Goal: Task Accomplishment & Management: Manage account settings

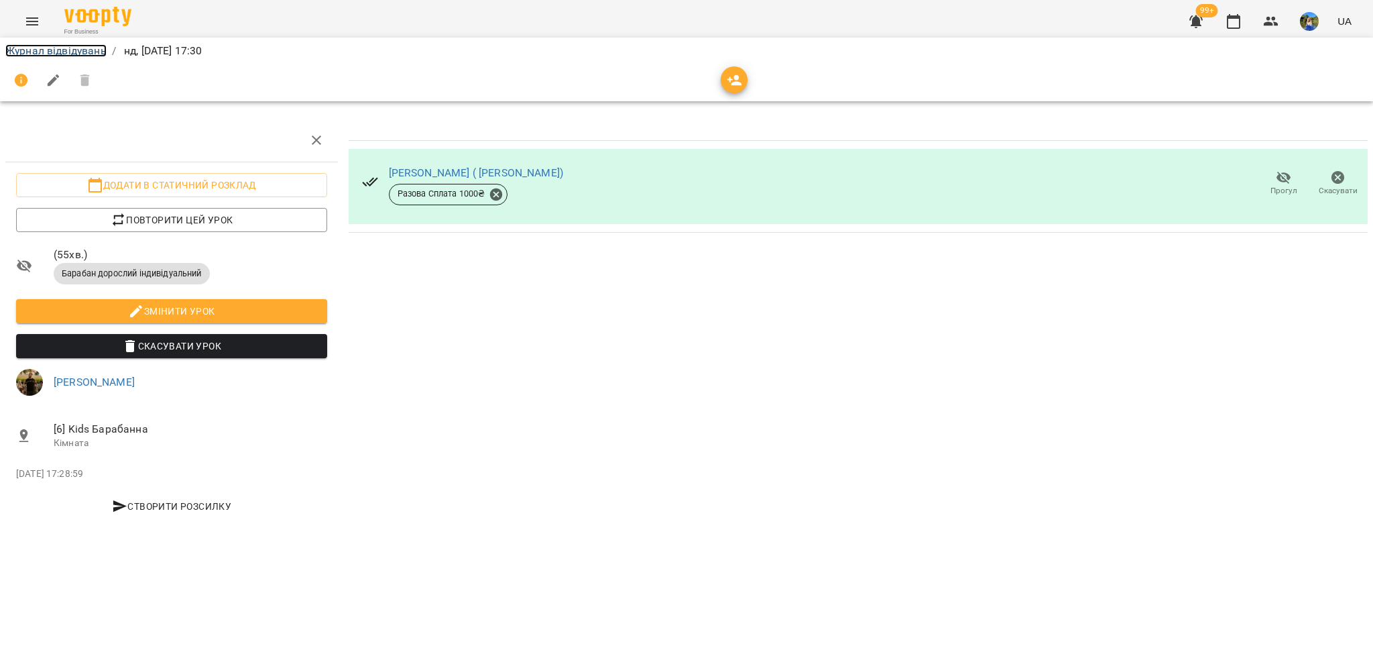
click at [25, 56] on link "Журнал відвідувань" at bounding box center [55, 50] width 101 height 13
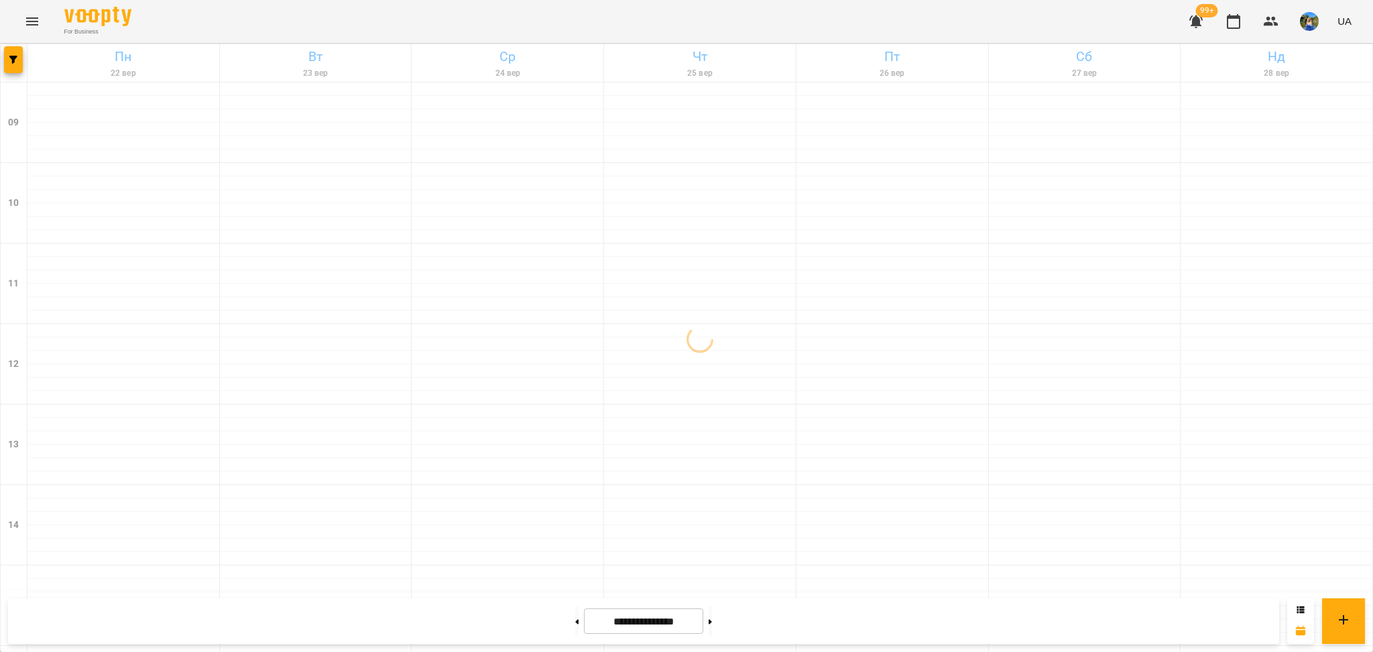
click at [1309, 17] on img "button" at bounding box center [1309, 21] width 19 height 19
click at [1307, 123] on span "Вийти" at bounding box center [1315, 123] width 85 height 16
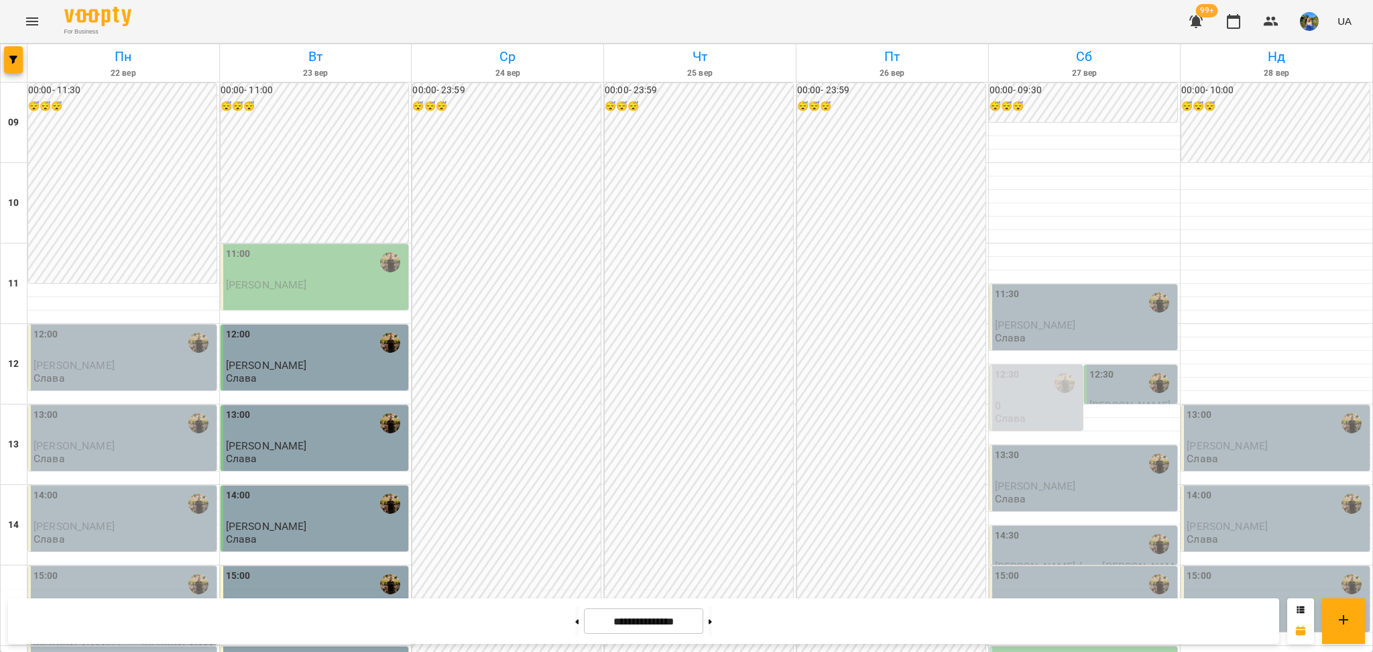
scroll to position [269, 0]
click at [21, 62] on span "button" at bounding box center [13, 60] width 19 height 8
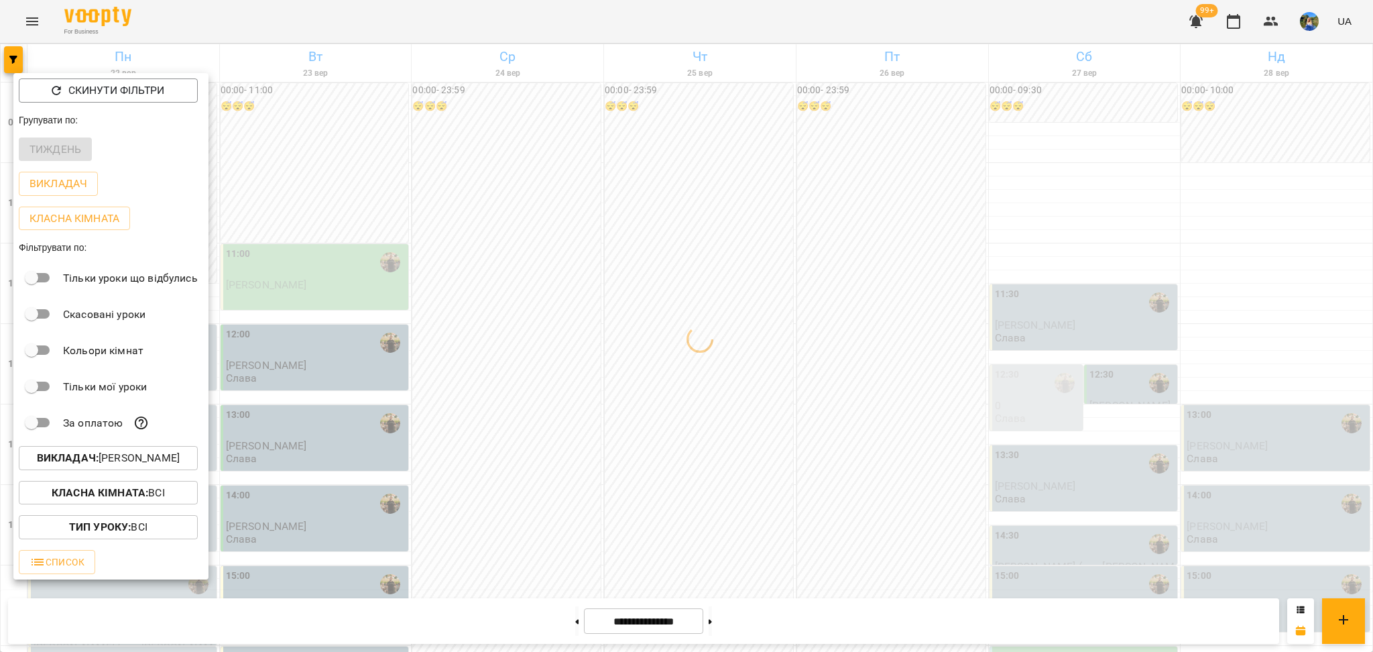
click at [148, 455] on p "Викладач : [PERSON_NAME]" at bounding box center [108, 458] width 143 height 16
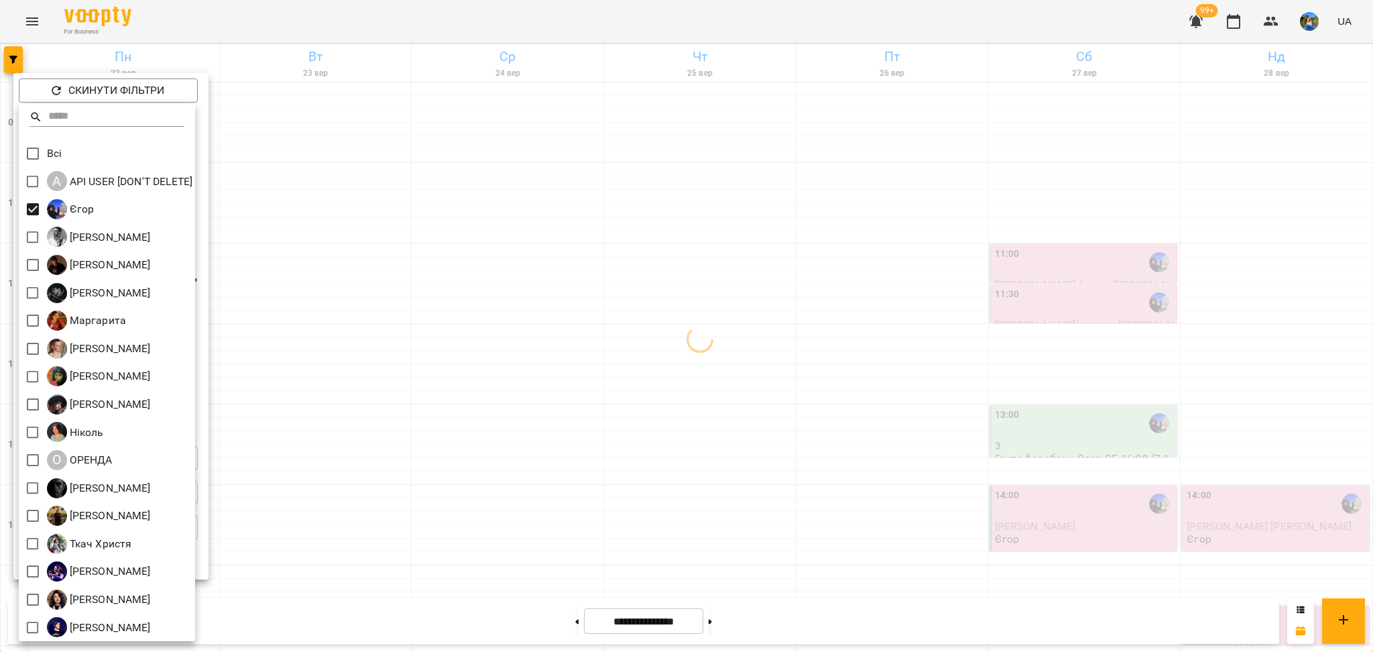
click at [381, 321] on div at bounding box center [686, 326] width 1373 height 652
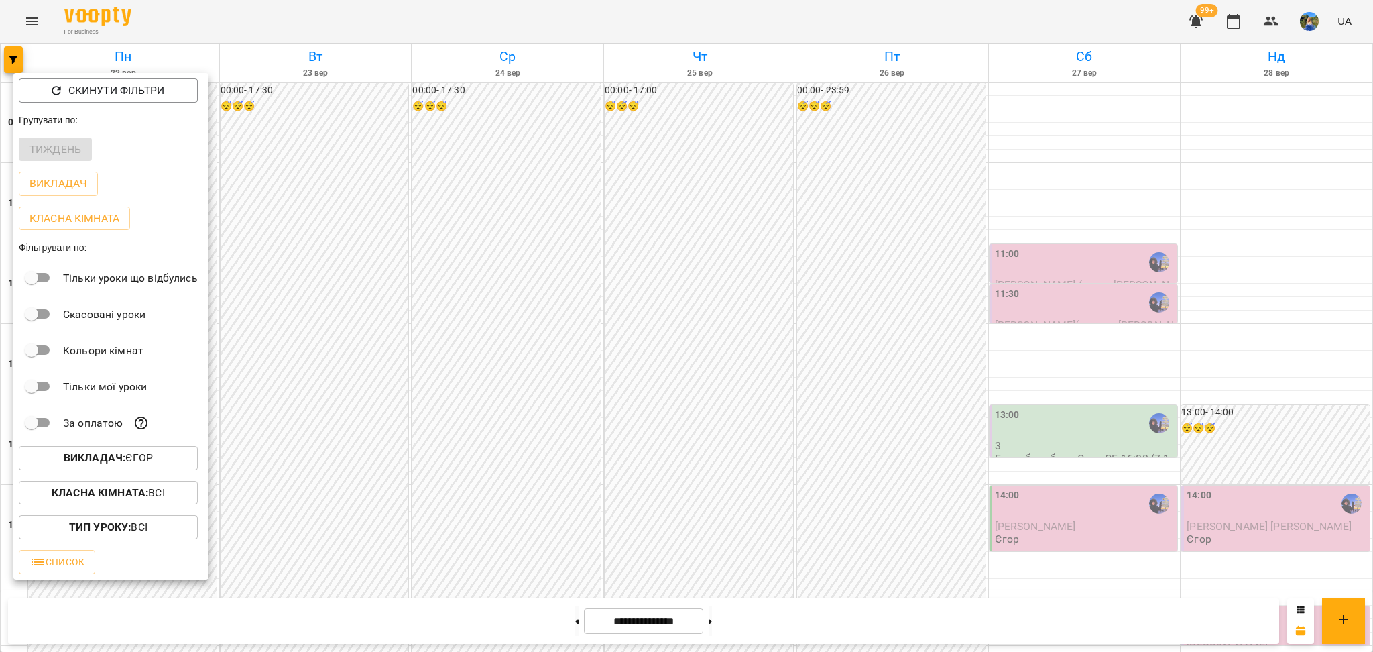
click at [384, 371] on div at bounding box center [686, 326] width 1373 height 652
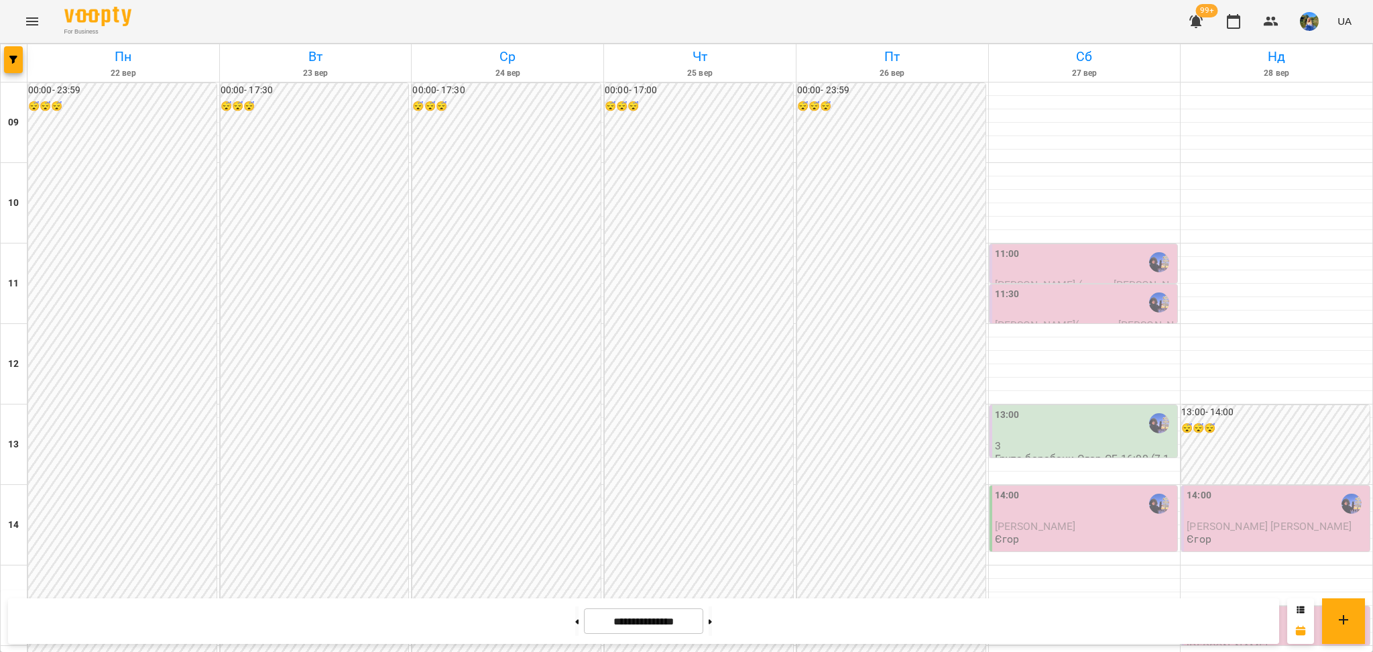
scroll to position [447, 0]
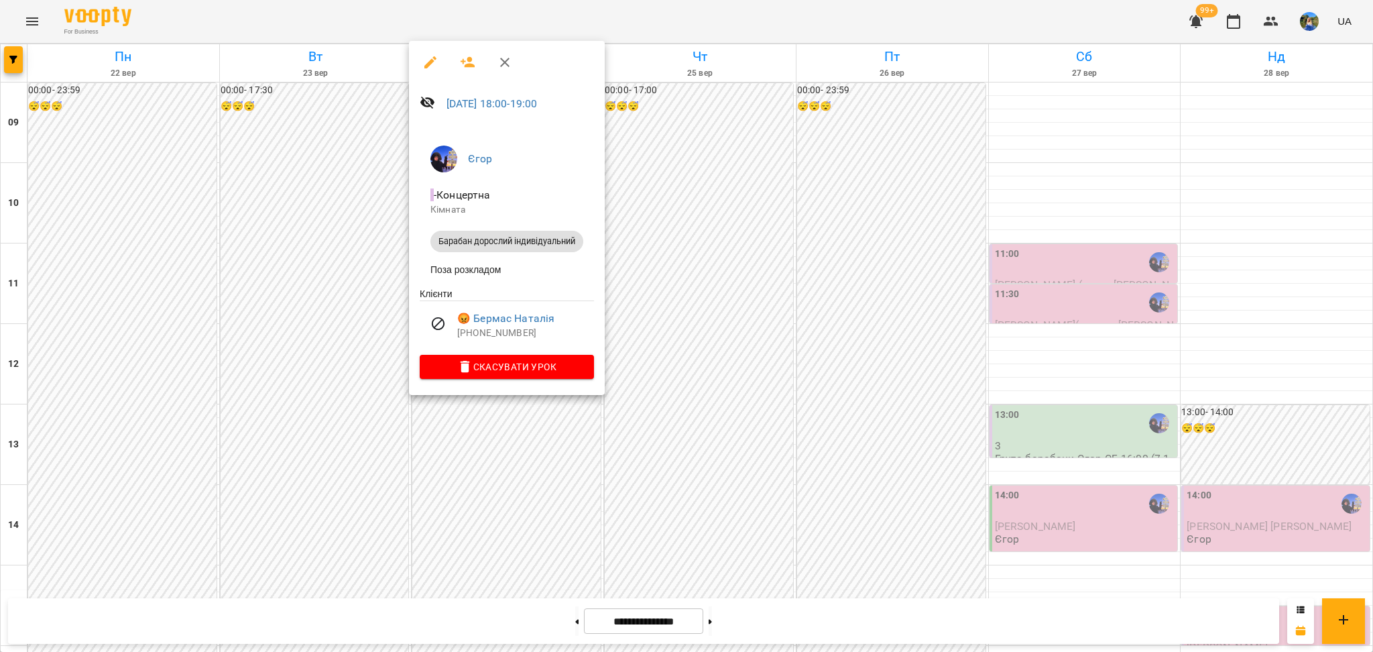
click at [636, 507] on div at bounding box center [686, 326] width 1373 height 652
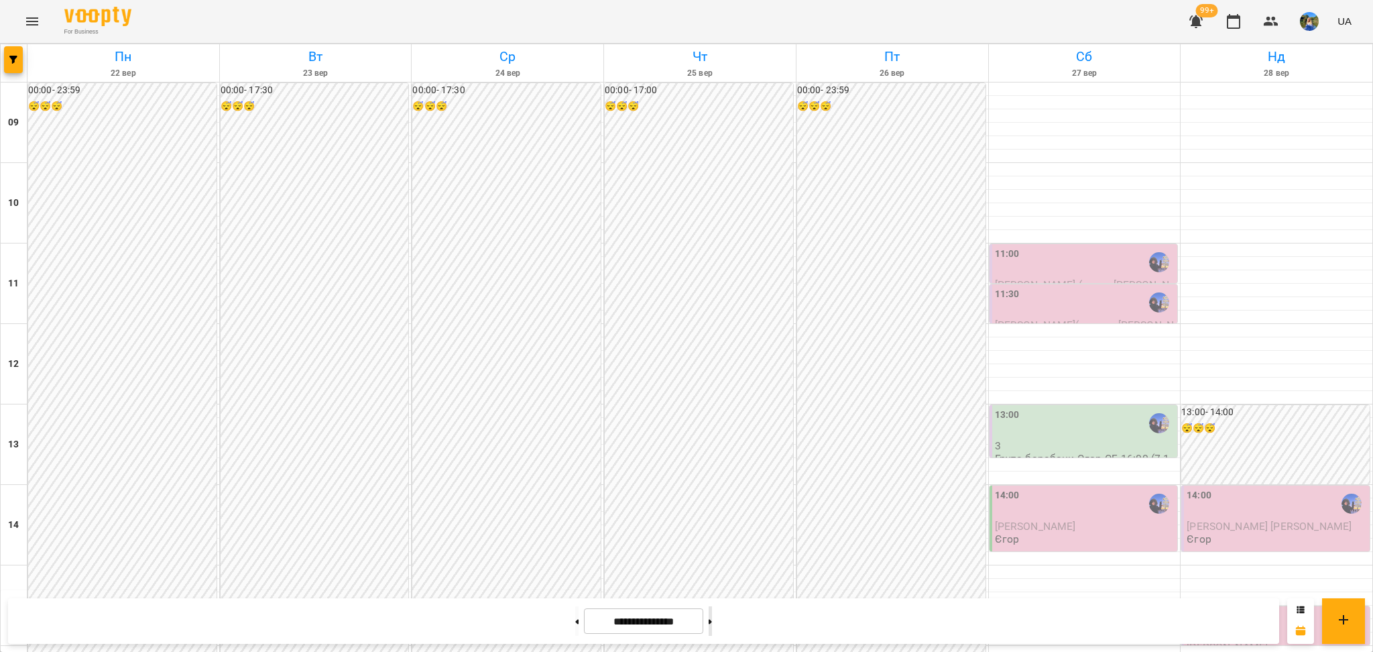
click at [712, 623] on button at bounding box center [710, 620] width 3 height 29
click at [575, 615] on button at bounding box center [576, 620] width 3 height 29
type input "**********"
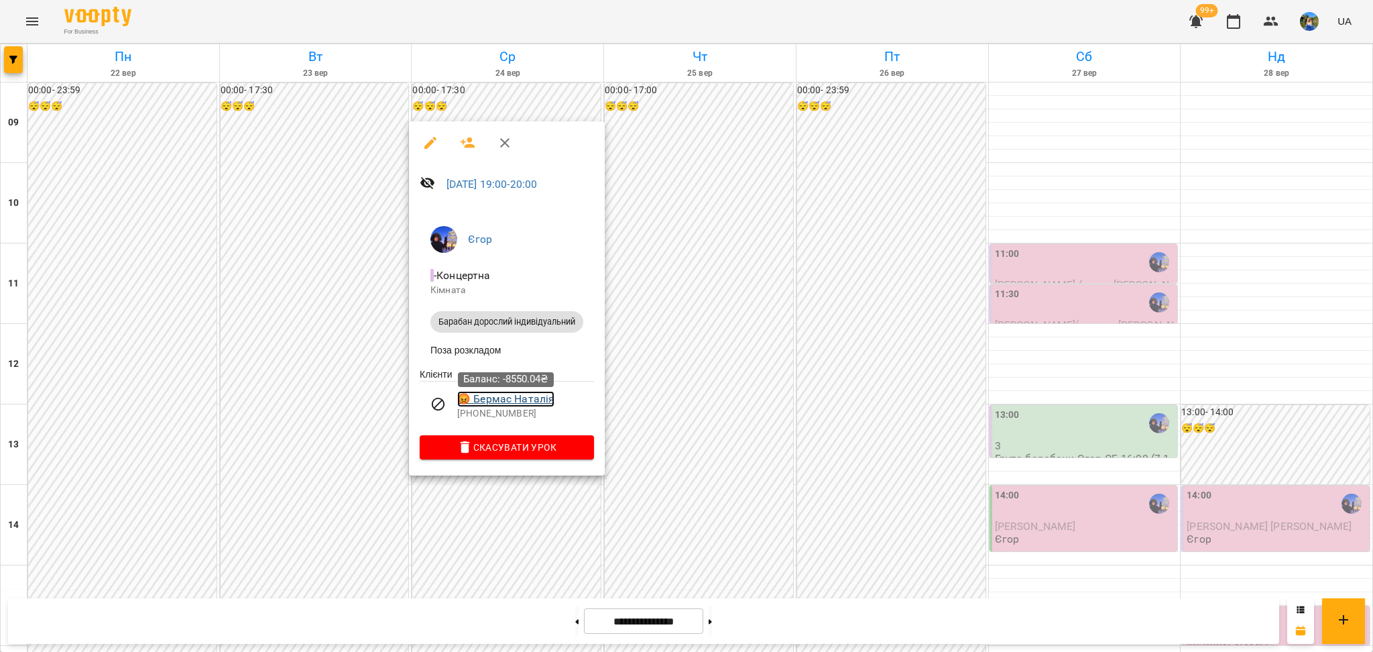
click at [531, 407] on link "😡 Бермас Наталія" at bounding box center [505, 399] width 97 height 16
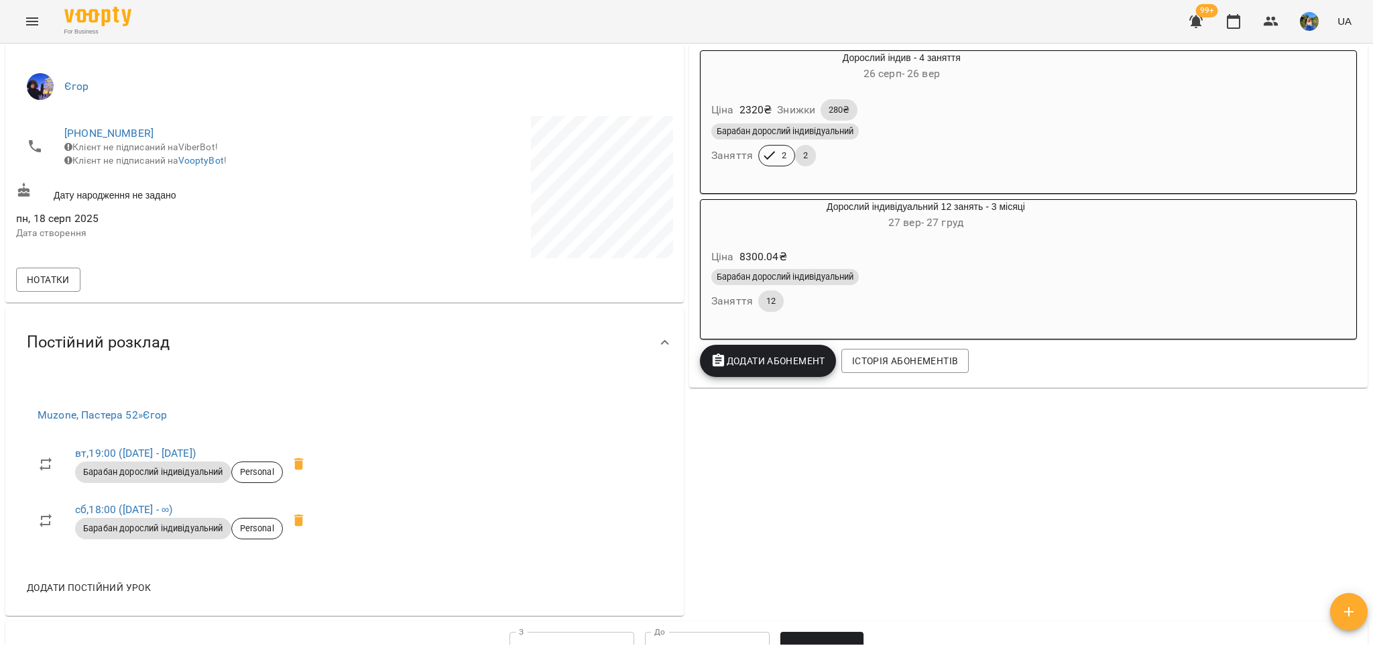
scroll to position [357, 0]
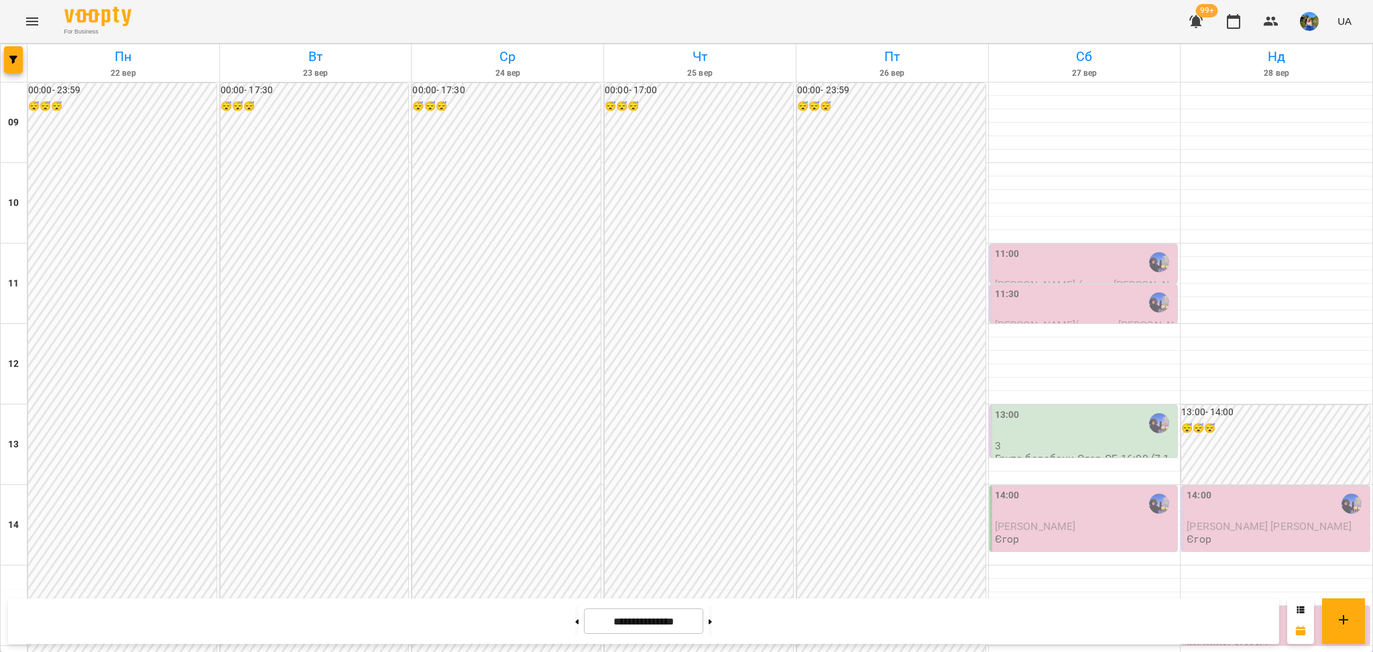
scroll to position [536, 0]
click at [11, 56] on icon "button" at bounding box center [13, 60] width 8 height 8
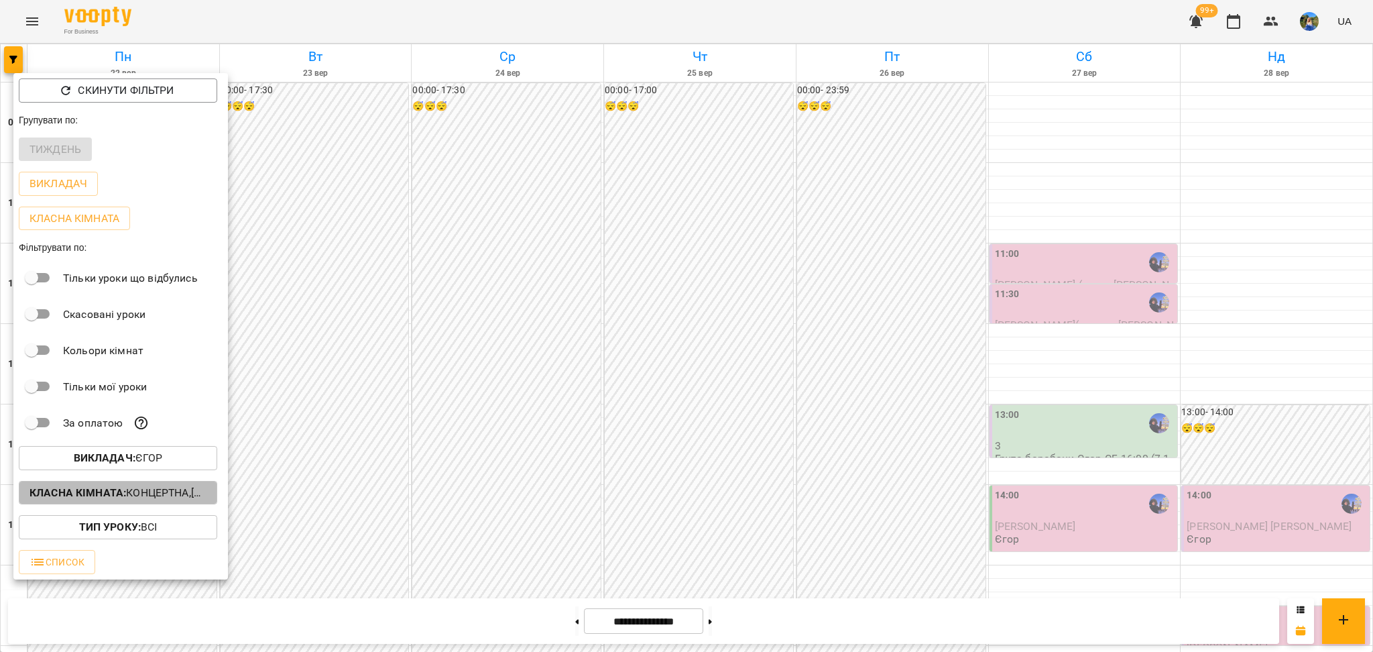
click at [129, 491] on p "Класна кімната : Концертна,[4] Барабанна,[6] Kids Барабанна" at bounding box center [117, 493] width 177 height 16
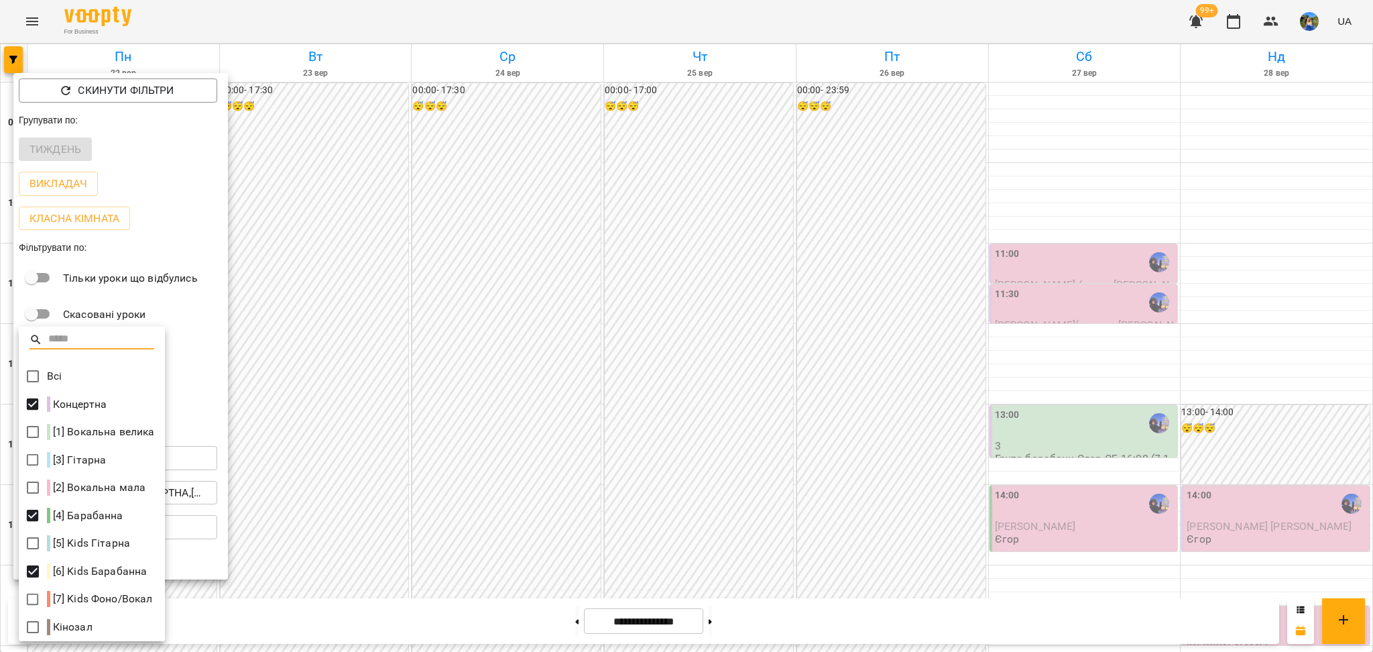
click at [270, 521] on div at bounding box center [686, 326] width 1373 height 652
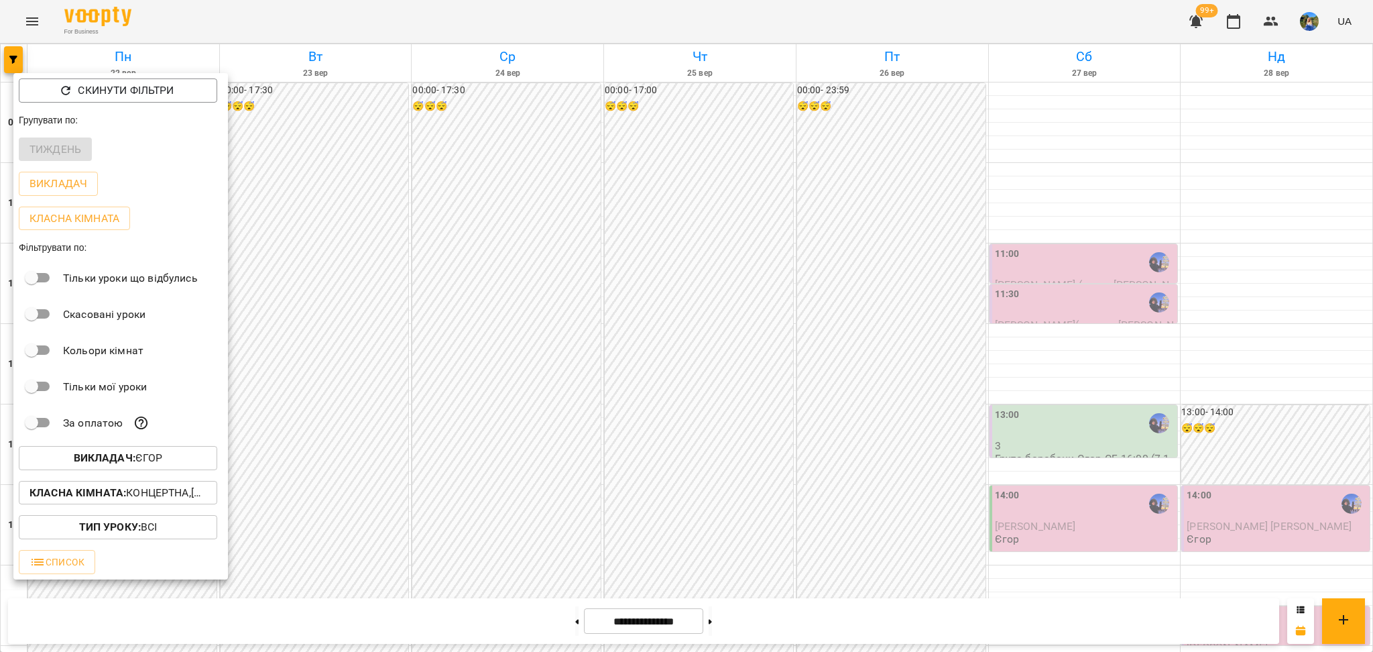
click at [193, 463] on span "Викладач : Єгор" at bounding box center [117, 458] width 177 height 16
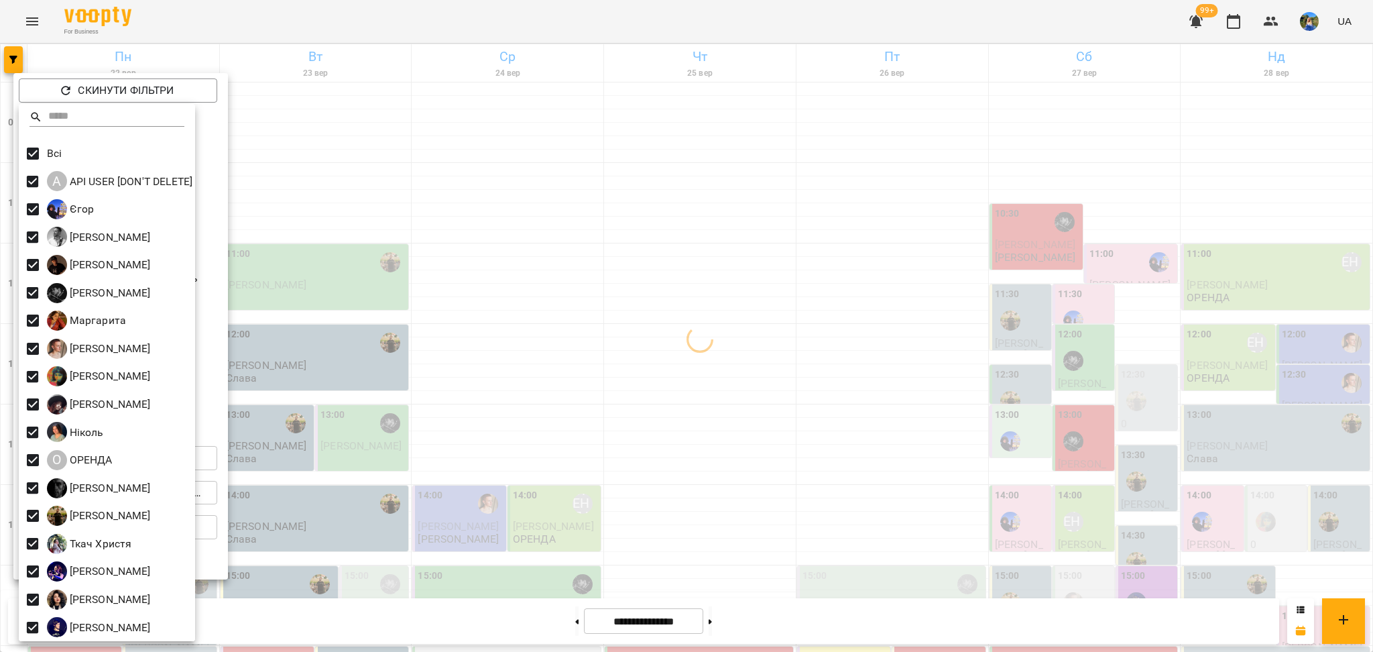
click at [424, 512] on div at bounding box center [686, 326] width 1373 height 652
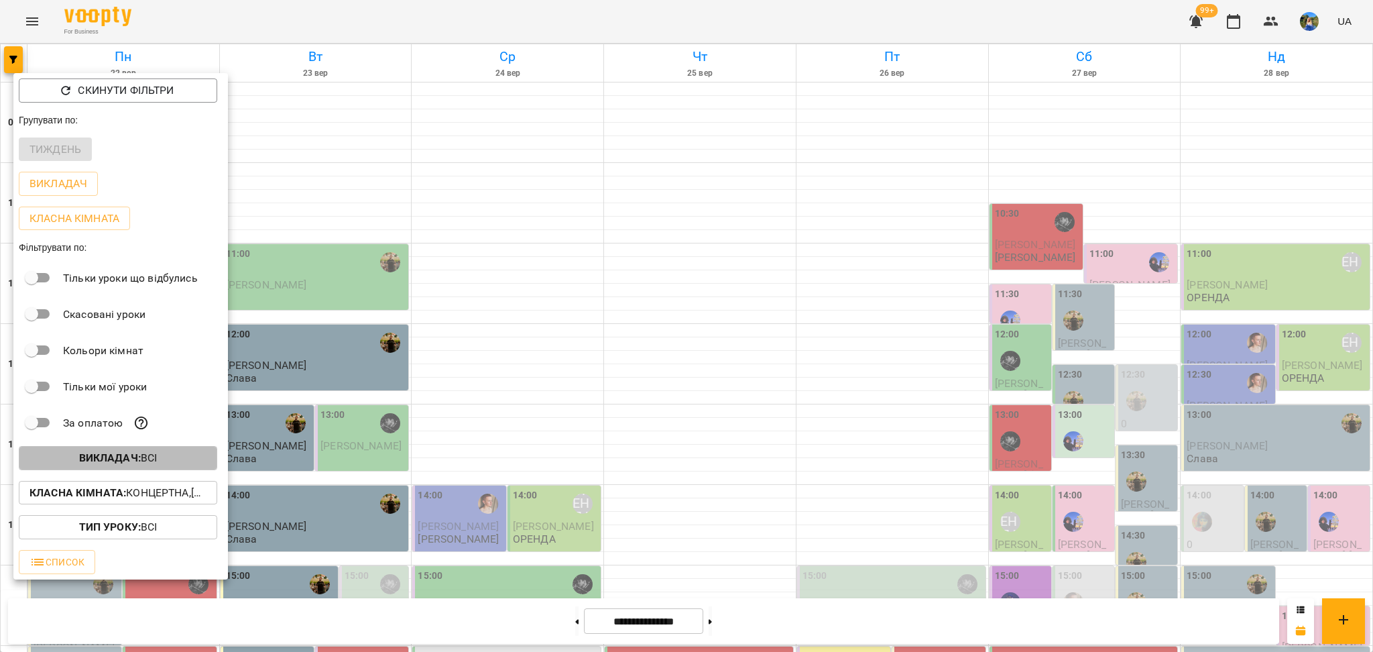
click at [159, 470] on button "Викладач : Всі" at bounding box center [118, 458] width 198 height 24
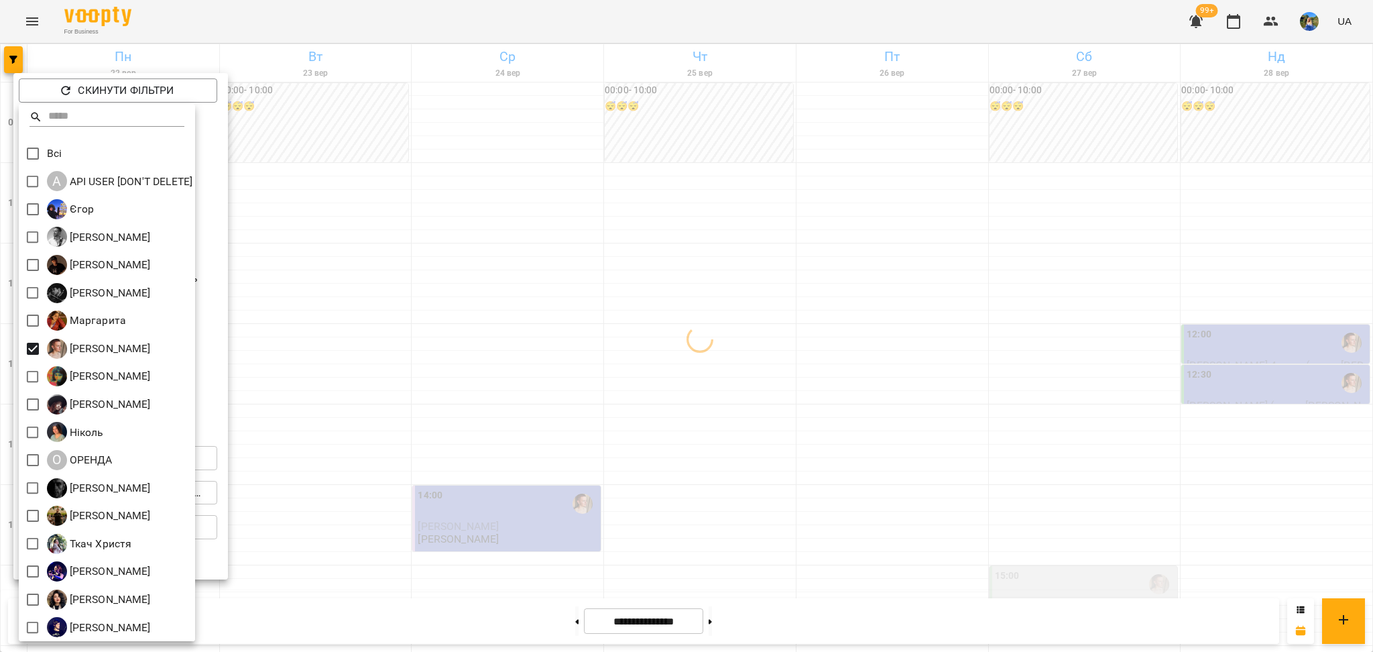
click at [442, 399] on div at bounding box center [686, 326] width 1373 height 652
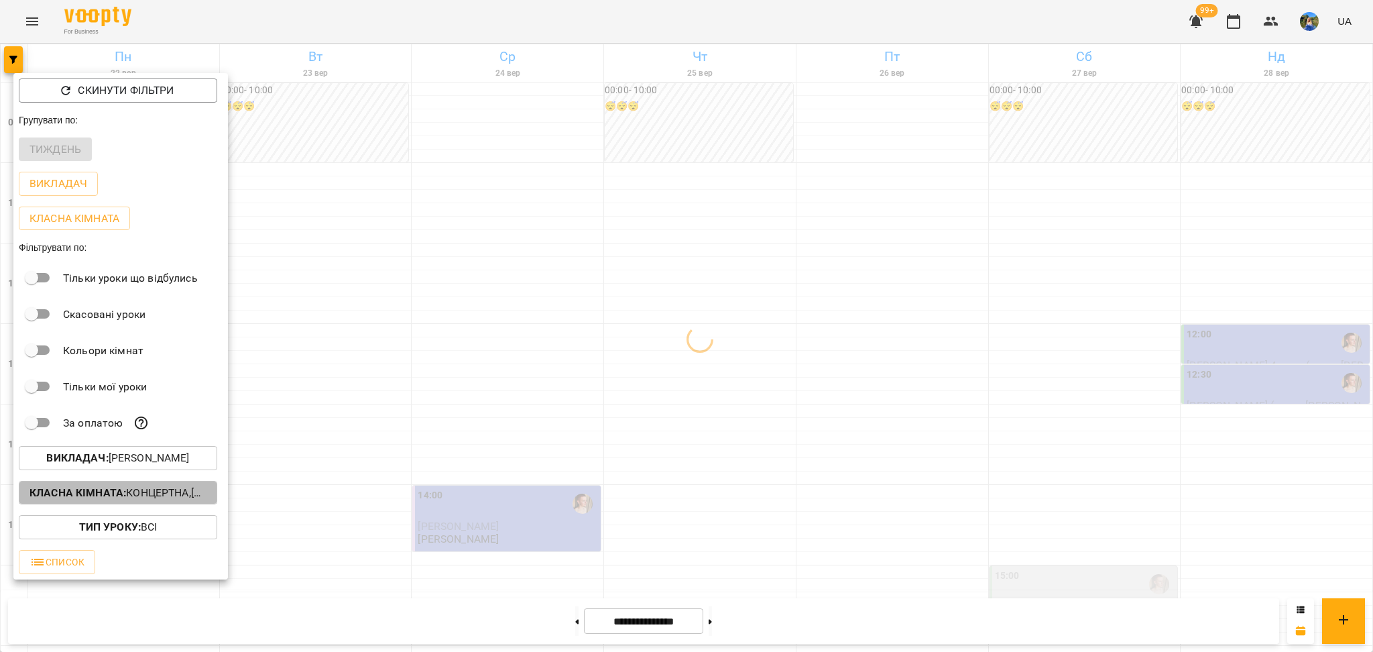
click at [177, 494] on p "Класна кімната : Концертна,[4] Барабанна,[6] Kids Барабанна" at bounding box center [117, 493] width 177 height 16
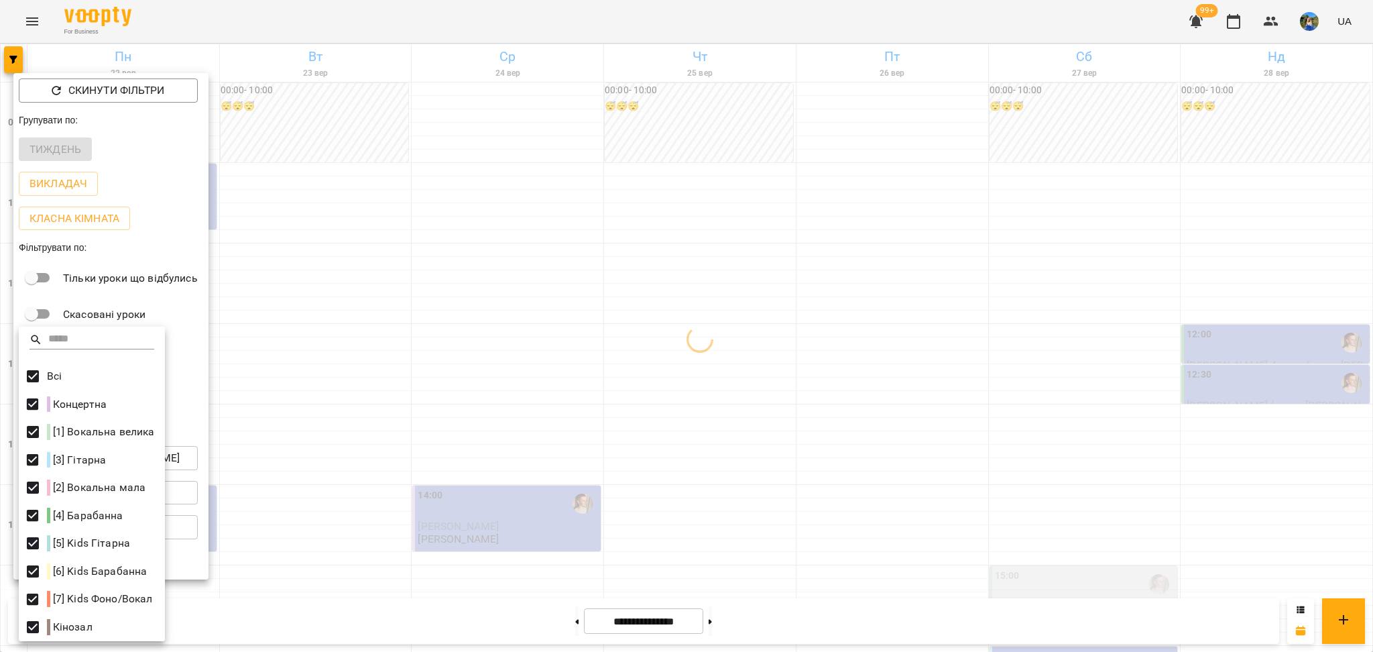
click at [349, 343] on div at bounding box center [686, 326] width 1373 height 652
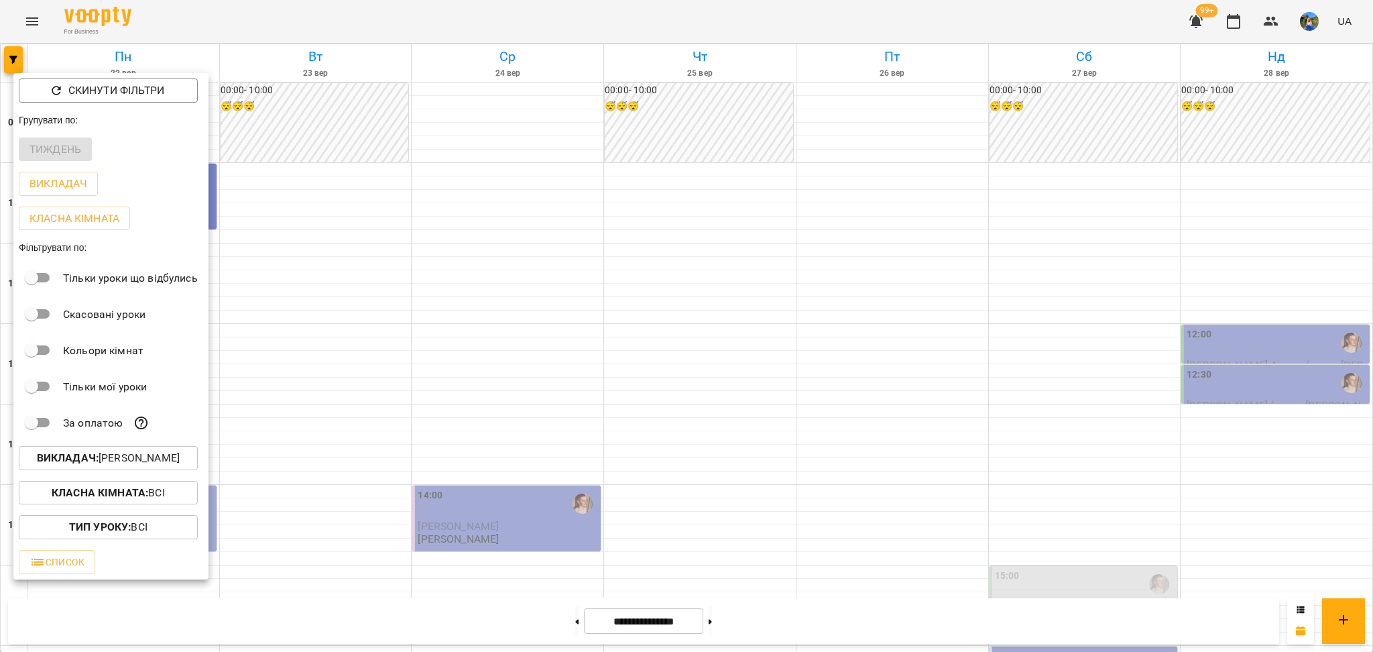
click at [322, 350] on div "Всі Концертна [1] Вокальна велика [3] Гітарна [2] Вокальна мала [4] Барабанна […" at bounding box center [686, 326] width 1373 height 652
click at [300, 365] on div at bounding box center [686, 326] width 1373 height 652
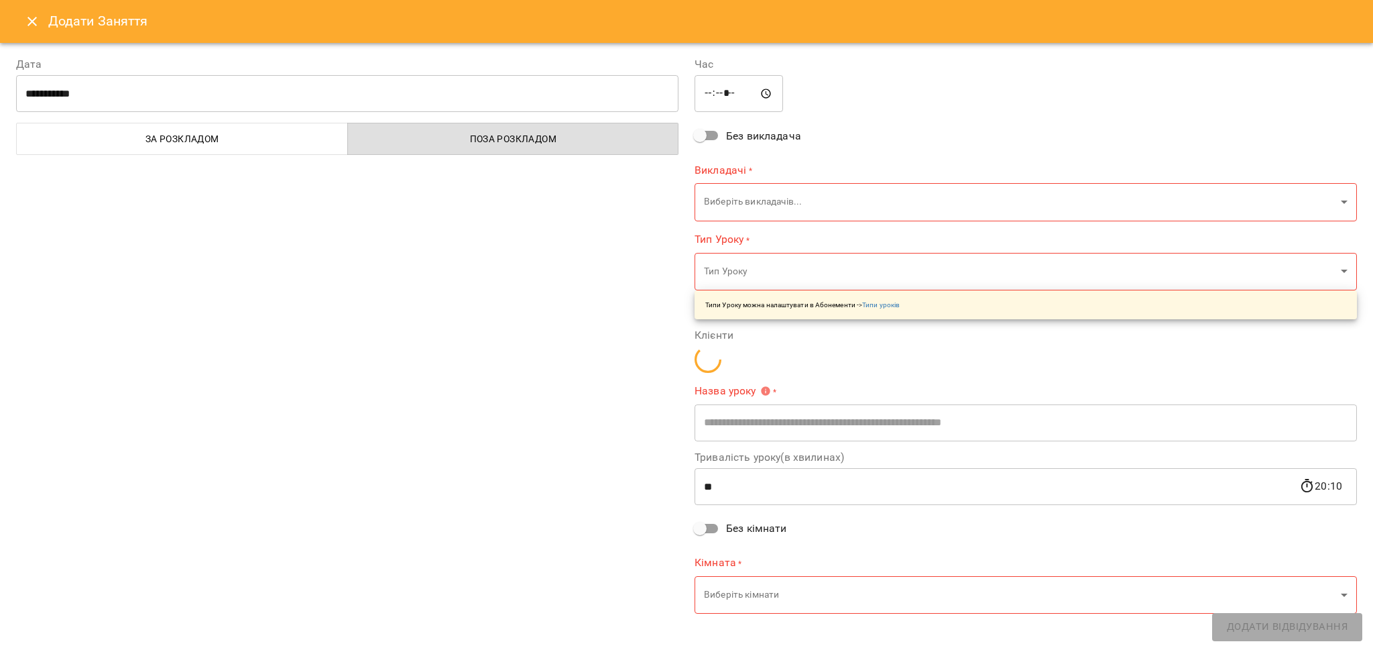
type input "**********"
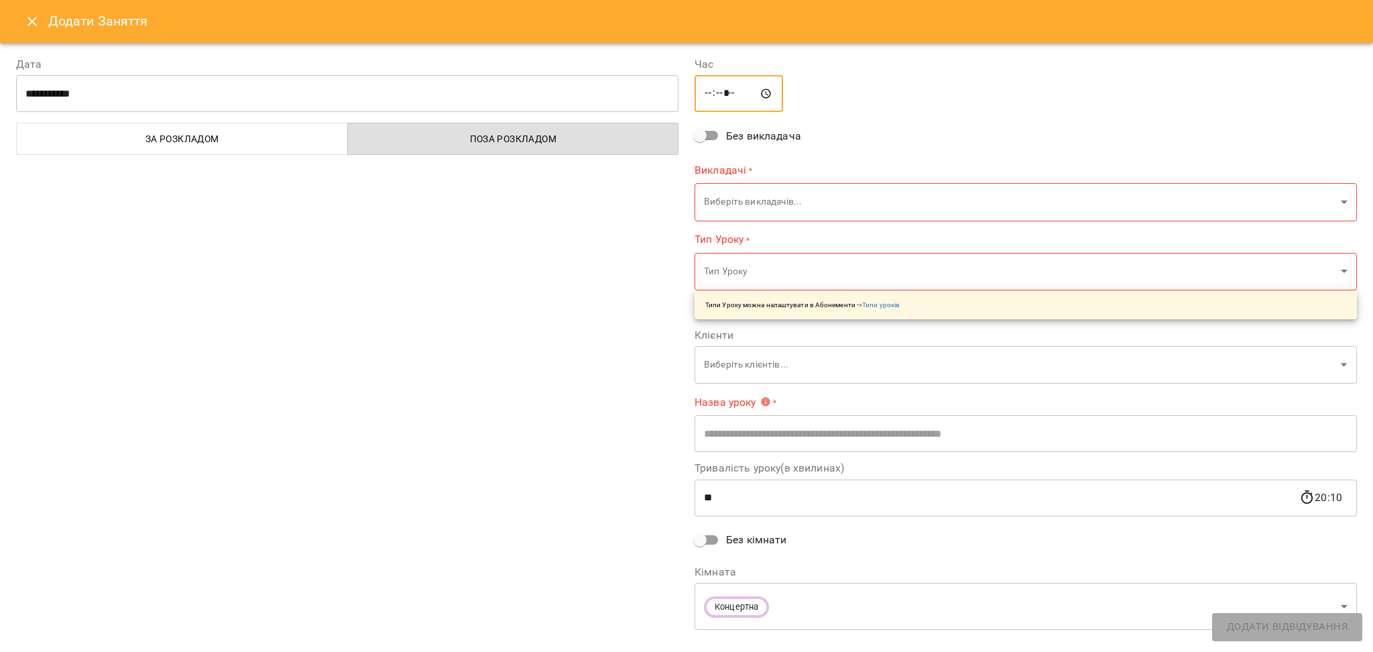
click at [728, 94] on input "*****" at bounding box center [739, 94] width 88 height 38
click at [727, 93] on input "*****" at bounding box center [739, 94] width 88 height 38
click at [720, 90] on input "*****" at bounding box center [739, 94] width 88 height 38
type input "*****"
click at [731, 207] on body "For Business 99+ UA Пн 22 вер Вт 23 вер Ср 24 вер Чт 25 вер Пт 26 вер Сб 27 вер…" at bounding box center [686, 594] width 1373 height 1189
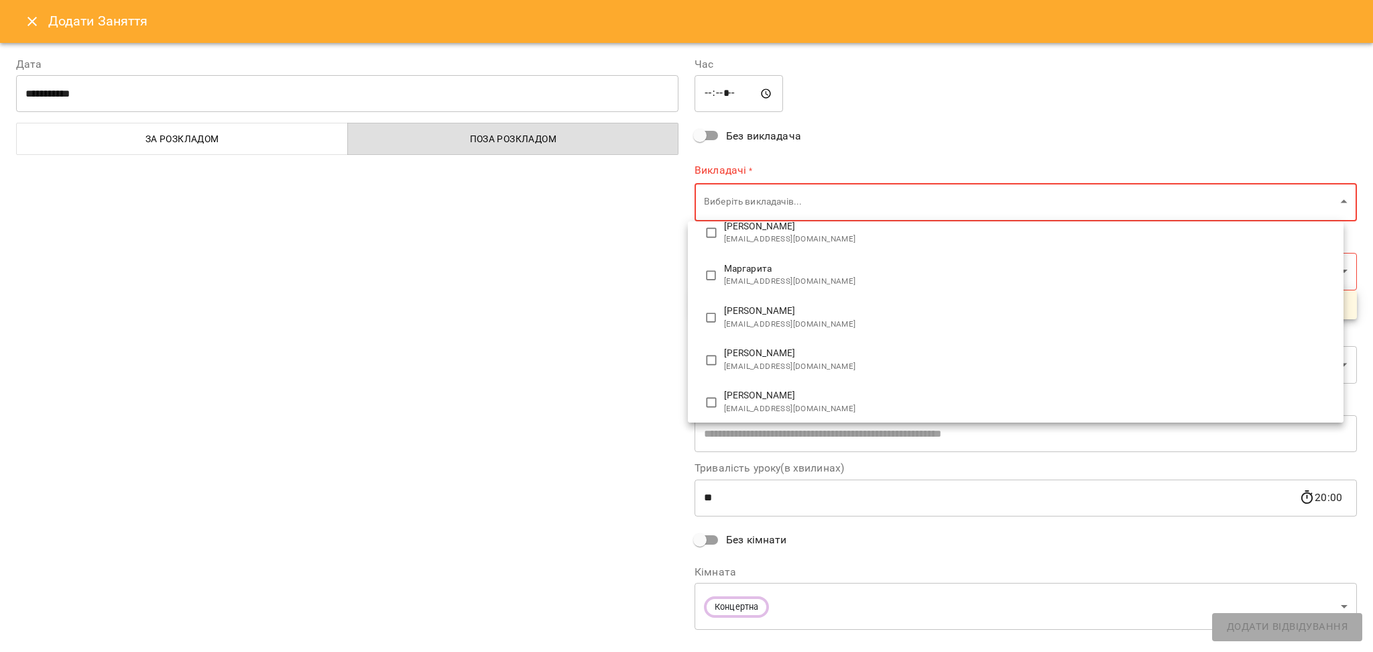
scroll to position [178, 0]
type input "**********"
type input "**"
type input "**********"
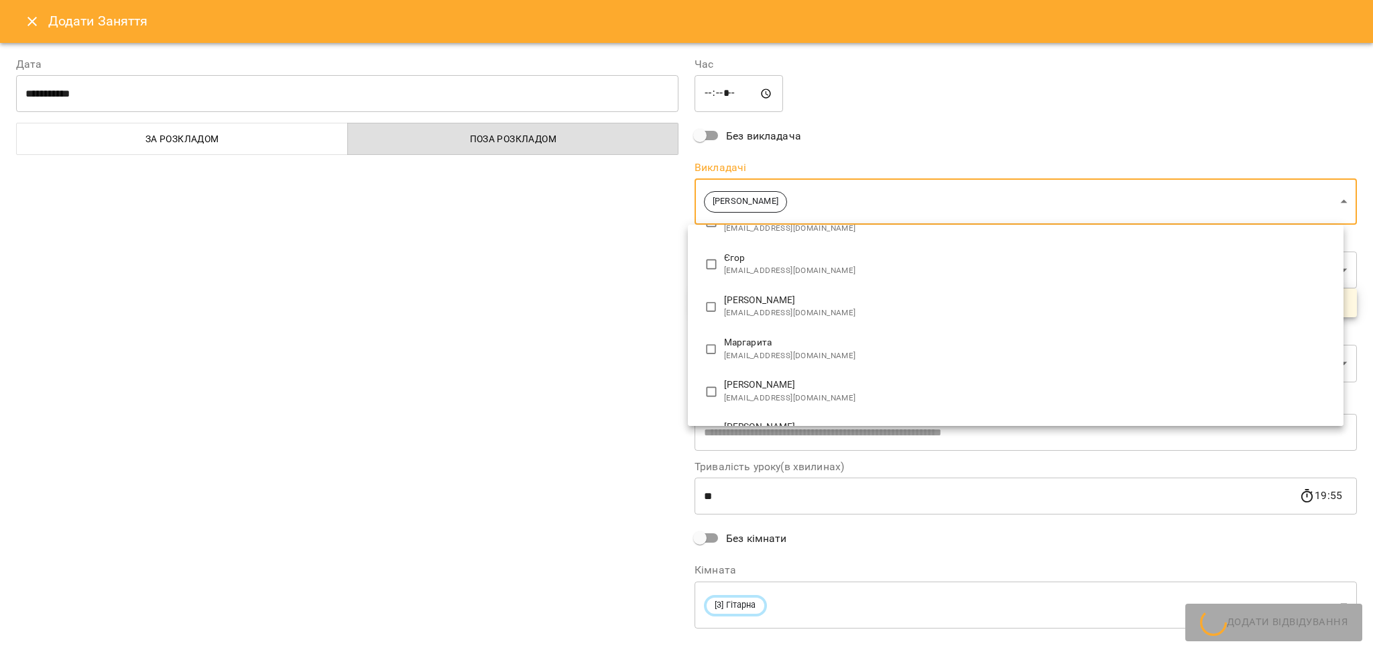
scroll to position [0, 0]
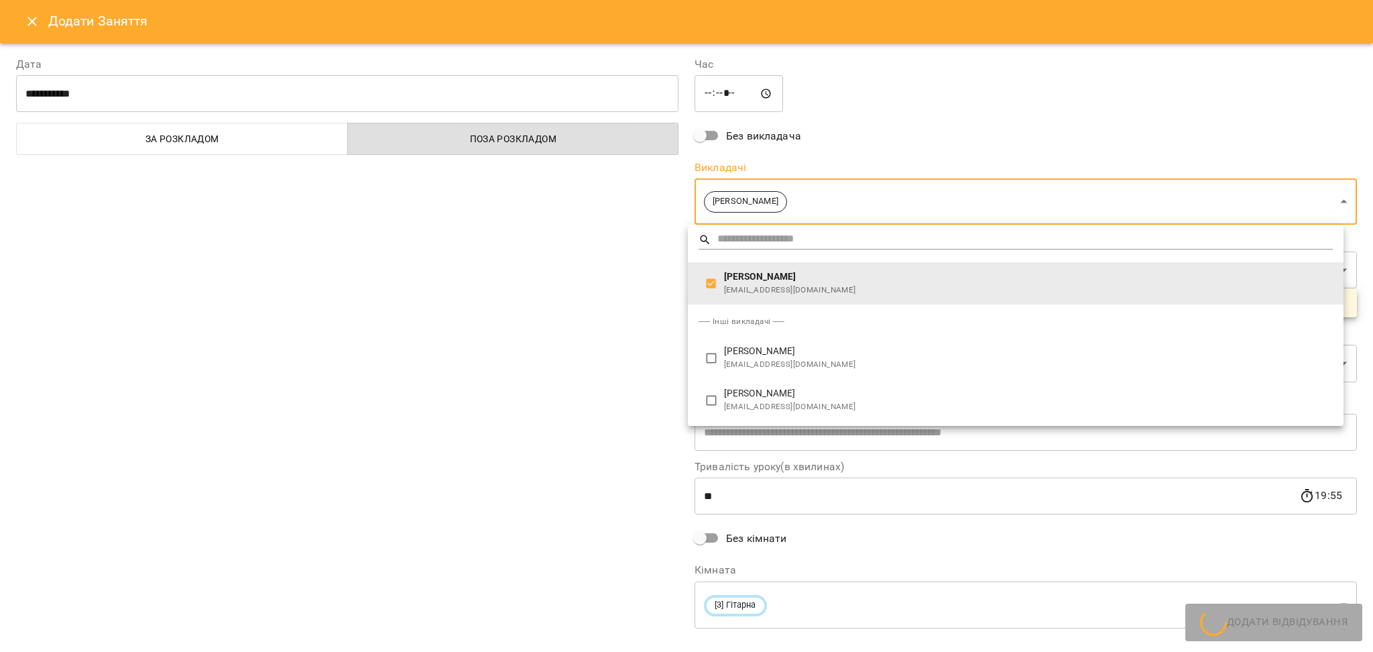
click at [626, 351] on div at bounding box center [686, 326] width 1373 height 652
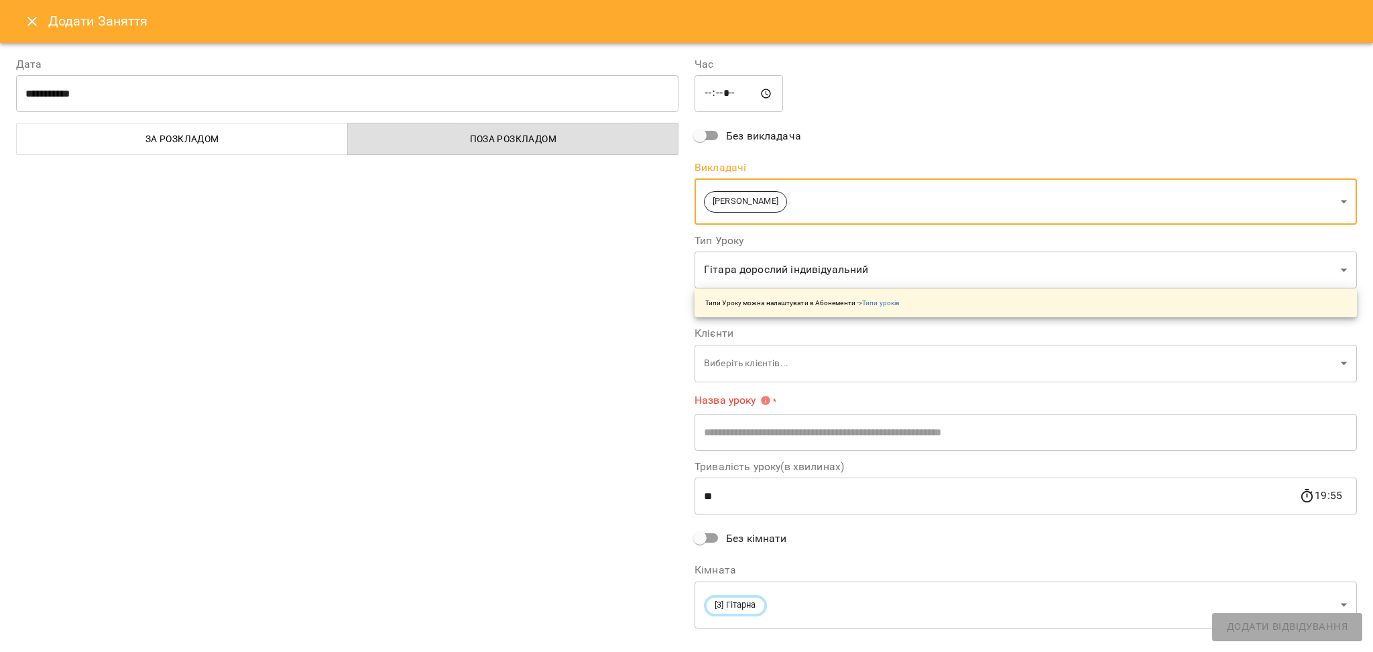
click at [732, 367] on body "For Business 99+ UA Пн 22 вер Вт 23 вер Ср 24 вер Чт 25 вер Пт 26 вер Сб 27 вер…" at bounding box center [686, 594] width 1373 height 1189
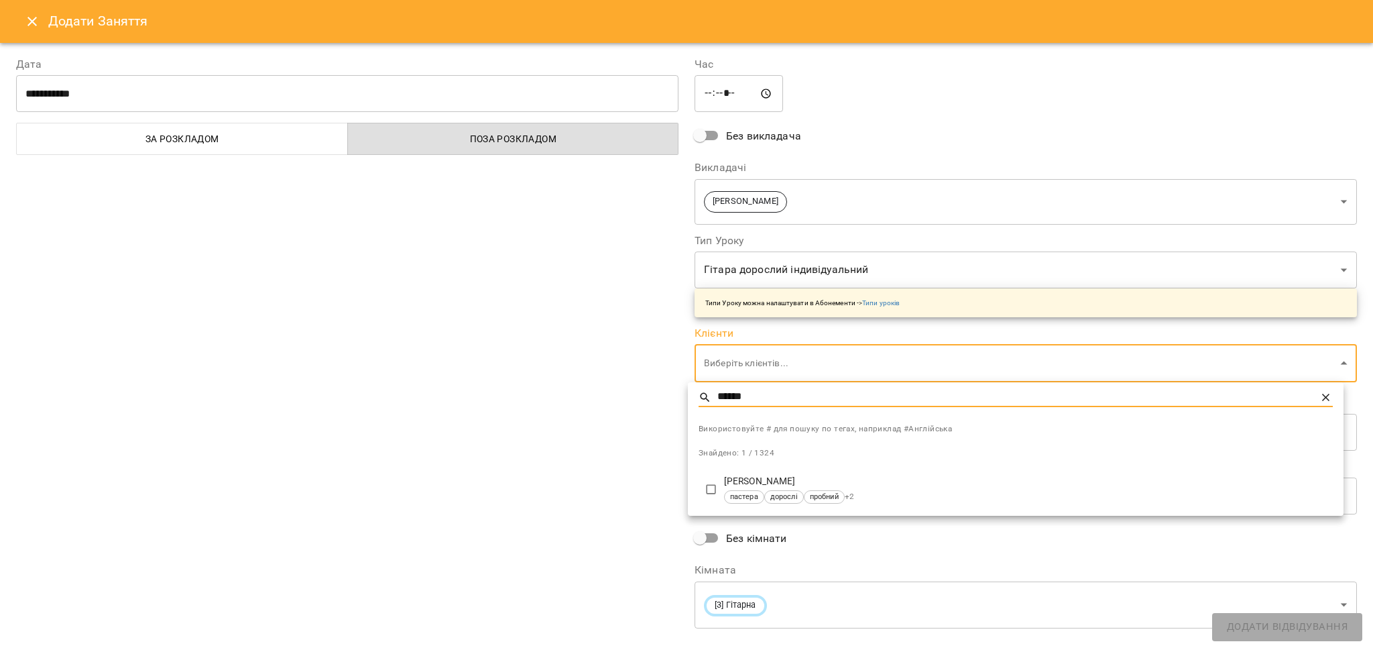
type input "******"
type input "**********"
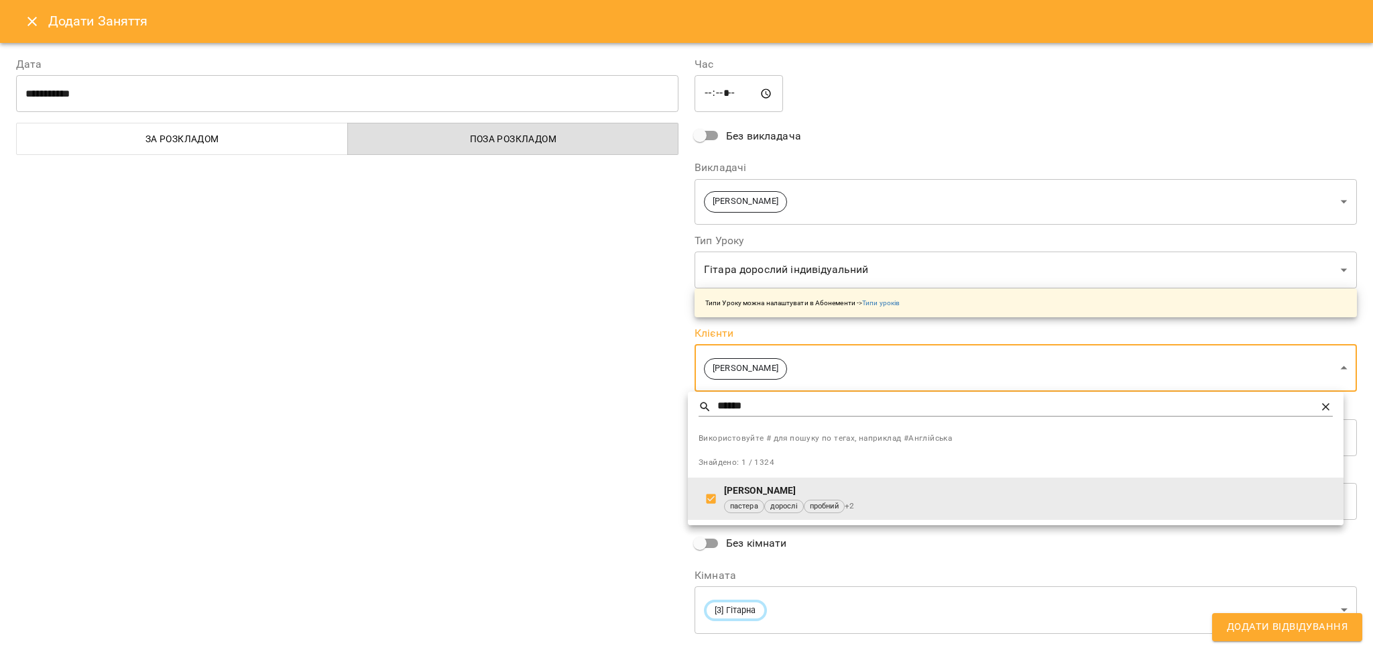
click at [624, 485] on div at bounding box center [686, 326] width 1373 height 652
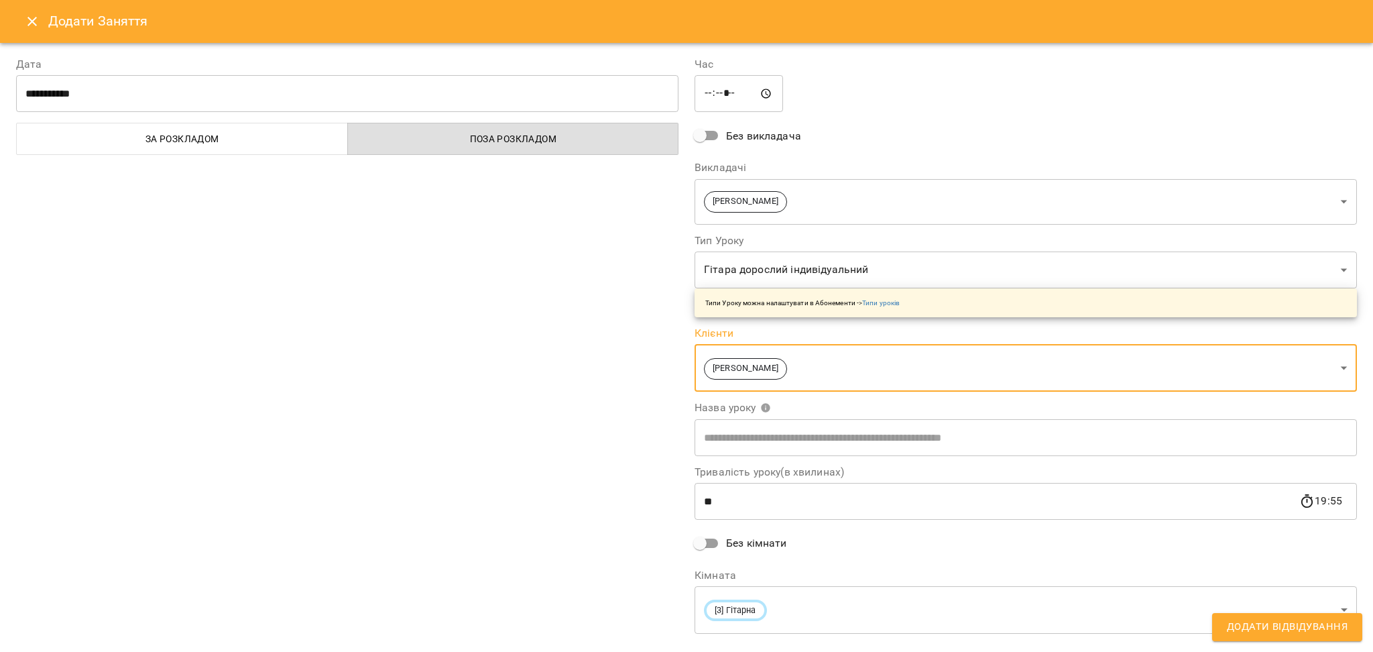
click at [715, 518] on input "**" at bounding box center [997, 502] width 605 height 38
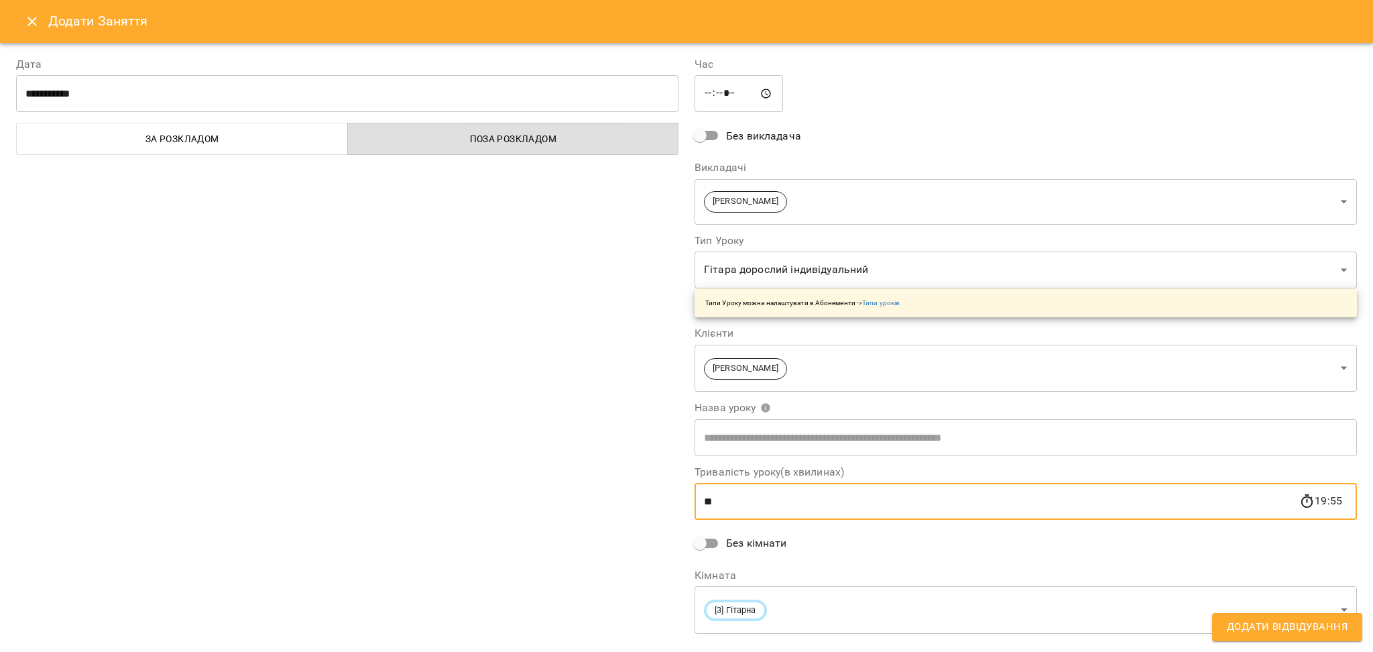
type input "*"
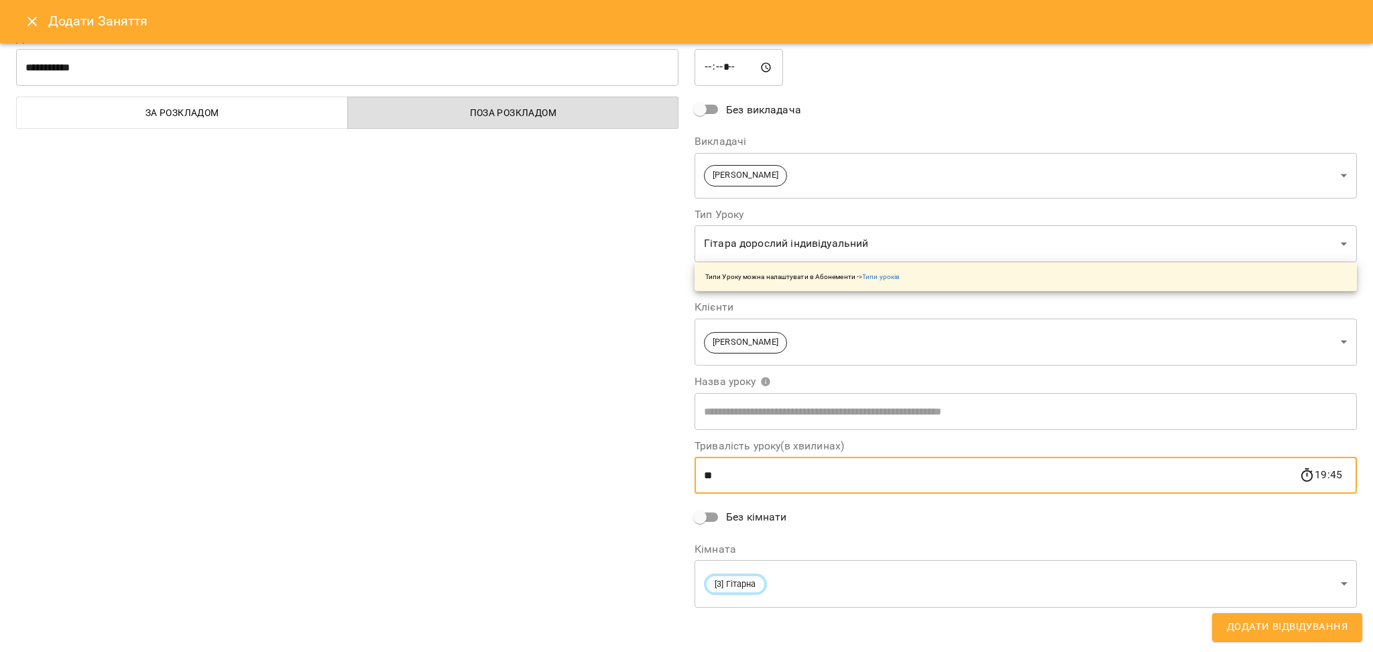
scroll to position [27, 0]
type input "**"
click at [756, 587] on body "For Business 99+ UA Пн 22 вер Вт 23 вер Ср 24 вер Чт 25 вер Пт 26 вер Сб 27 вер…" at bounding box center [686, 594] width 1373 height 1189
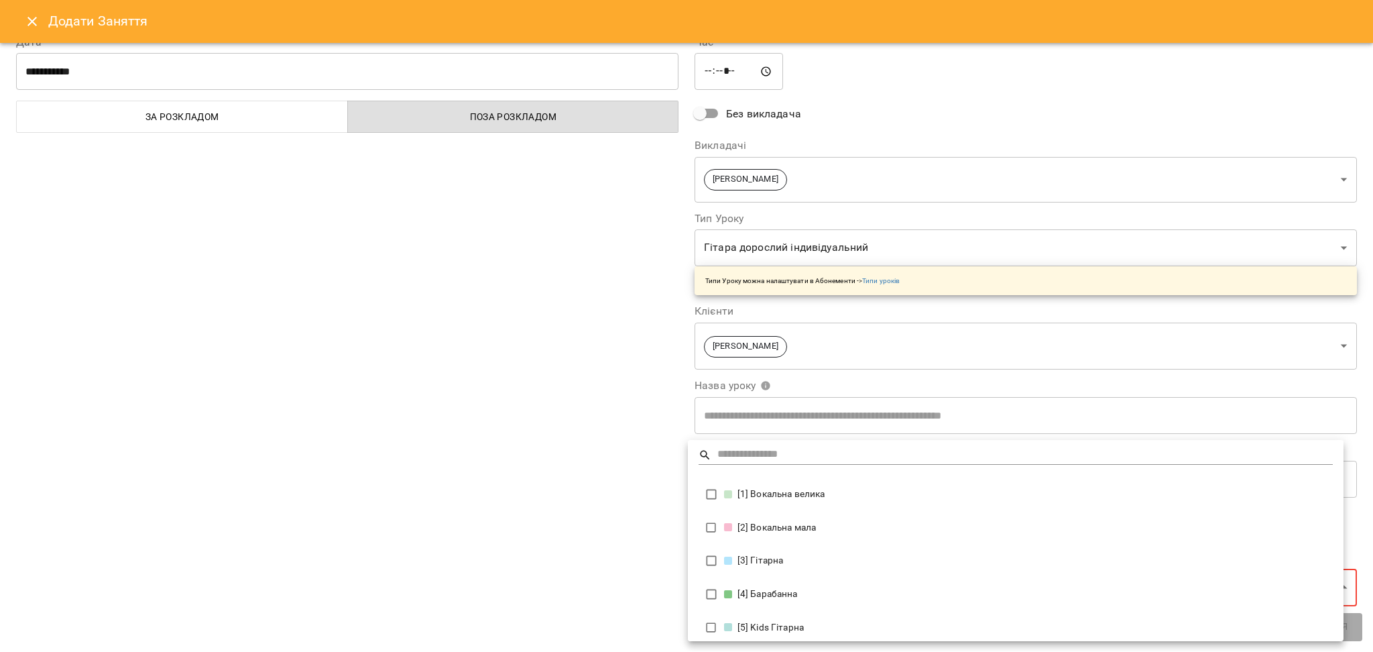
scroll to position [22, 0]
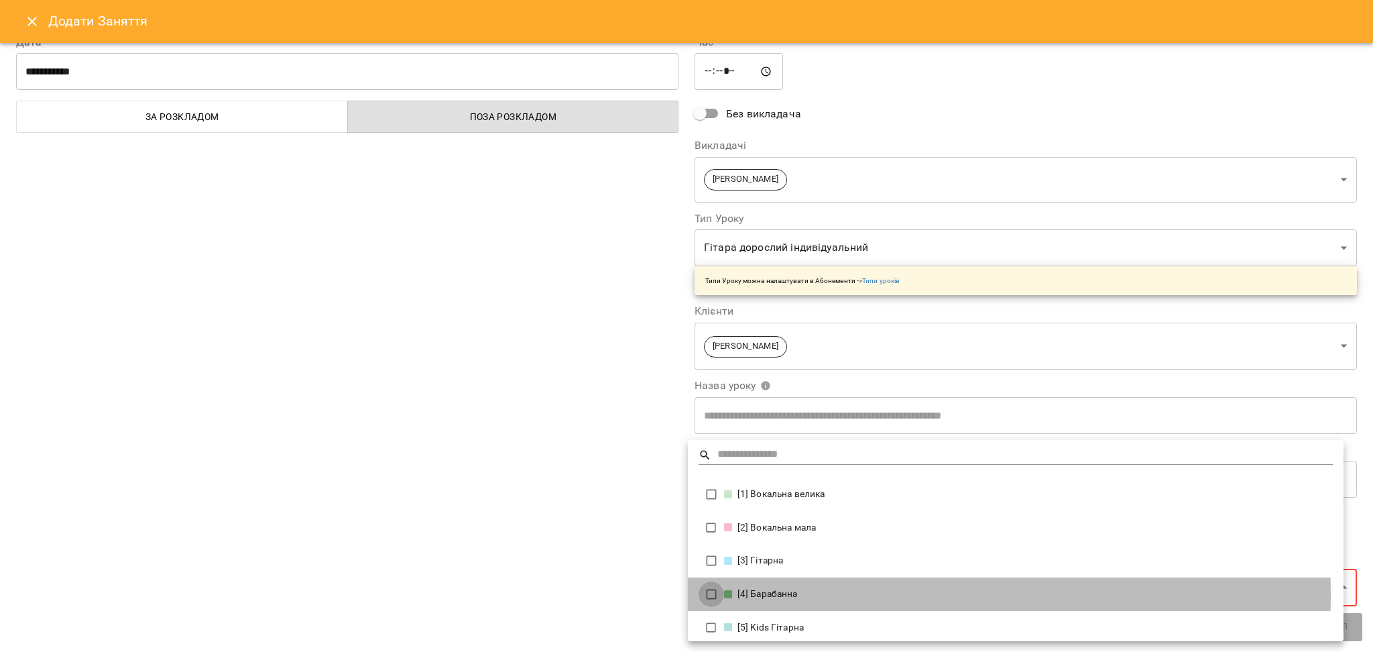
type input "**********"
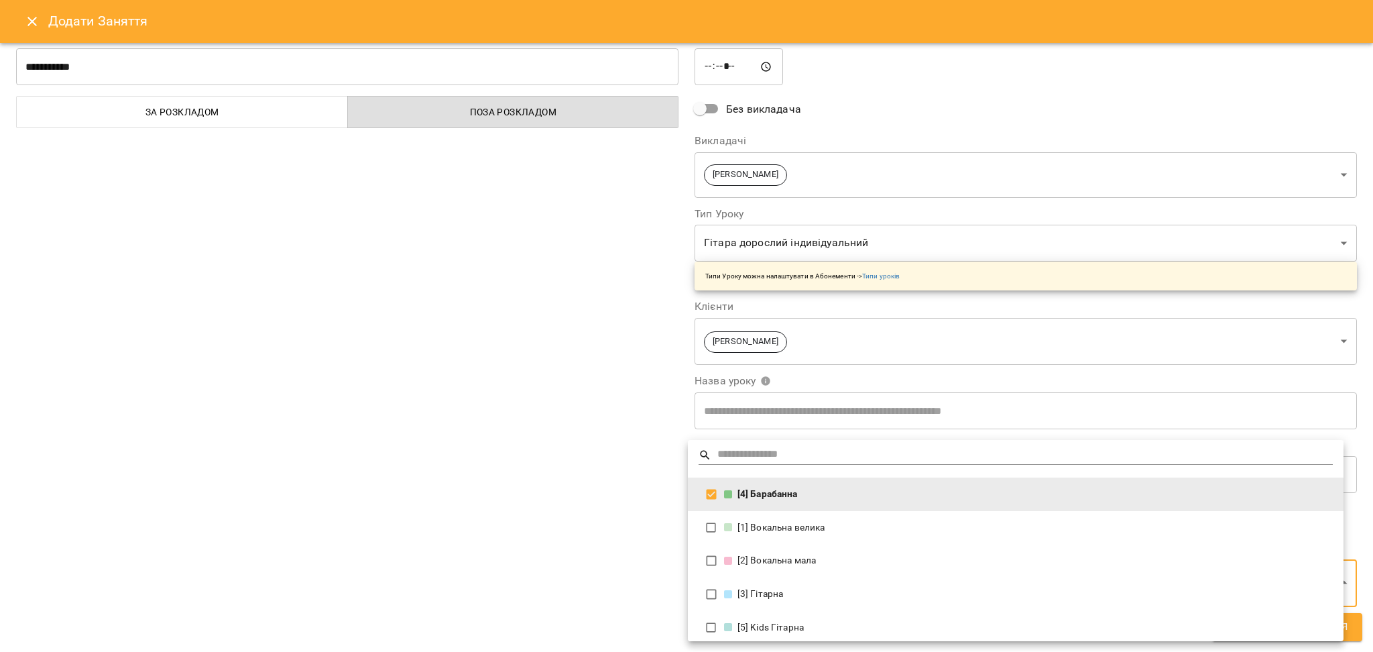
click at [595, 547] on div at bounding box center [686, 326] width 1373 height 652
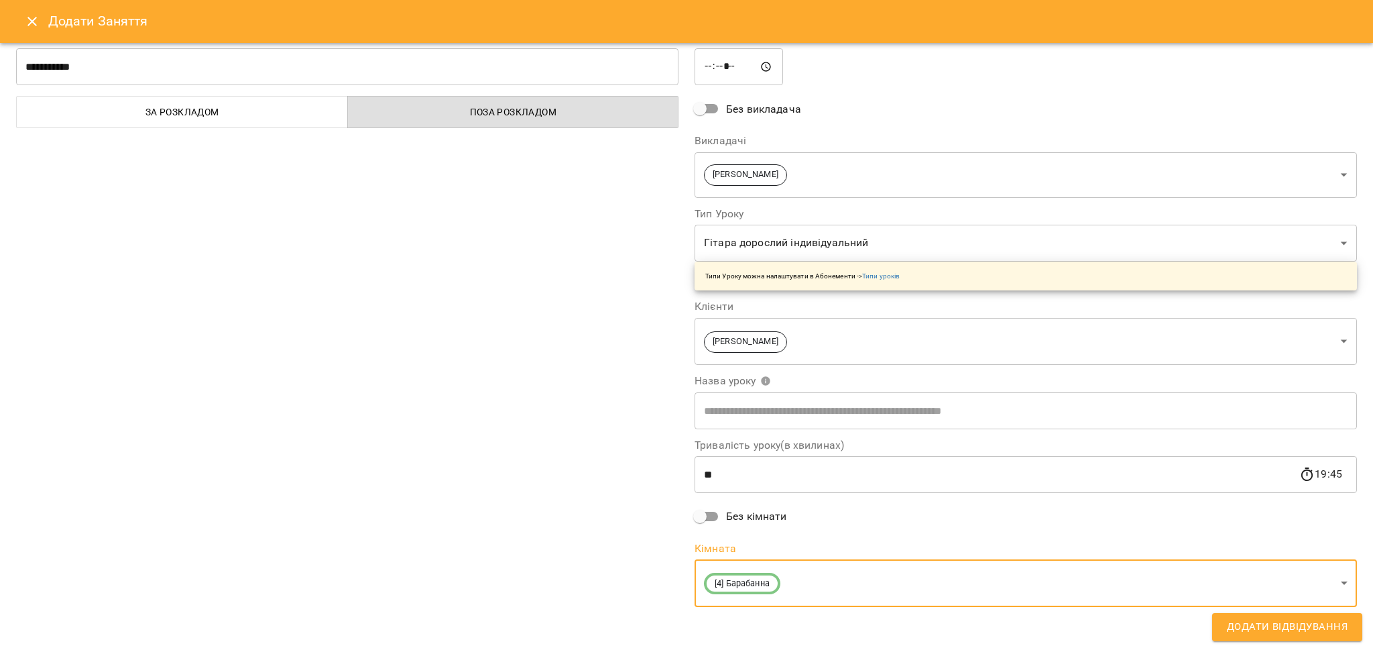
click at [1248, 623] on span "Додати Відвідування" at bounding box center [1287, 626] width 121 height 17
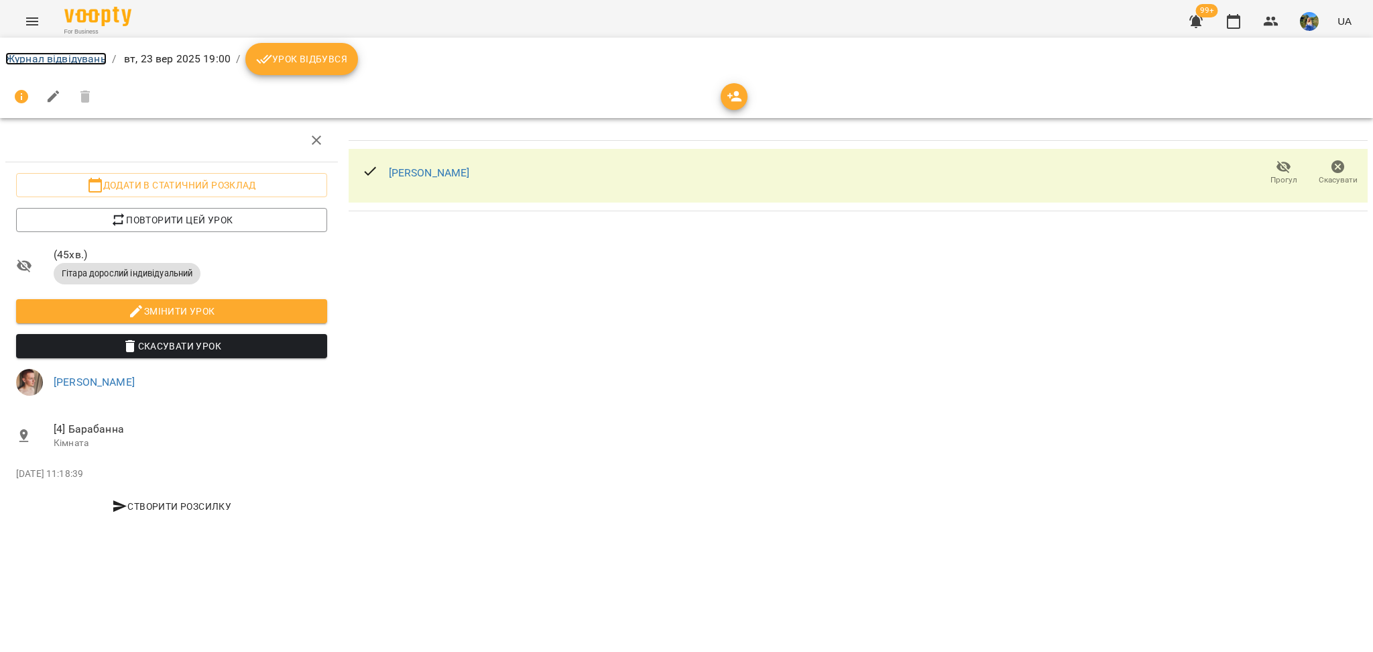
click at [70, 59] on link "Журнал відвідувань" at bounding box center [55, 58] width 101 height 13
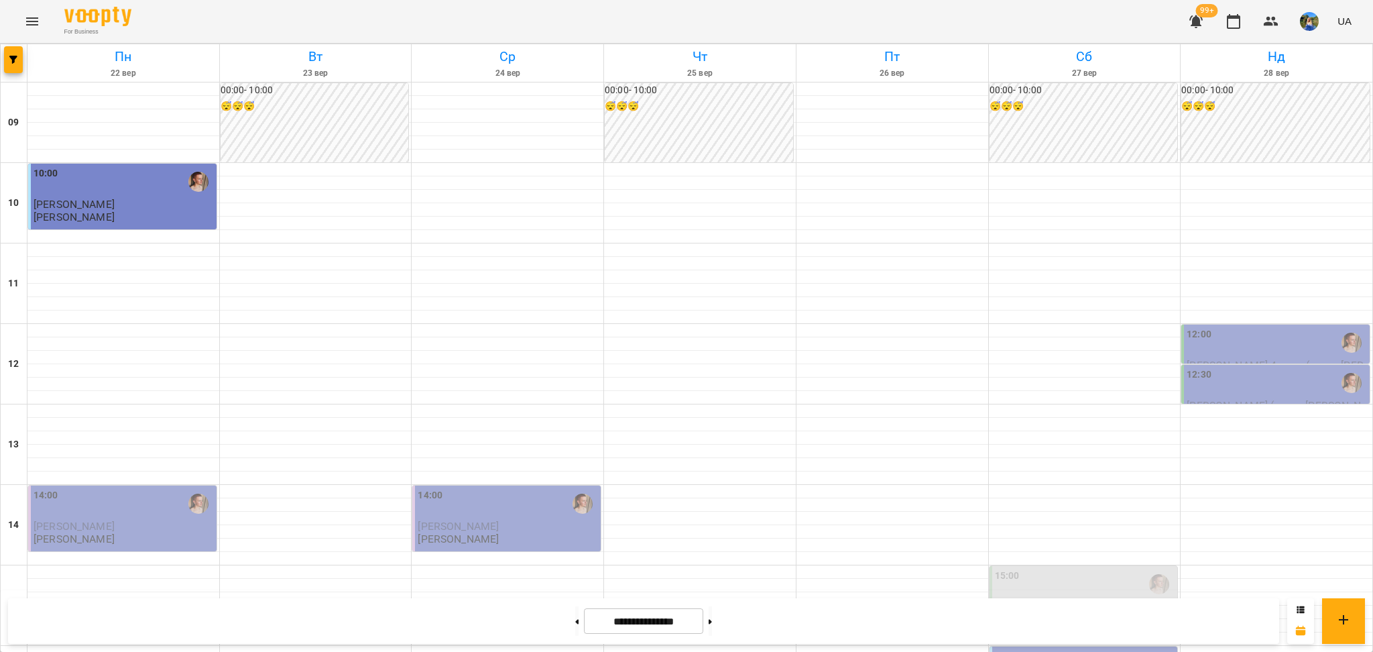
scroll to position [536, 0]
click at [19, 78] on div at bounding box center [14, 63] width 27 height 38
click at [22, 64] on button "button" at bounding box center [13, 59] width 19 height 27
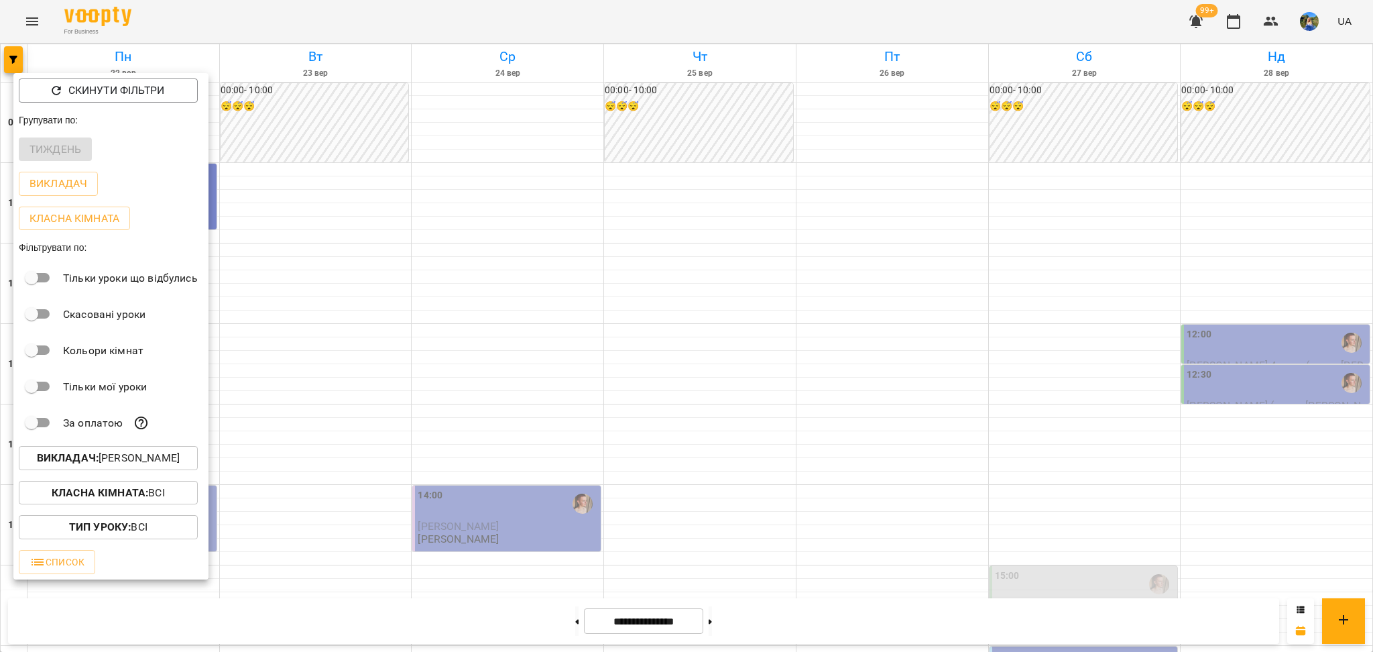
click at [164, 466] on p "Викладач : Михайло" at bounding box center [108, 458] width 143 height 16
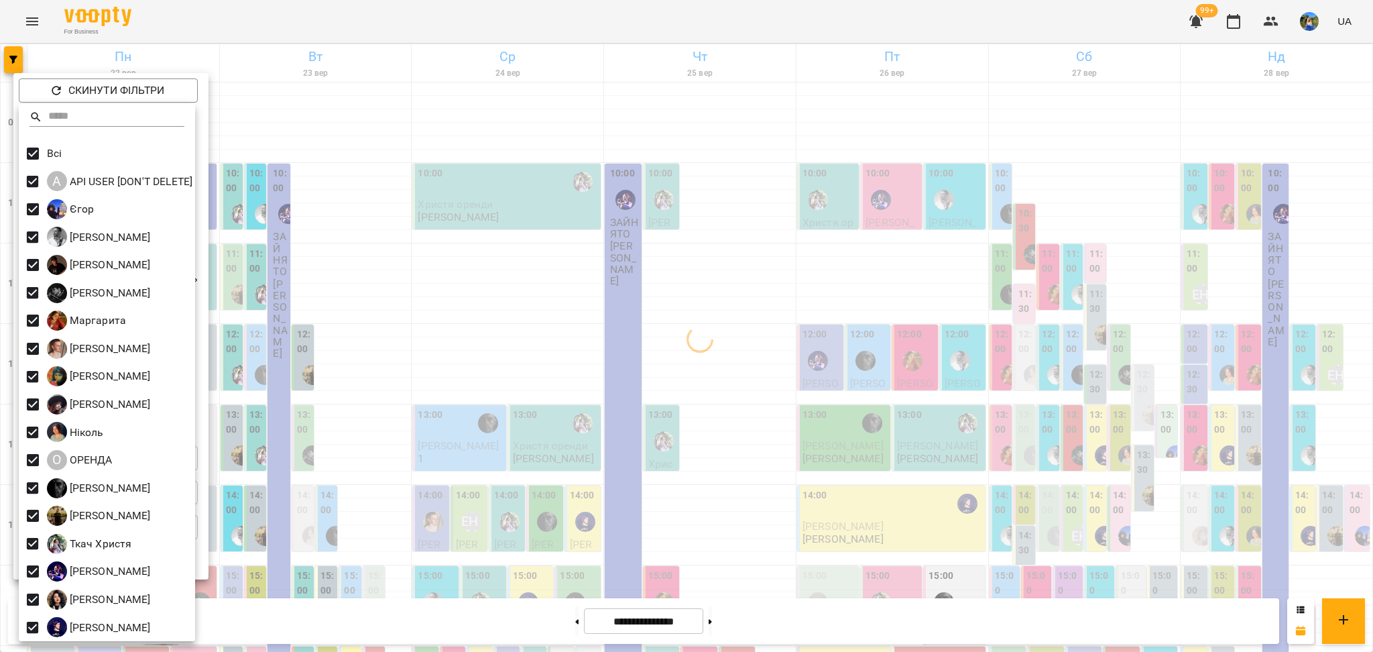
click at [473, 298] on div at bounding box center [686, 326] width 1373 height 652
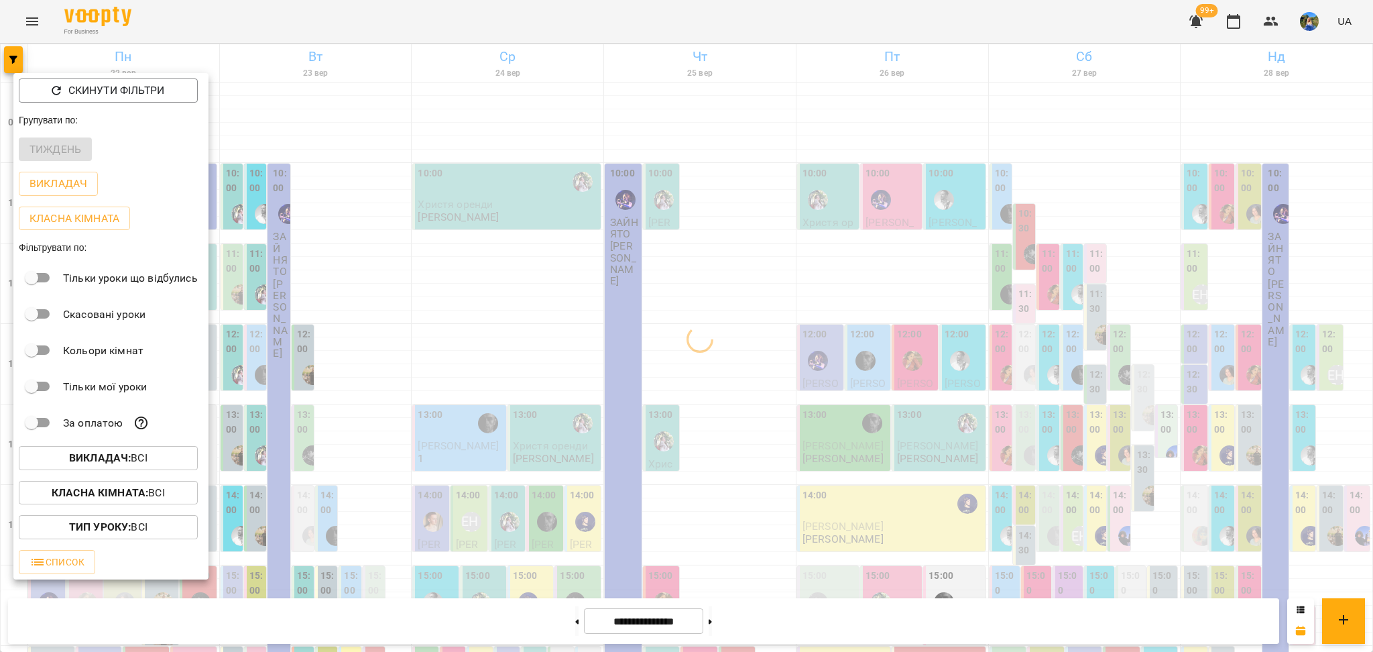
click at [137, 497] on b "Класна кімната :" at bounding box center [100, 492] width 97 height 13
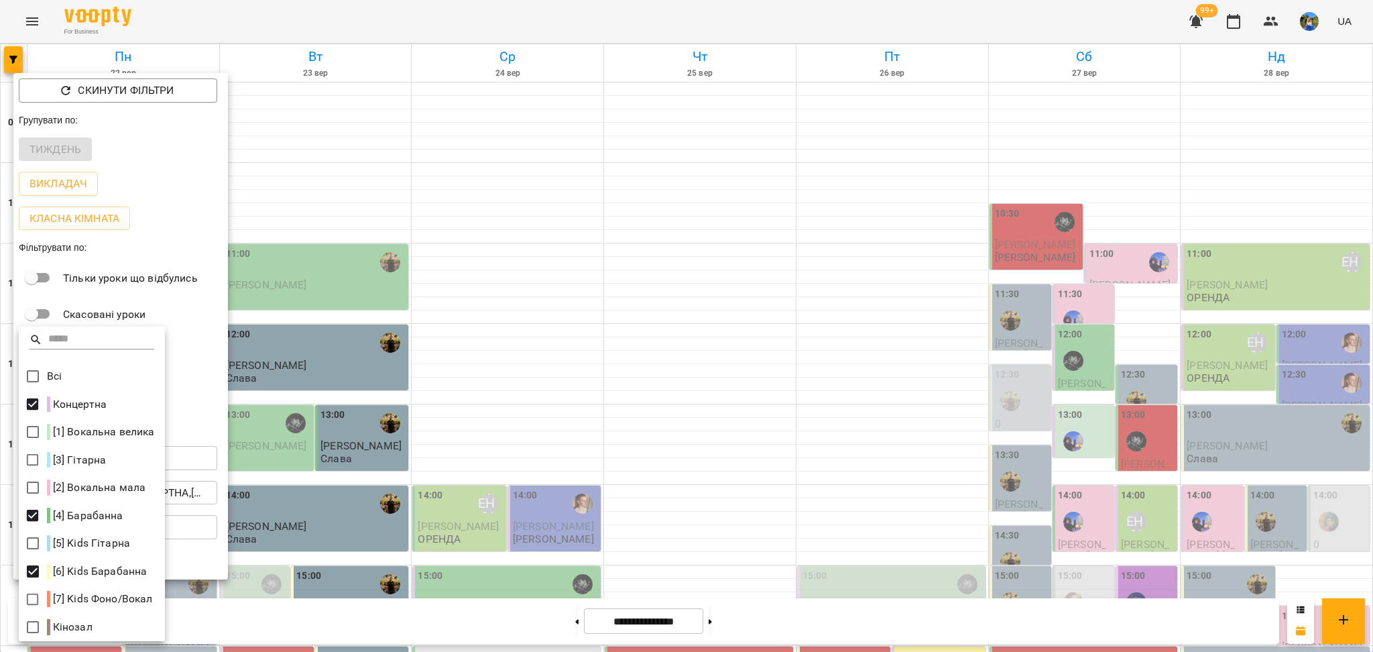
click at [256, 577] on div at bounding box center [686, 326] width 1373 height 652
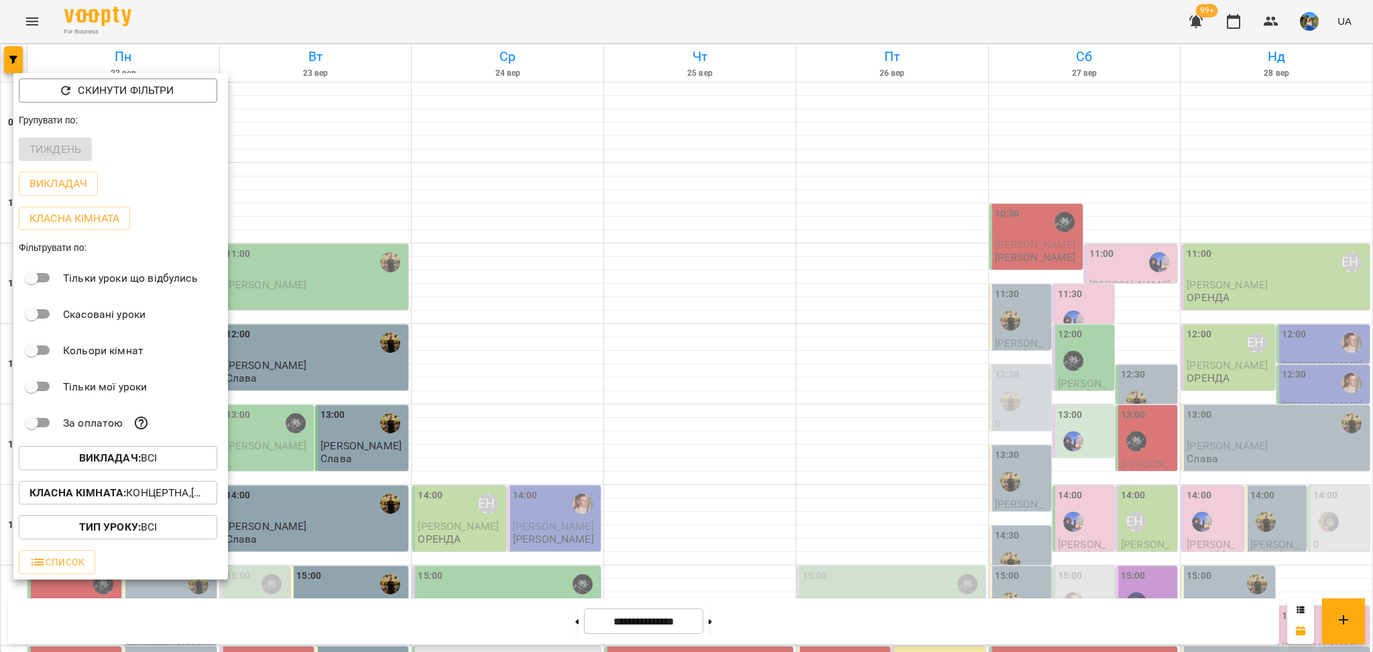
click at [267, 581] on div at bounding box center [686, 326] width 1373 height 652
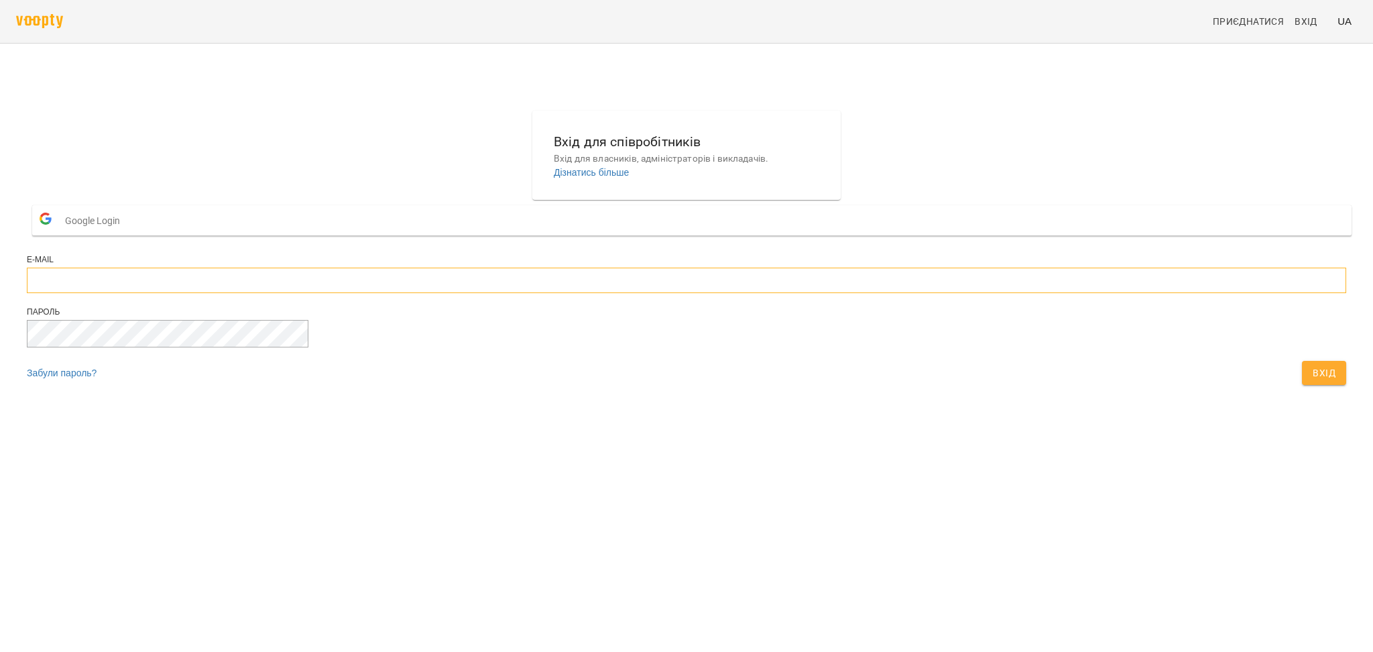
type input "**********"
click at [1302, 385] on button "Вхід" at bounding box center [1324, 373] width 44 height 24
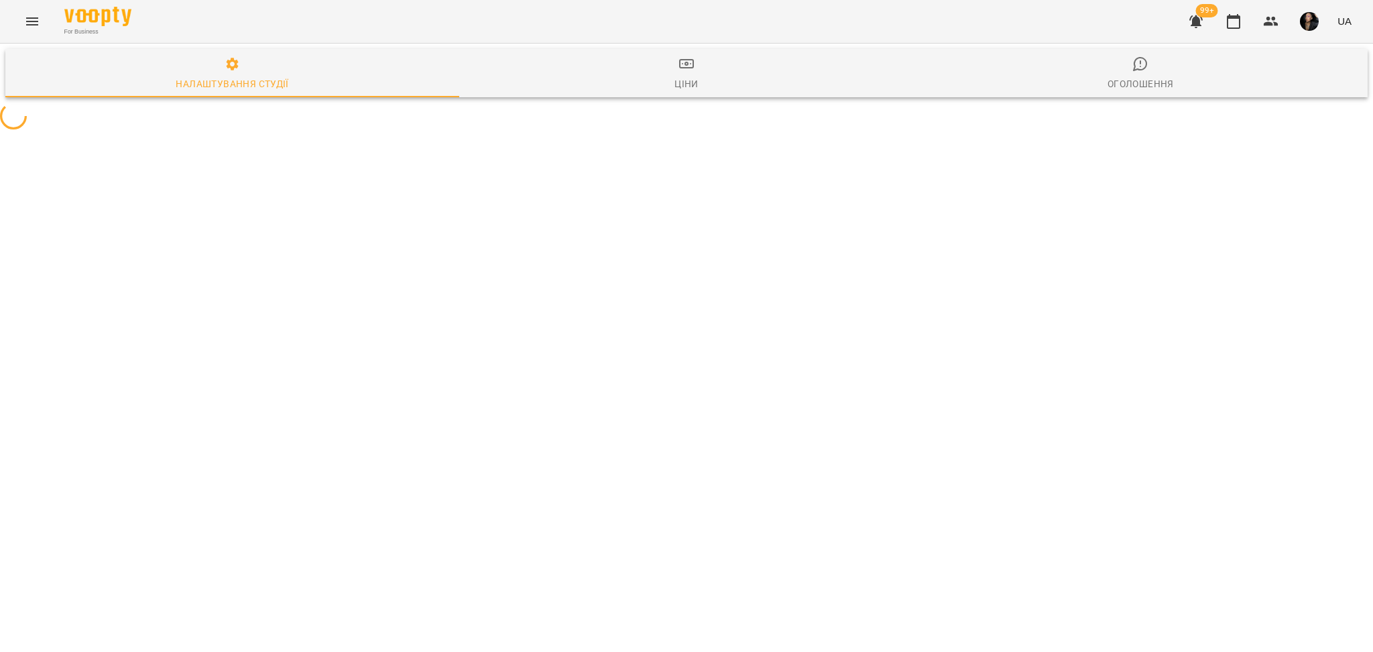
select select "**"
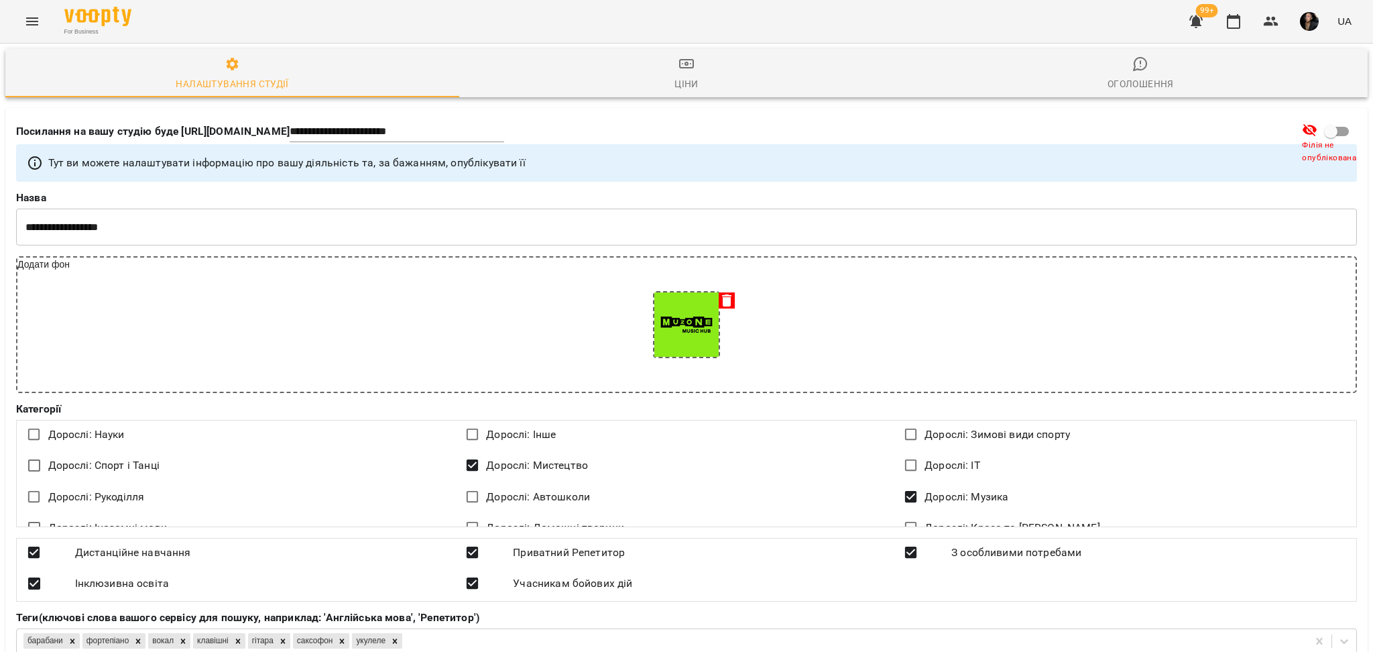
click at [21, 23] on button "Menu" at bounding box center [32, 21] width 32 height 32
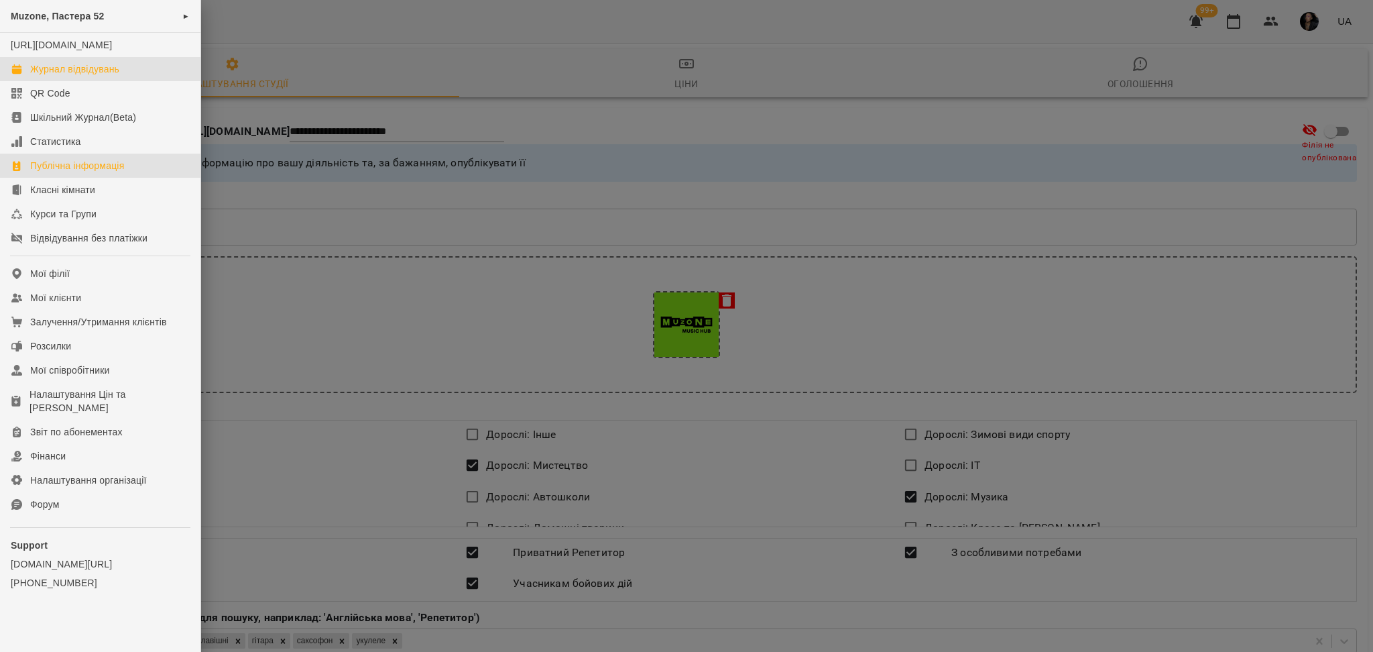
click at [51, 76] on div "Журнал відвідувань" at bounding box center [74, 68] width 89 height 13
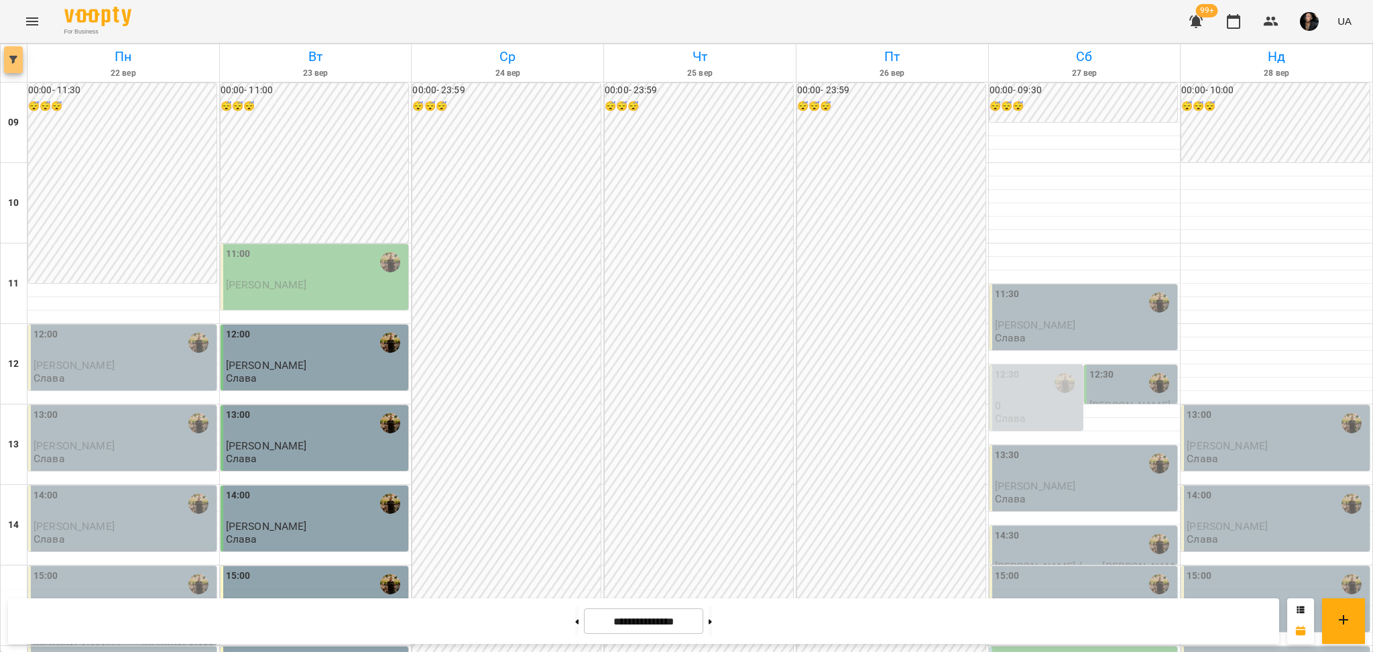
click at [12, 58] on icon "button" at bounding box center [13, 60] width 8 height 8
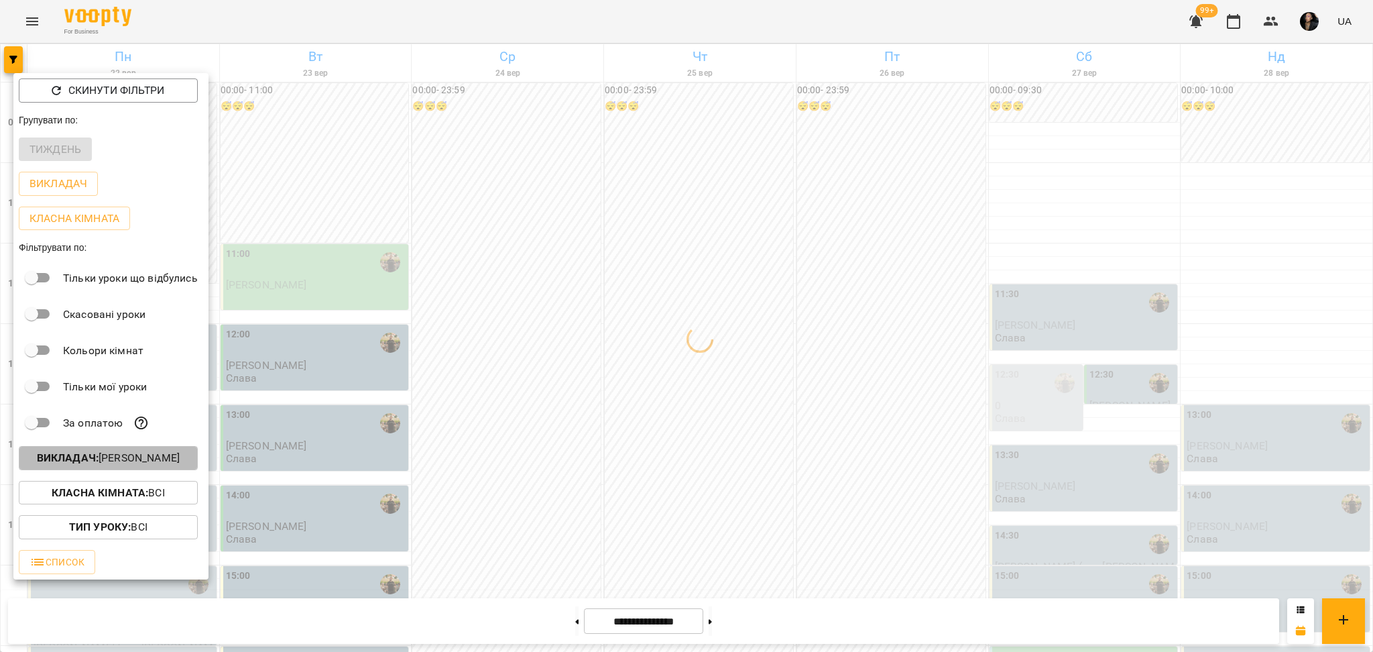
click at [133, 456] on p "Викладач : Слава Болбі" at bounding box center [108, 458] width 143 height 16
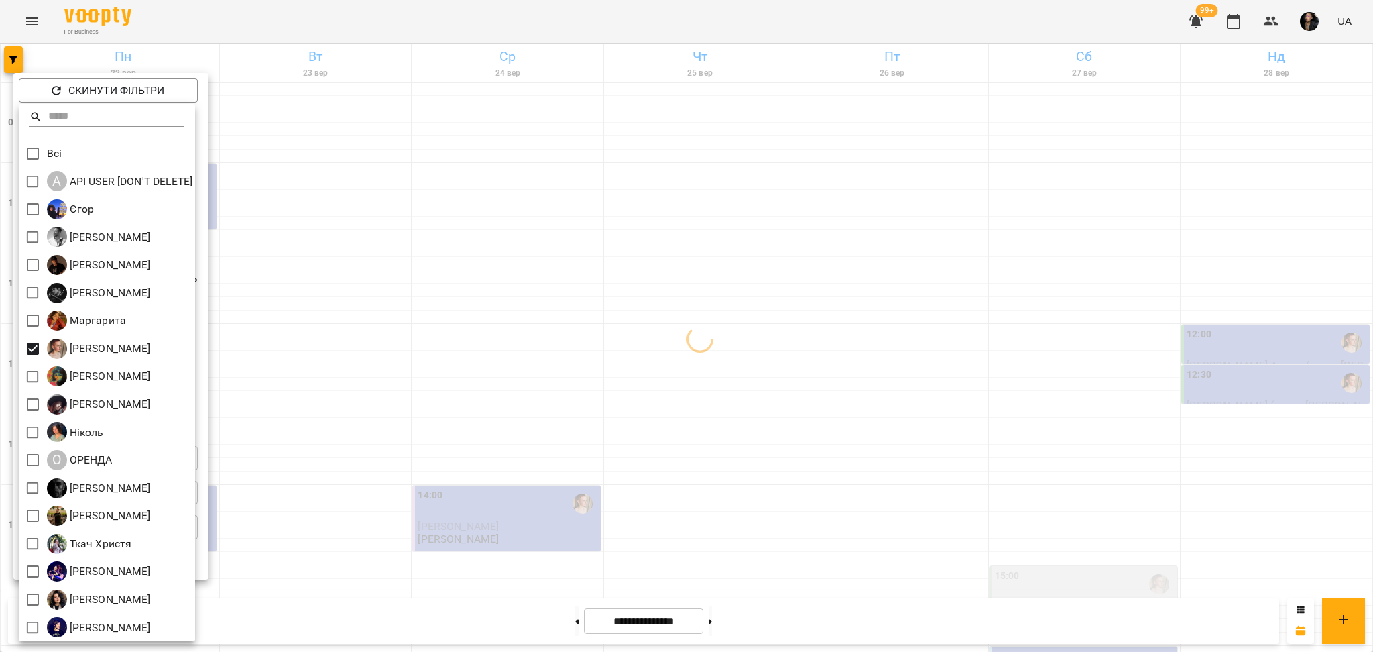
click at [397, 414] on div at bounding box center [686, 326] width 1373 height 652
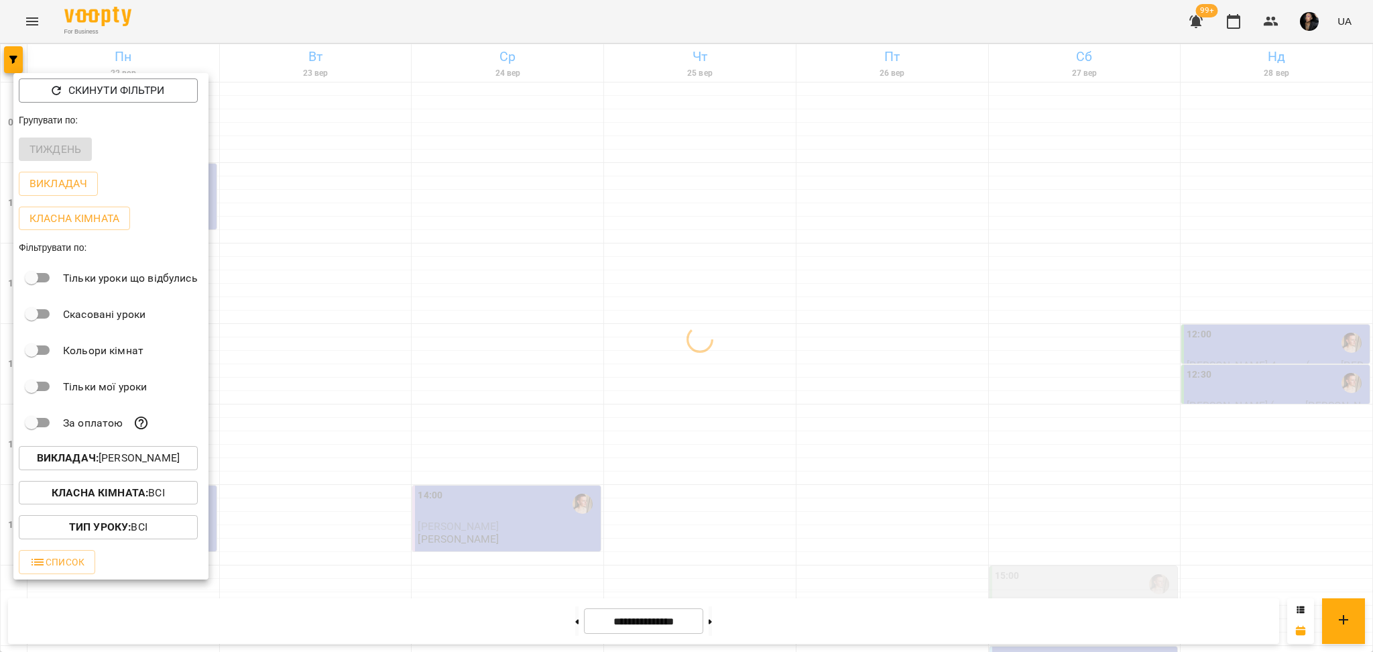
click at [141, 493] on b "Класна кімната :" at bounding box center [100, 492] width 97 height 13
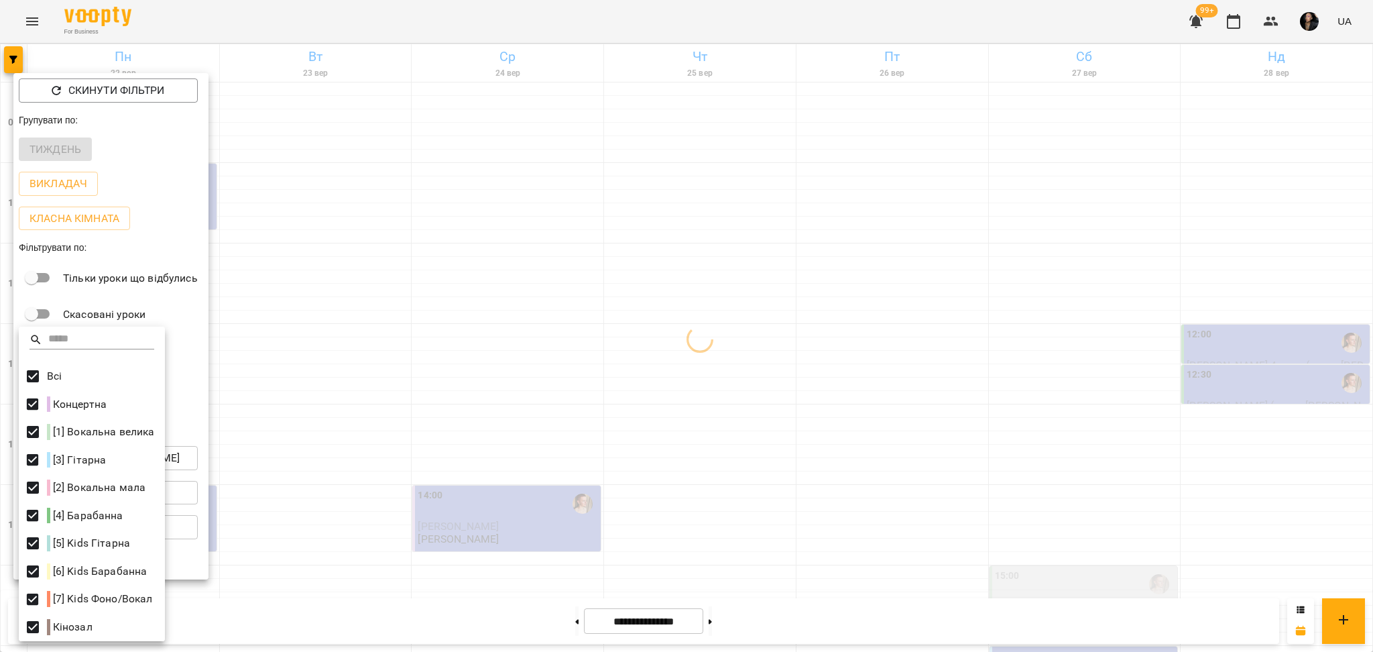
click at [444, 434] on div at bounding box center [686, 326] width 1373 height 652
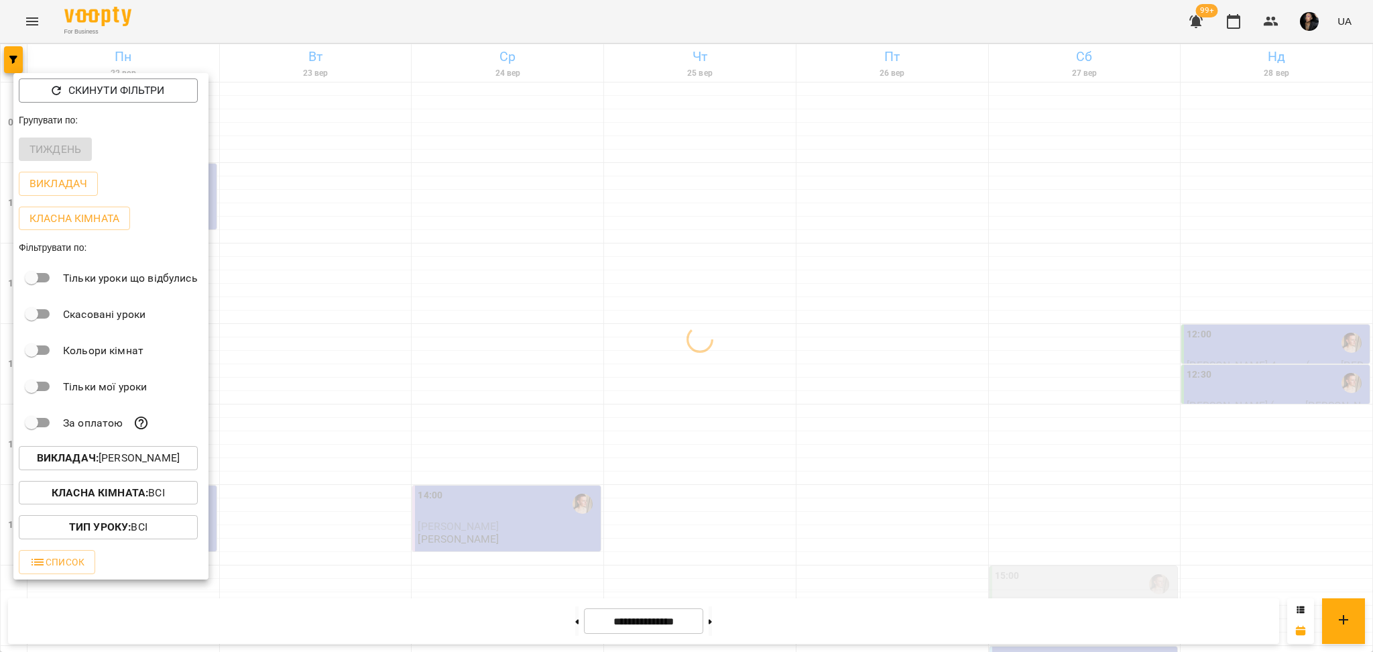
click at [462, 426] on div at bounding box center [686, 326] width 1373 height 652
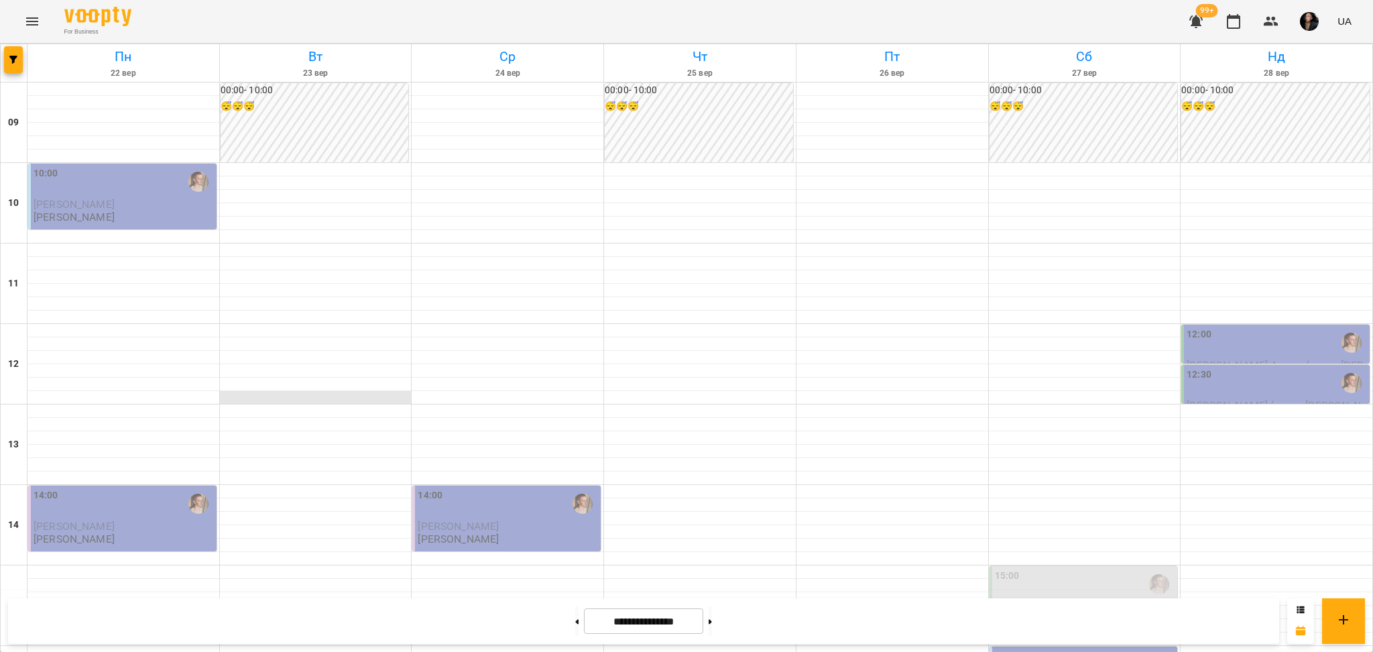
scroll to position [536, 0]
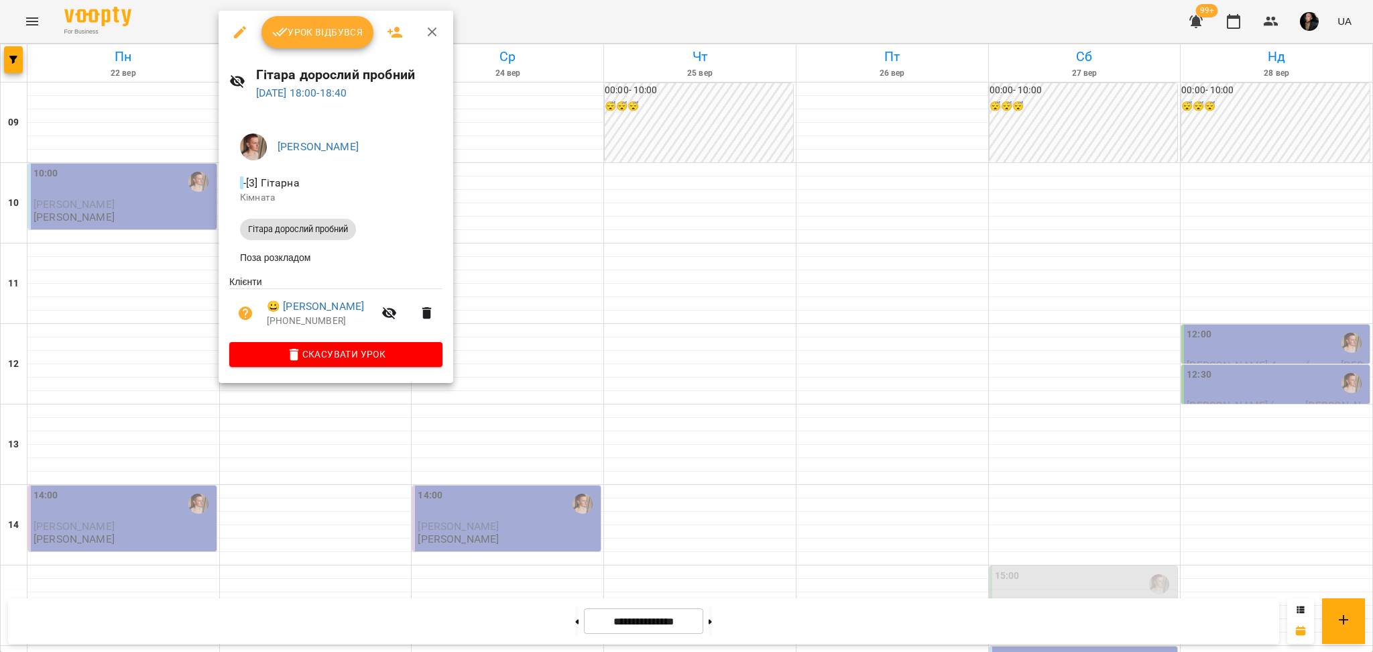
click at [322, 462] on div at bounding box center [686, 326] width 1373 height 652
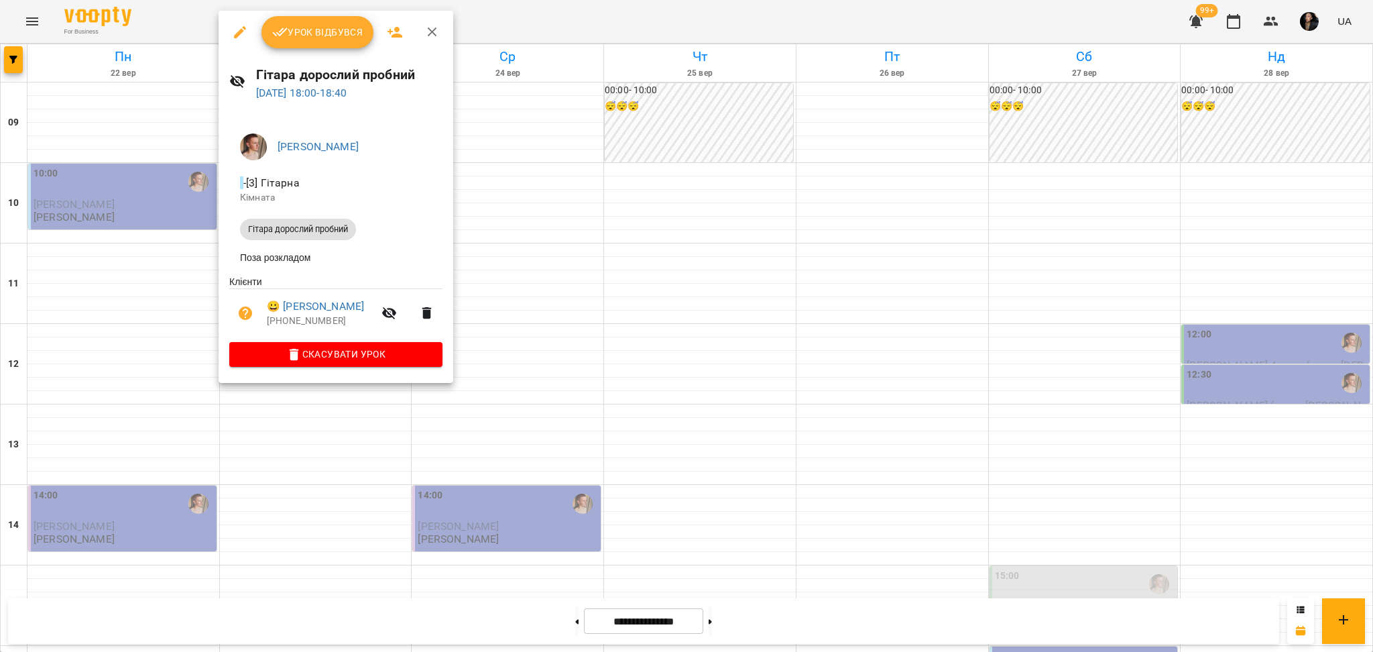
drag, startPoint x: 363, startPoint y: 496, endPoint x: 337, endPoint y: 475, distance: 33.4
click at [363, 496] on div at bounding box center [686, 326] width 1373 height 652
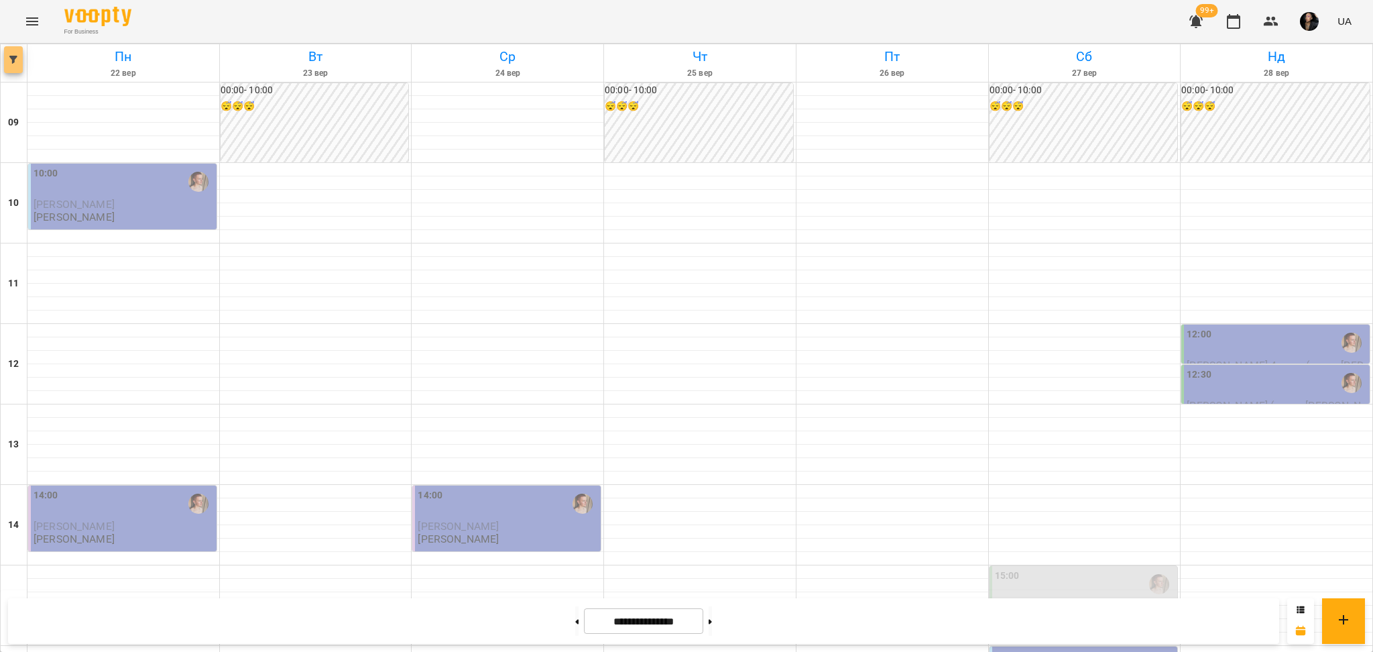
click at [9, 62] on icon "button" at bounding box center [13, 60] width 8 height 8
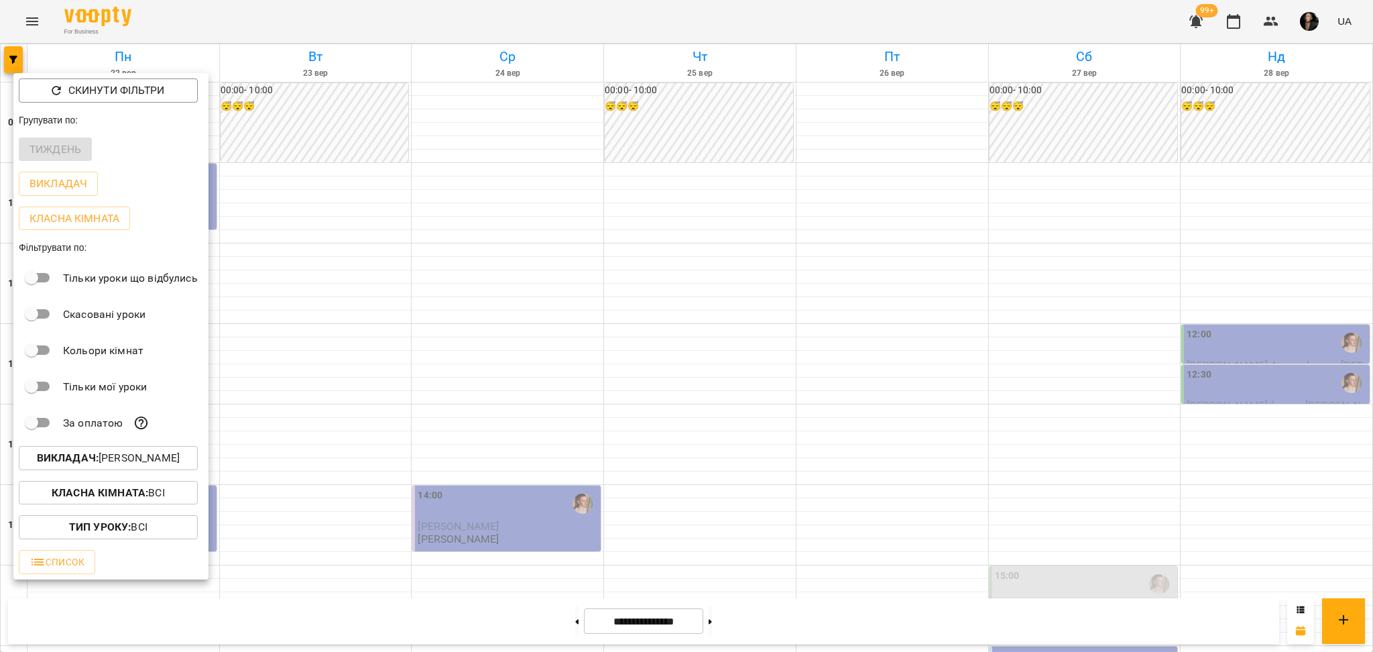
click at [164, 457] on p "Викладач : Михайло" at bounding box center [108, 458] width 143 height 16
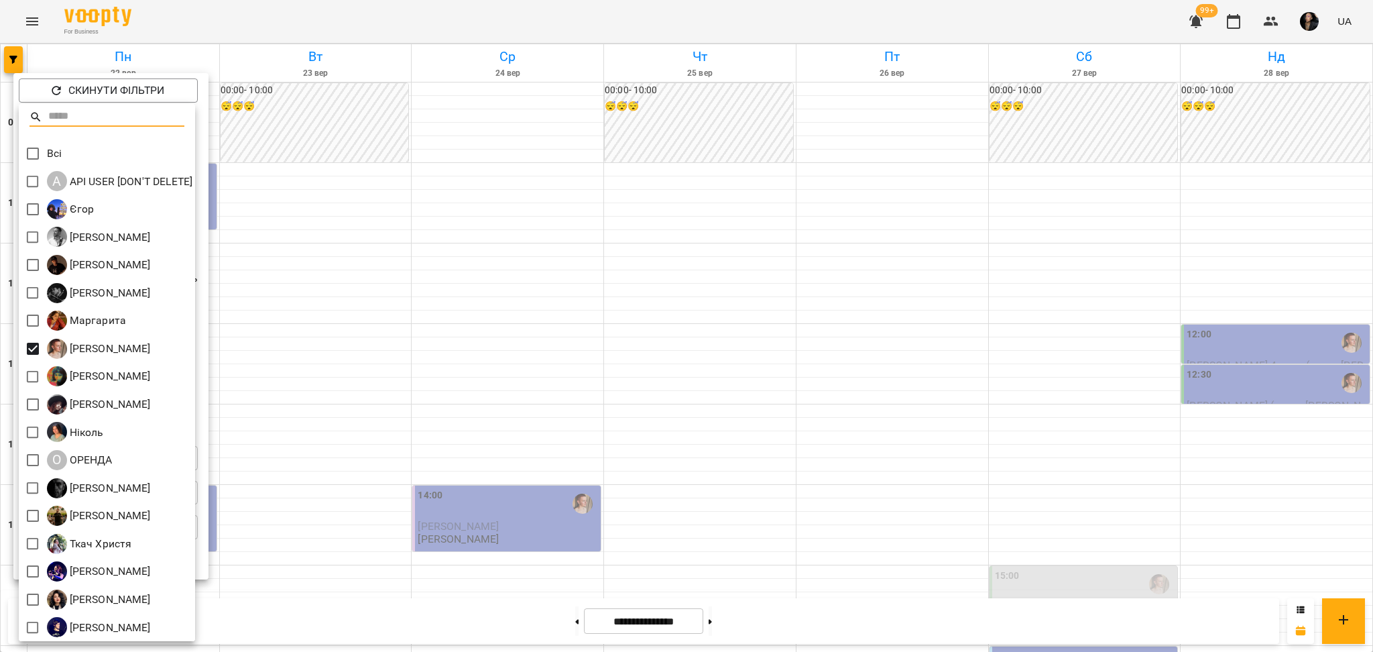
click at [291, 362] on div at bounding box center [686, 326] width 1373 height 652
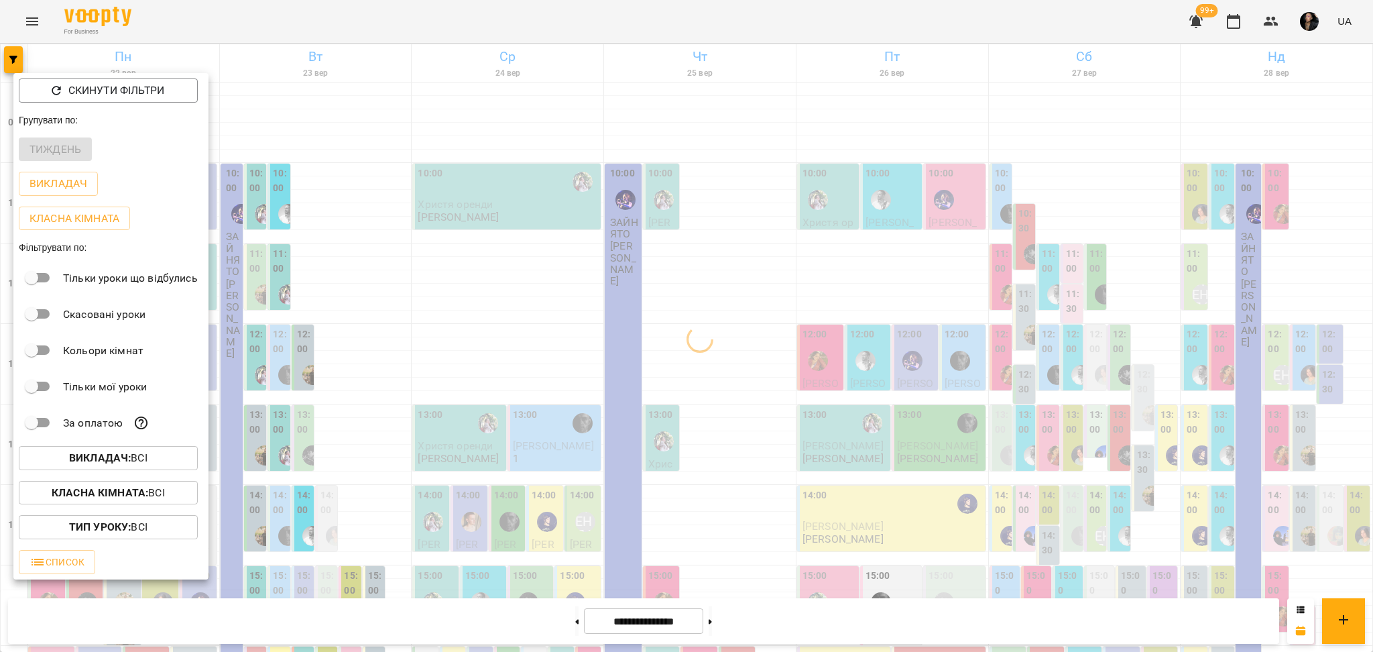
click at [155, 501] on p "Класна кімната : Всі" at bounding box center [108, 493] width 113 height 16
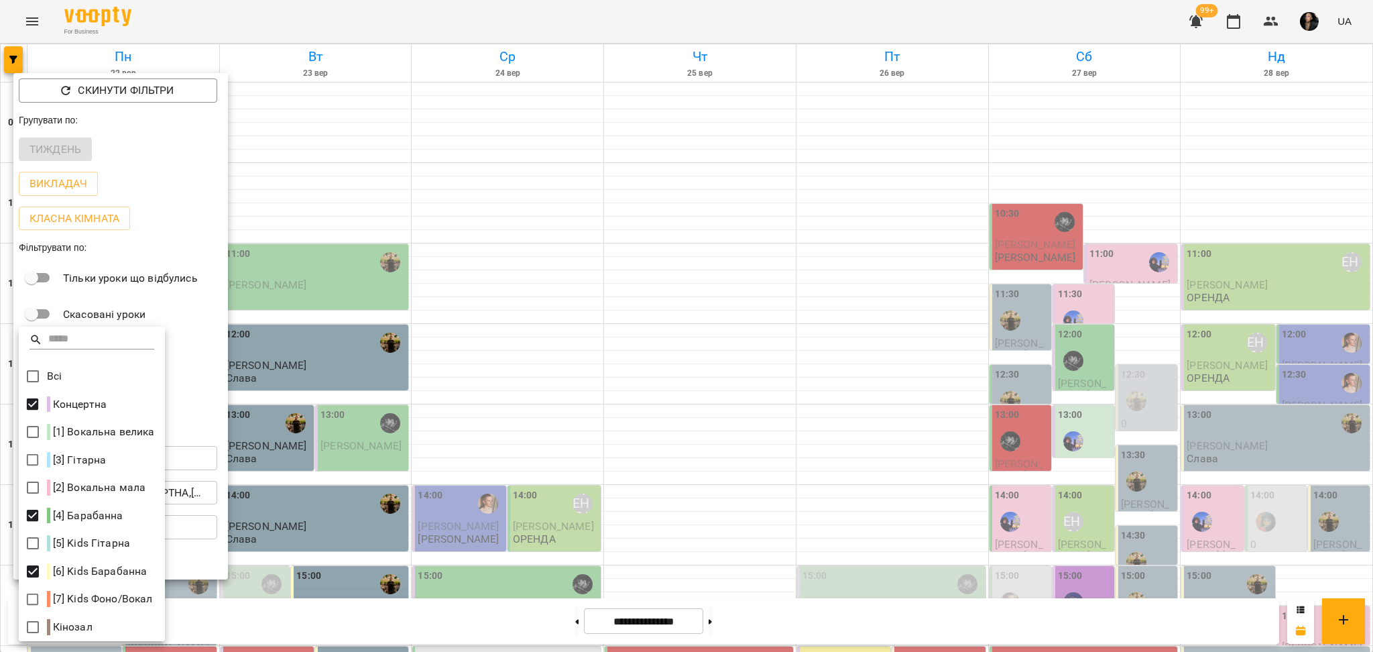
click at [460, 491] on div at bounding box center [686, 326] width 1373 height 652
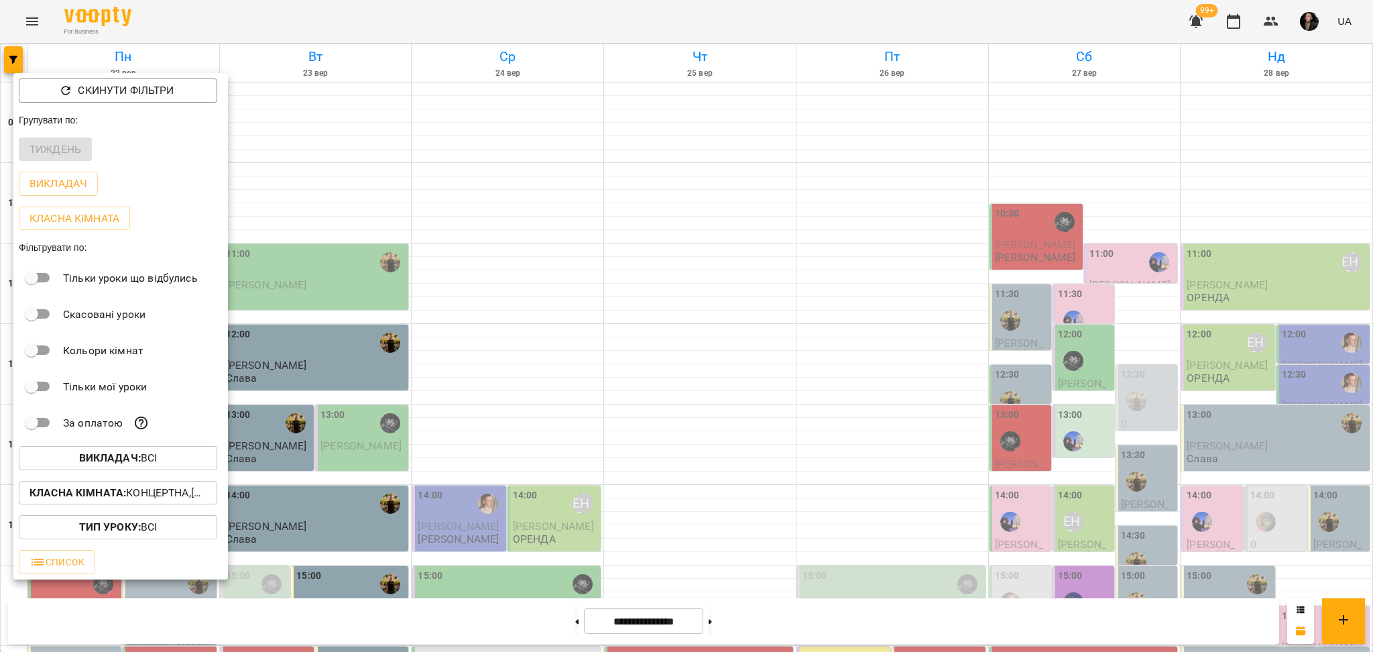
click at [345, 491] on div at bounding box center [686, 326] width 1373 height 652
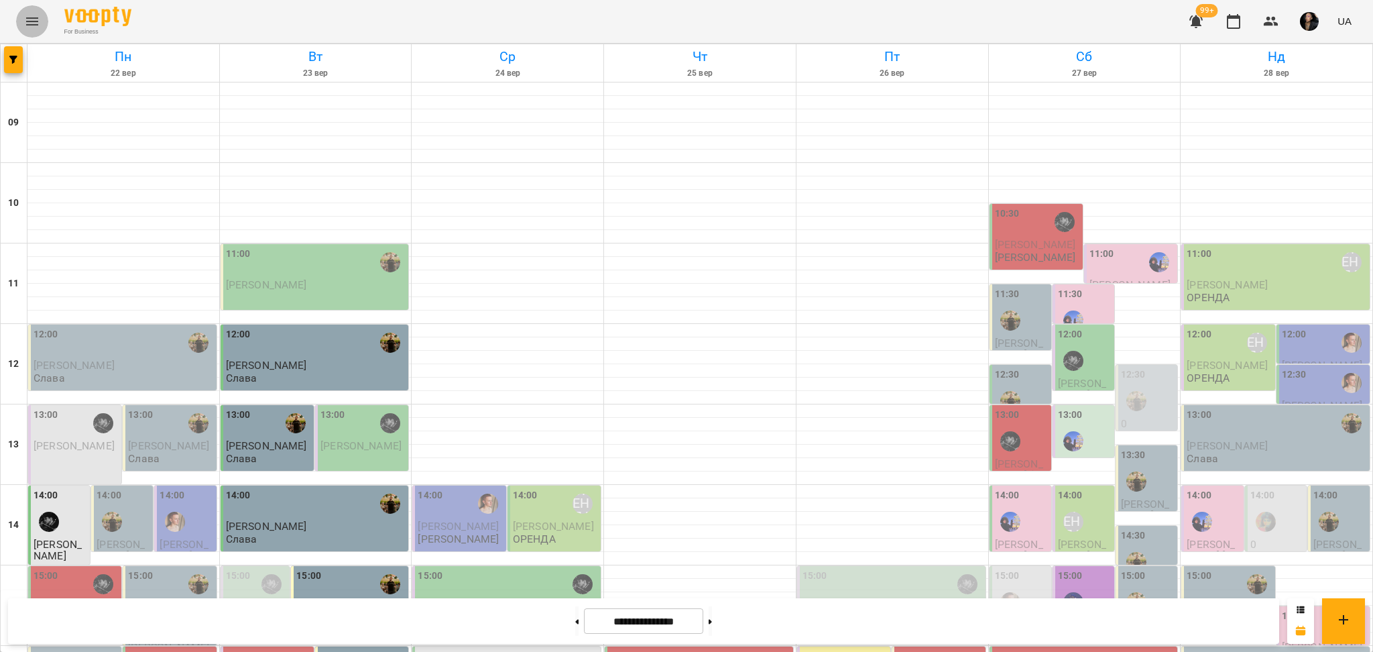
click at [28, 11] on button "Menu" at bounding box center [32, 21] width 32 height 32
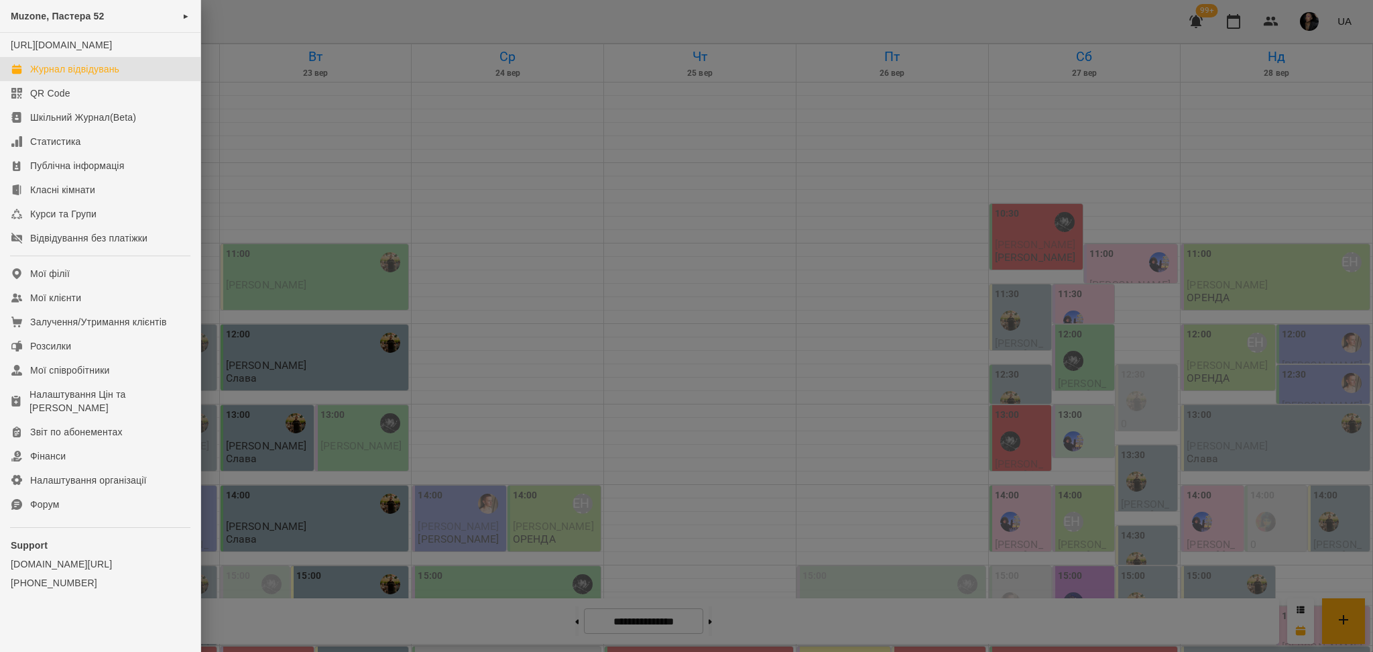
click at [399, 196] on div at bounding box center [686, 326] width 1373 height 652
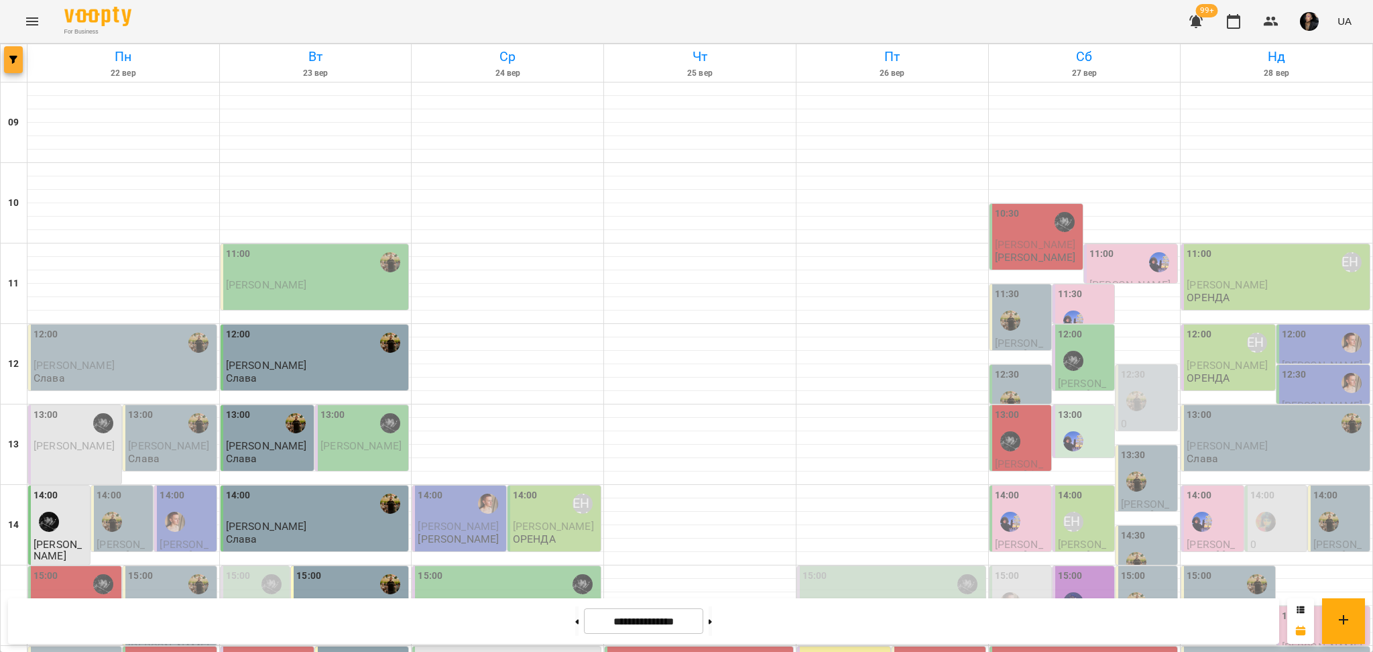
click at [18, 66] on button "button" at bounding box center [13, 59] width 19 height 27
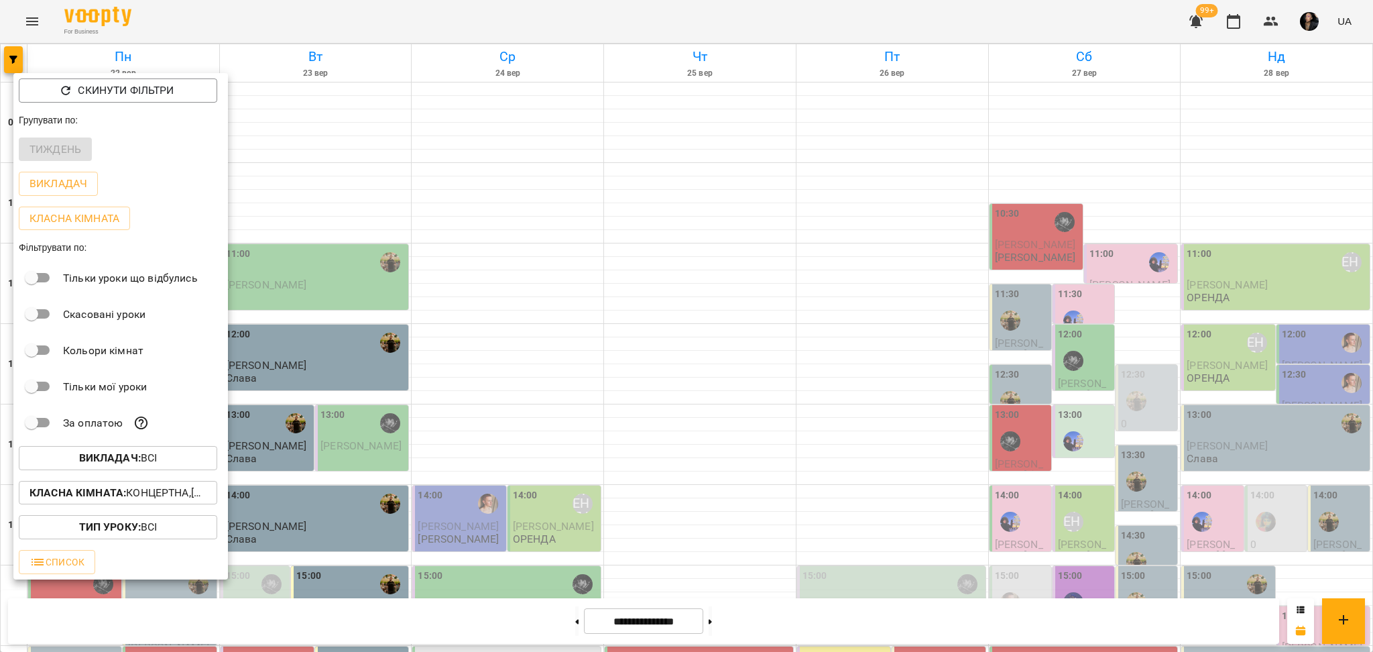
click at [169, 453] on span "Викладач : Всі" at bounding box center [117, 458] width 177 height 16
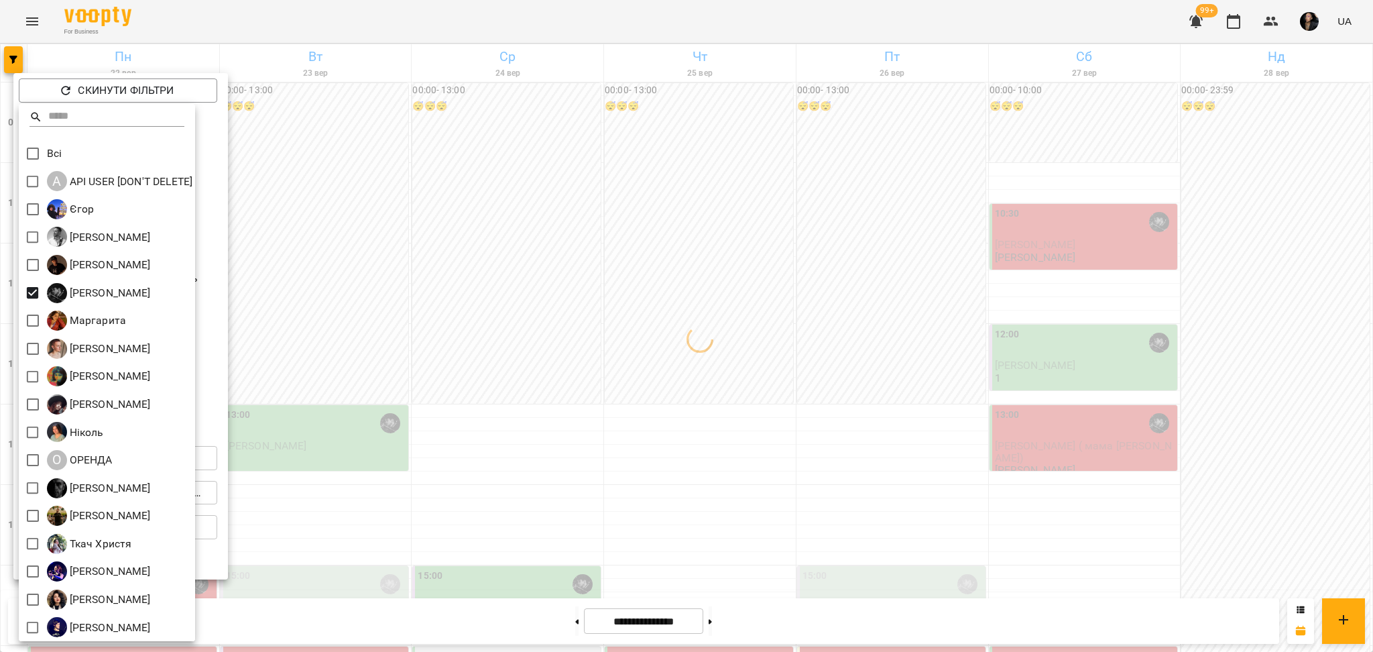
click at [543, 347] on div at bounding box center [686, 326] width 1373 height 652
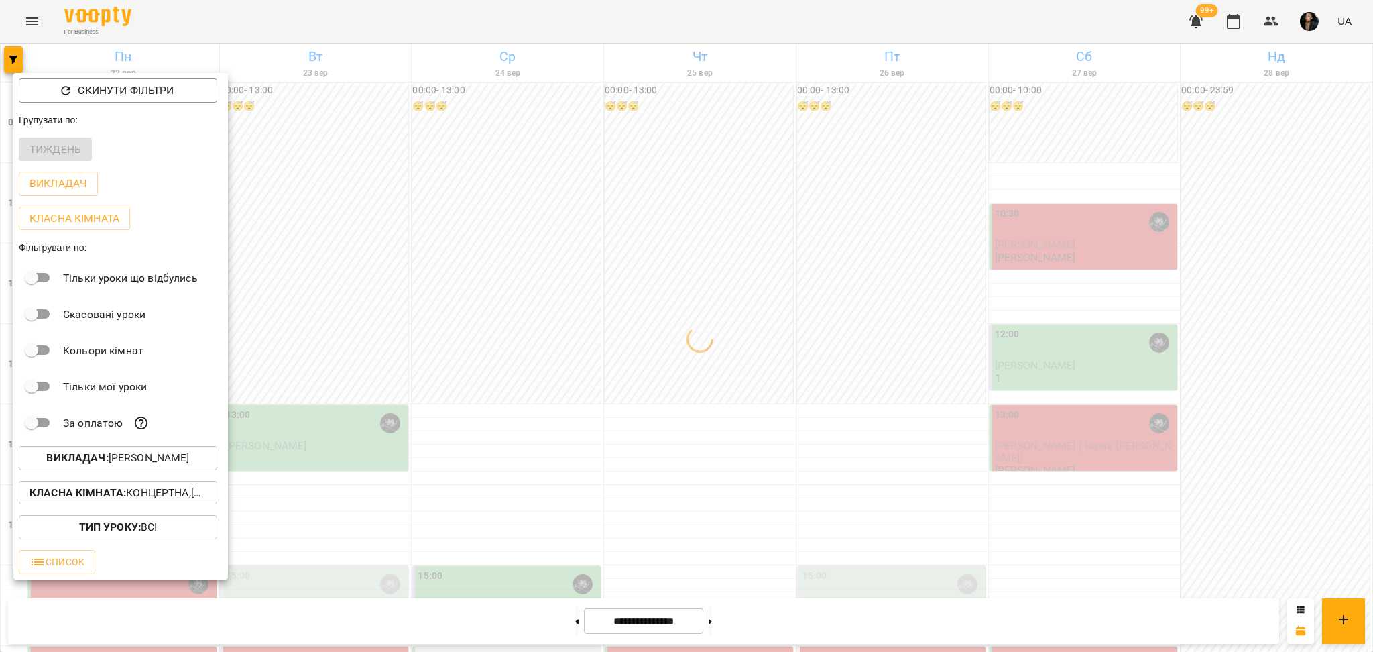
click at [680, 390] on div at bounding box center [686, 326] width 1373 height 652
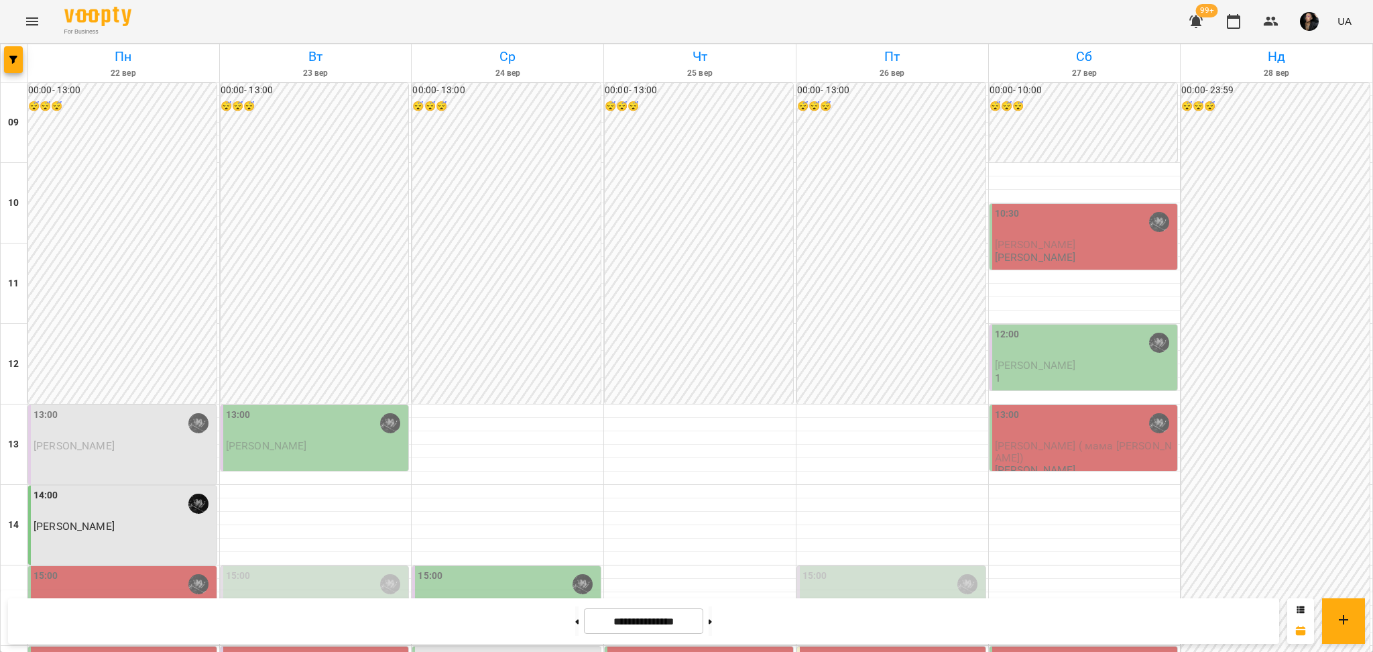
scroll to position [268, 0]
click at [37, 15] on icon "Menu" at bounding box center [32, 21] width 16 height 16
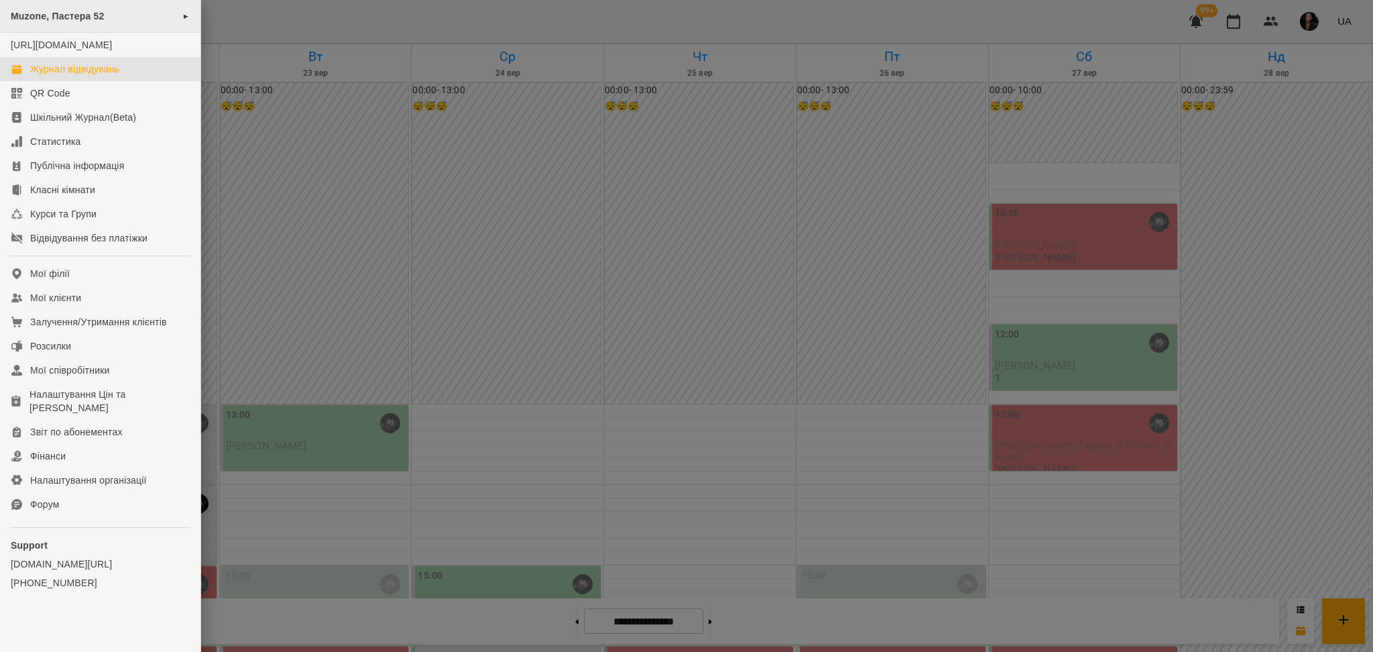
click at [70, 15] on span "Muzone, Пастера 52" at bounding box center [58, 16] width 94 height 11
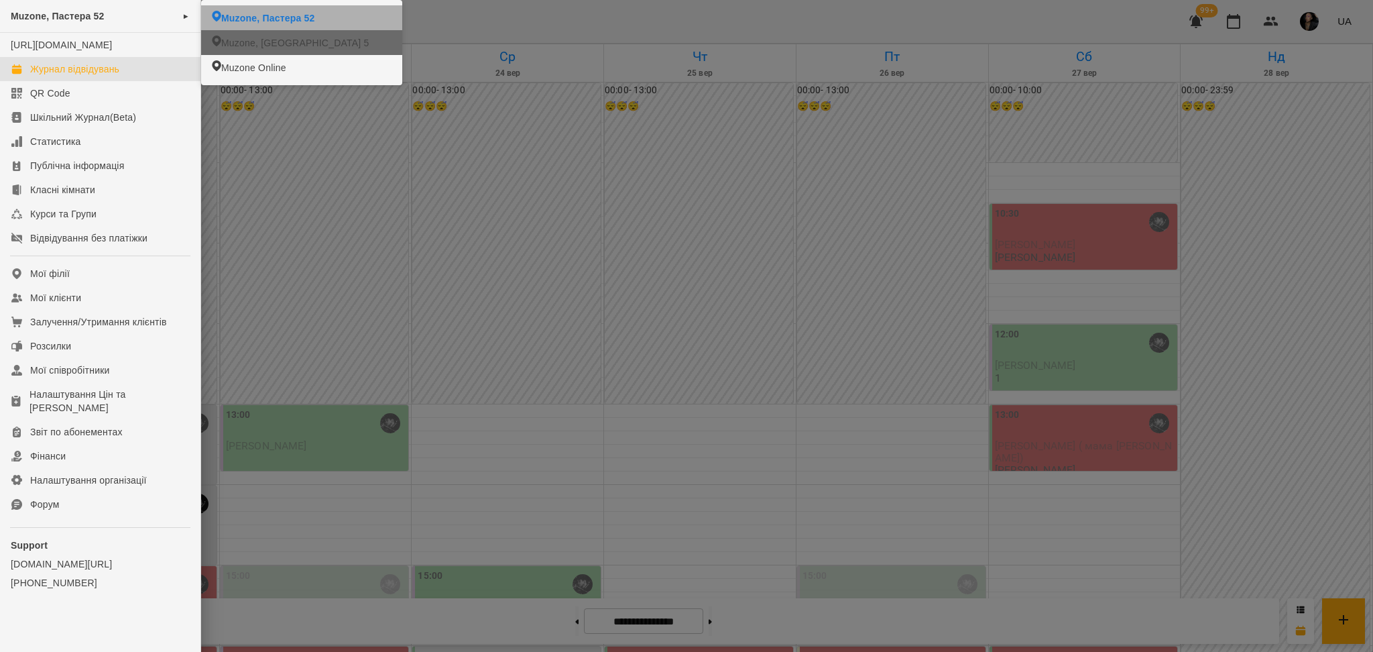
click at [295, 40] on span "Muzone, Велика Арнаутська 5" at bounding box center [294, 42] width 147 height 13
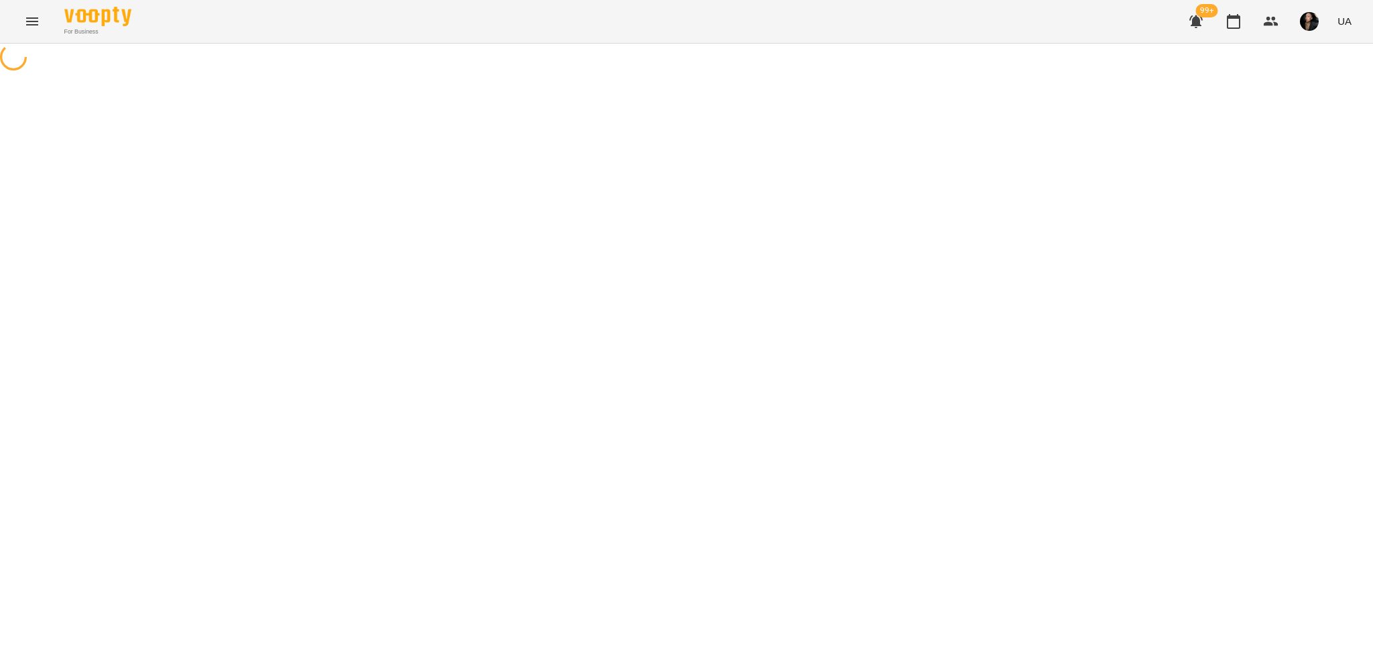
click at [7, 52] on icon at bounding box center [13, 57] width 29 height 29
click at [11, 66] on button "button" at bounding box center [13, 59] width 19 height 27
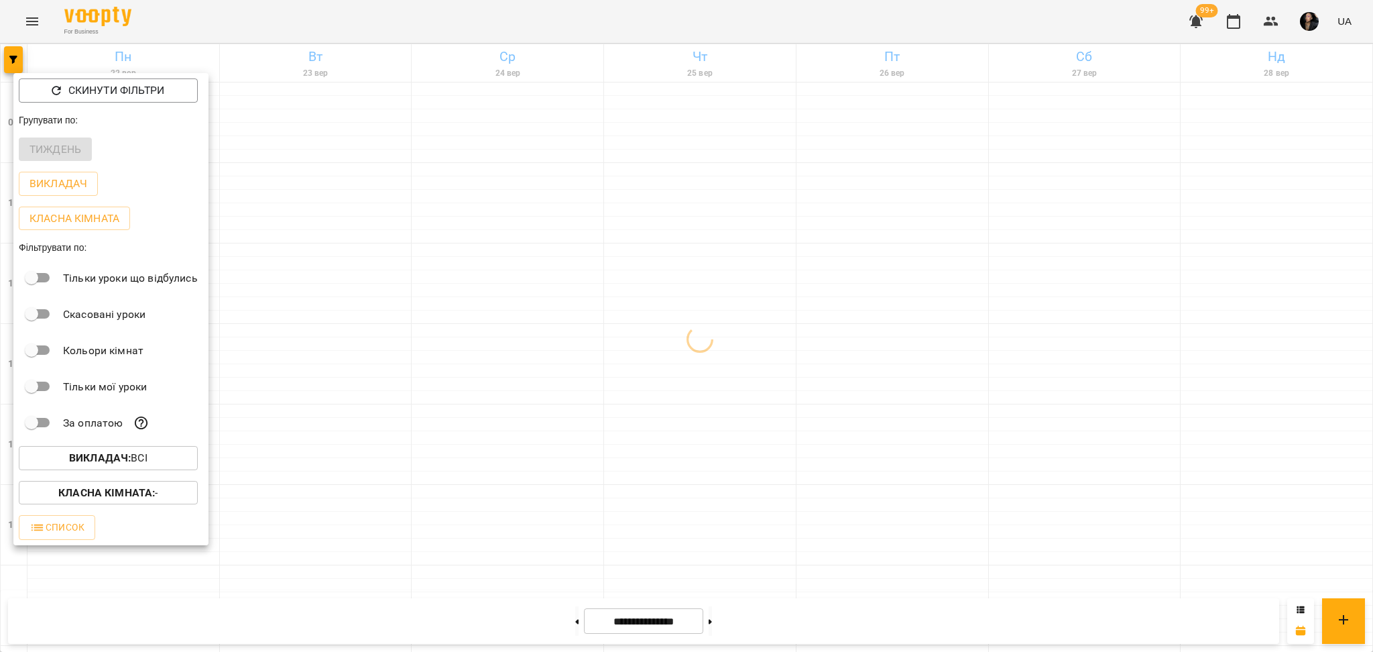
click at [138, 470] on button "Викладач : Всі" at bounding box center [108, 458] width 179 height 24
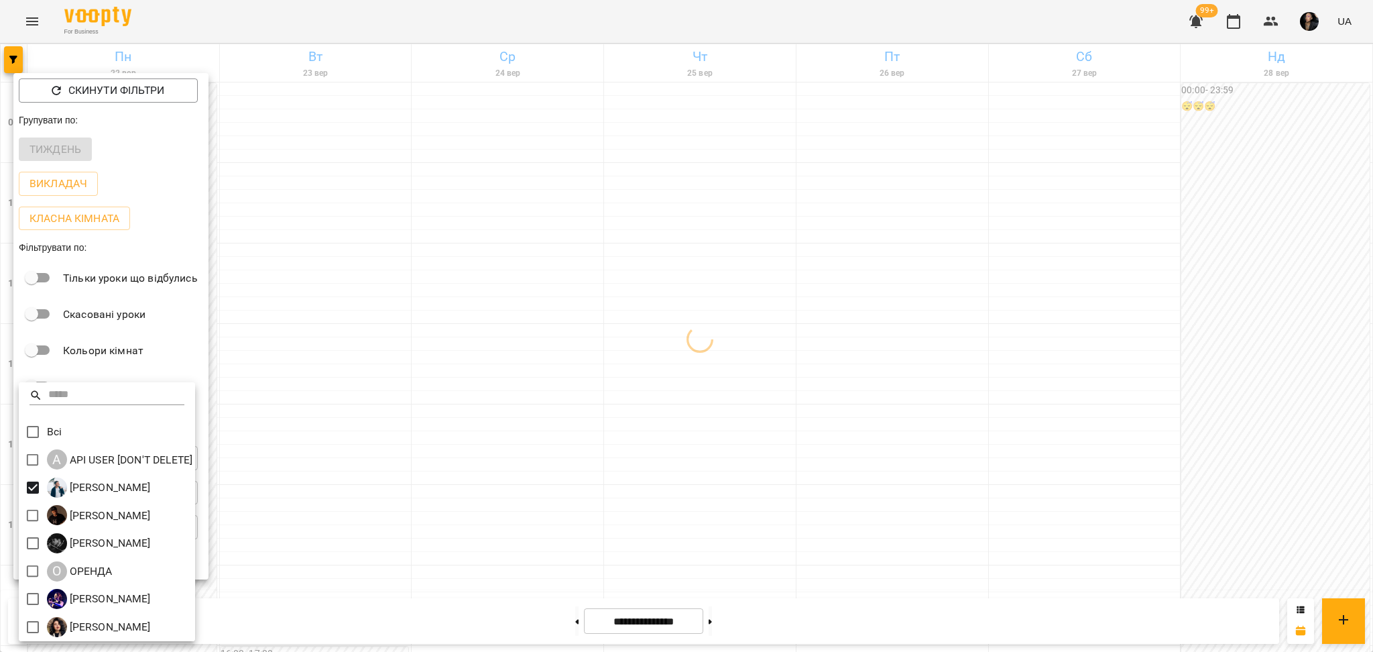
click at [413, 506] on div at bounding box center [686, 326] width 1373 height 652
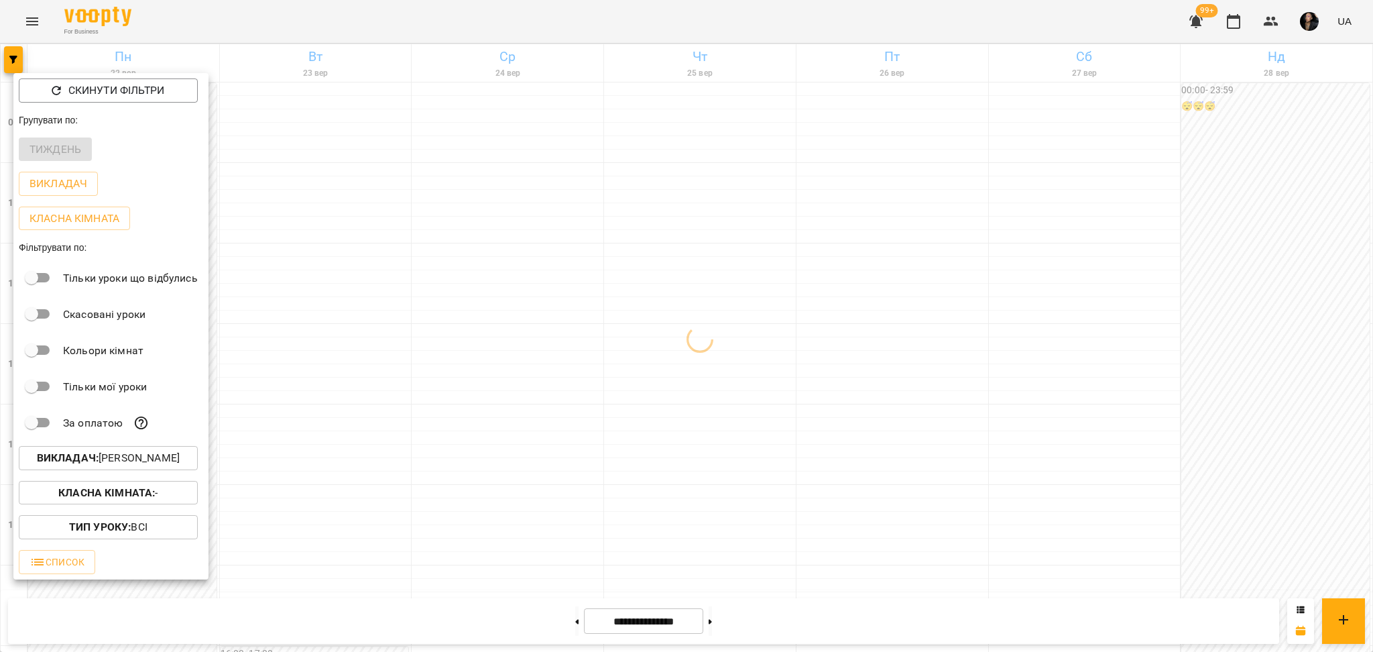
click at [75, 496] on b "Класна кімната :" at bounding box center [106, 492] width 97 height 13
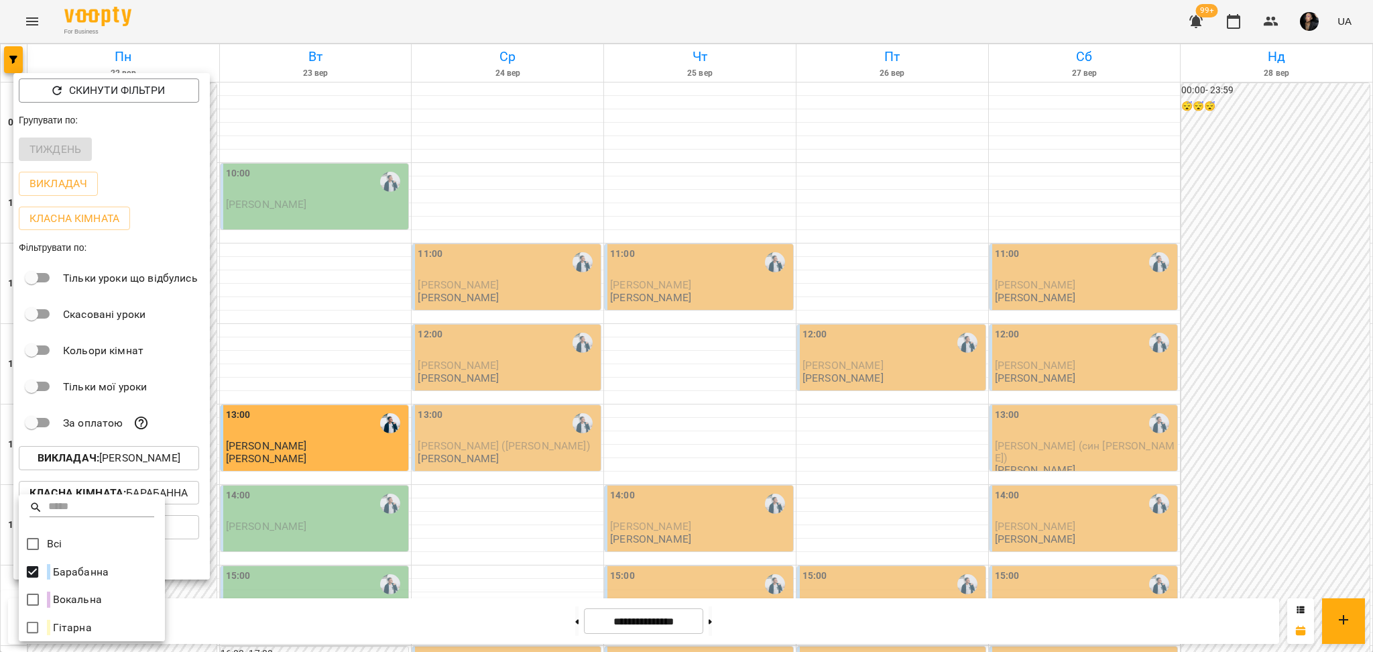
click at [496, 451] on div at bounding box center [686, 326] width 1373 height 652
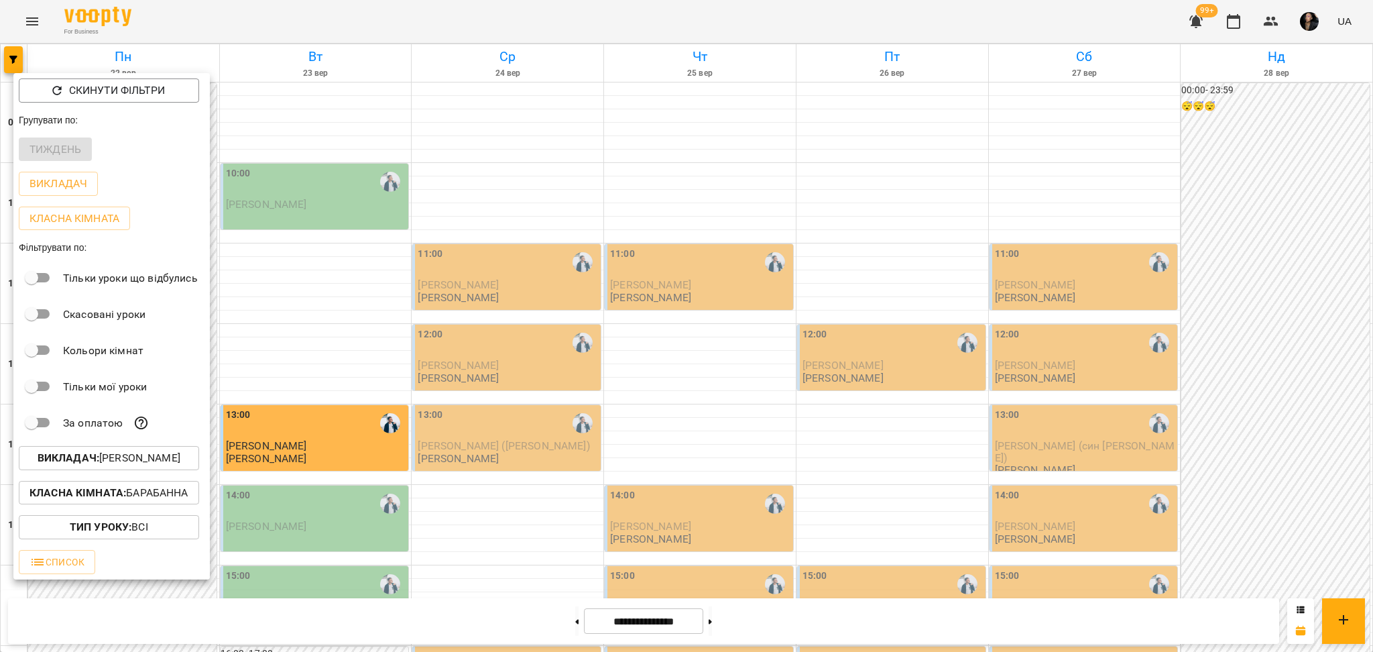
click at [799, 329] on div at bounding box center [686, 326] width 1373 height 652
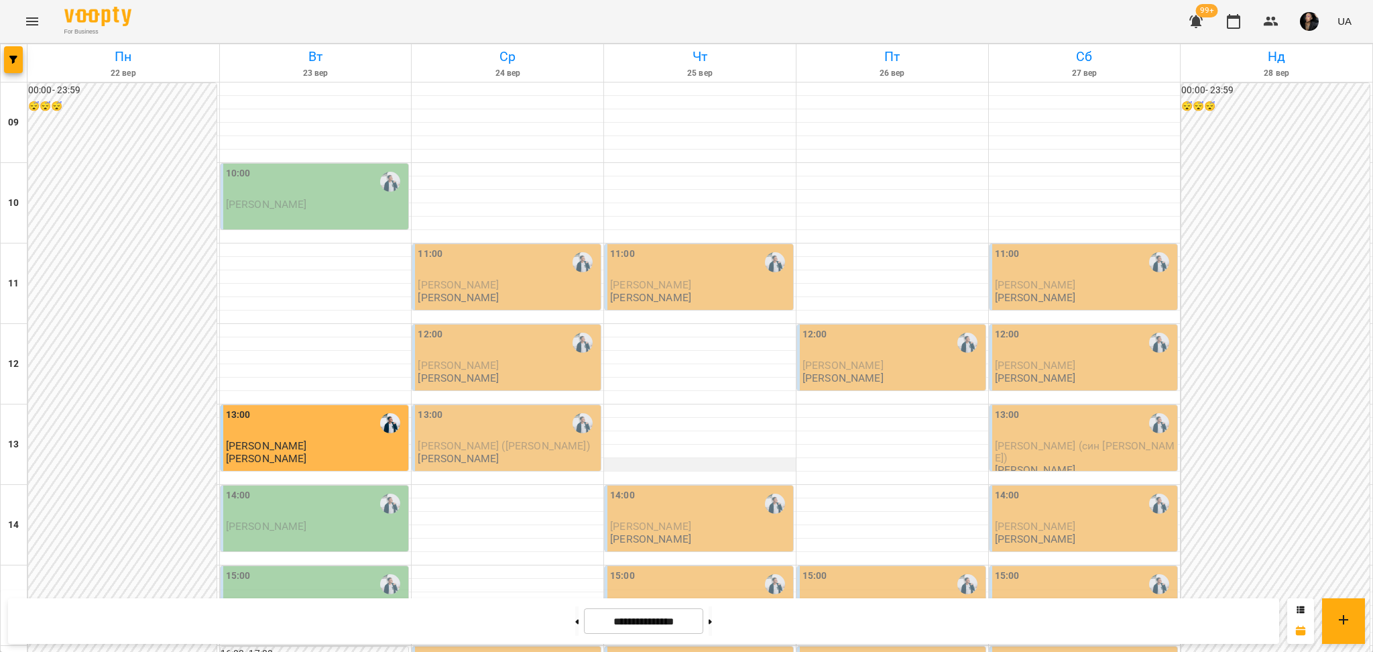
scroll to position [537, 0]
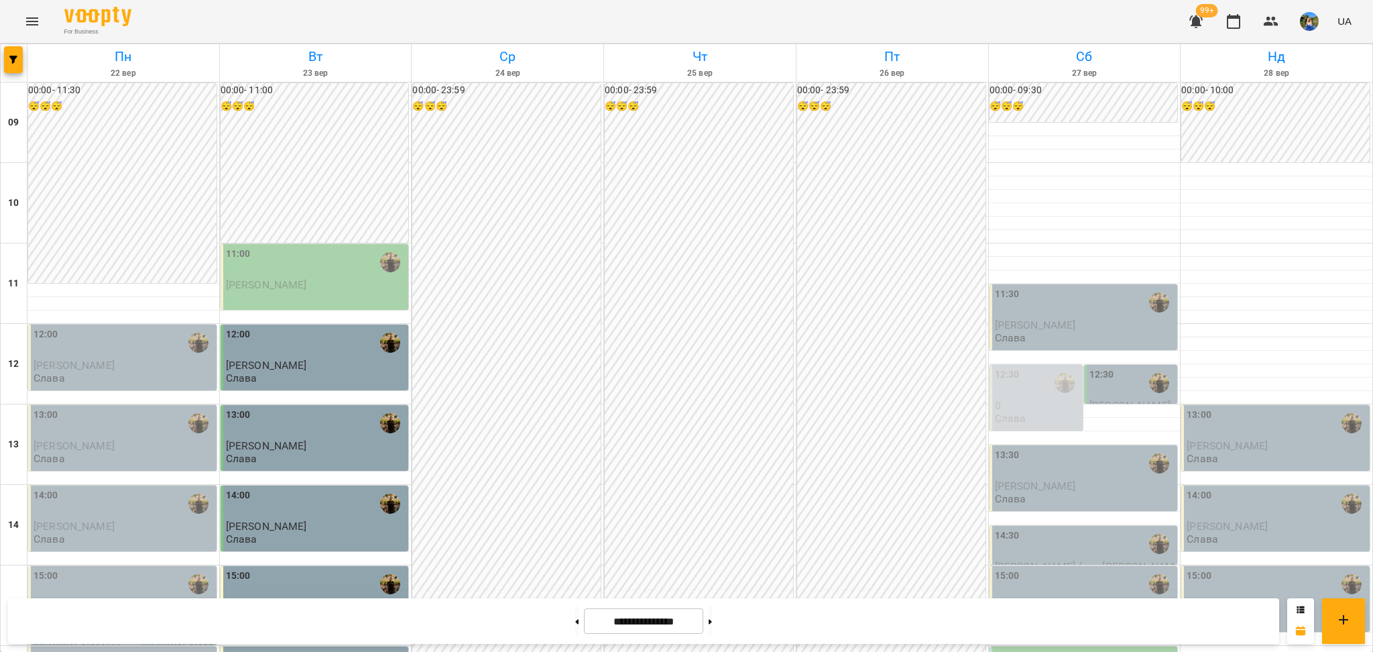
click at [0, 64] on div "[DATE] [DATE] [DATE] [DATE] [DATE] [DATE] Нд [DATE] 10 11 12 13 14 15 16 17 18 …" at bounding box center [686, 616] width 1373 height 1145
click at [4, 65] on button "button" at bounding box center [13, 59] width 19 height 27
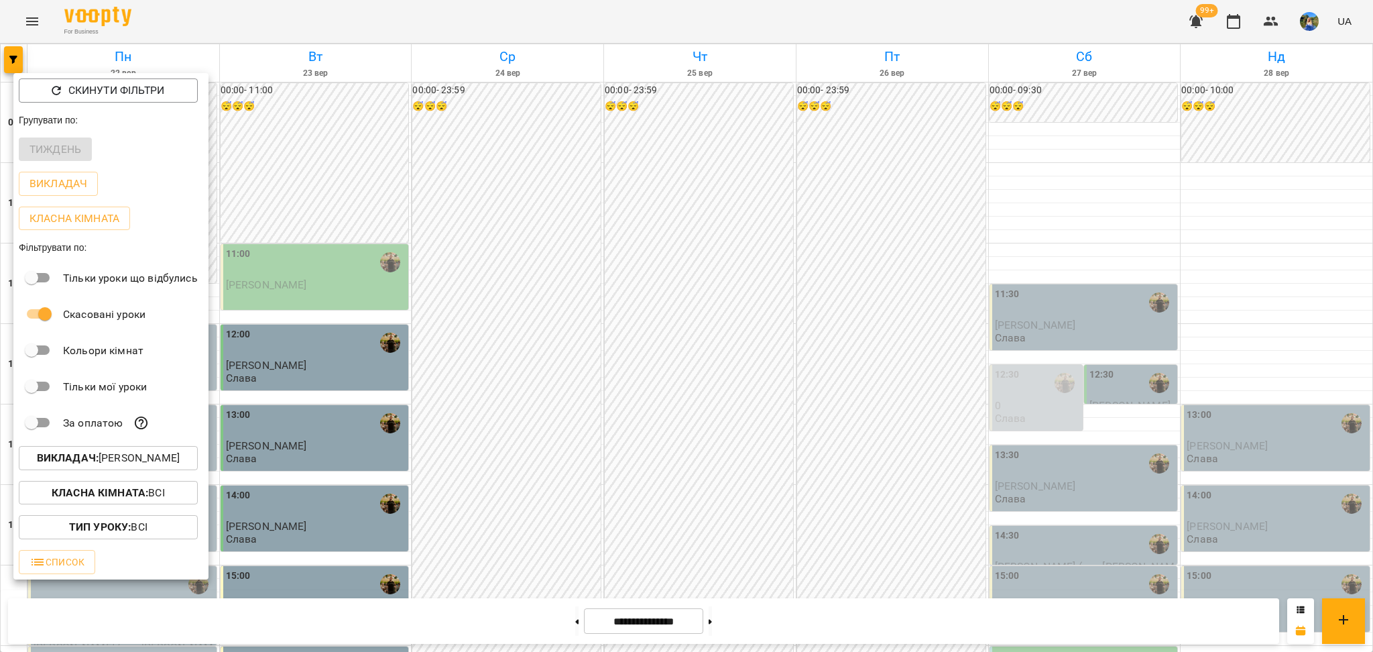
click at [135, 470] on button "Викладач : Слава Болбі" at bounding box center [108, 458] width 179 height 24
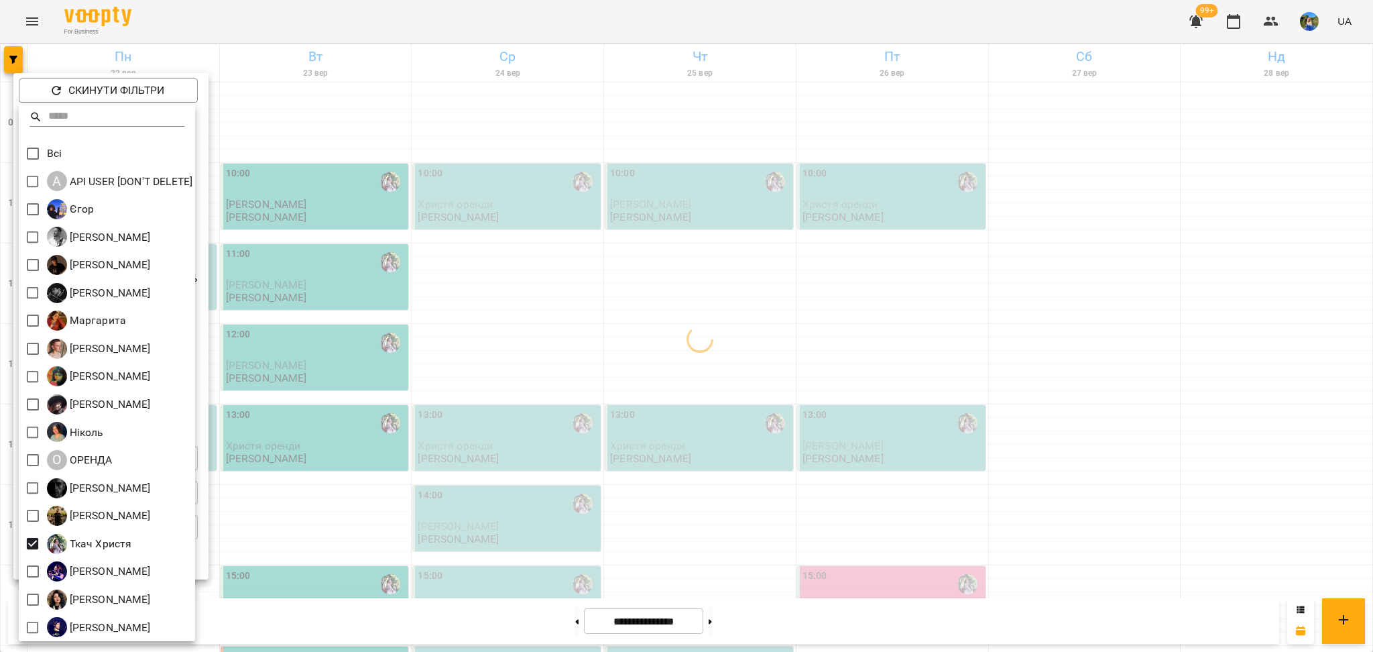
click at [312, 505] on div at bounding box center [686, 326] width 1373 height 652
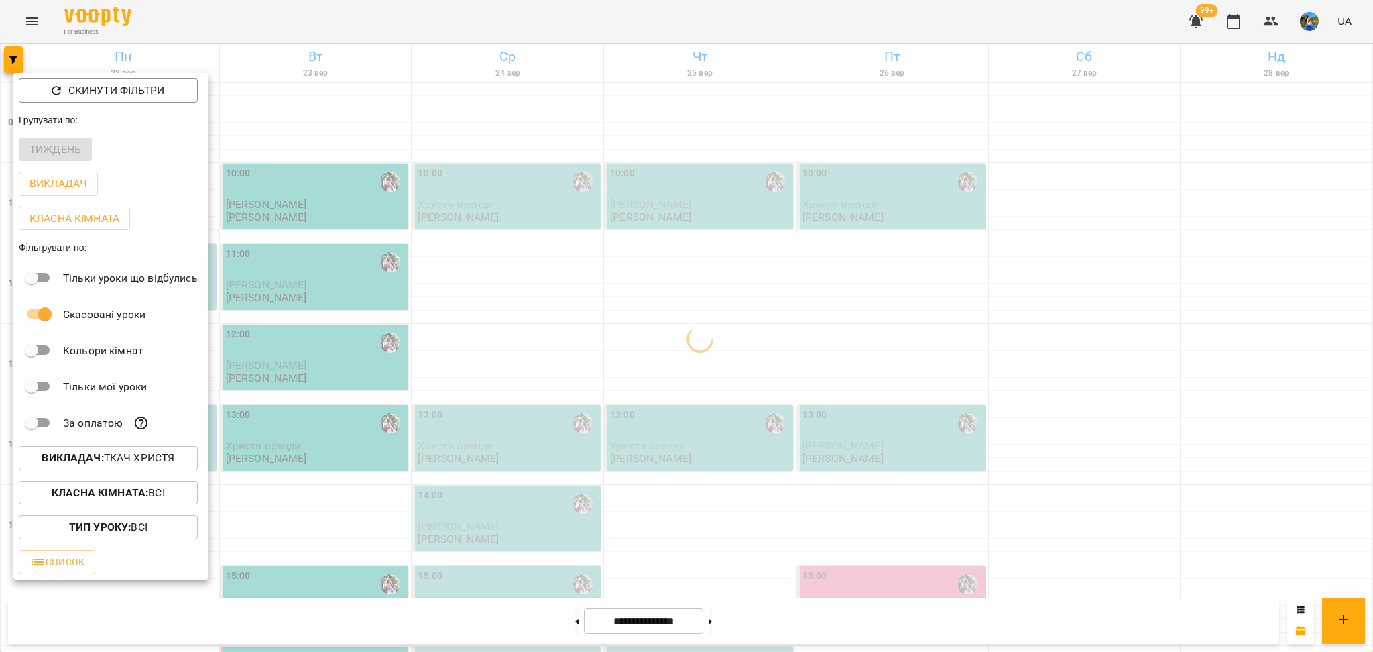
click at [292, 516] on div at bounding box center [686, 326] width 1373 height 652
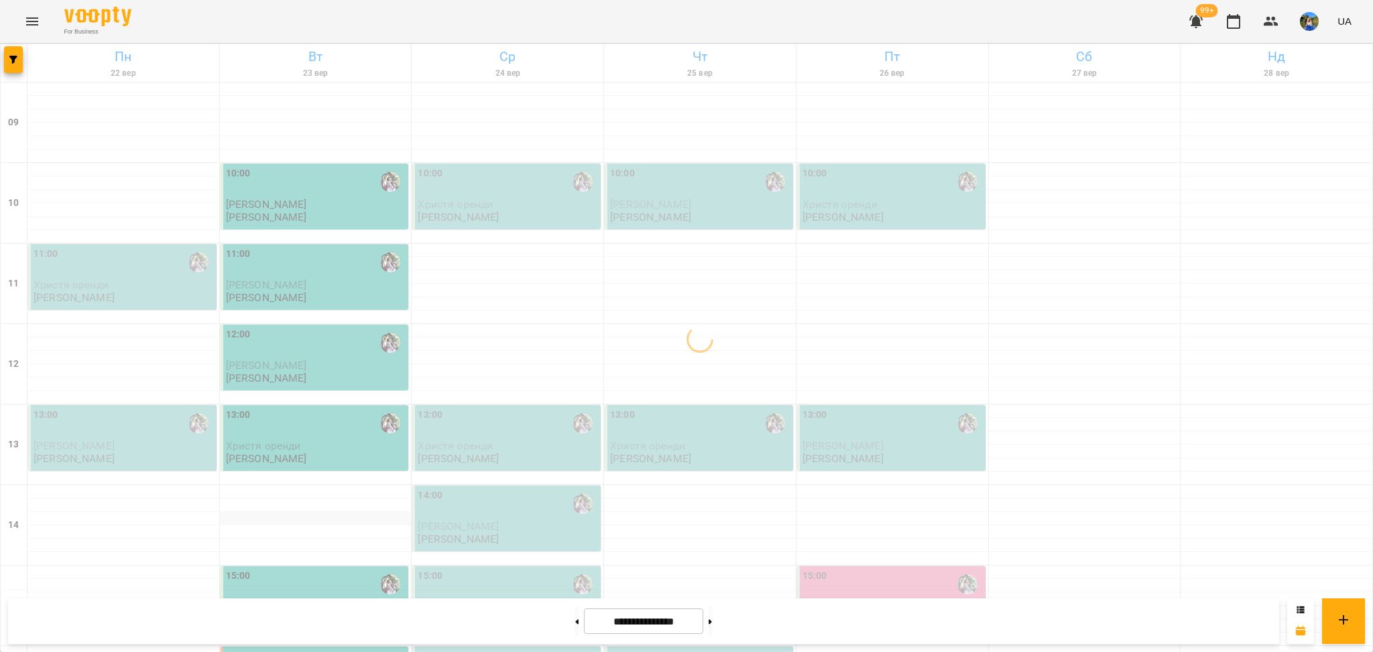
scroll to position [447, 0]
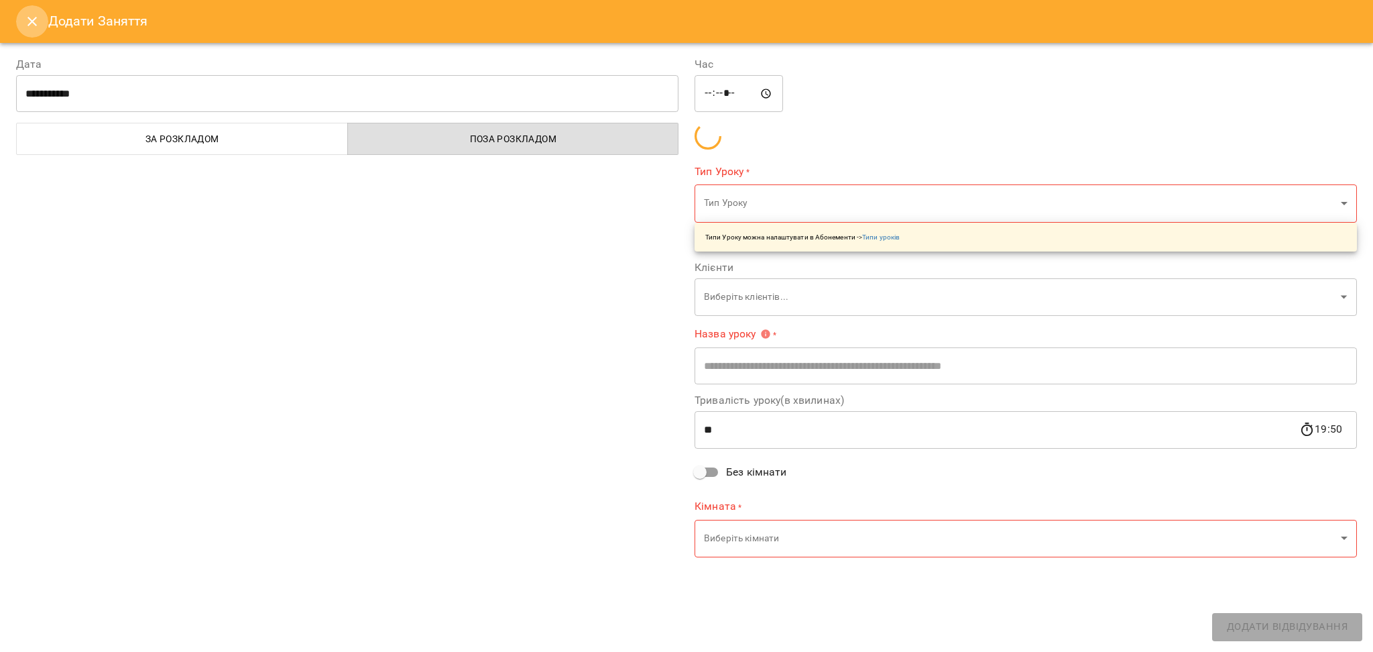
click at [30, 21] on icon "Close" at bounding box center [32, 21] width 16 height 16
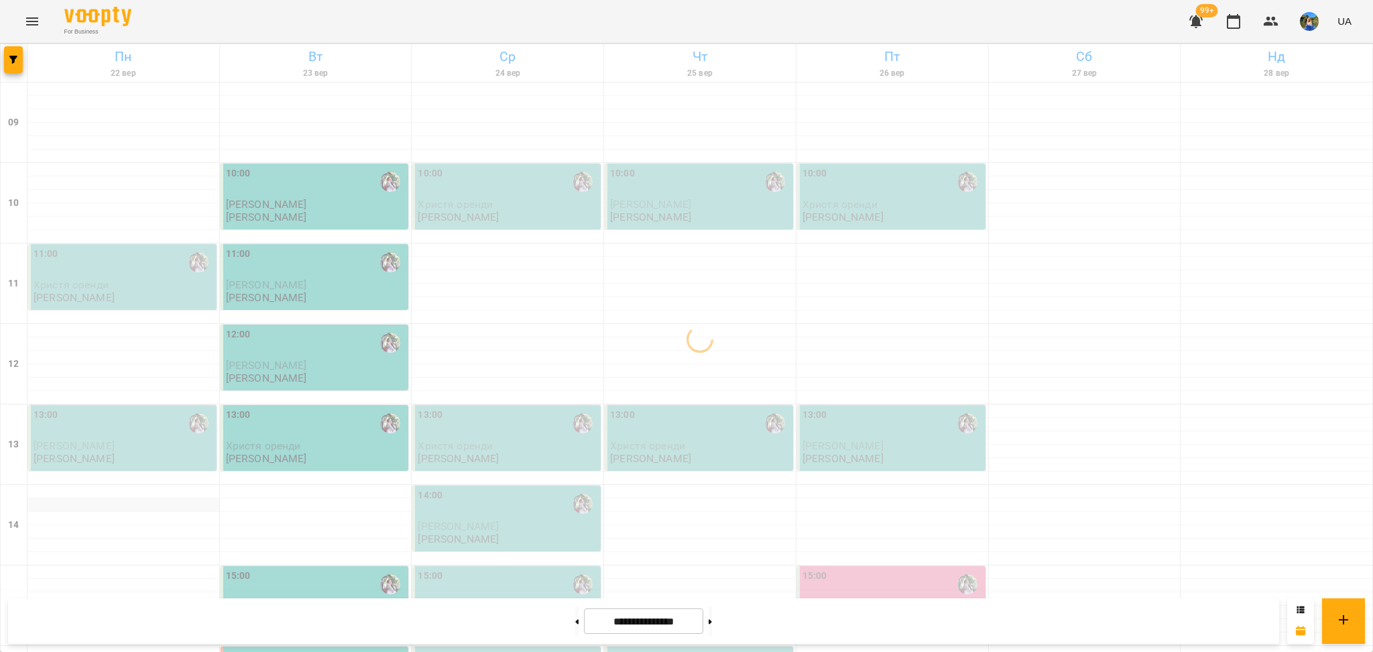
scroll to position [0, 0]
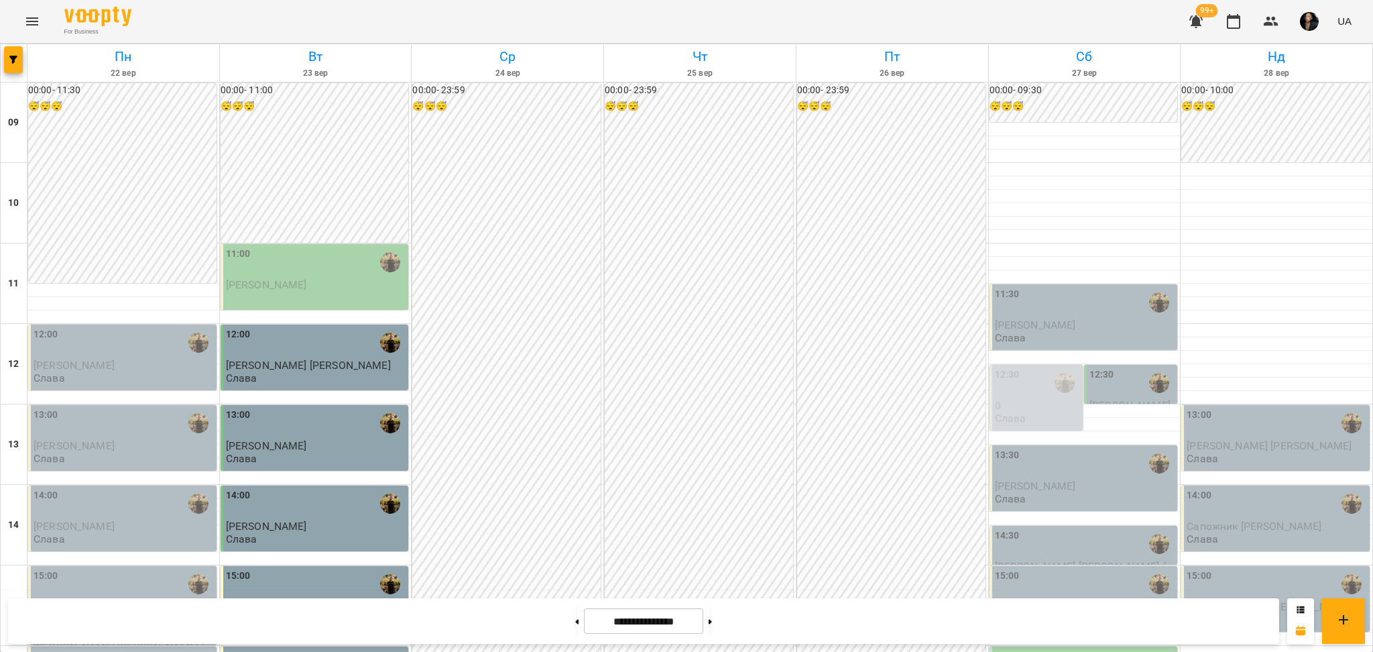
click at [1253, 13] on div "99+ UA" at bounding box center [1268, 21] width 177 height 35
click at [1272, 26] on icon "button" at bounding box center [1271, 21] width 16 height 16
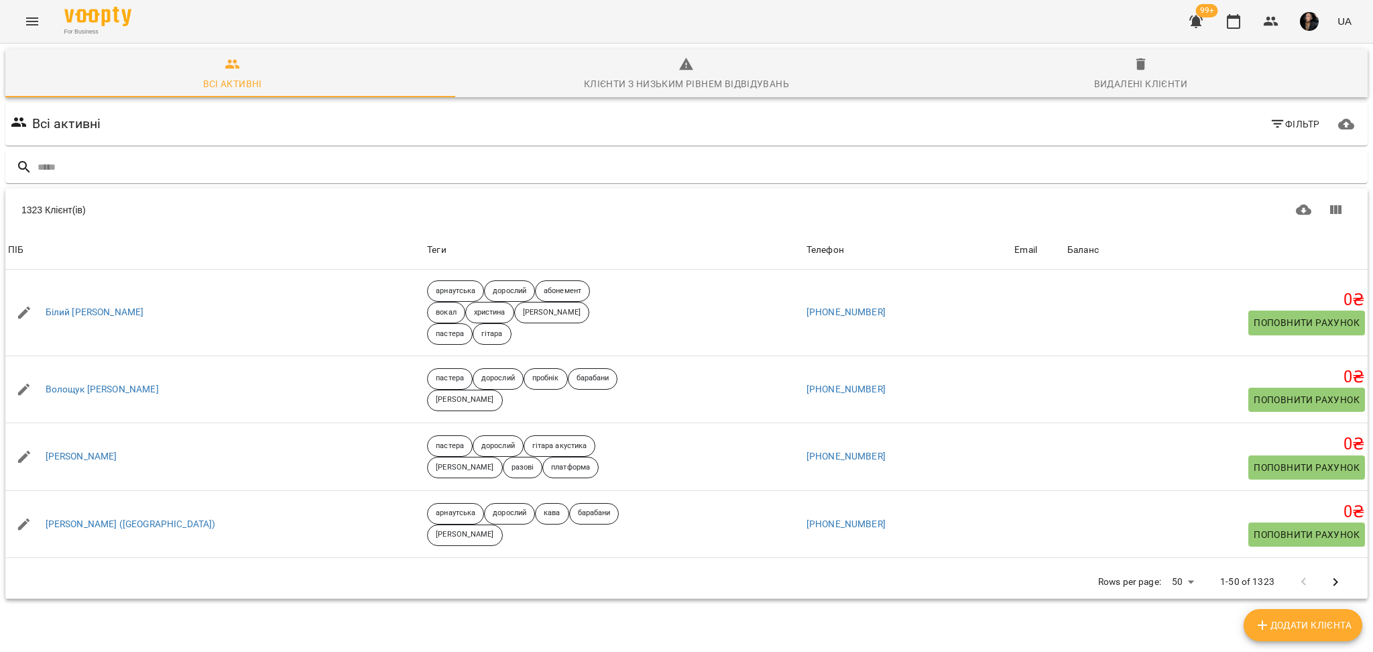
click at [1291, 620] on span "Додати клієнта" at bounding box center [1302, 625] width 97 height 16
select select "**"
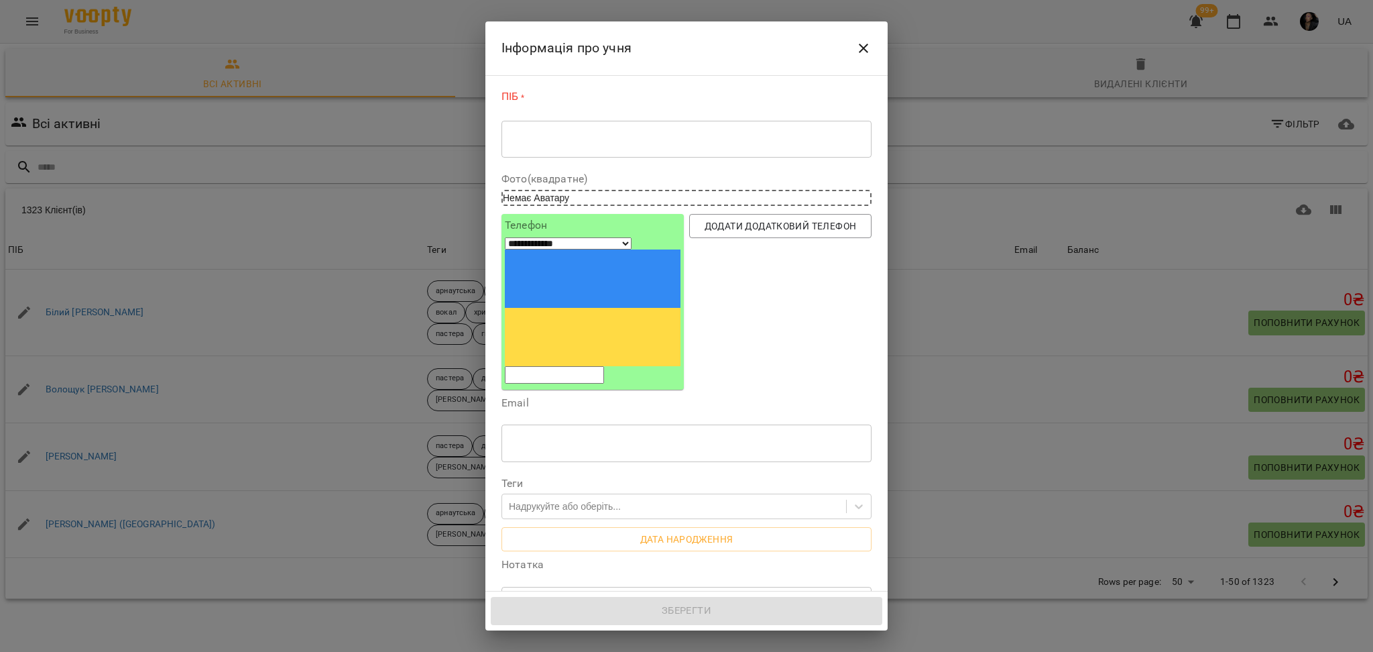
click at [748, 155] on div "* ​" at bounding box center [686, 139] width 370 height 38
drag, startPoint x: 748, startPoint y: 155, endPoint x: 650, endPoint y: 155, distance: 97.9
click at [650, 156] on div "* ​" at bounding box center [686, 139] width 370 height 38
click at [644, 140] on textarea at bounding box center [686, 139] width 351 height 13
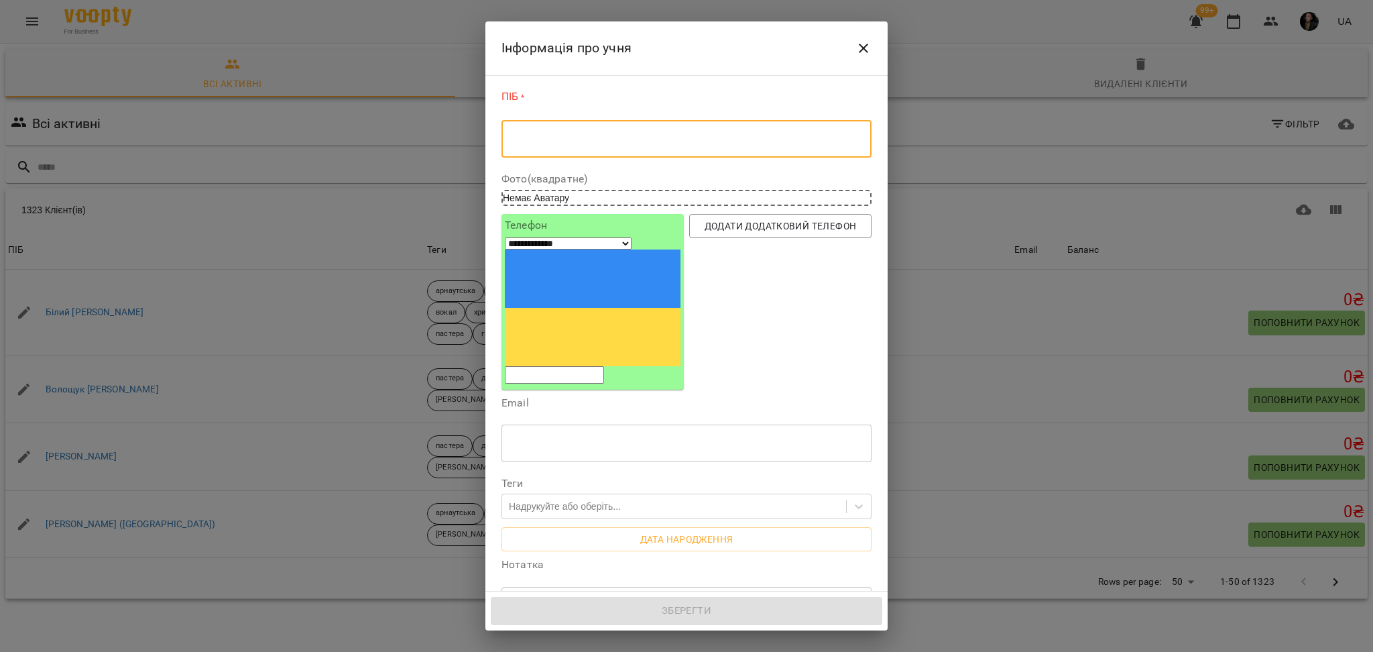
paste textarea "**********"
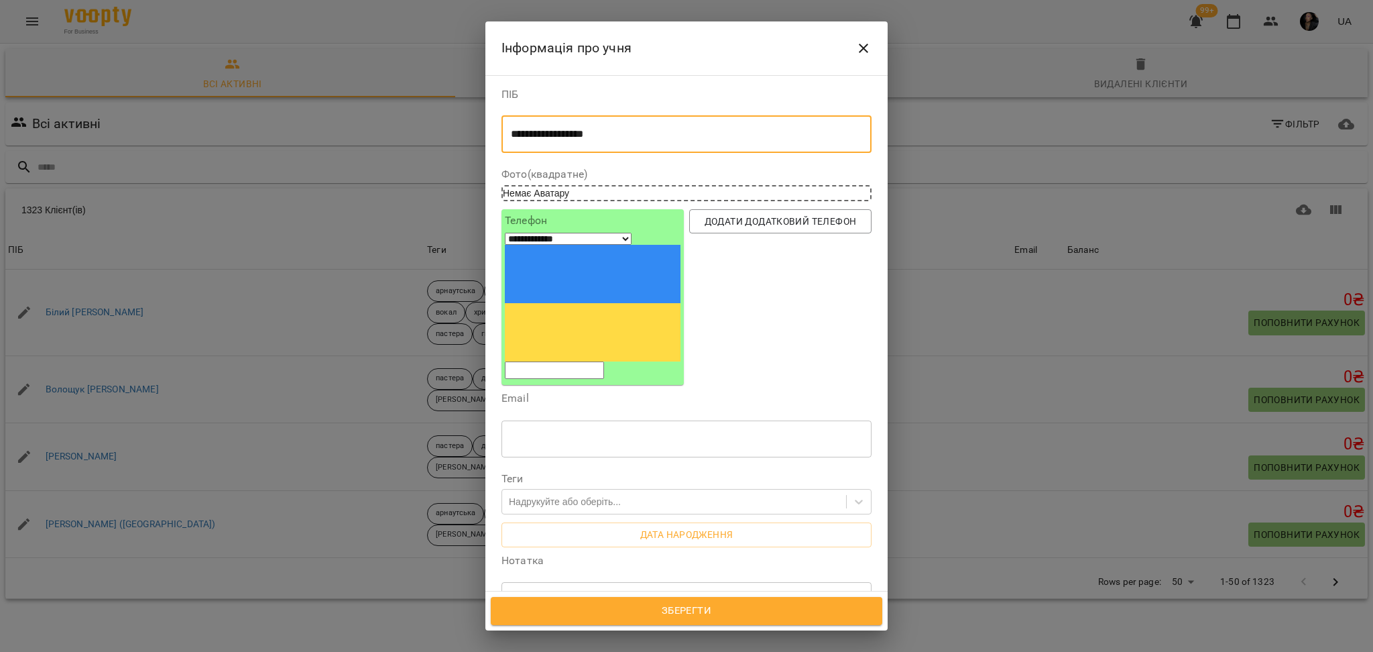
click at [644, 140] on textarea "**********" at bounding box center [686, 134] width 351 height 13
type textarea "**********"
click at [601, 361] on input "tel" at bounding box center [554, 369] width 99 height 17
paste input "**********"
type input "**********"
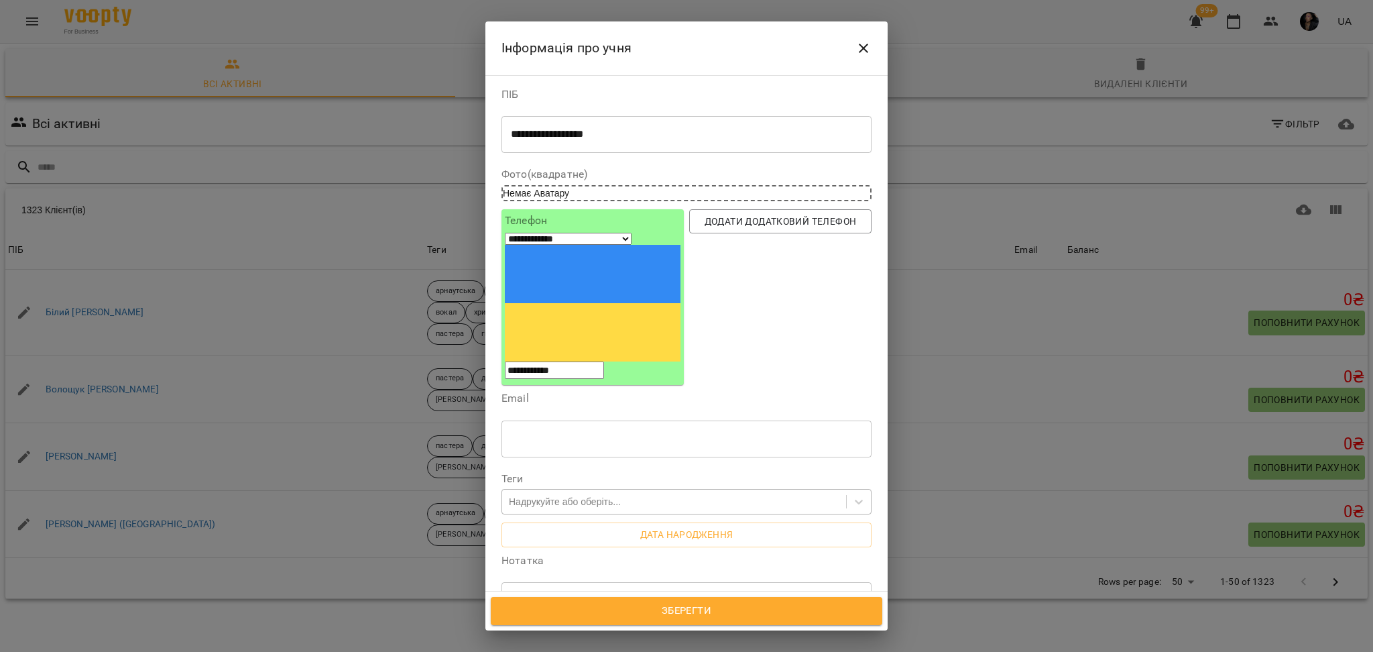
click at [566, 495] on div "Надрукуйте або оберіть..." at bounding box center [565, 501] width 112 height 13
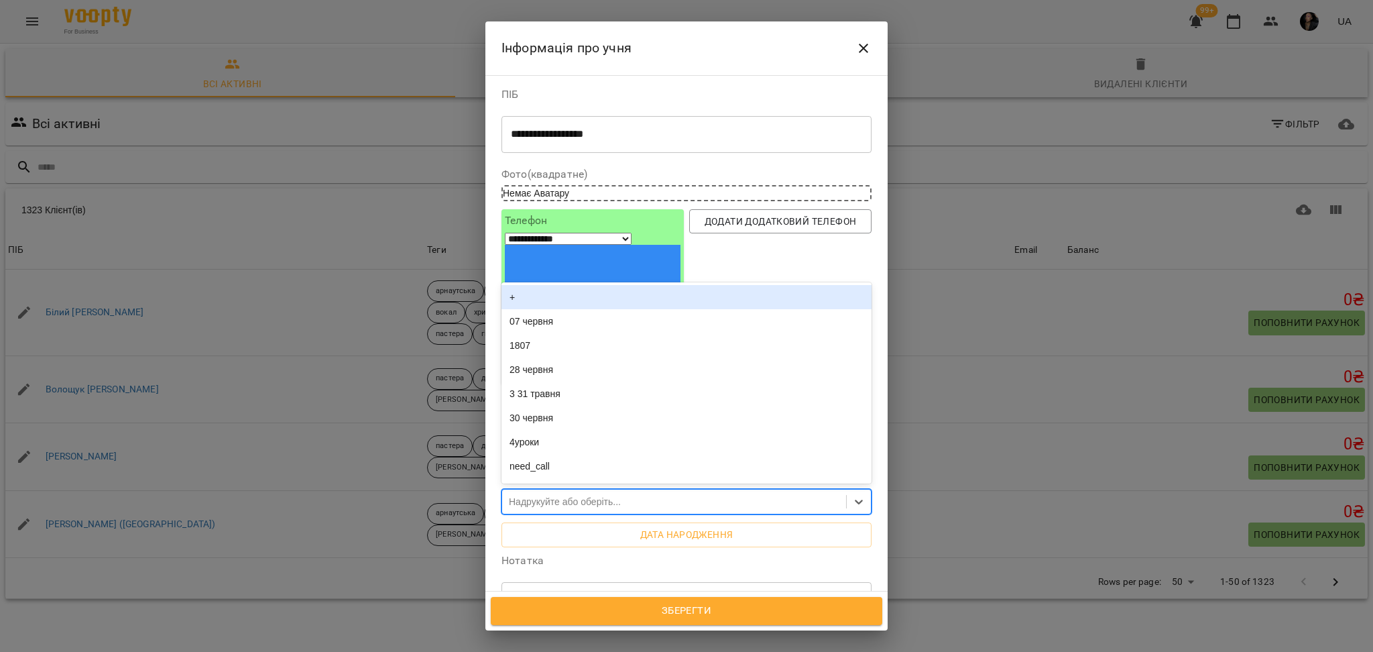
type input "*"
type input "***"
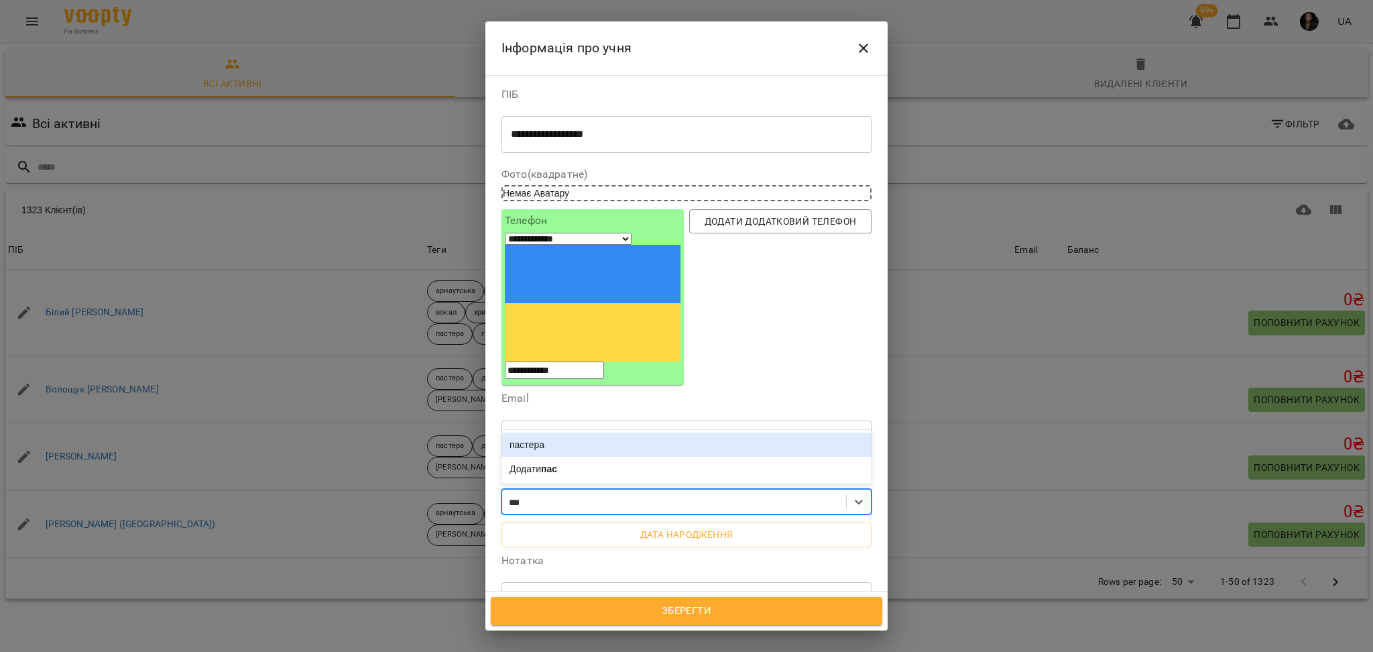
click at [559, 432] on div "пастера" at bounding box center [686, 444] width 370 height 24
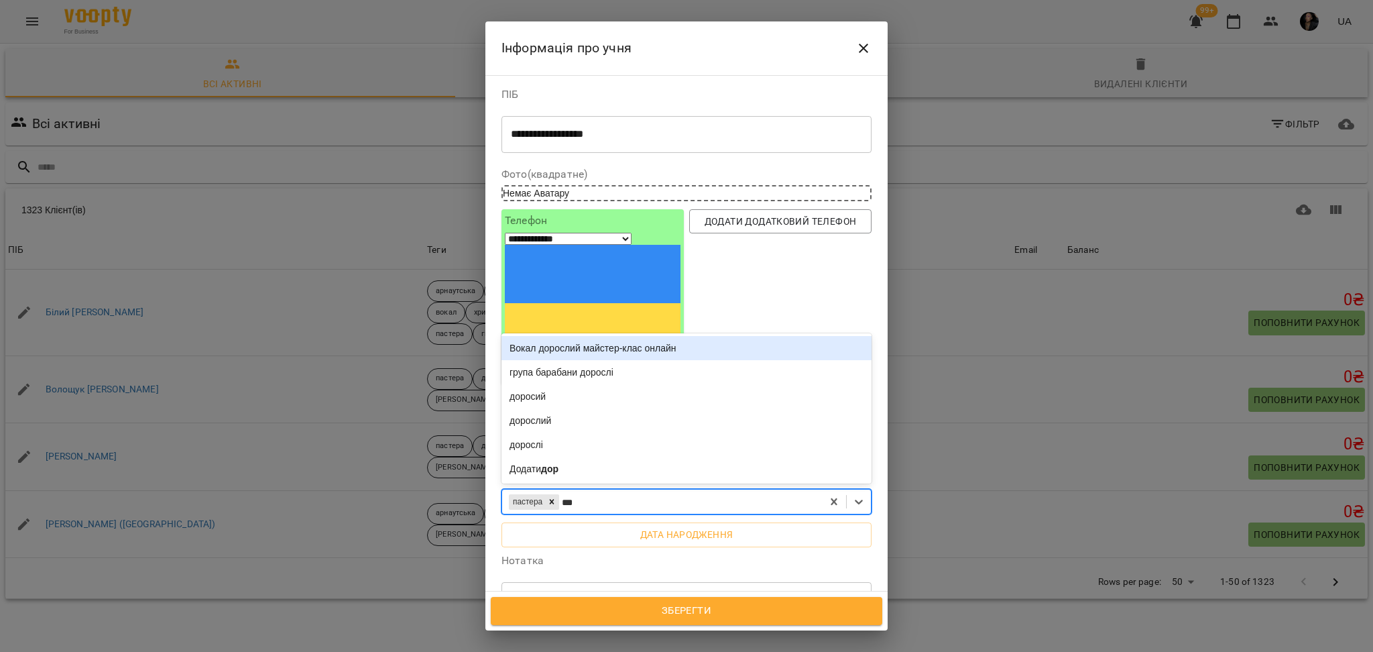
type input "****"
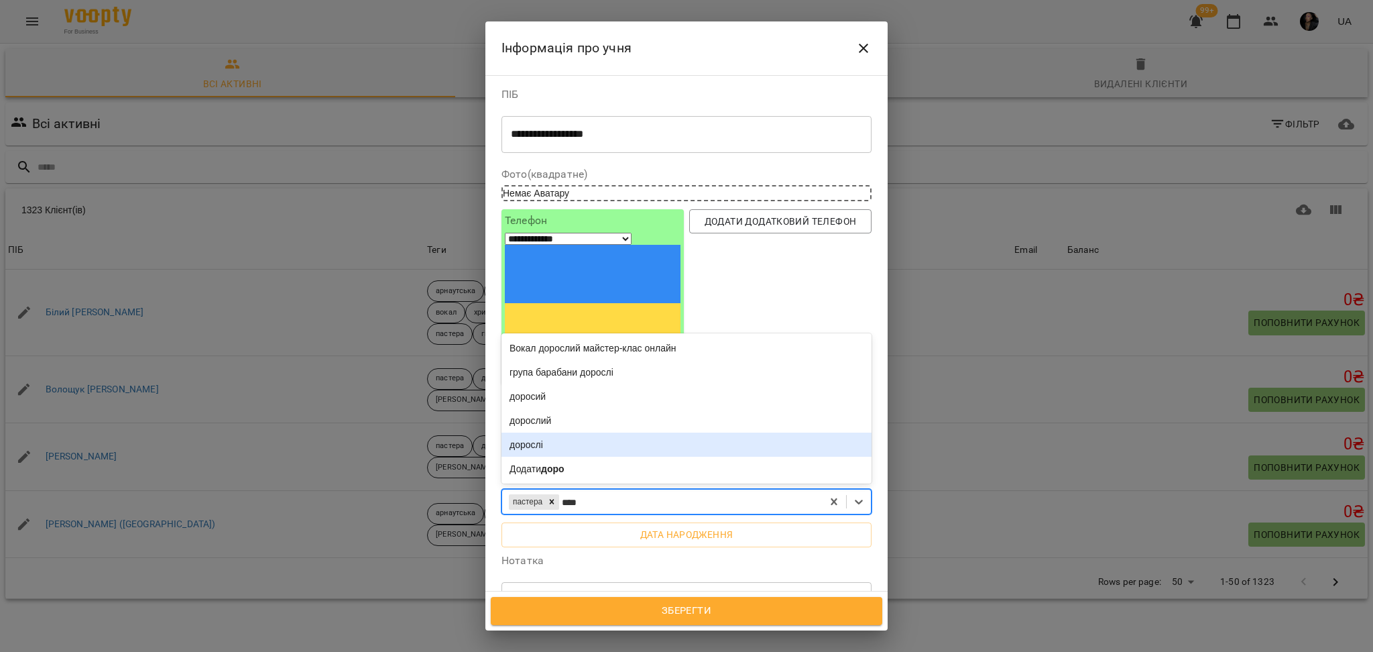
click at [571, 432] on div "дорослі" at bounding box center [686, 444] width 370 height 24
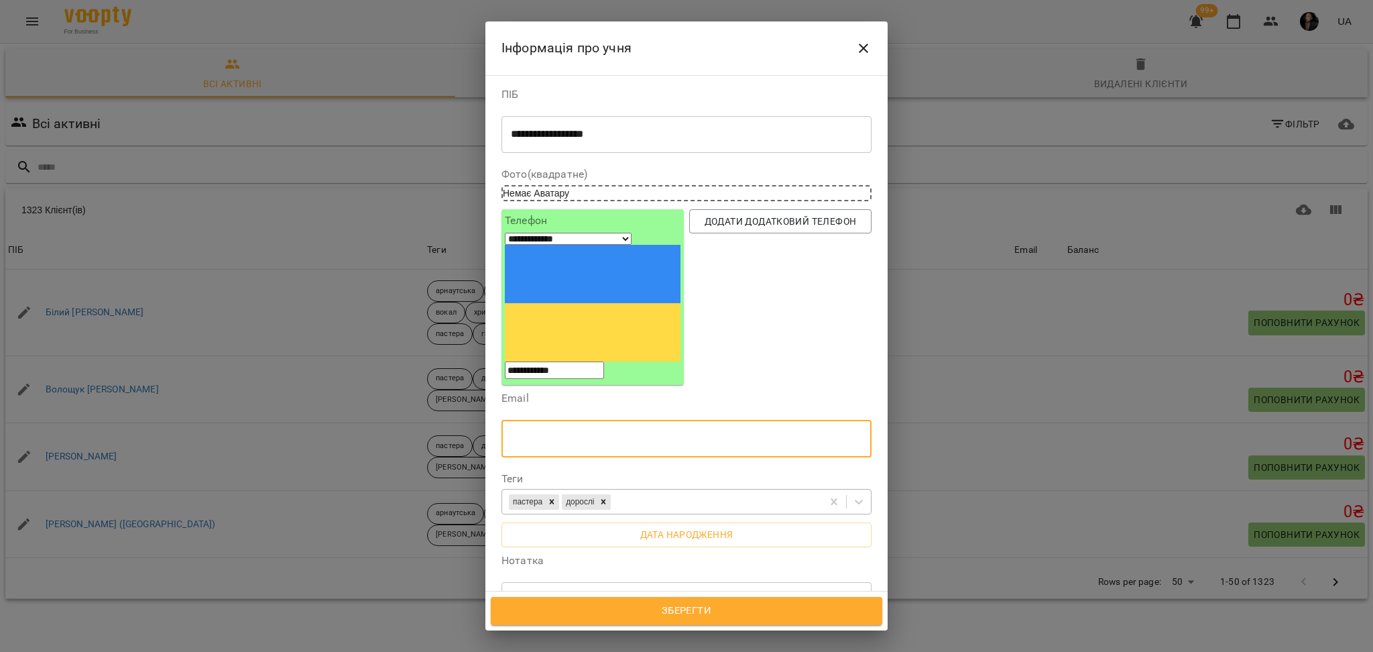
drag, startPoint x: 571, startPoint y: 315, endPoint x: 584, endPoint y: 302, distance: 18.5
click at [584, 393] on div "Email ​" at bounding box center [686, 427] width 370 height 69
click at [558, 555] on label "Нотатка" at bounding box center [686, 560] width 370 height 11
click at [650, 491] on div "пастера дорослі" at bounding box center [662, 502] width 320 height 22
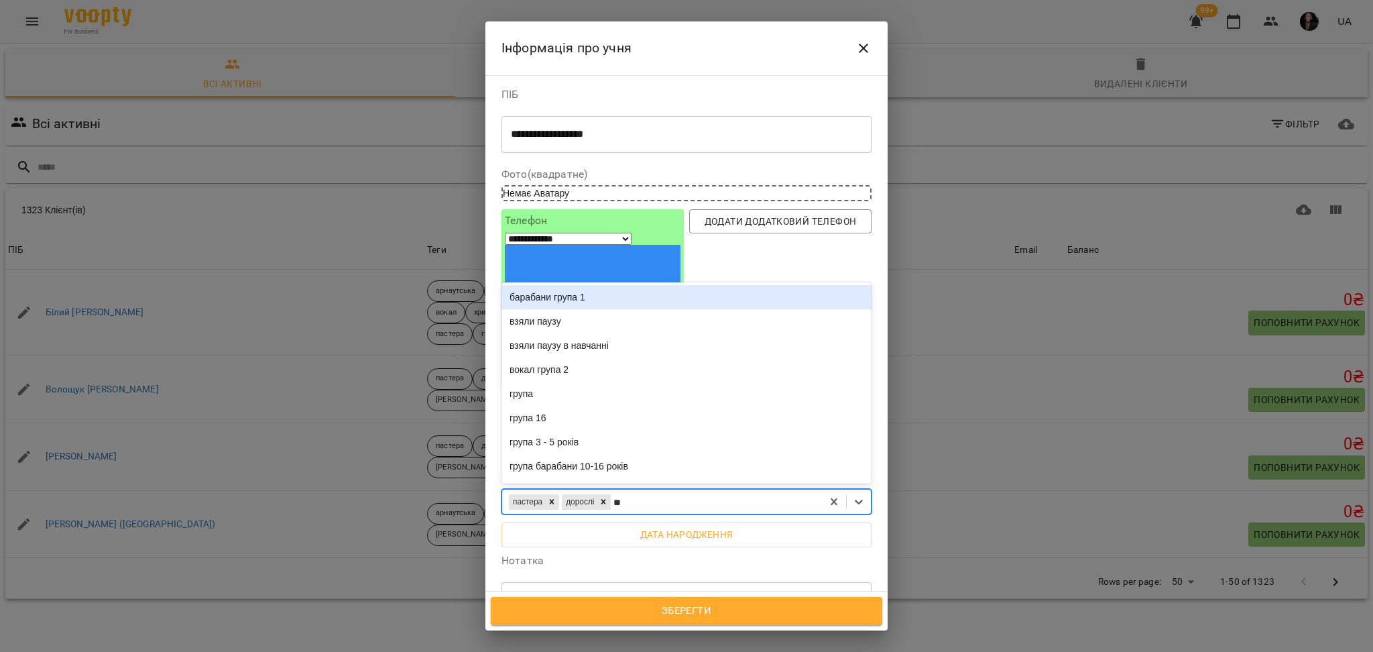
type input "***"
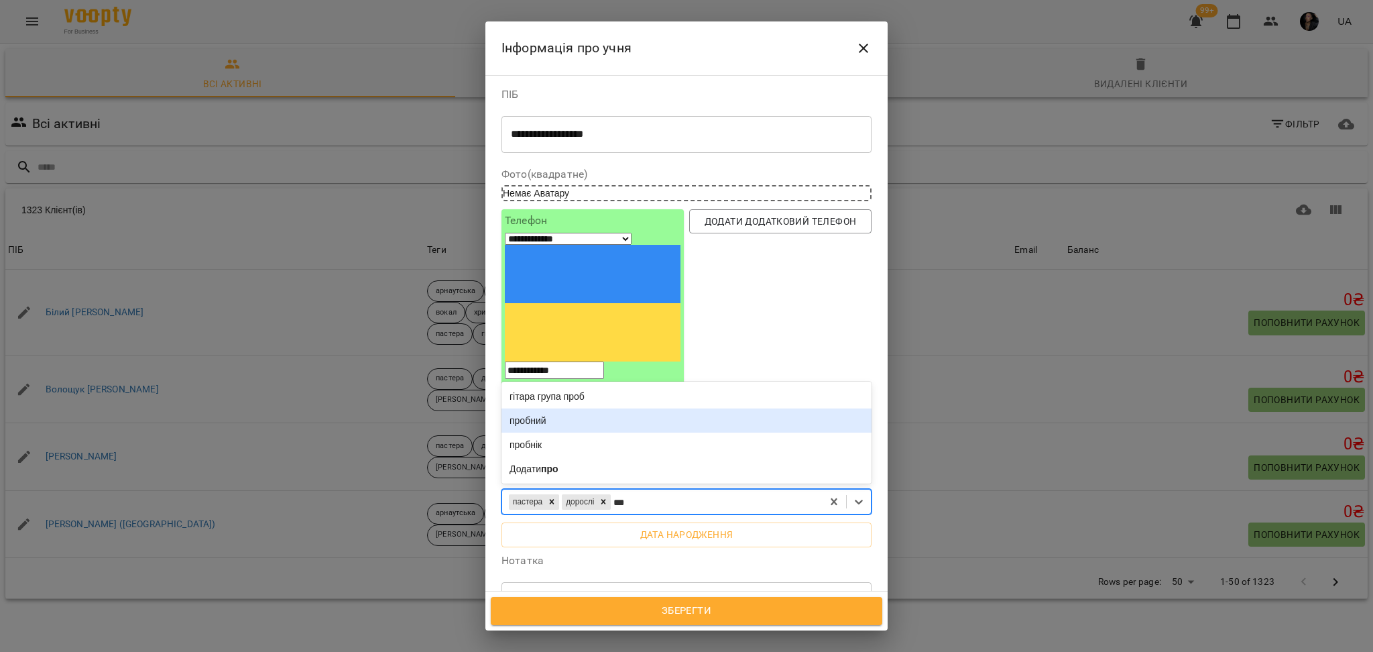
click at [611, 408] on div "пробний" at bounding box center [686, 420] width 370 height 24
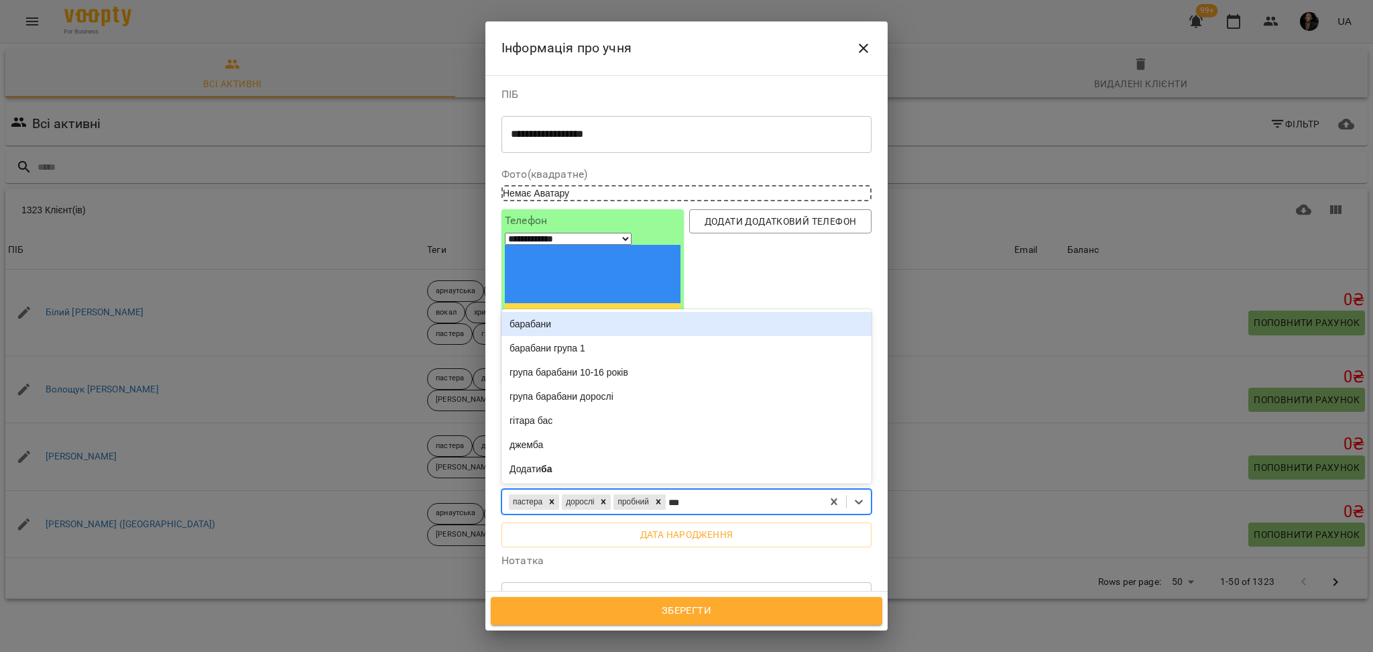
type input "****"
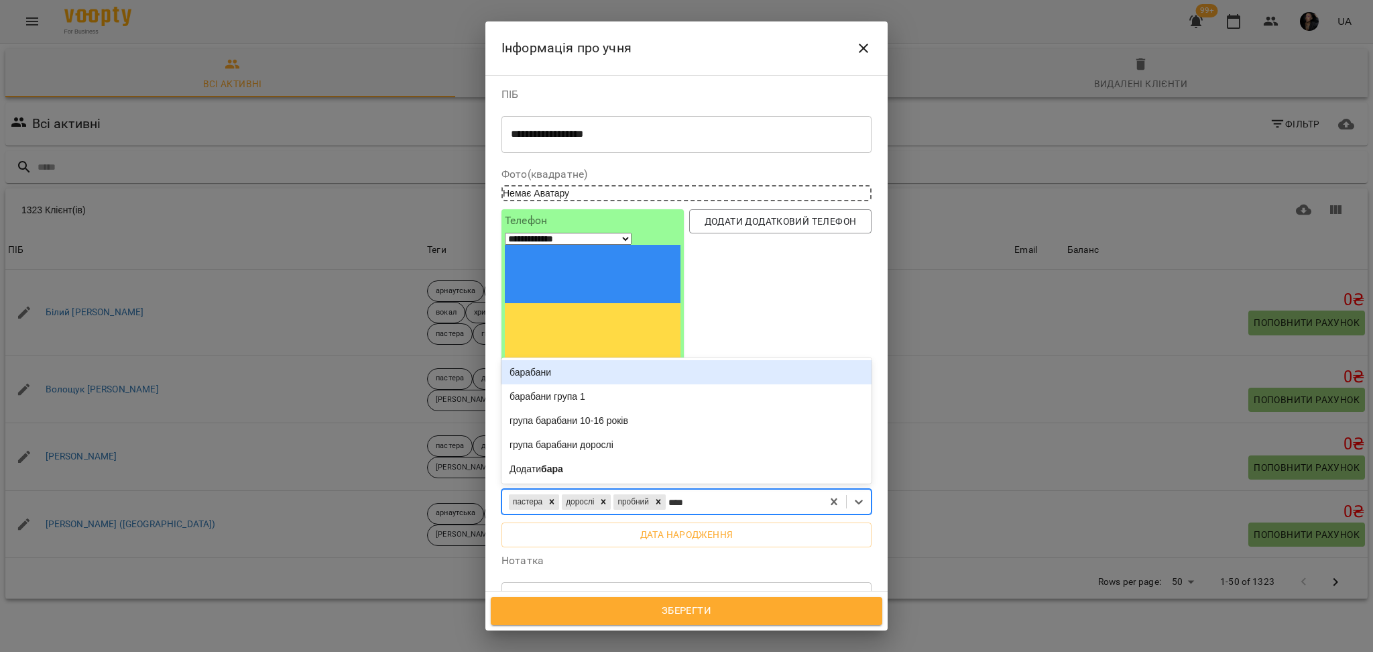
click at [630, 360] on div "барабани" at bounding box center [686, 372] width 370 height 24
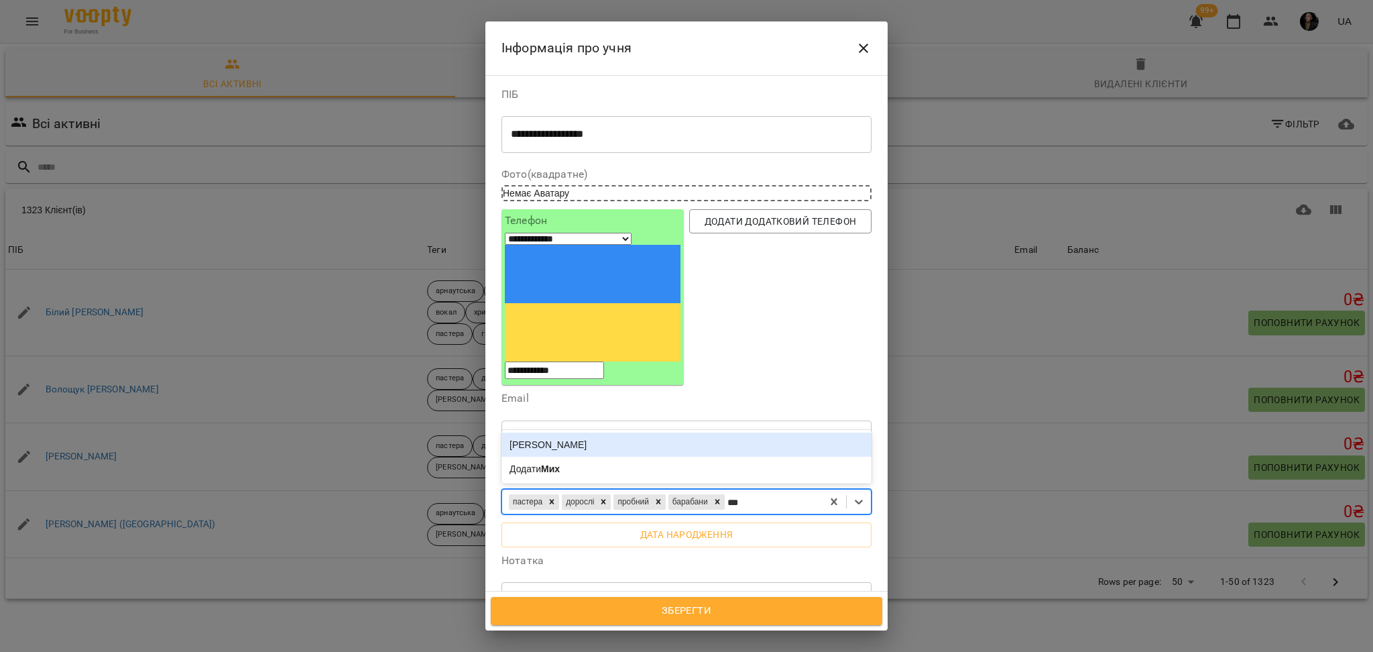
type input "****"
click at [560, 432] on div "[PERSON_NAME]" at bounding box center [686, 444] width 370 height 24
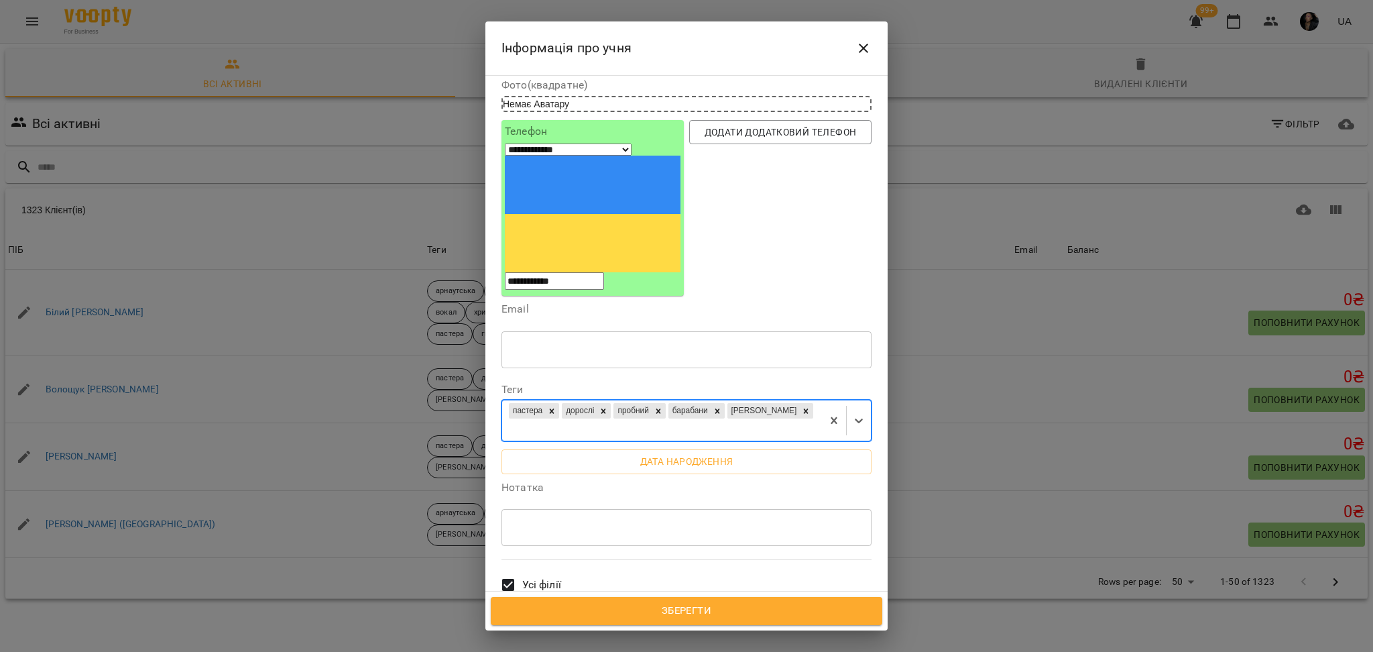
click at [530, 577] on span "Усі філії" at bounding box center [541, 585] width 39 height 16
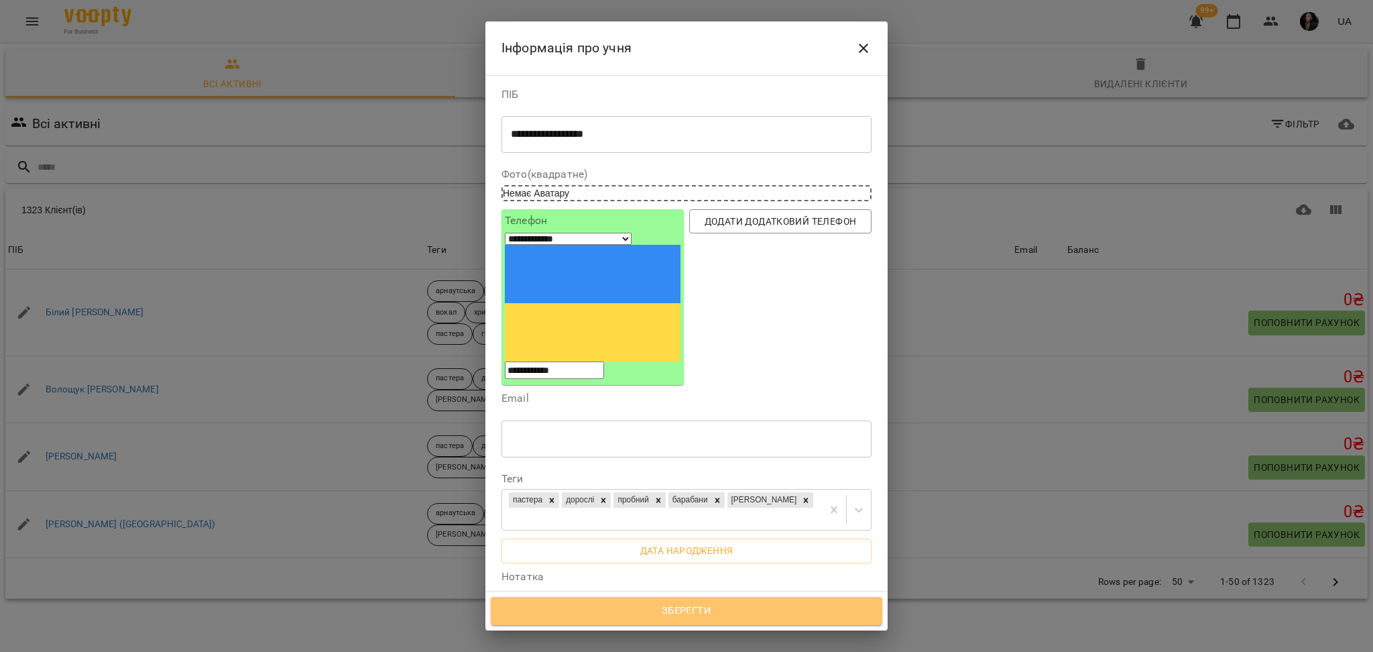
click at [716, 617] on span "Зберегти" at bounding box center [686, 610] width 362 height 17
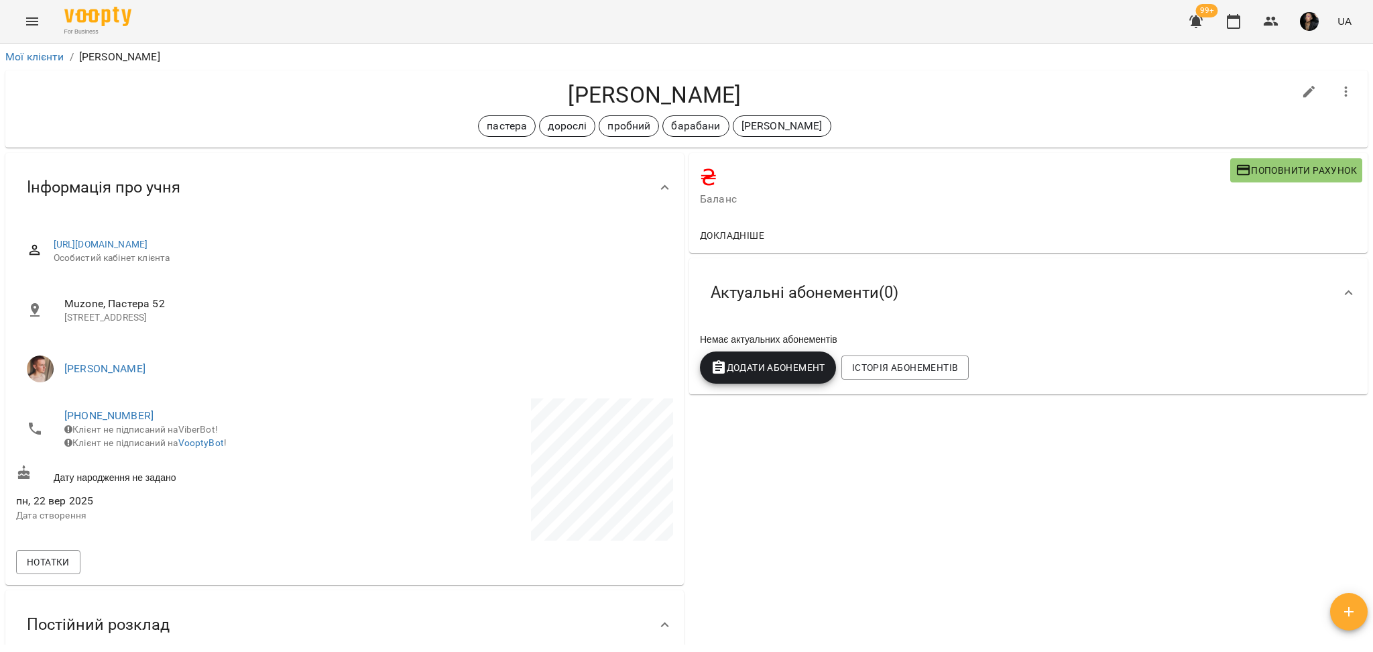
click at [1270, 168] on span "Поповнити рахунок" at bounding box center [1296, 170] width 121 height 16
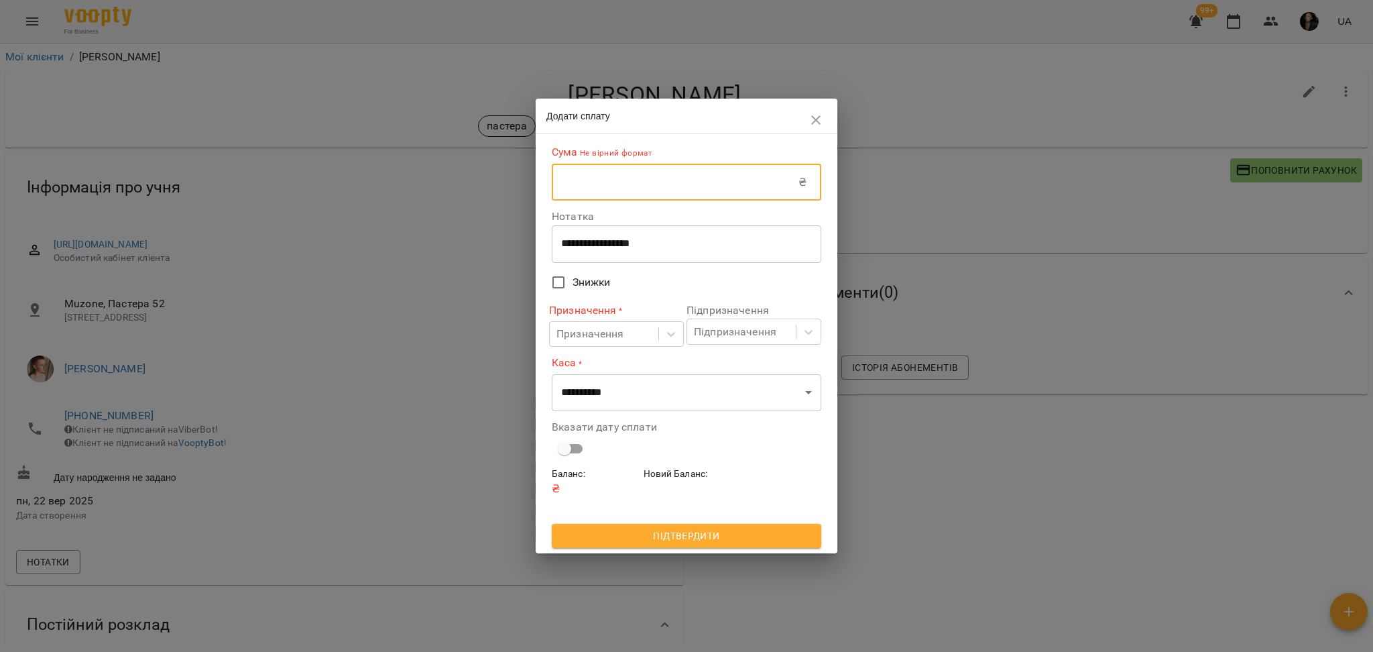
click at [711, 180] on input "text" at bounding box center [675, 183] width 247 height 38
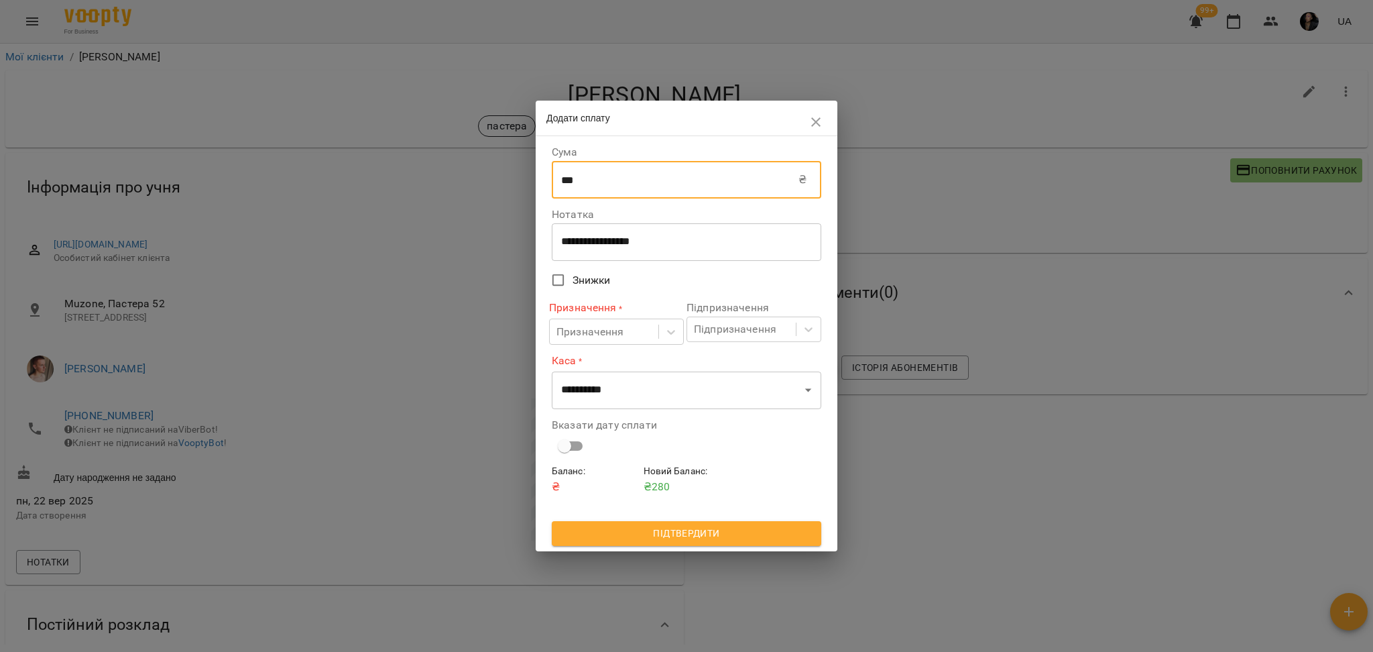
type input "***"
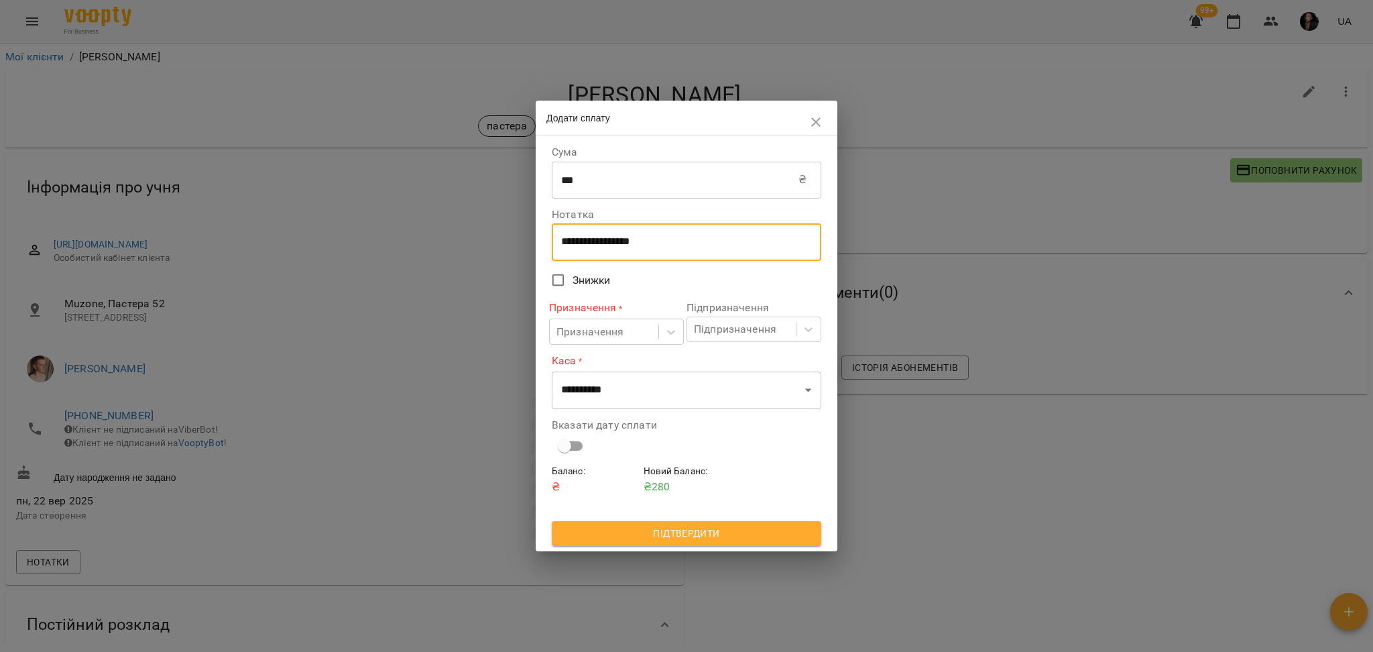
click at [603, 238] on textarea "**********" at bounding box center [686, 241] width 251 height 13
drag, startPoint x: 690, startPoint y: 249, endPoint x: 471, endPoint y: 237, distance: 219.5
click at [471, 237] on div "**********" at bounding box center [686, 326] width 1373 height 652
type textarea "****"
click at [573, 321] on div "Призначення" at bounding box center [604, 331] width 109 height 25
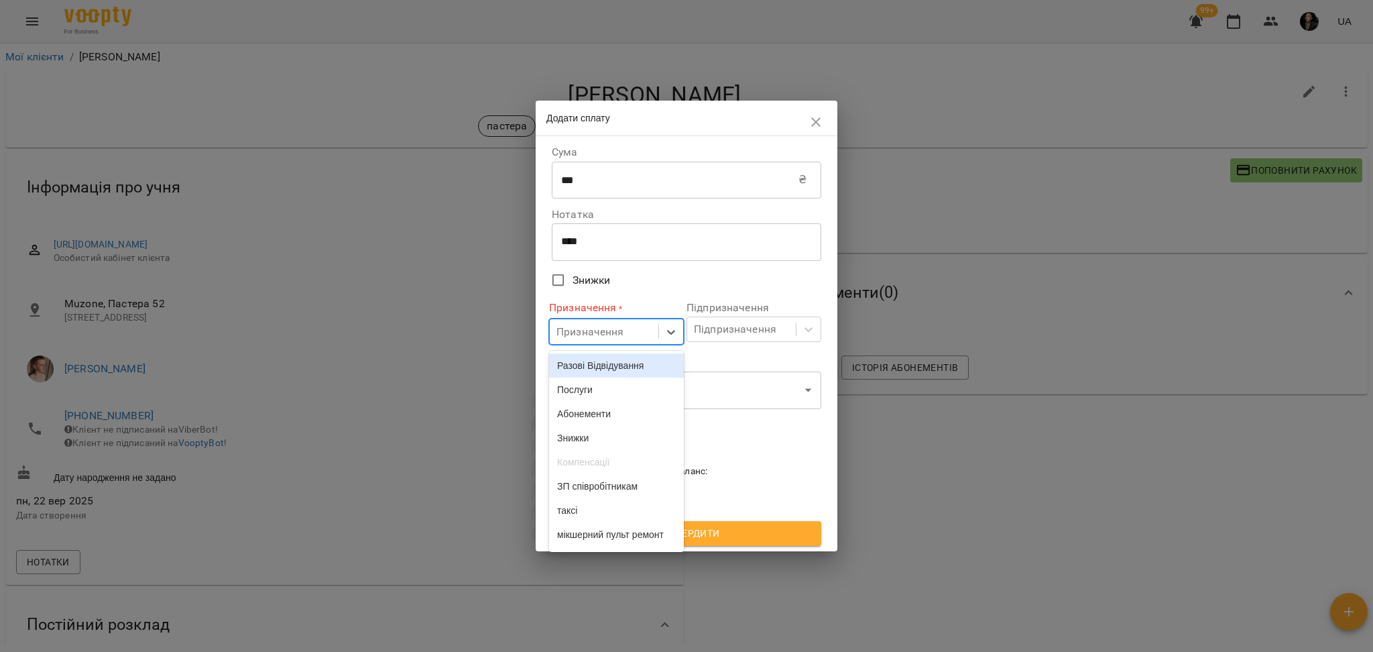
click at [586, 355] on div "Разові Відвідування" at bounding box center [616, 365] width 135 height 24
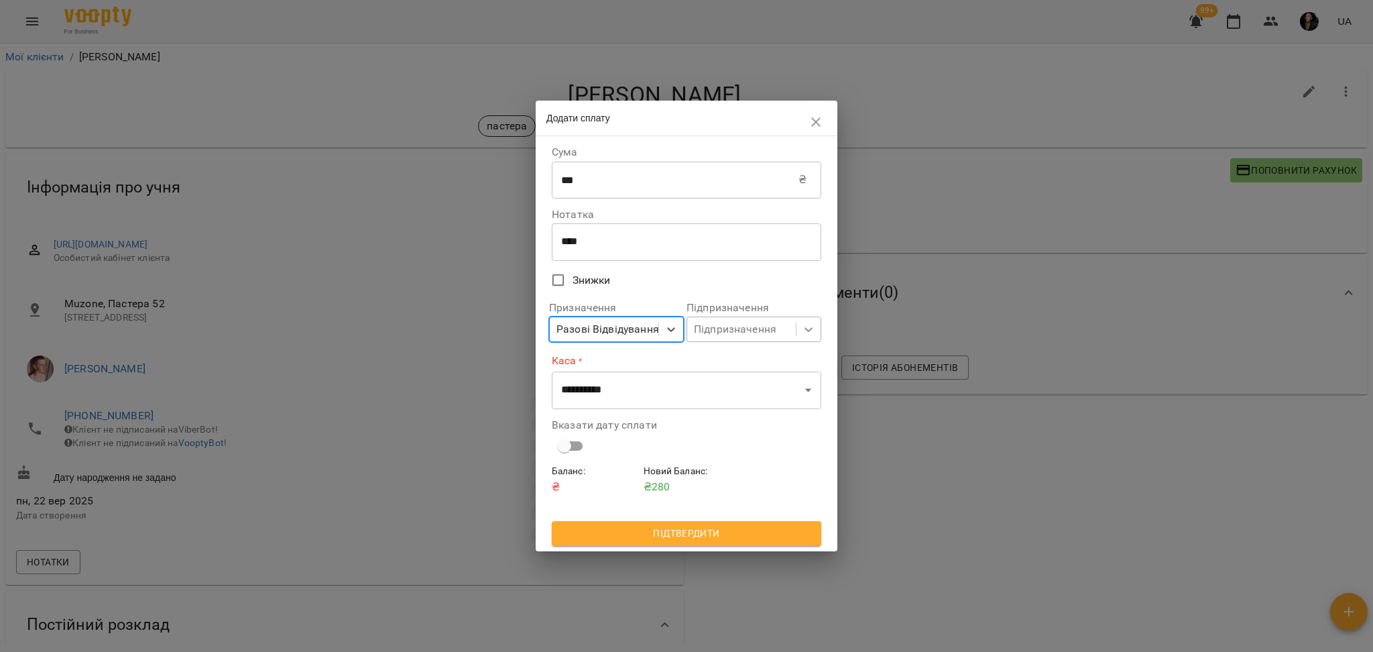
click at [798, 328] on div at bounding box center [808, 329] width 24 height 24
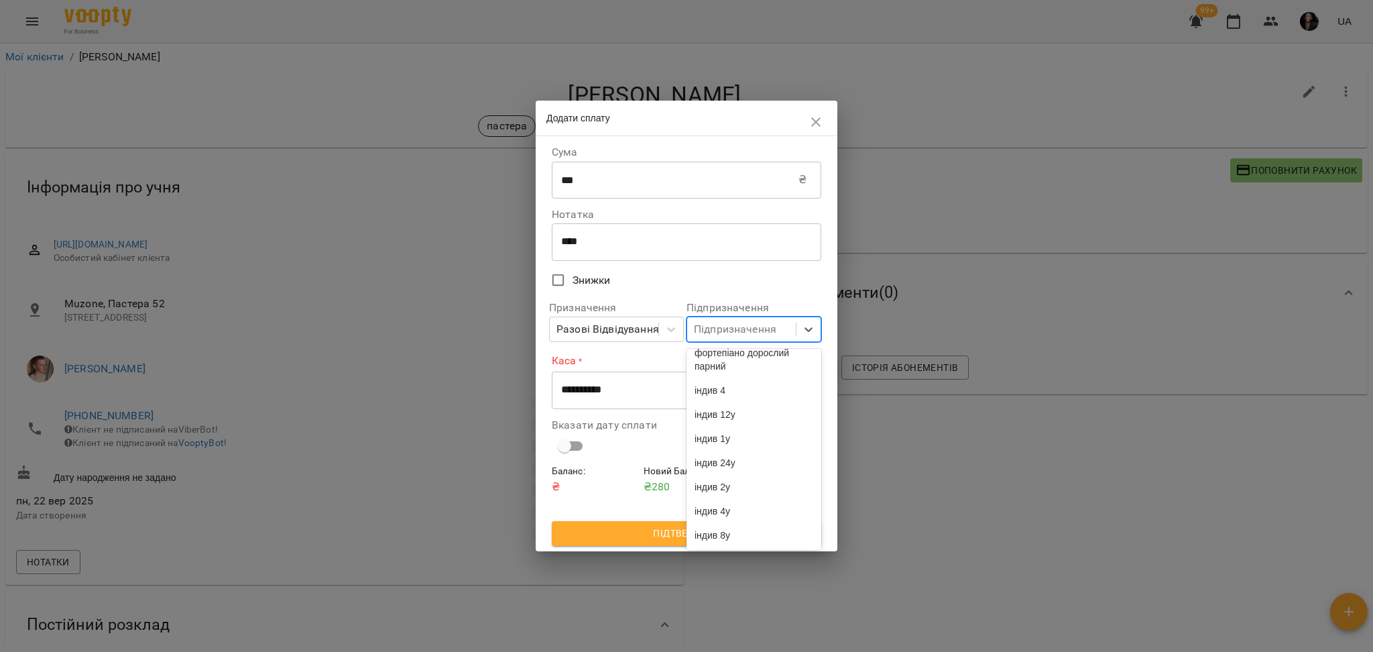
scroll to position [3555, 0]
type input "*****"
click at [764, 452] on div "пробний індив" at bounding box center [754, 449] width 135 height 24
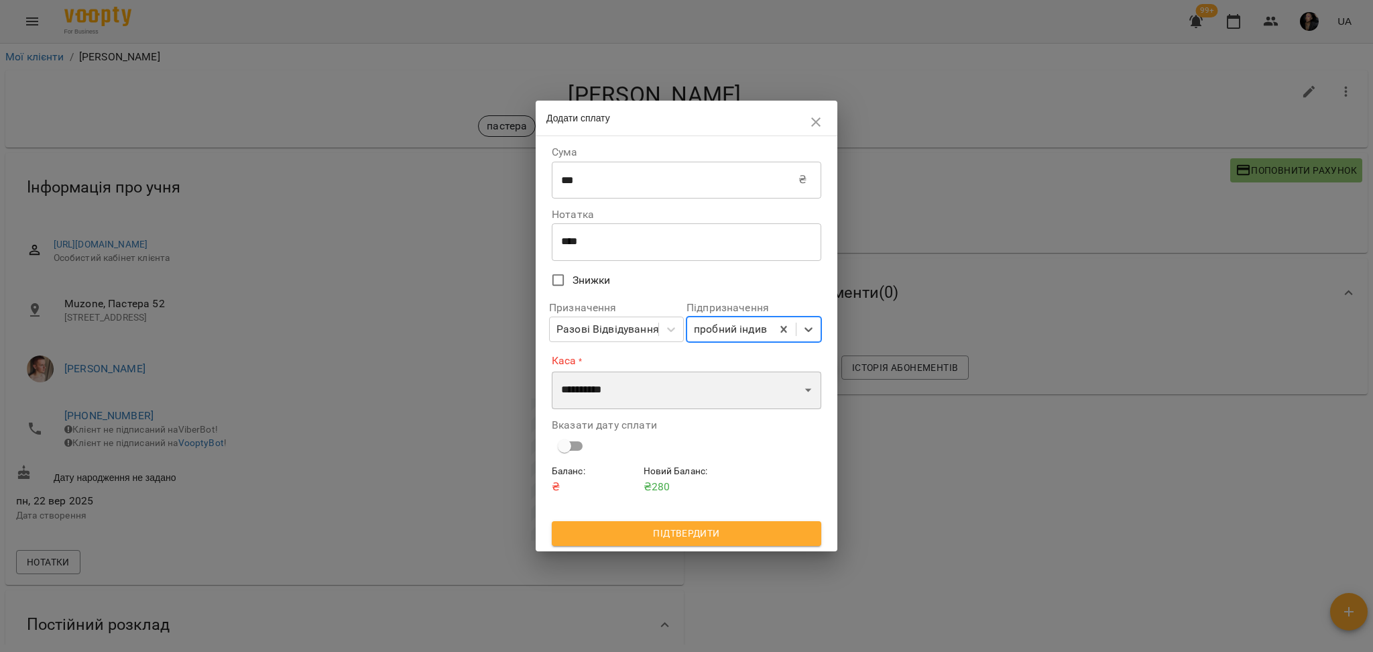
drag, startPoint x: 558, startPoint y: 379, endPoint x: 577, endPoint y: 404, distance: 30.6
click at [558, 380] on select "**********" at bounding box center [687, 390] width 270 height 38
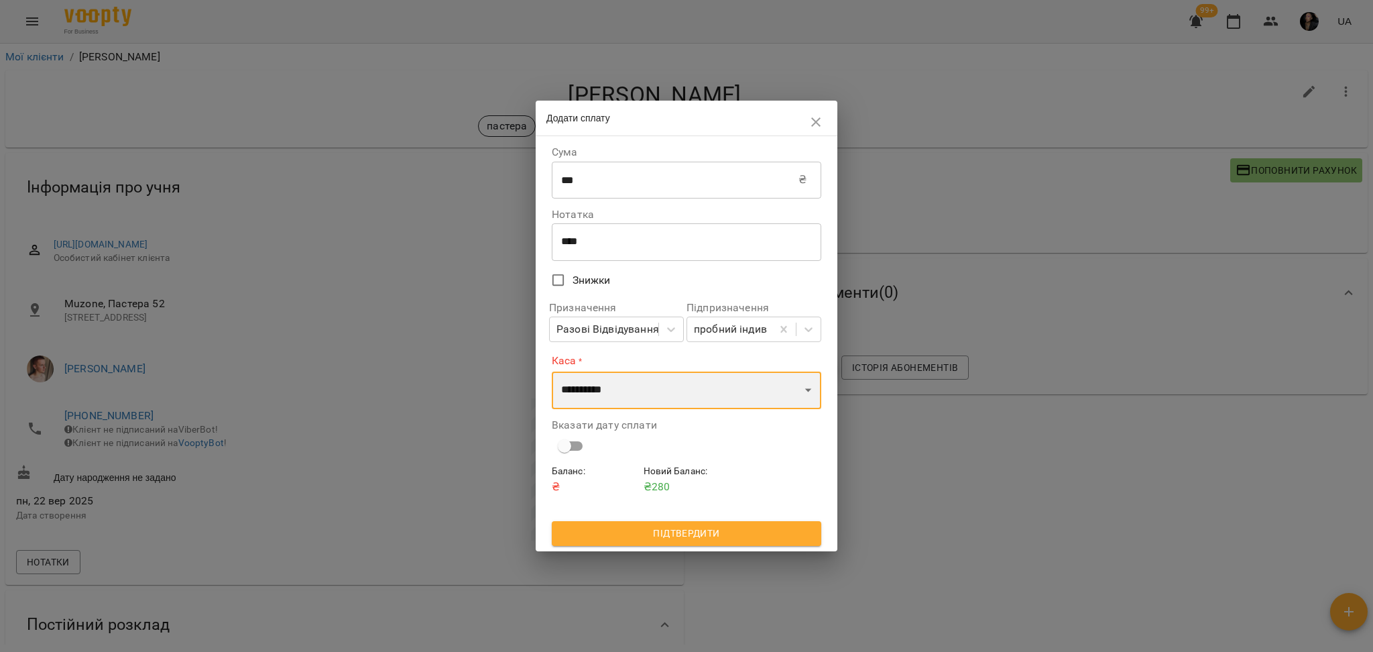
select select "****"
click at [552, 371] on select "**********" at bounding box center [687, 390] width 270 height 38
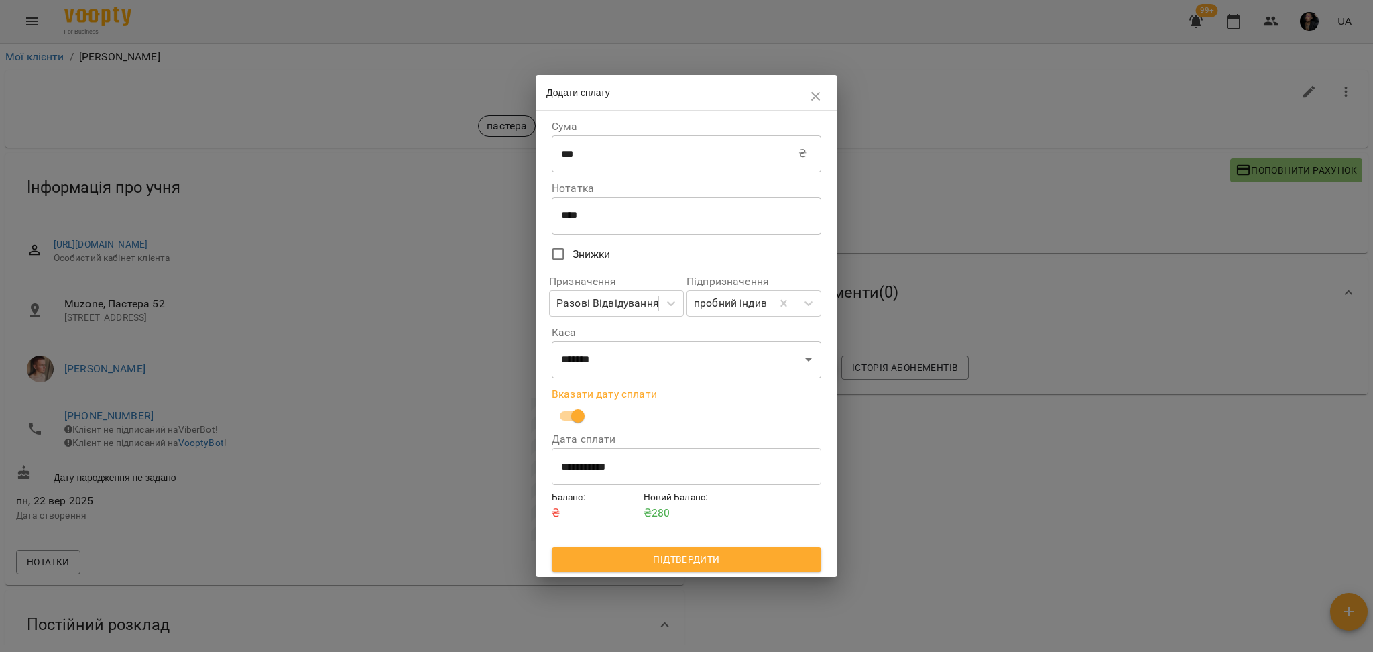
click at [715, 573] on div "**********" at bounding box center [686, 343] width 275 height 461
click at [726, 570] on button "Підтвердити" at bounding box center [687, 559] width 270 height 24
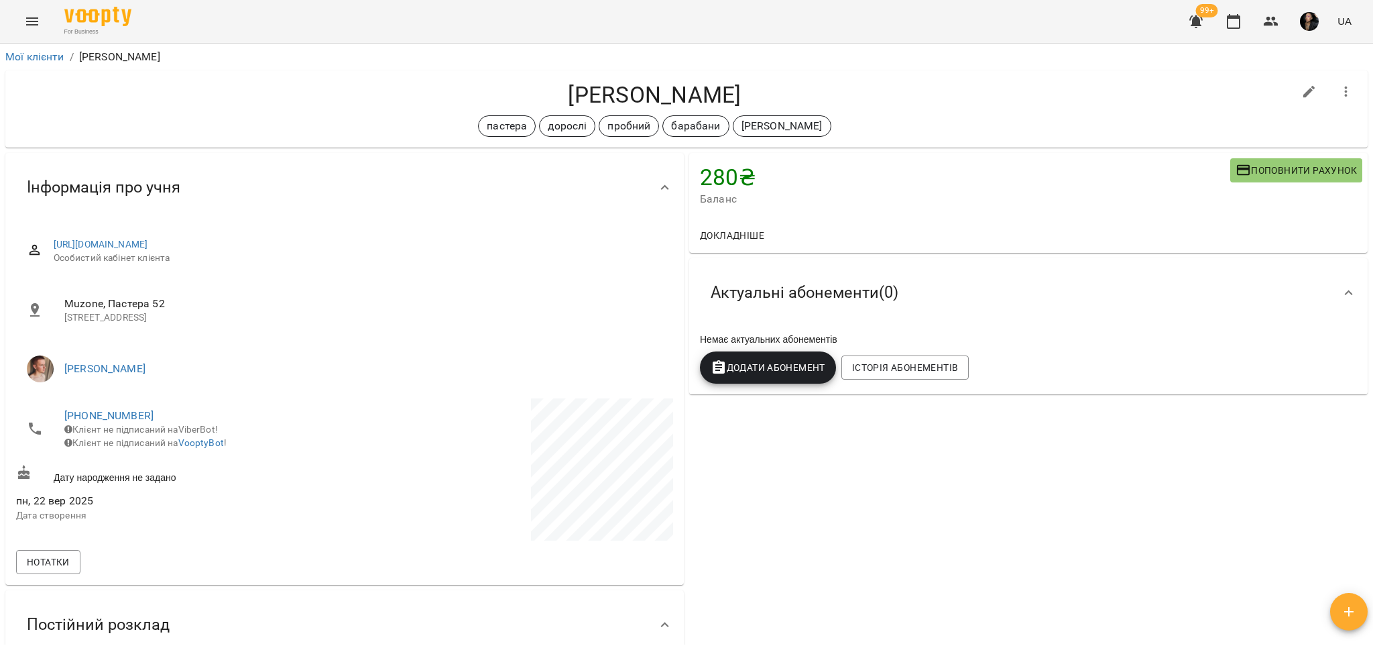
drag, startPoint x: 756, startPoint y: 86, endPoint x: 1000, endPoint y: 79, distance: 243.5
click at [987, 81] on h4 "Павлишина Вікторія" at bounding box center [654, 94] width 1277 height 27
copy h4 "Павлишина Вікторія"
click at [1263, 23] on icon "button" at bounding box center [1271, 21] width 16 height 16
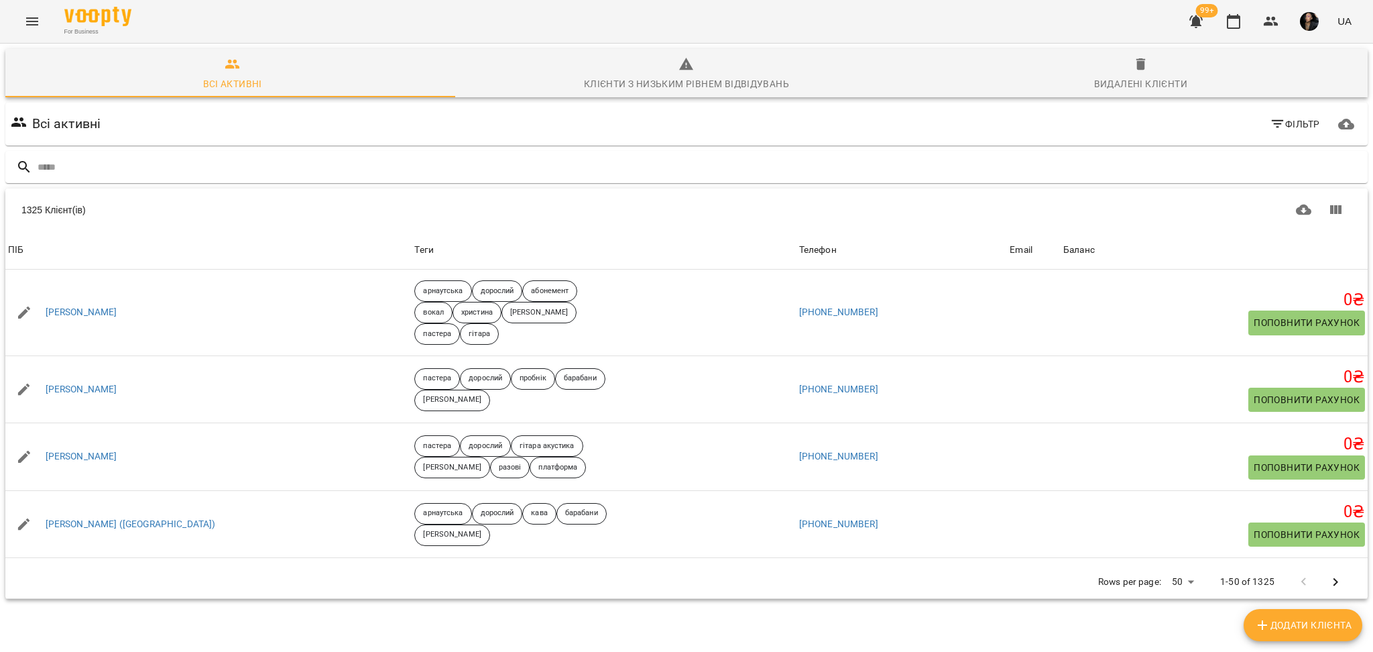
click at [487, 207] on div "1325 Клієнт(ів)" at bounding box center [353, 209] width 665 height 13
click at [537, 171] on input "text" at bounding box center [700, 167] width 1325 height 22
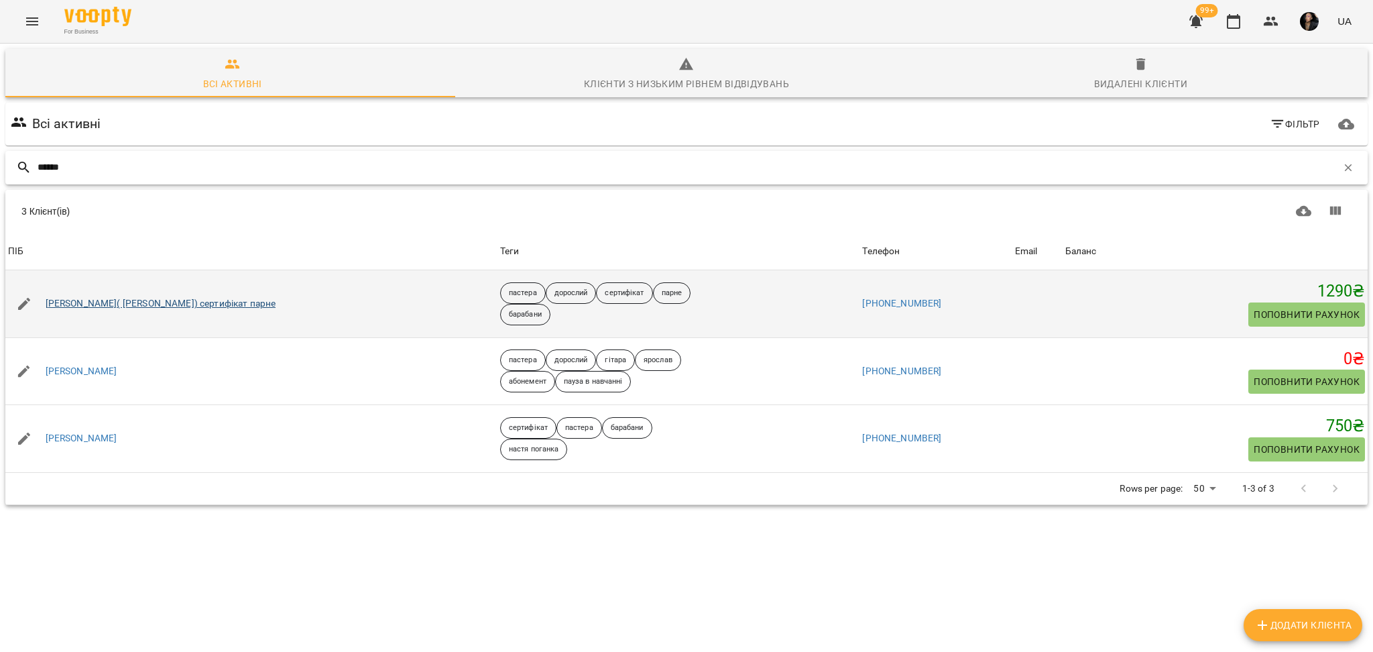
type input "******"
click at [76, 301] on link "[PERSON_NAME]( [PERSON_NAME]) сертифікат парне" at bounding box center [161, 303] width 231 height 13
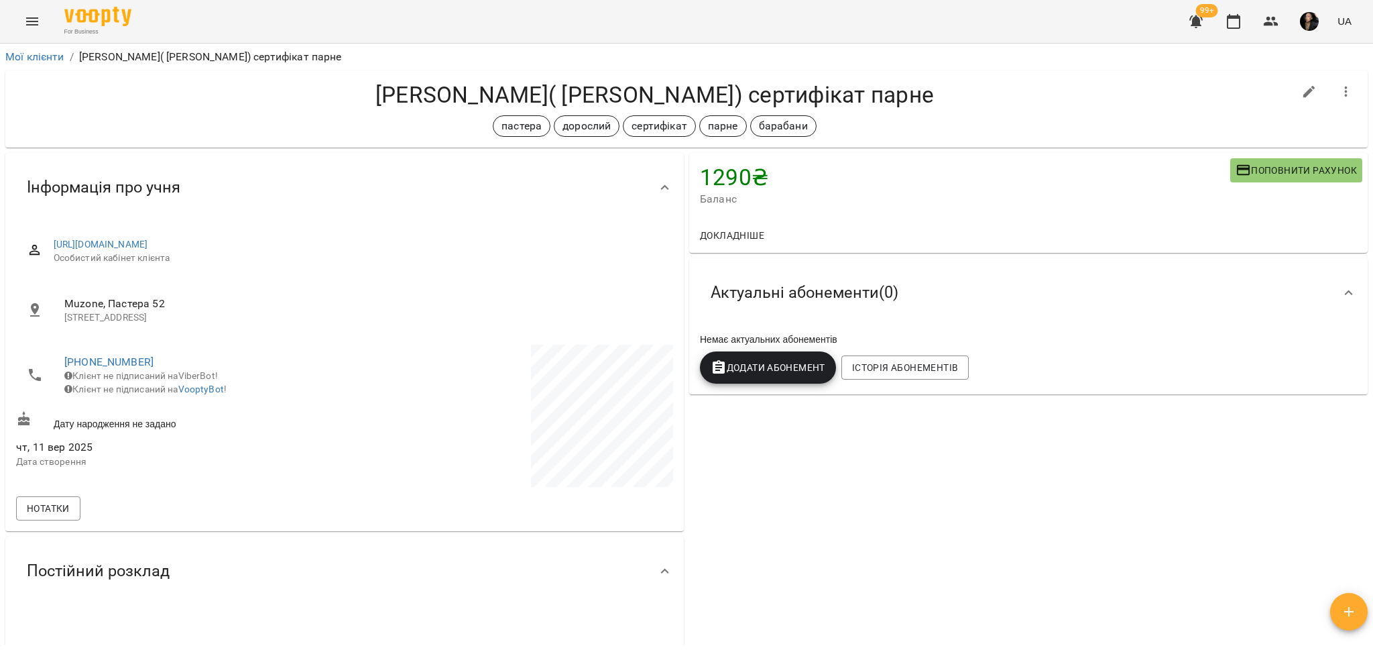
click at [1303, 89] on icon "button" at bounding box center [1309, 92] width 12 height 12
select select "**"
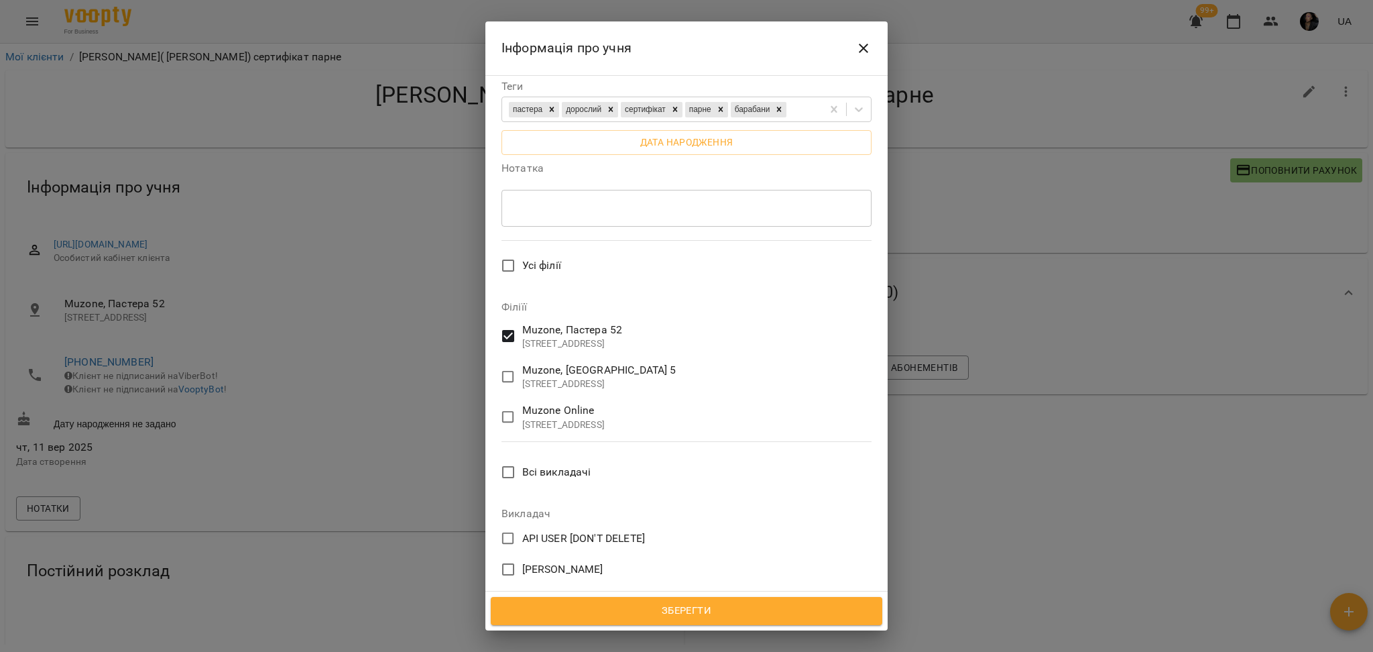
scroll to position [418, 0]
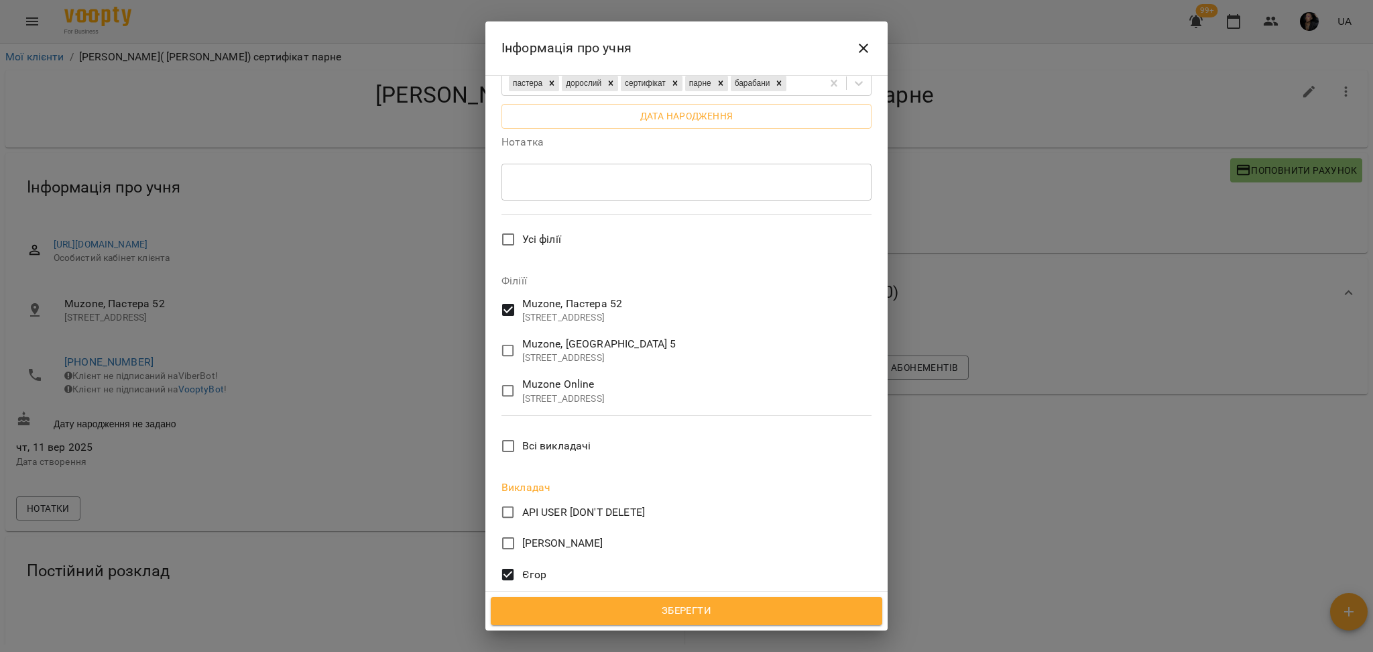
click at [630, 603] on span "Зберегти" at bounding box center [686, 610] width 362 height 17
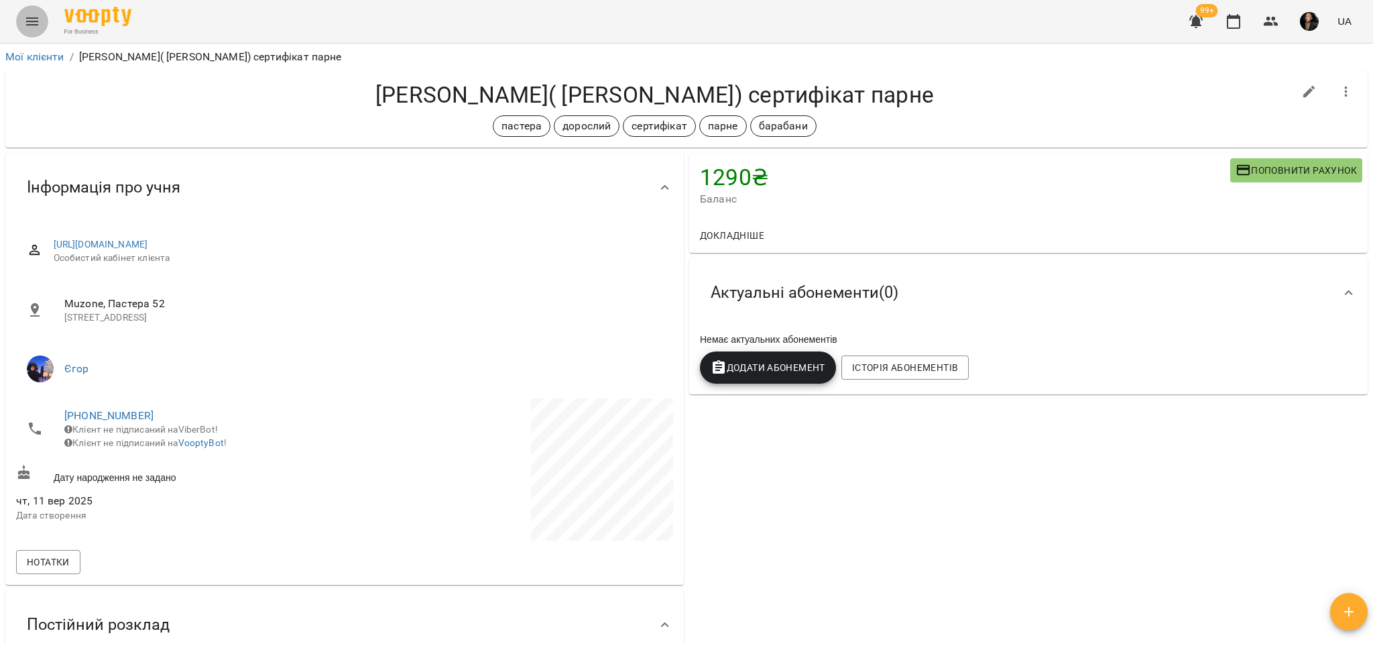
click at [21, 17] on button "Menu" at bounding box center [32, 21] width 32 height 32
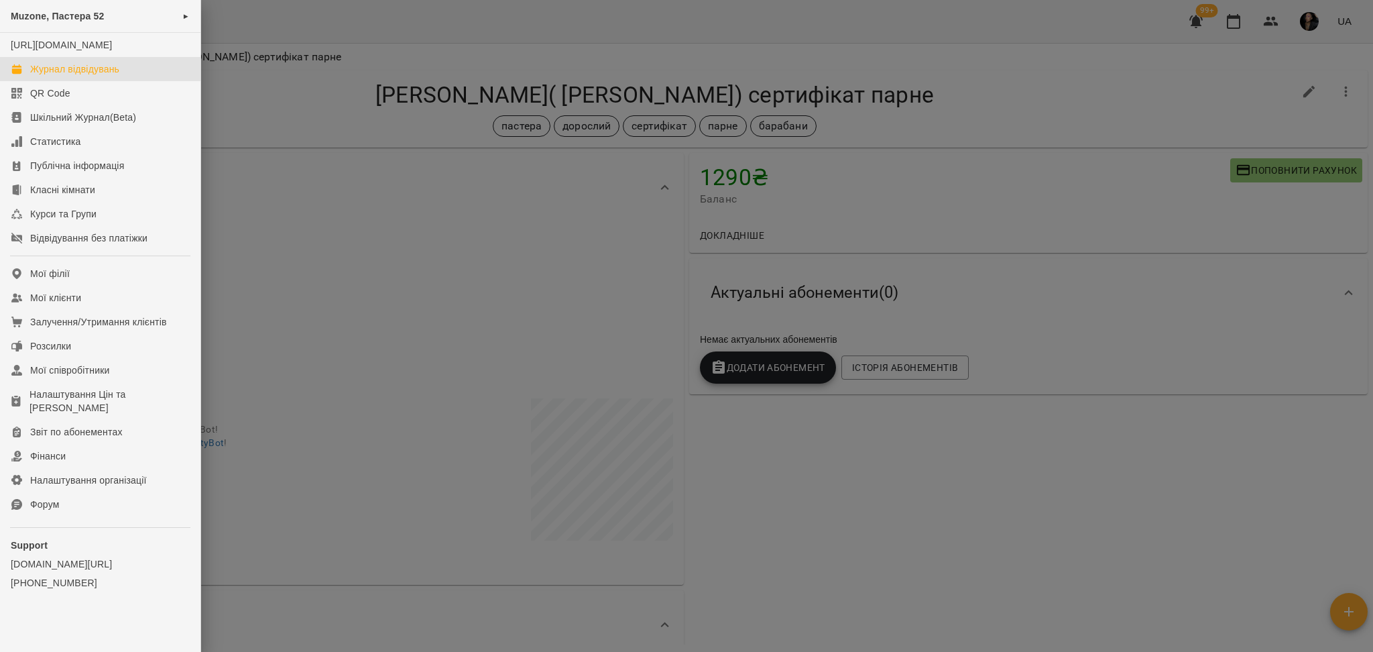
click at [25, 81] on link "Журнал відвідувань" at bounding box center [100, 69] width 200 height 24
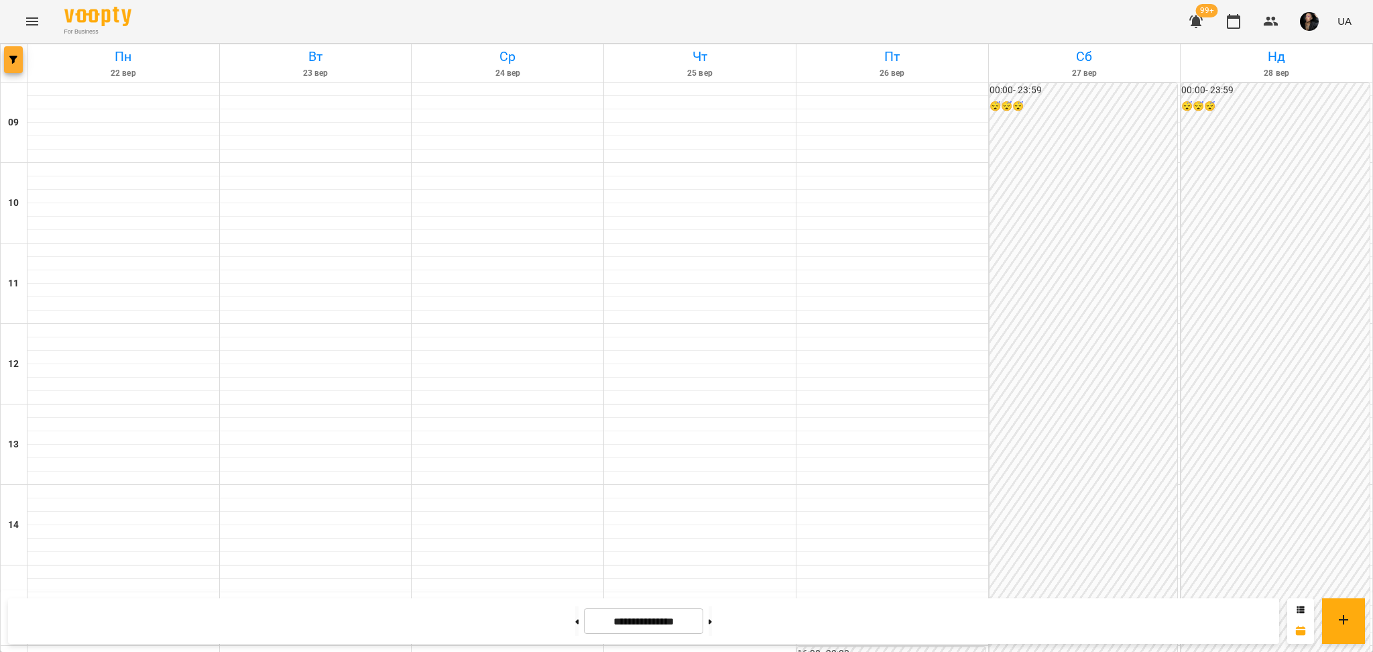
click at [9, 58] on icon "button" at bounding box center [13, 60] width 8 height 8
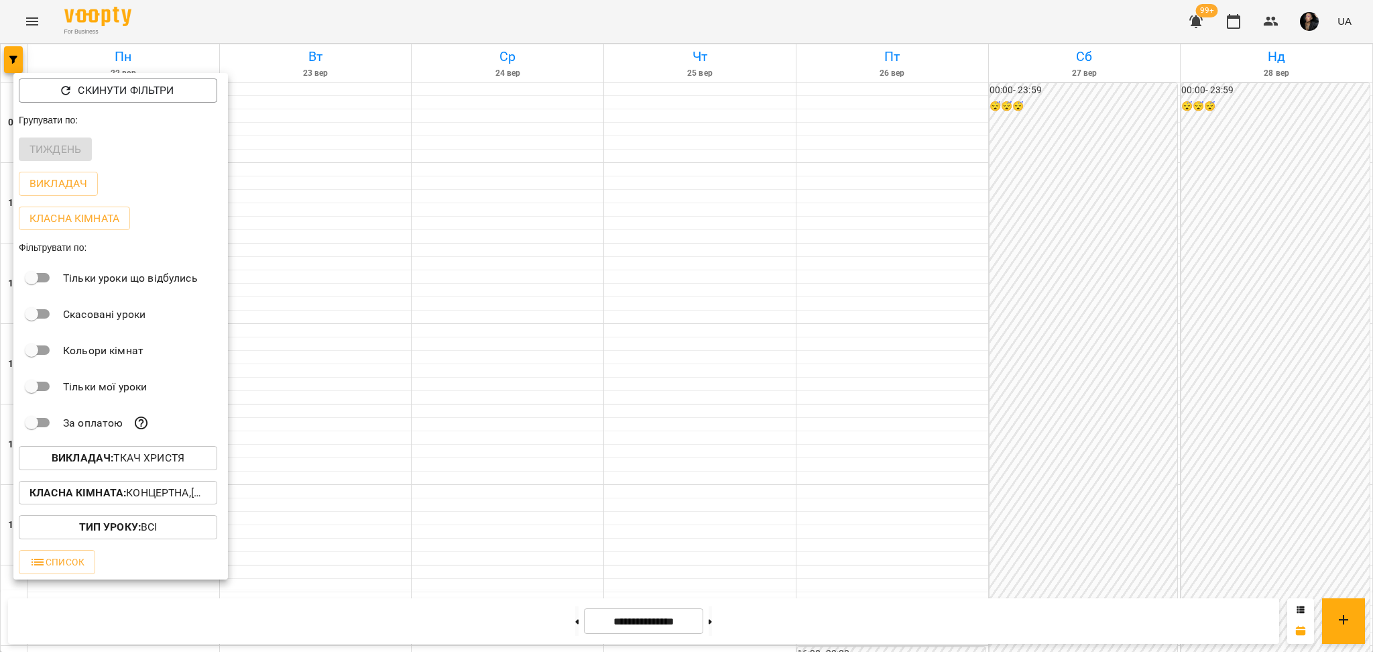
click at [198, 463] on span "Викладач : [PERSON_NAME]" at bounding box center [117, 458] width 177 height 16
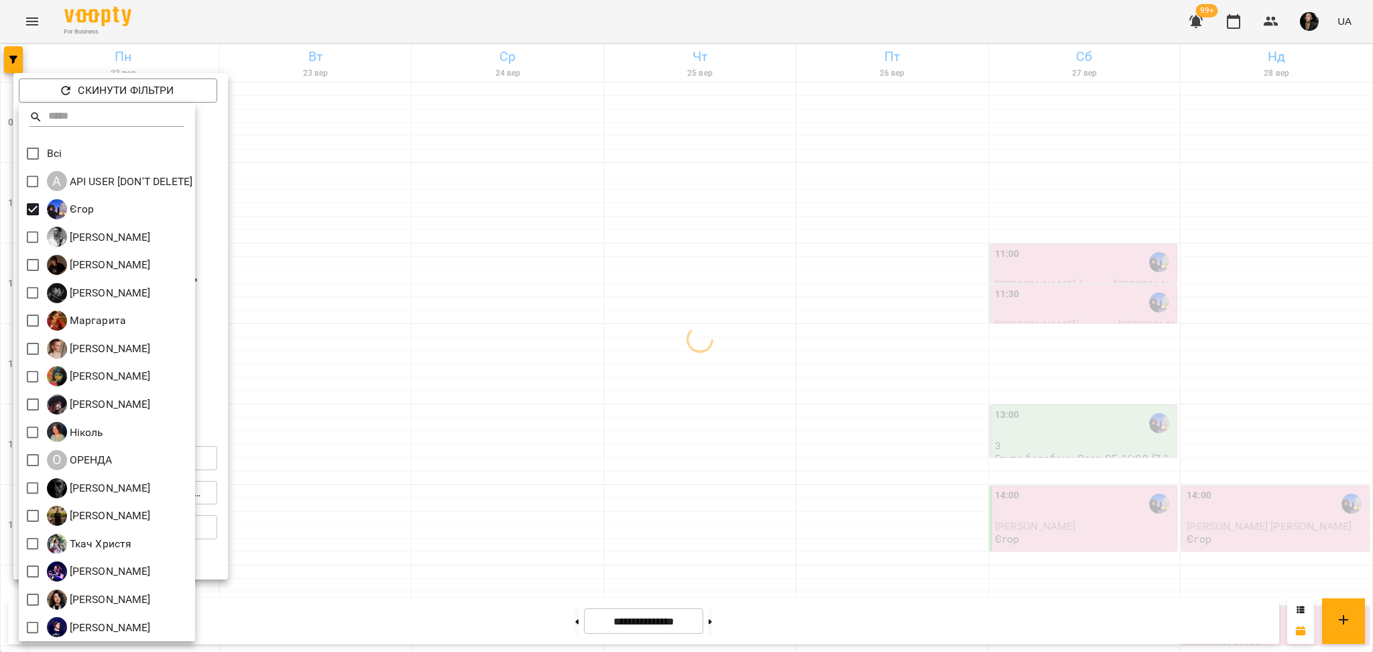
click at [499, 315] on div at bounding box center [686, 326] width 1373 height 652
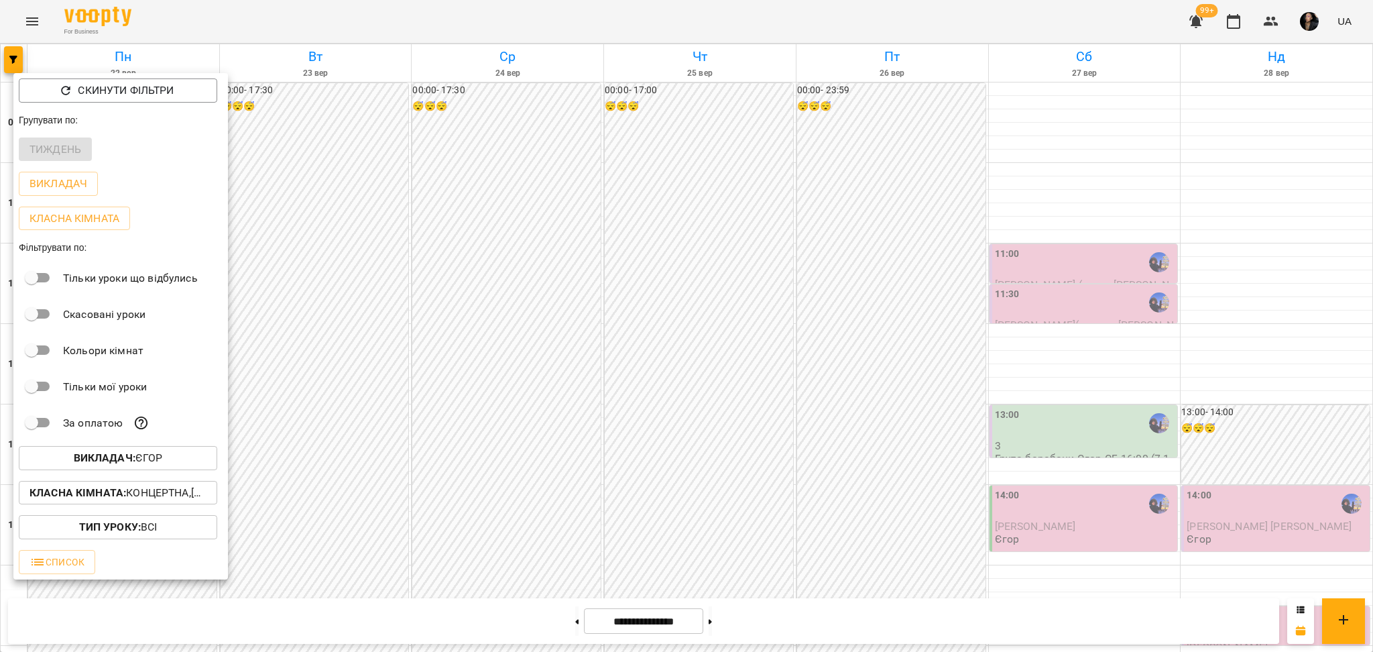
click at [169, 495] on p "Класна кімната : Концертна,[4] Барабанна,[6] Kids Барабанна" at bounding box center [117, 493] width 177 height 16
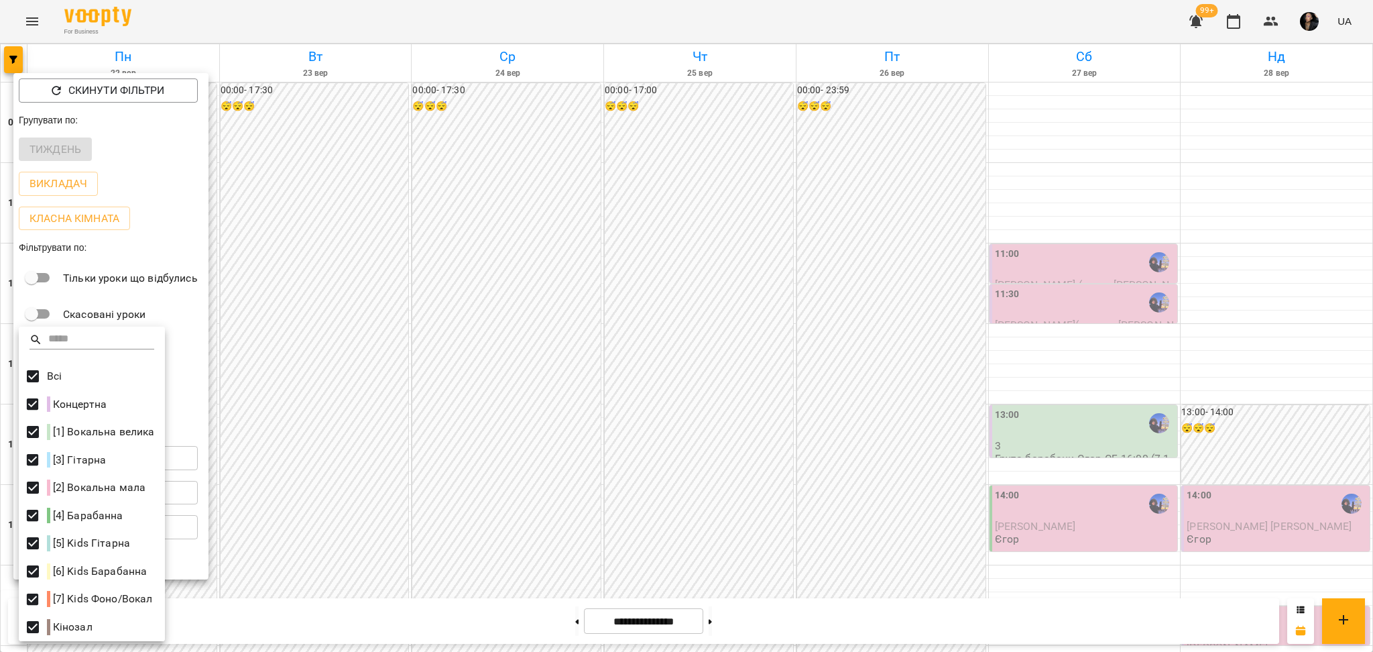
click at [258, 385] on div at bounding box center [686, 326] width 1373 height 652
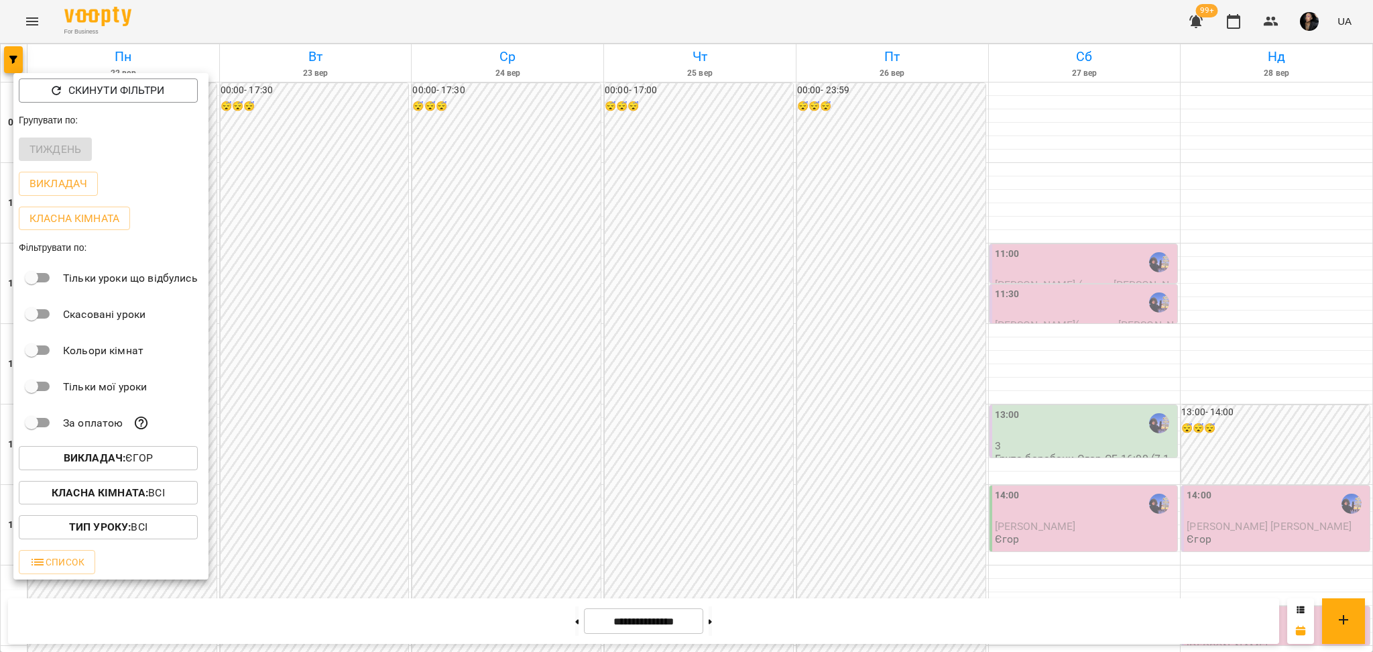
click at [258, 385] on div at bounding box center [686, 326] width 1373 height 652
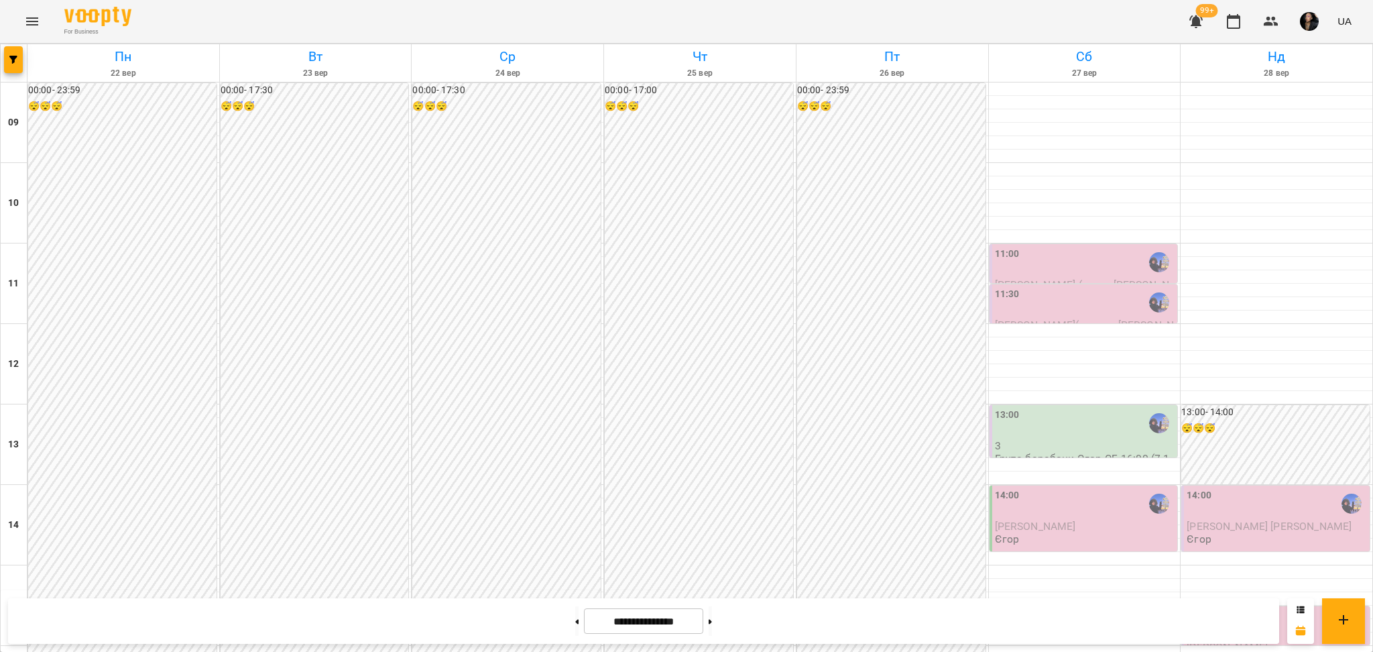
scroll to position [537, 0]
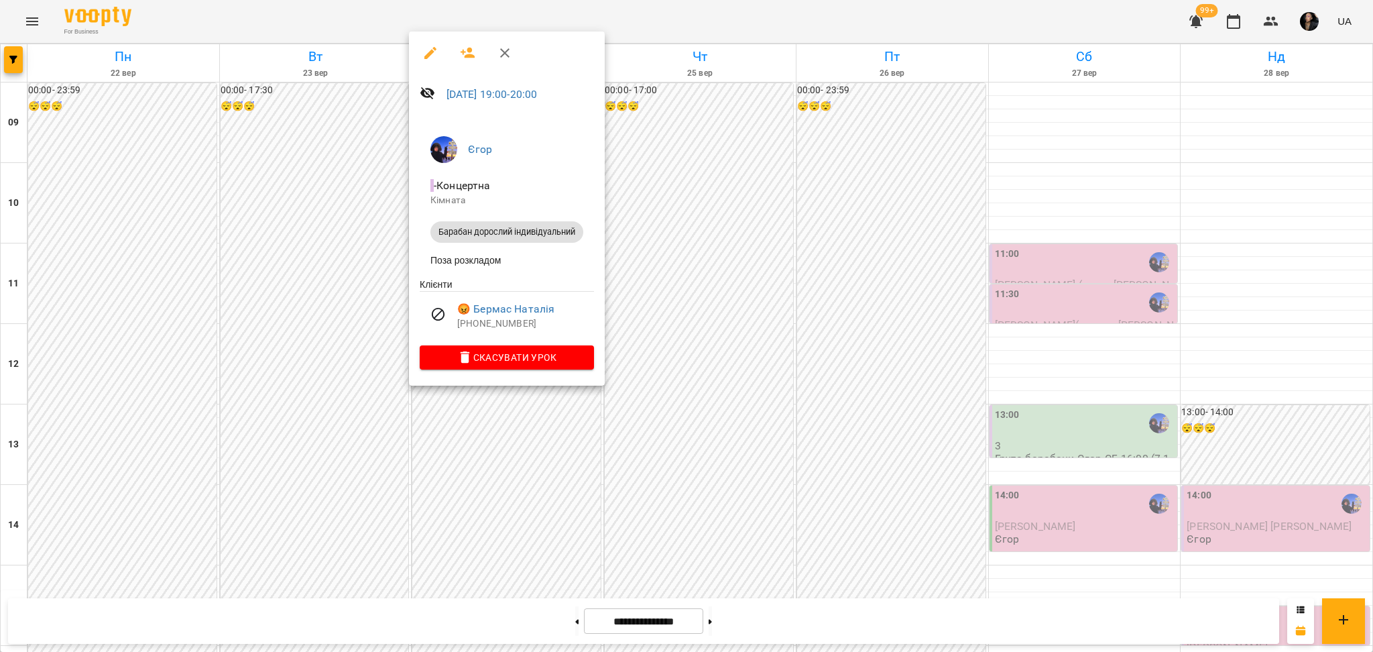
click at [490, 504] on div at bounding box center [686, 326] width 1373 height 652
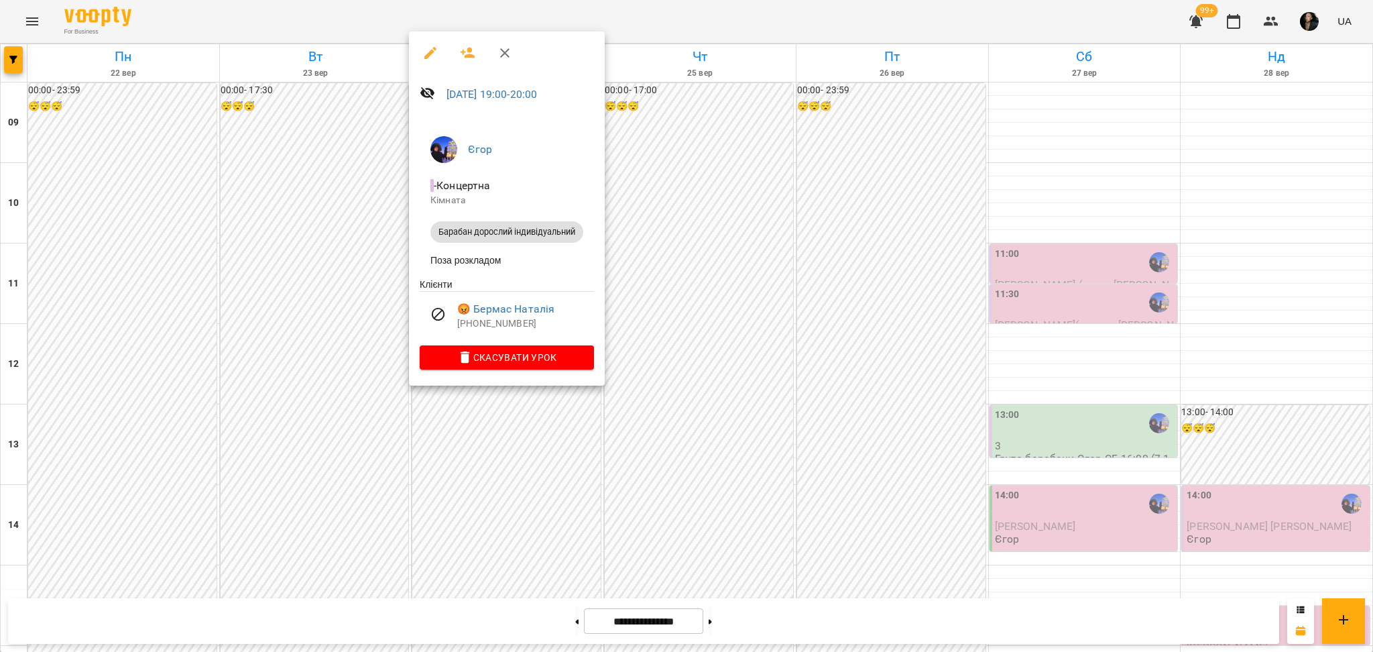
click at [495, 407] on div at bounding box center [686, 326] width 1373 height 652
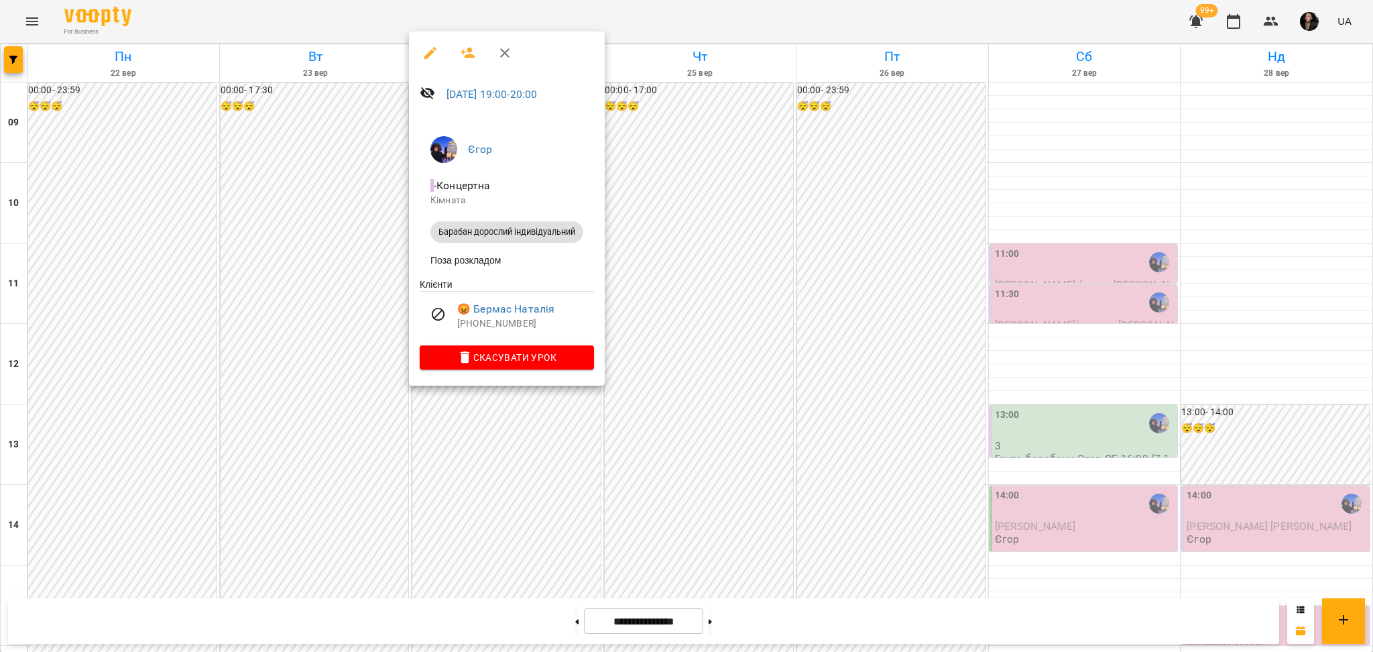
click at [476, 423] on div at bounding box center [686, 326] width 1373 height 652
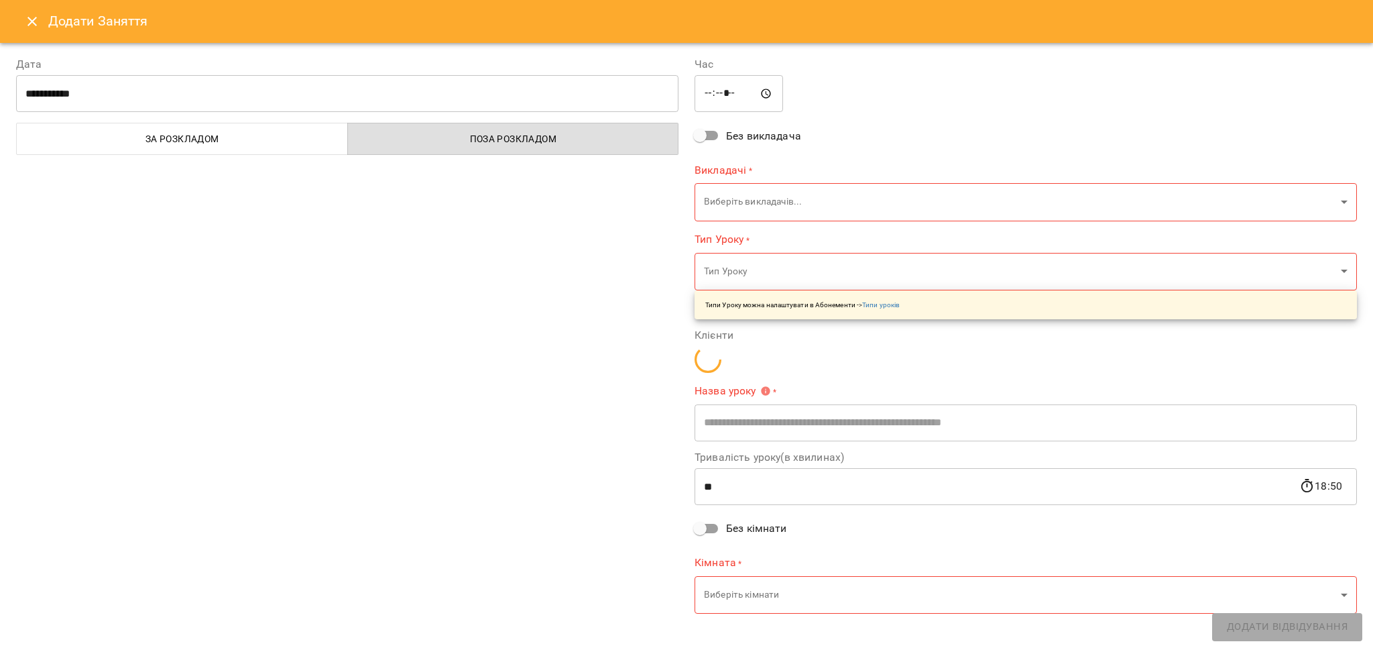
type input "**********"
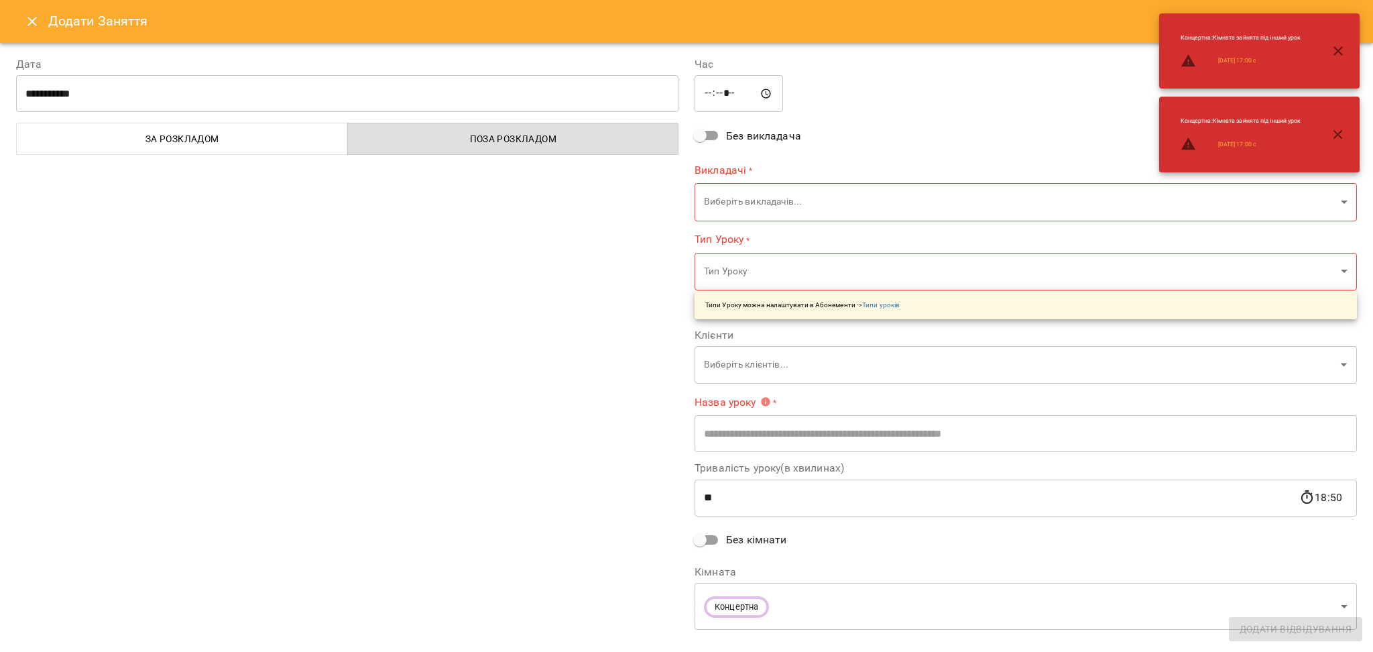
click at [703, 90] on input "*****" at bounding box center [739, 94] width 88 height 38
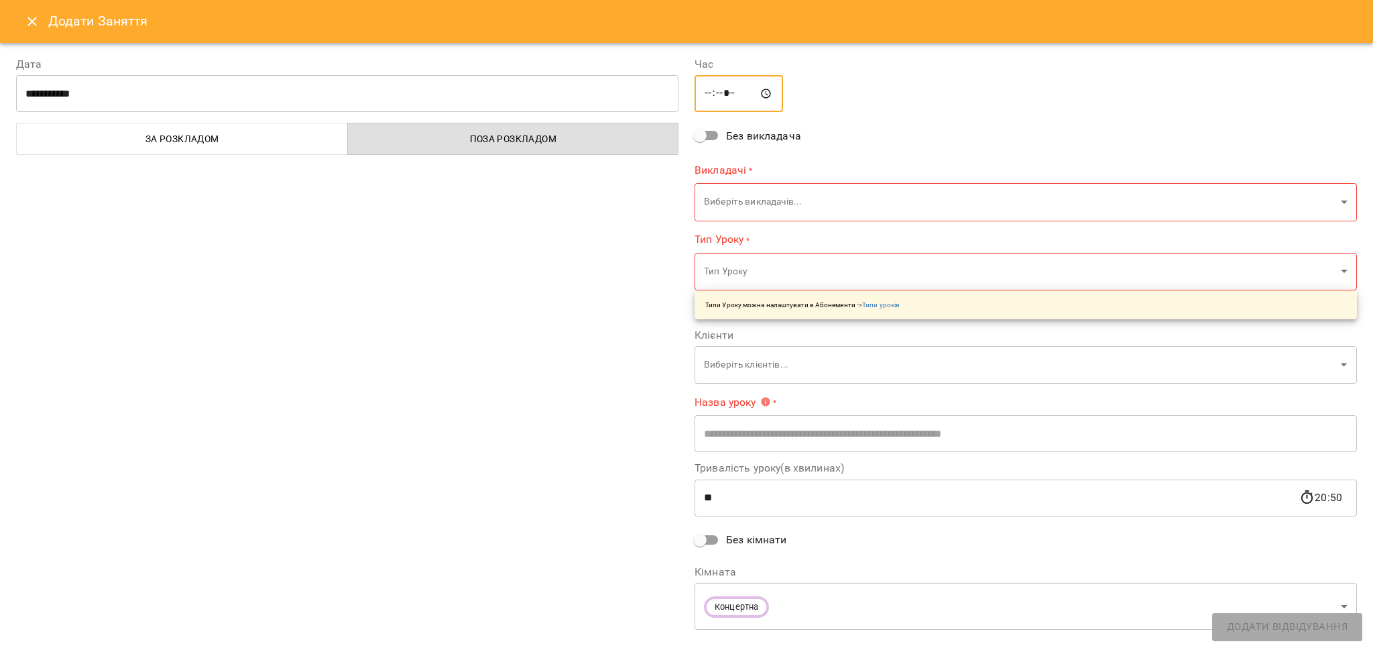
type input "*****"
click at [711, 203] on body "For Business 99+ UA [DATE] [DATE] [DATE] [DATE] [DATE] [DATE] Нд [DATE] 10 11 1…" at bounding box center [686, 594] width 1373 height 1189
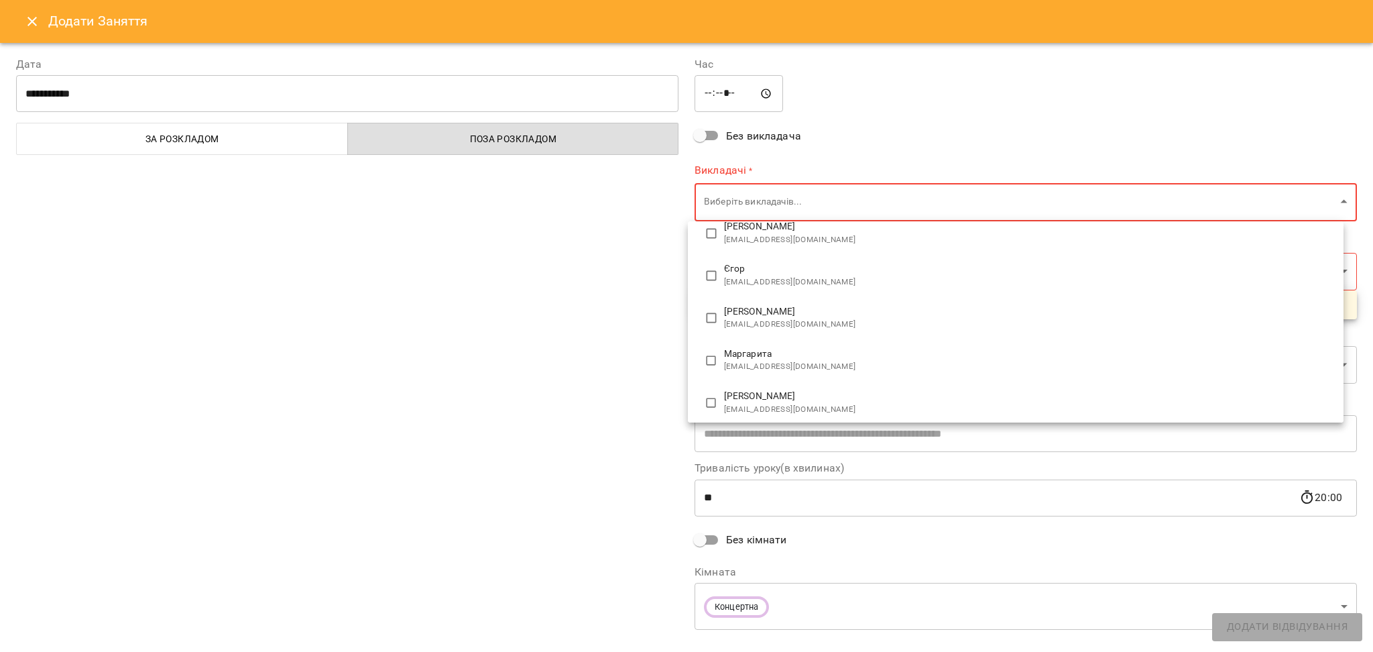
type input "**********"
type input "**"
type input "**********"
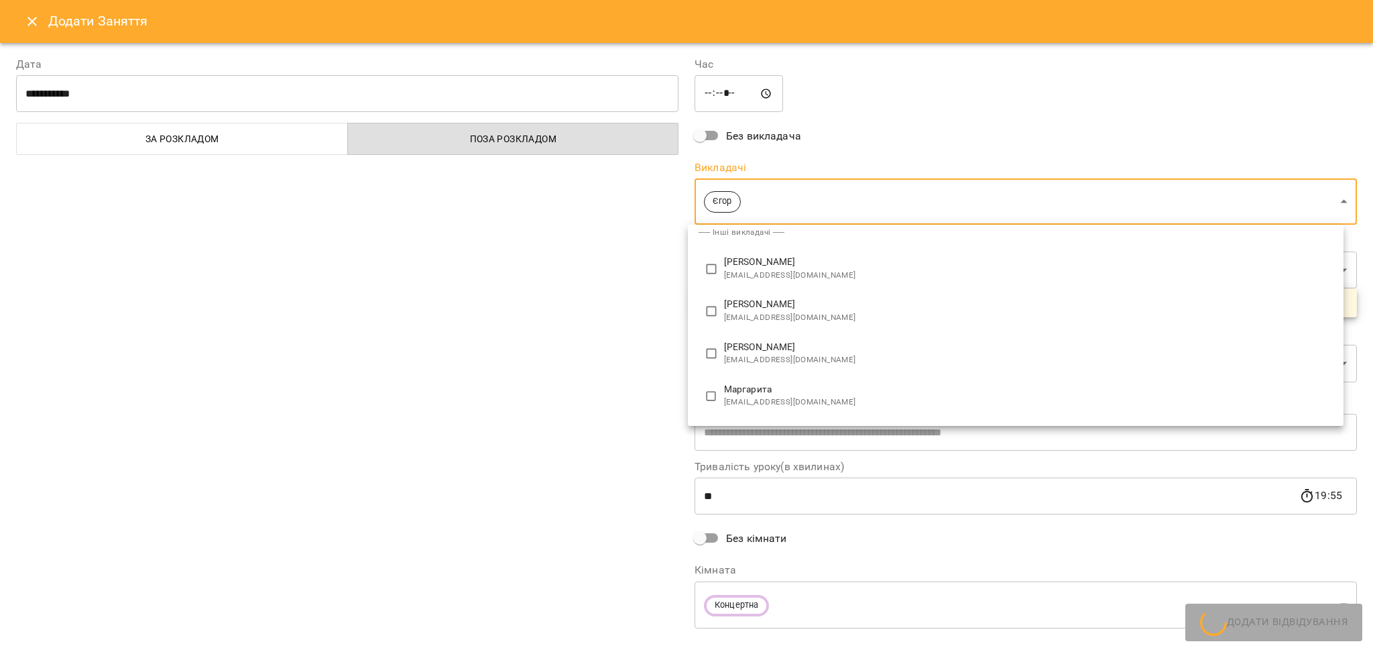
scroll to position [5, 0]
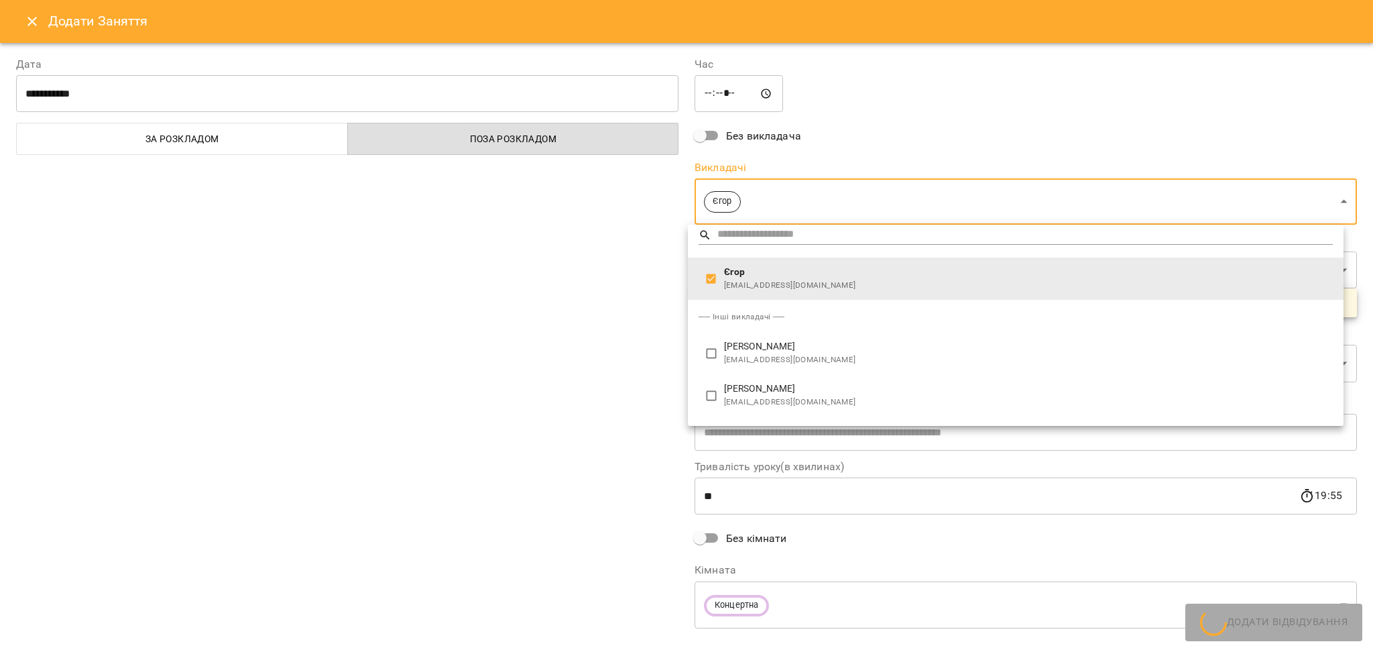
click at [575, 388] on div at bounding box center [686, 326] width 1373 height 652
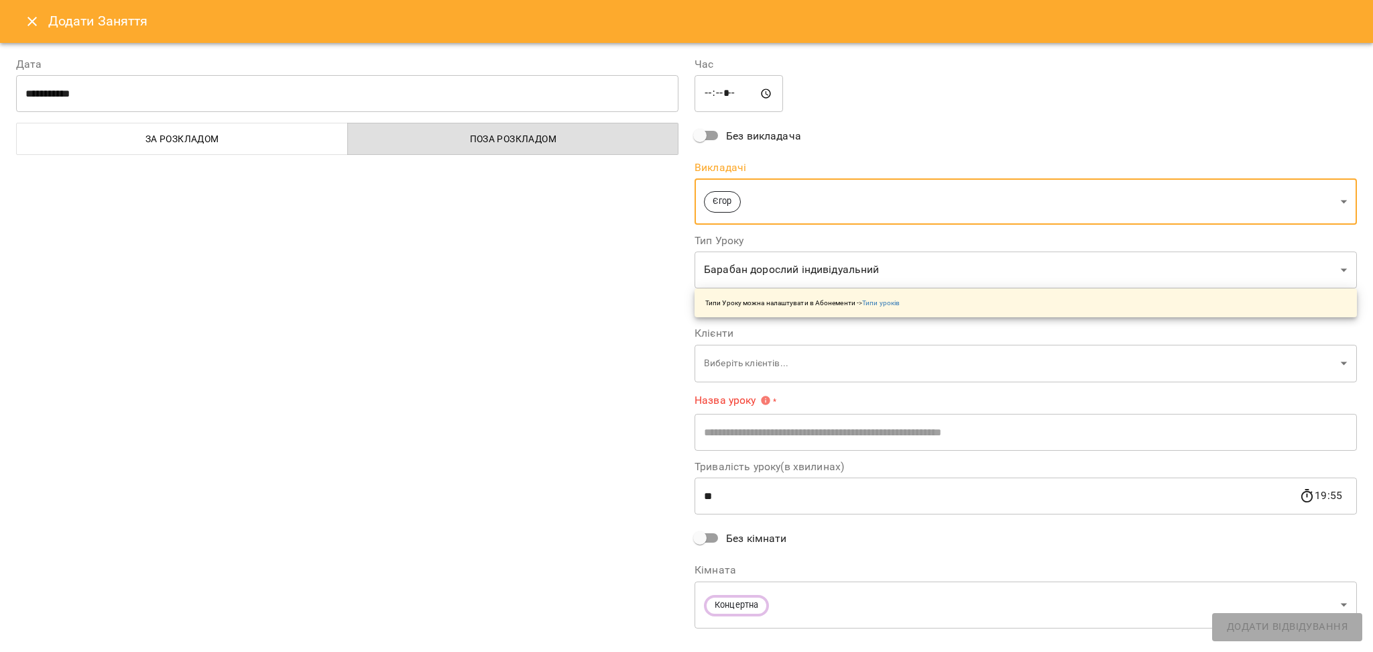
click at [755, 271] on body "For Business 99+ UA [DATE] [DATE] [DATE] [DATE] [DATE] [DATE] Нд [DATE] 10 11 1…" at bounding box center [686, 594] width 1373 height 1189
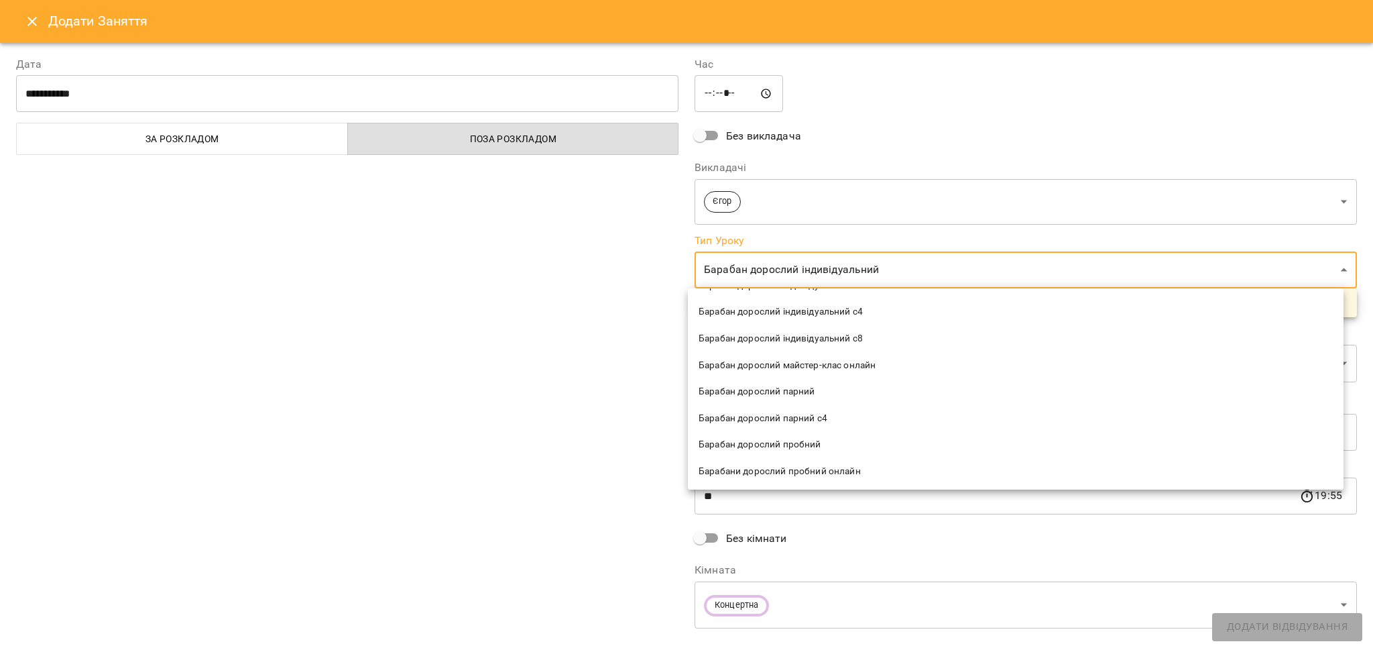
scroll to position [447, 0]
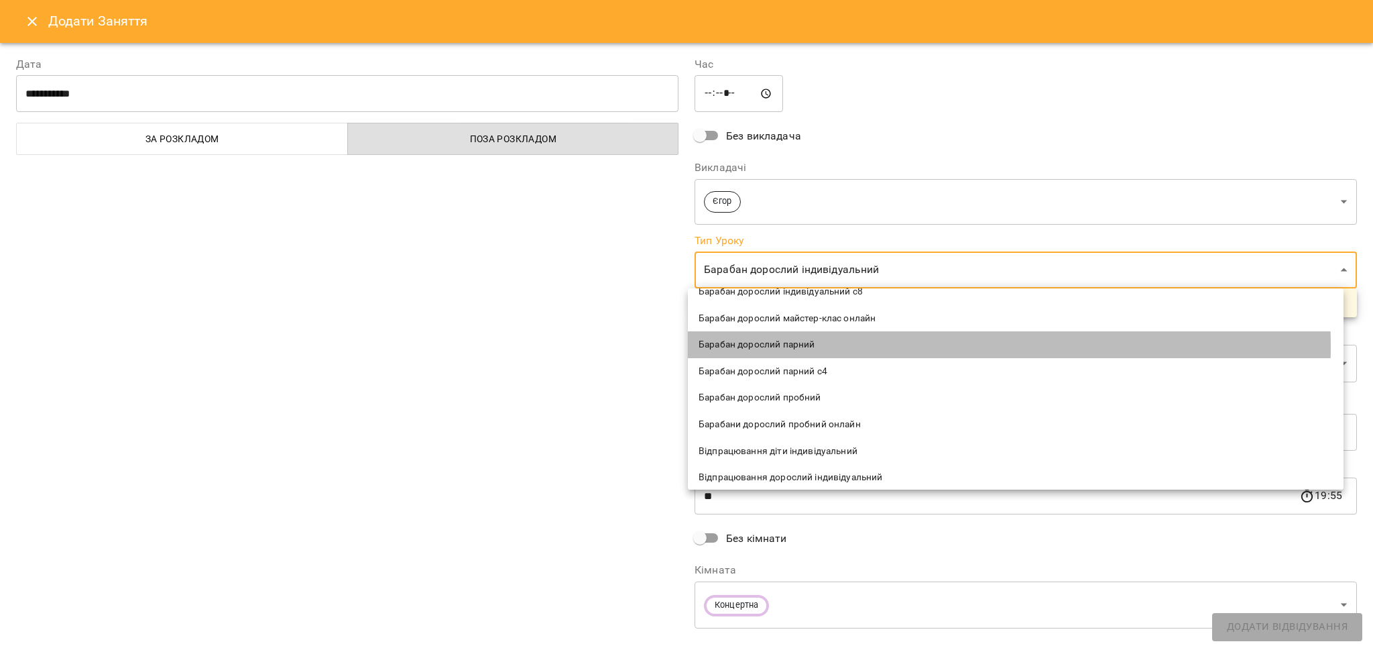
click at [732, 346] on span "Барабан дорослий парний" at bounding box center [1016, 344] width 634 height 13
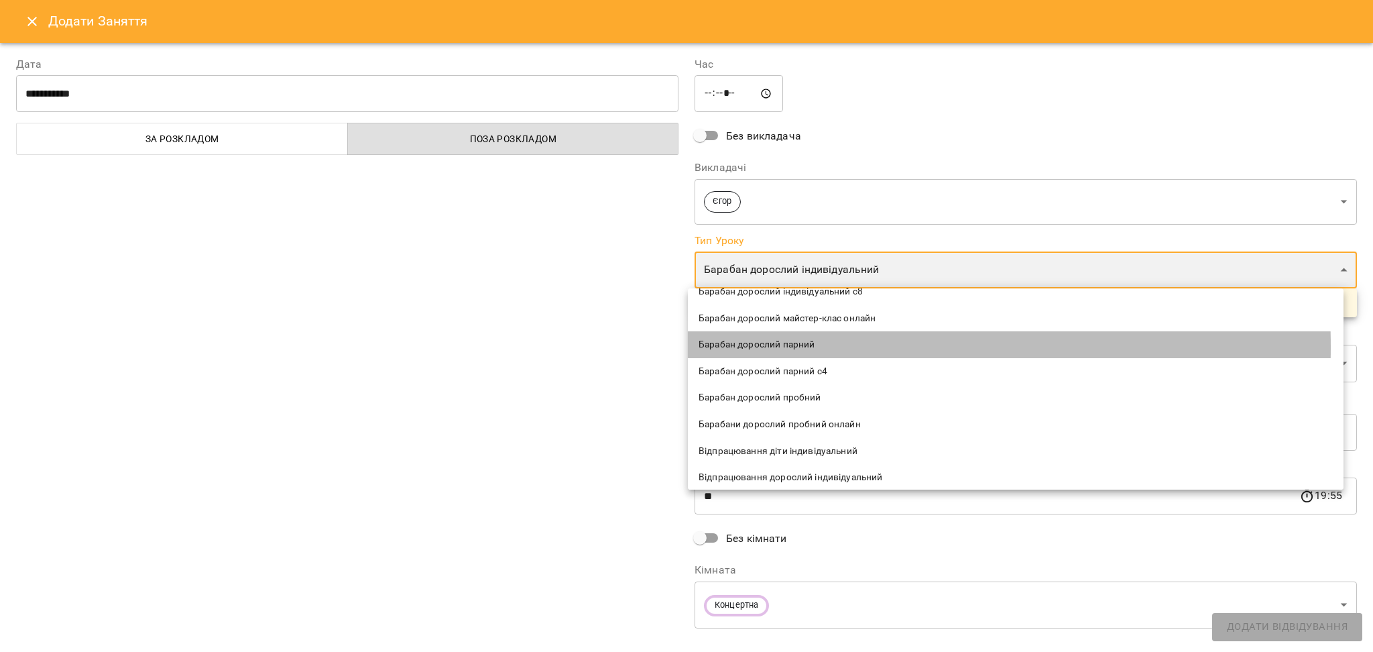
type input "**********"
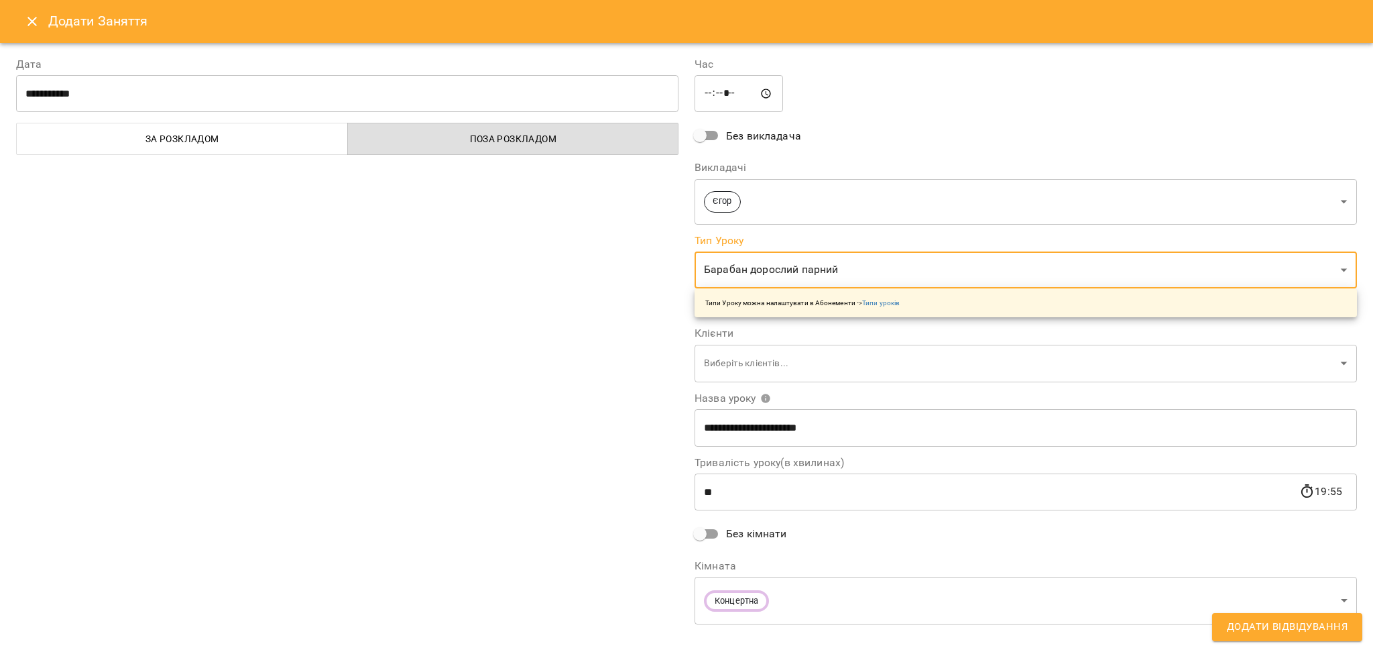
click at [732, 354] on body "For Business 99+ UA [DATE] [DATE] [DATE] [DATE] [DATE] [DATE] Нд [DATE] 10 11 1…" at bounding box center [686, 594] width 1373 height 1189
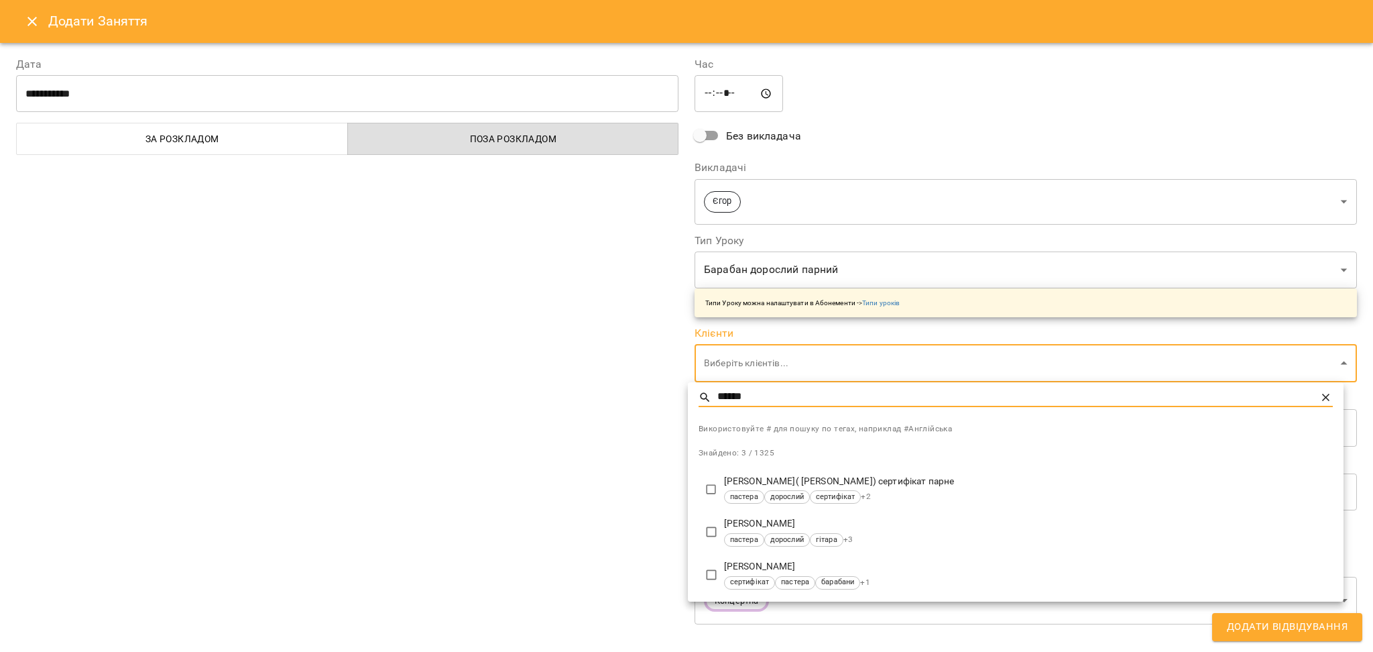
type input "******"
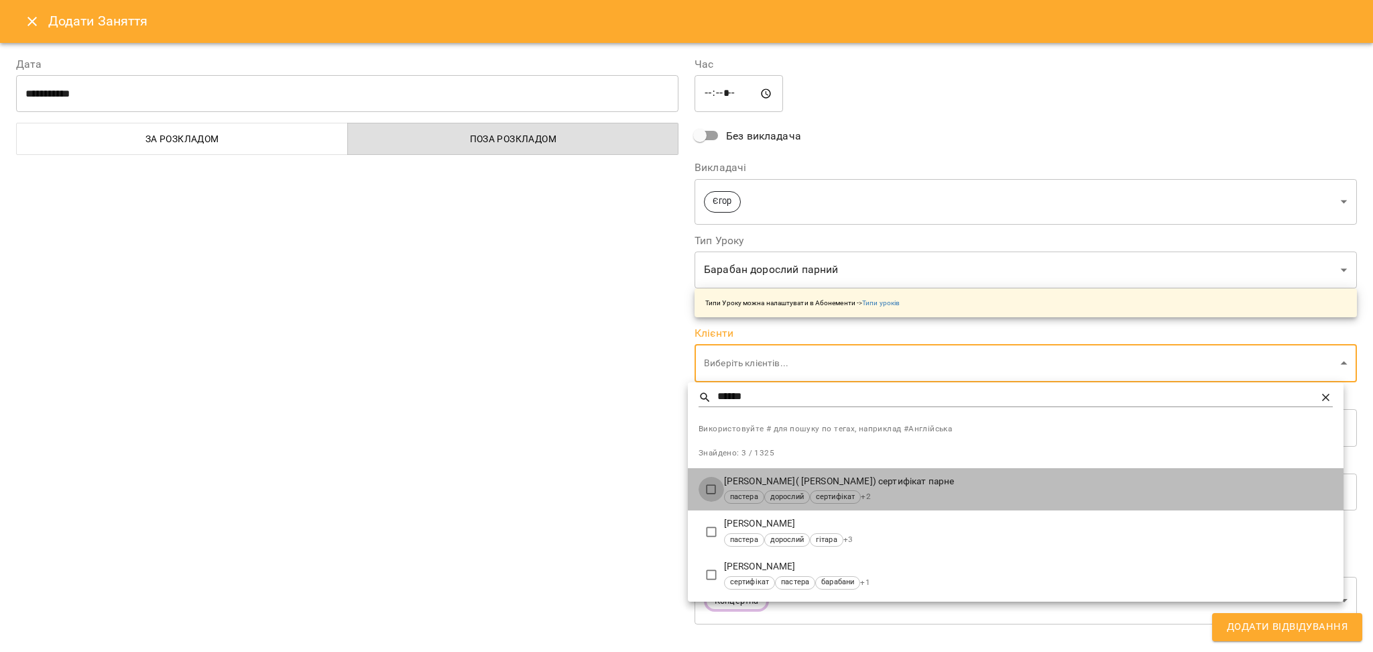
type input "**********"
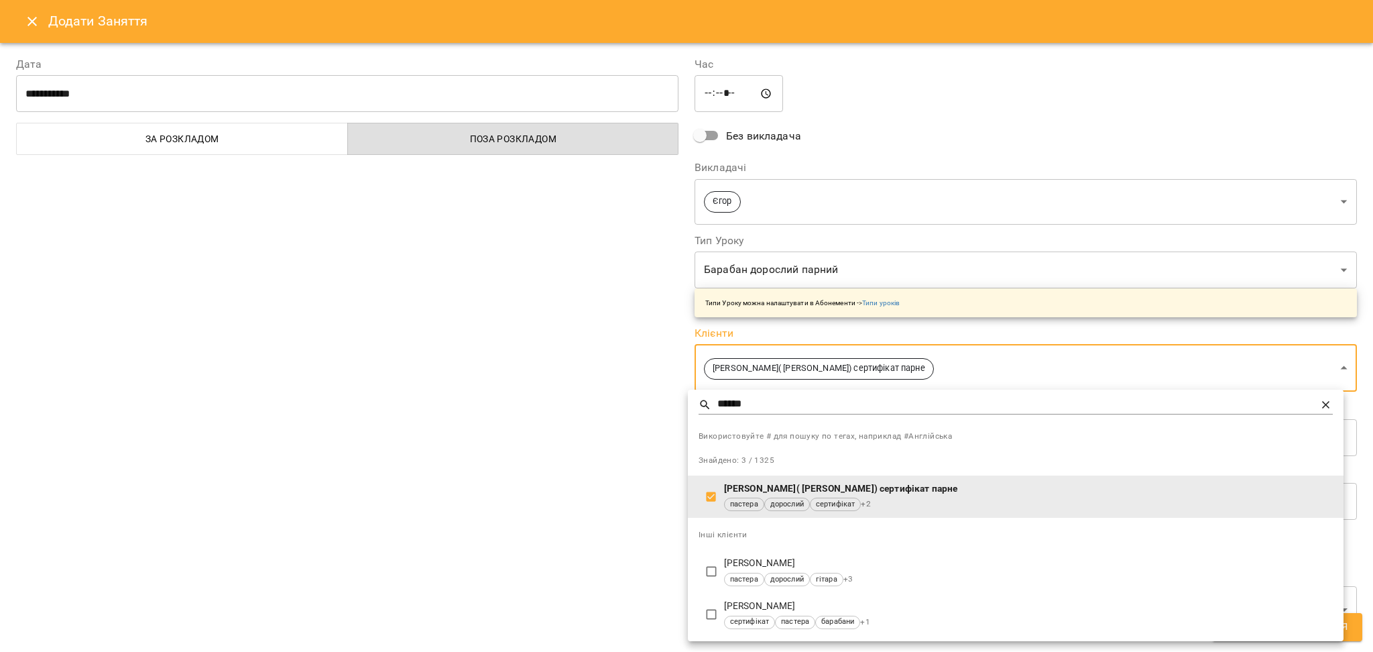
click at [532, 465] on div at bounding box center [686, 326] width 1373 height 652
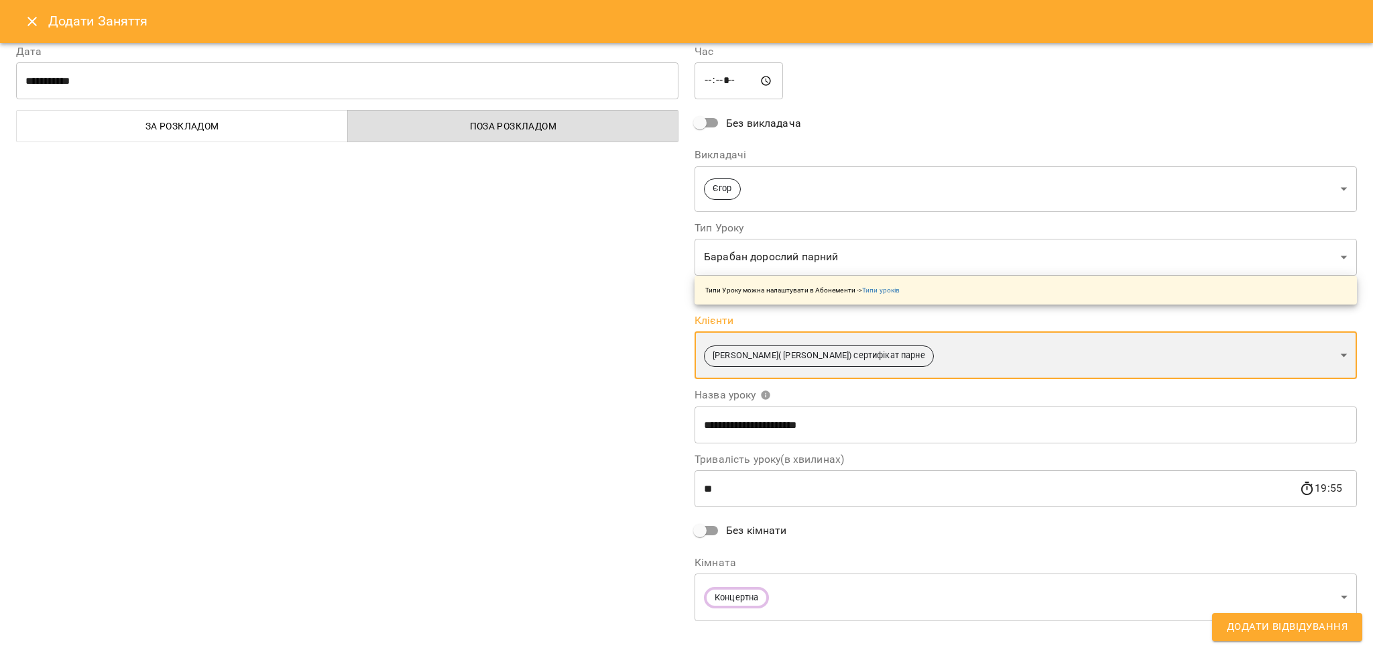
scroll to position [27, 0]
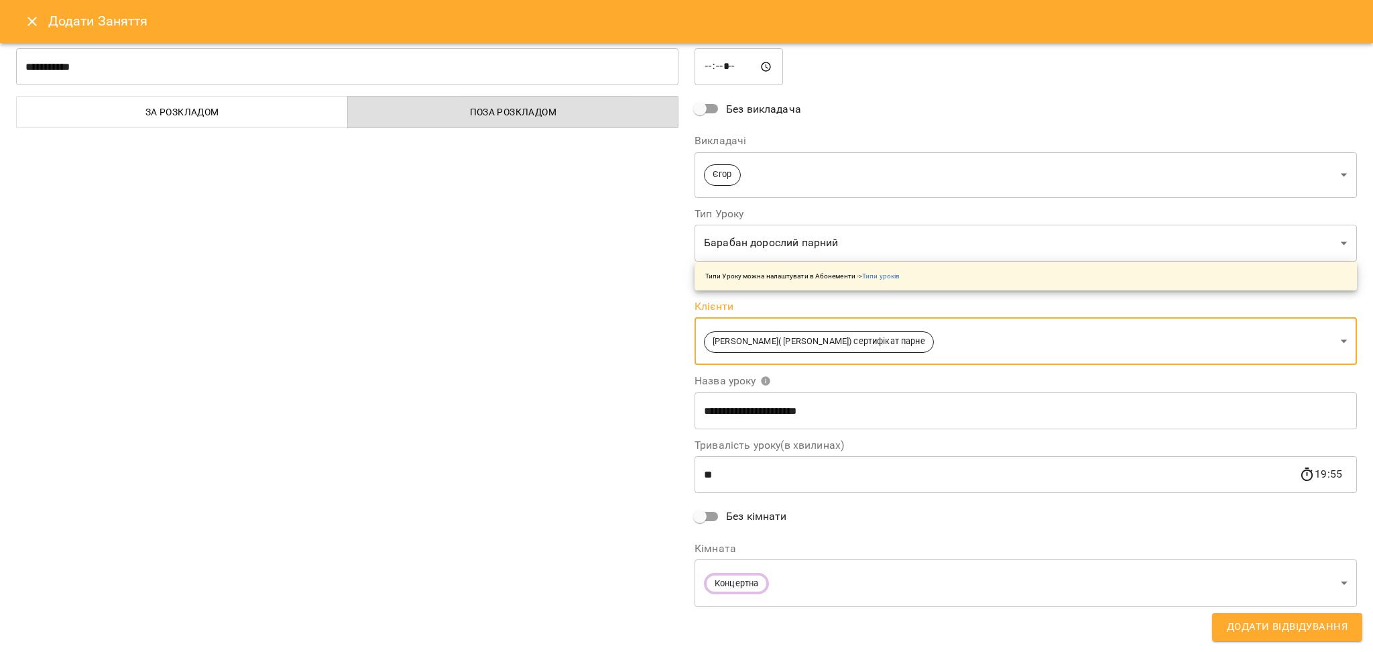
click at [1352, 632] on button "Додати Відвідування" at bounding box center [1287, 627] width 150 height 28
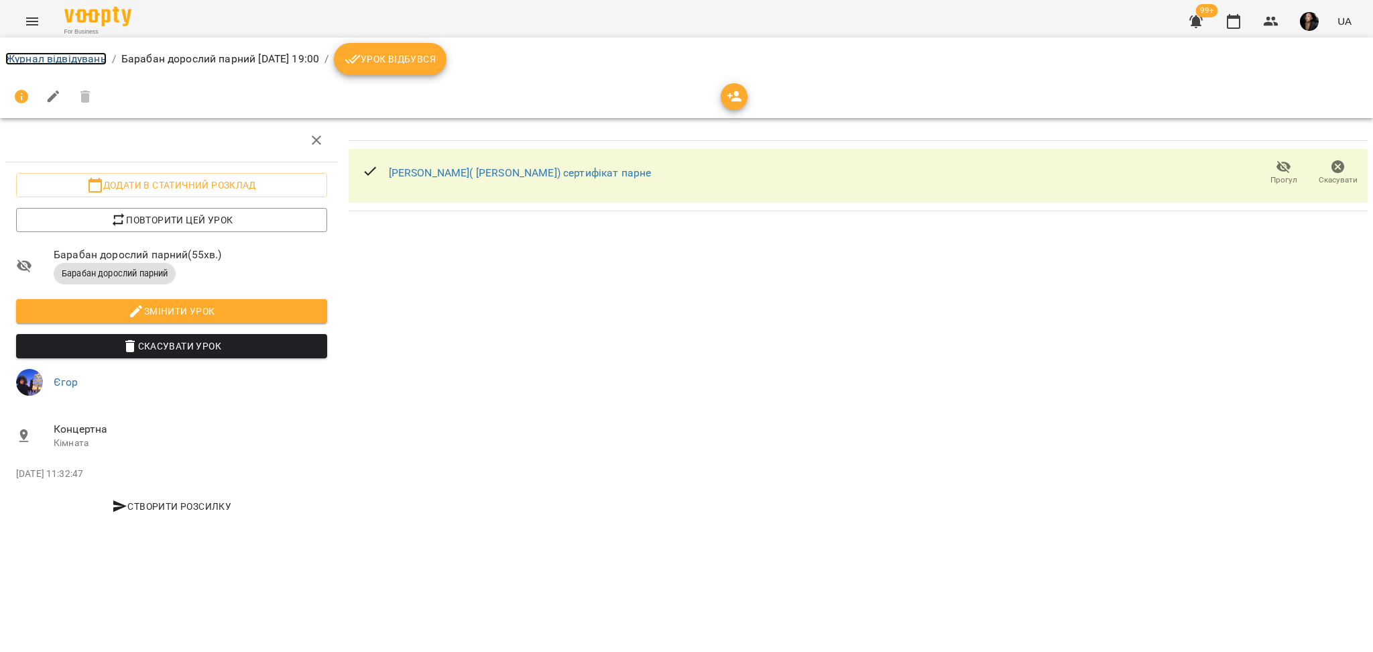
click at [76, 64] on link "Журнал відвідувань" at bounding box center [55, 58] width 101 height 13
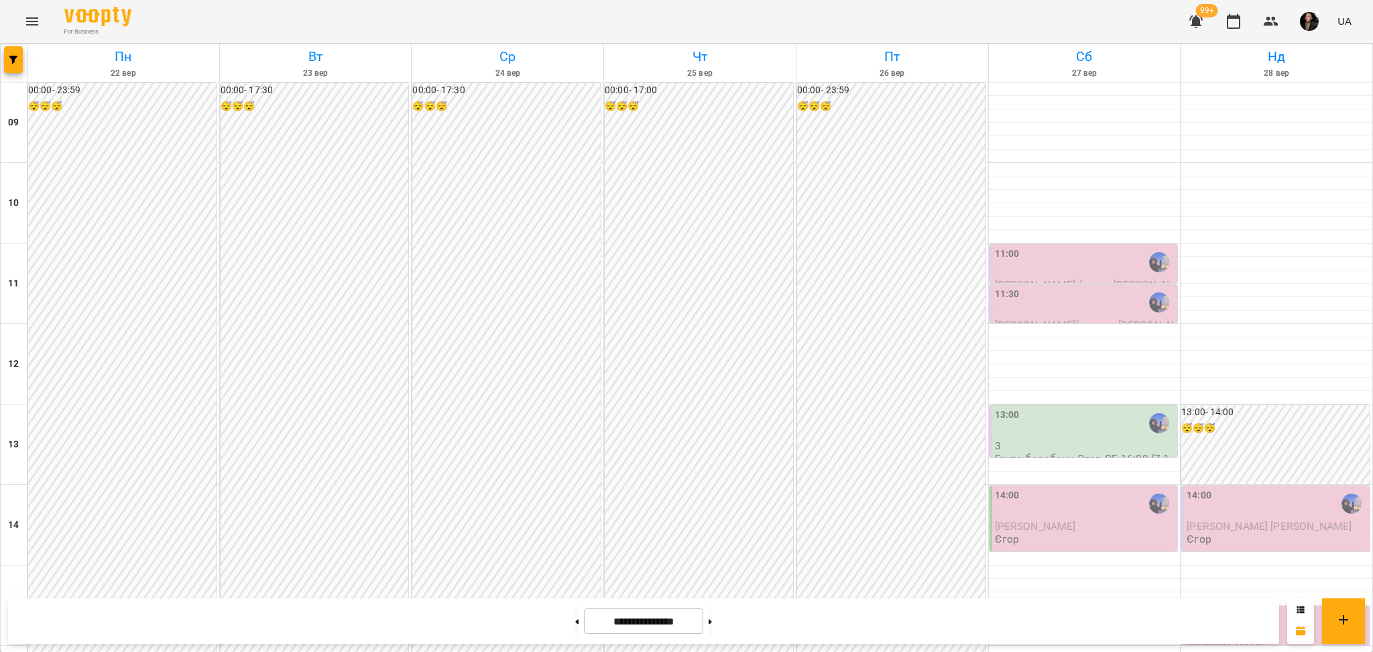
scroll to position [537, 0]
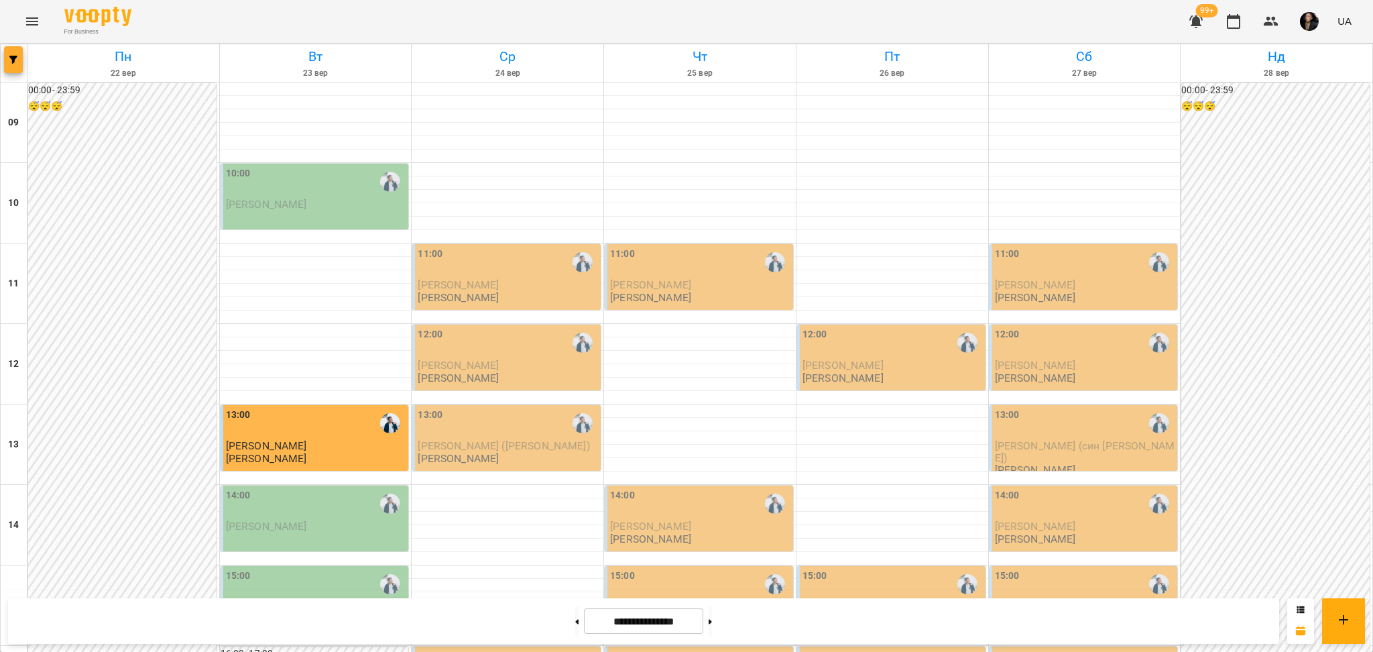
scroll to position [537, 0]
click at [17, 43] on header "For Business 99+ UA" at bounding box center [686, 22] width 1373 height 44
click at [9, 68] on button "button" at bounding box center [13, 59] width 19 height 27
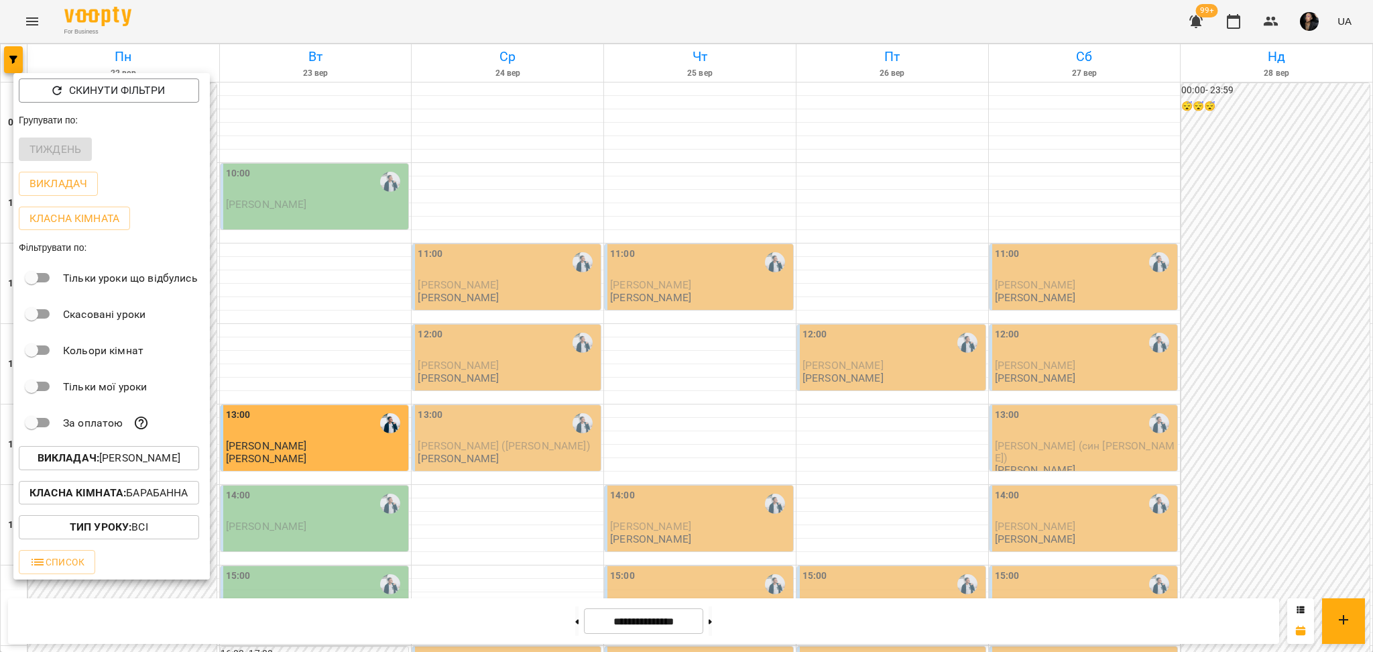
click at [29, 11] on div at bounding box center [686, 326] width 1373 height 652
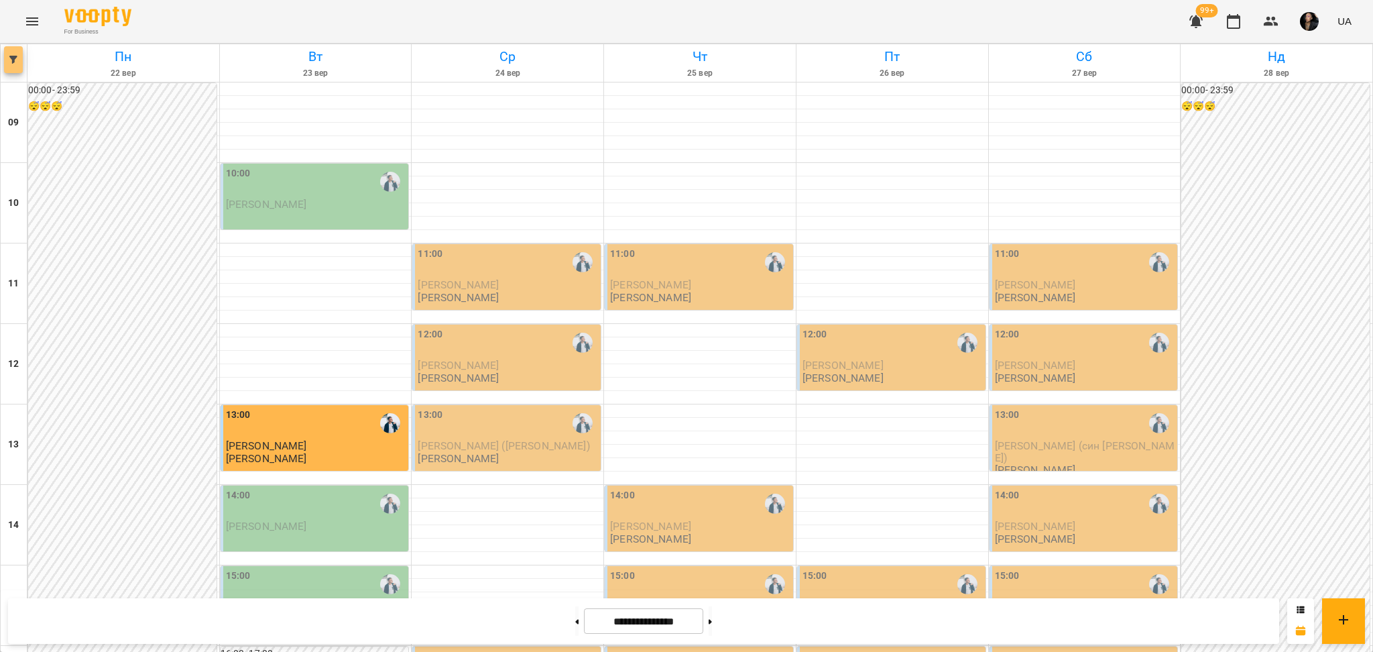
click at [16, 53] on button "button" at bounding box center [13, 59] width 19 height 27
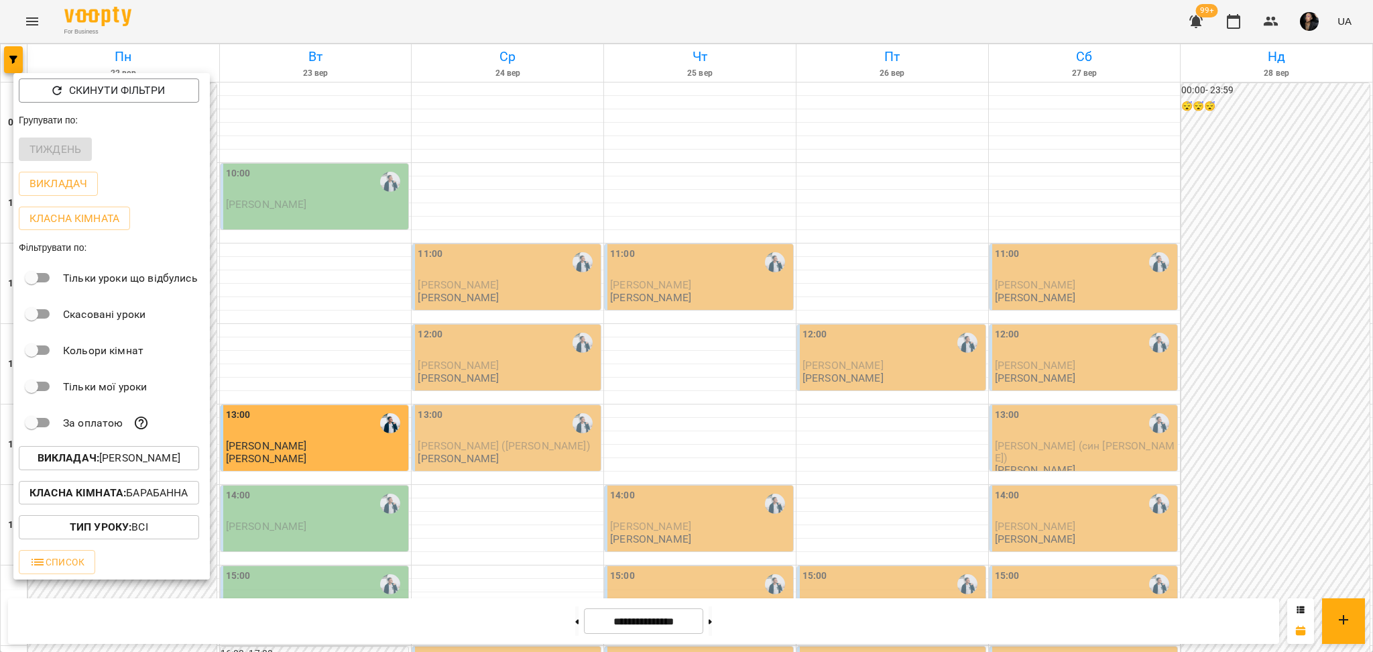
click at [156, 470] on button "Викладач : Євген" at bounding box center [109, 458] width 180 height 24
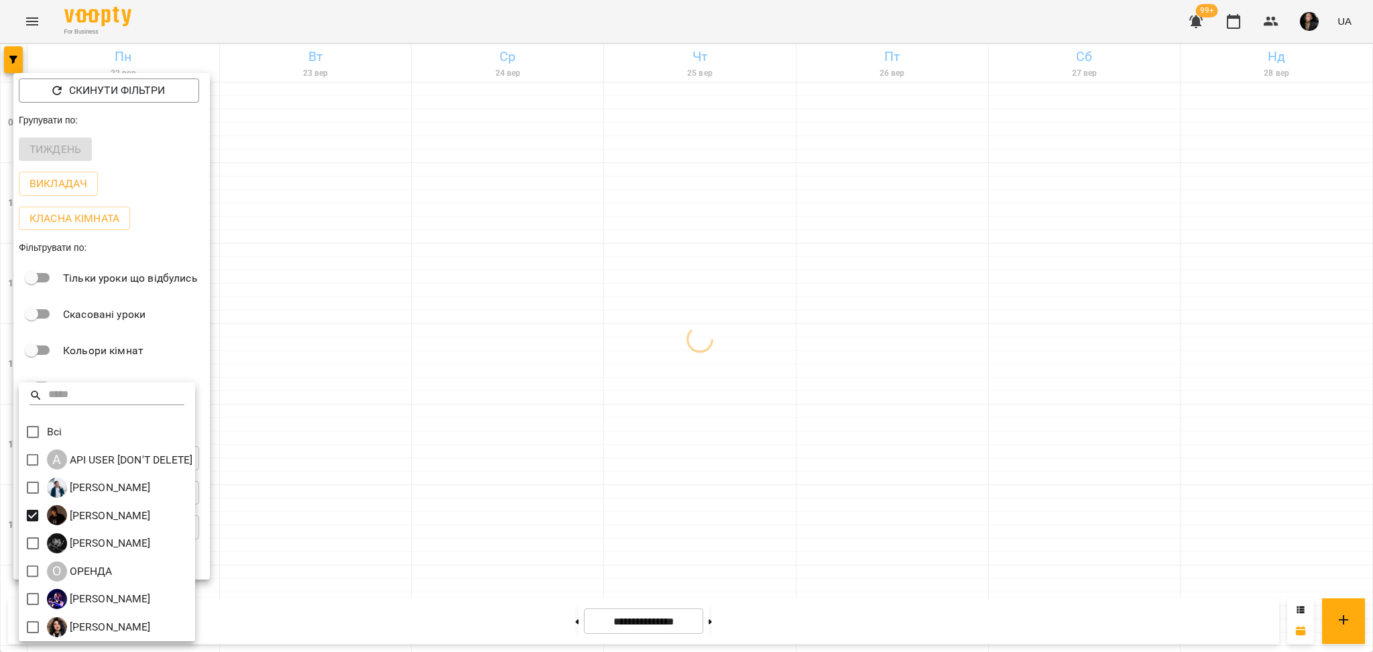
click at [390, 419] on div at bounding box center [686, 326] width 1373 height 652
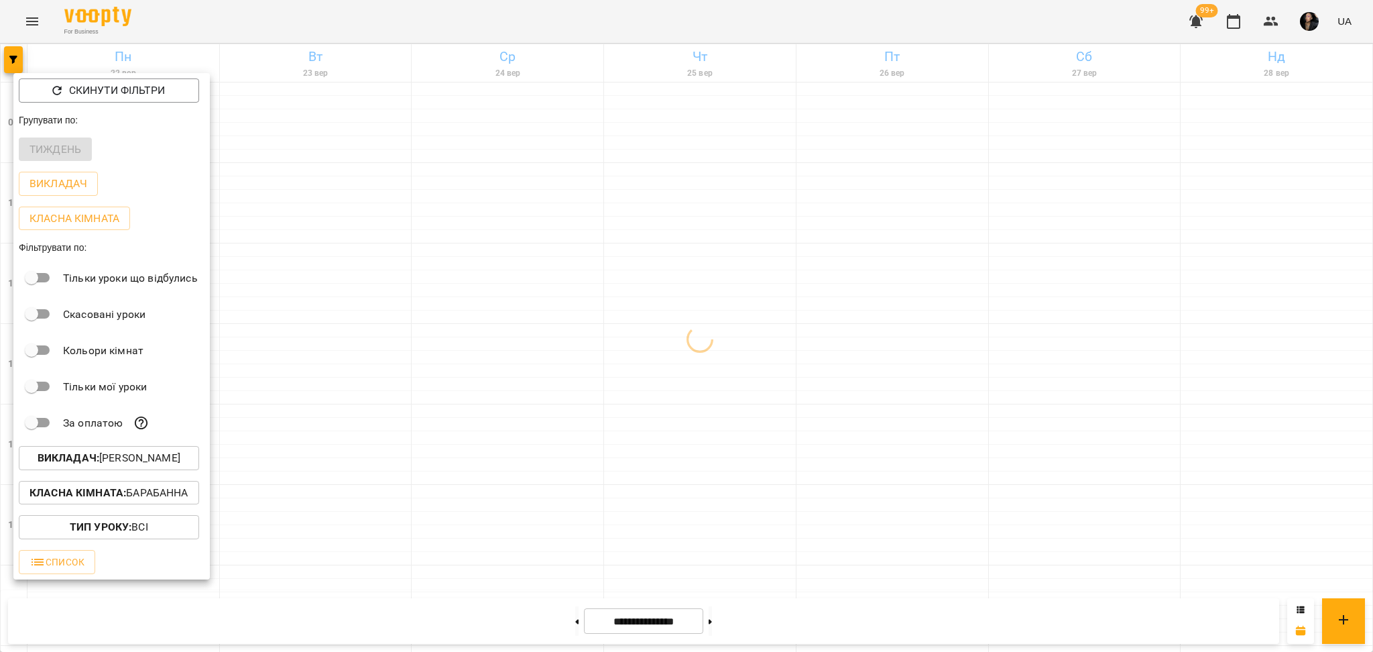
click at [148, 501] on p "Класна кімната : Барабанна" at bounding box center [108, 493] width 159 height 16
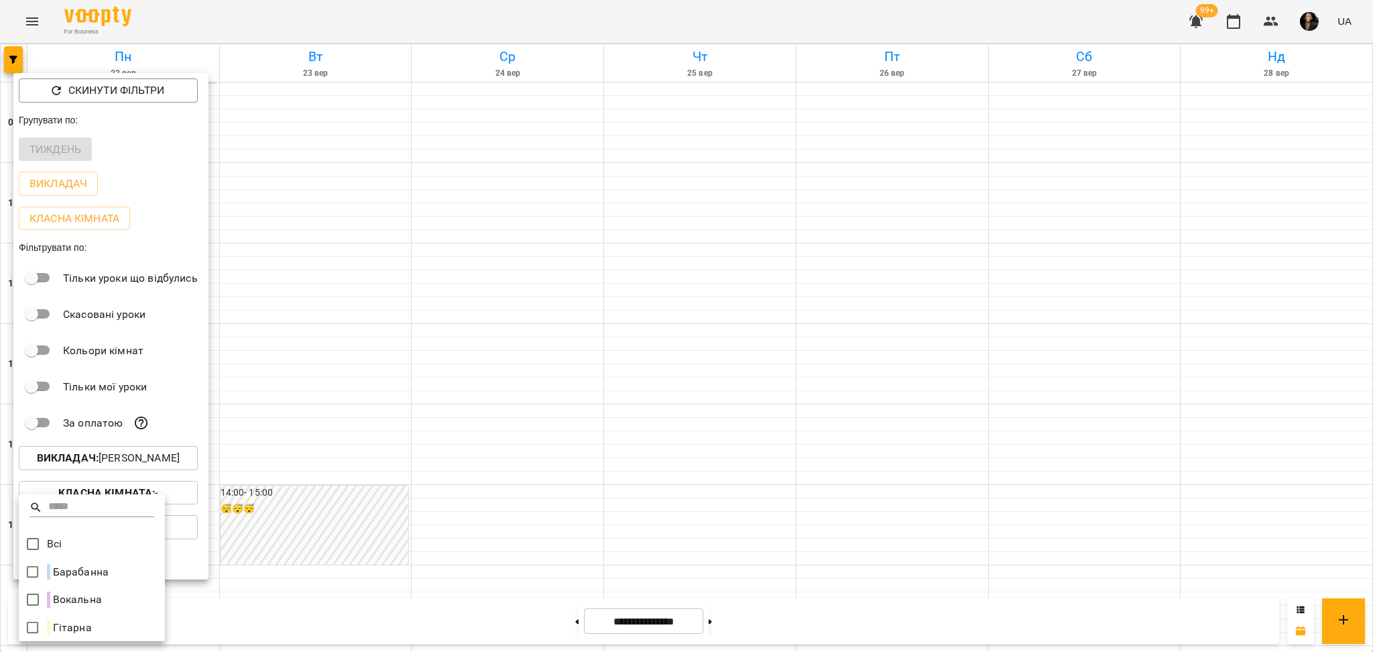
click at [440, 531] on div at bounding box center [686, 326] width 1373 height 652
click at [644, 418] on div at bounding box center [686, 326] width 1373 height 652
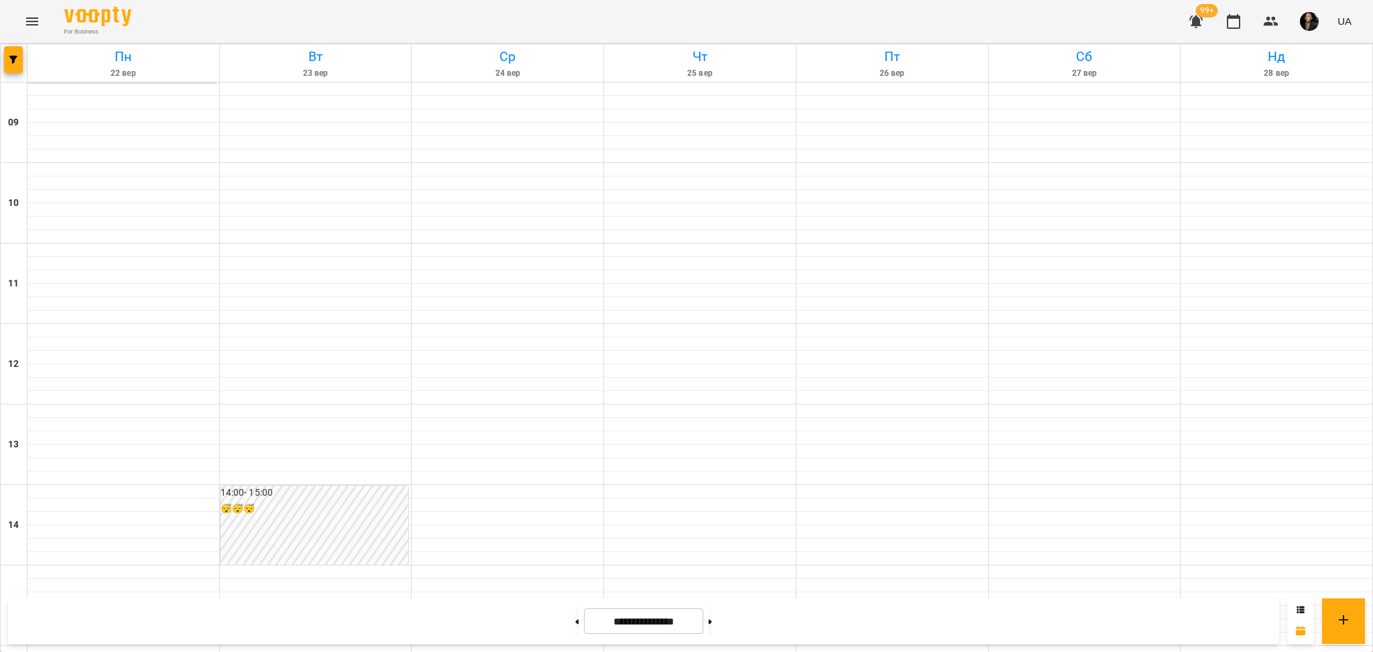
scroll to position [0, 0]
click at [13, 65] on button "button" at bounding box center [13, 59] width 19 height 27
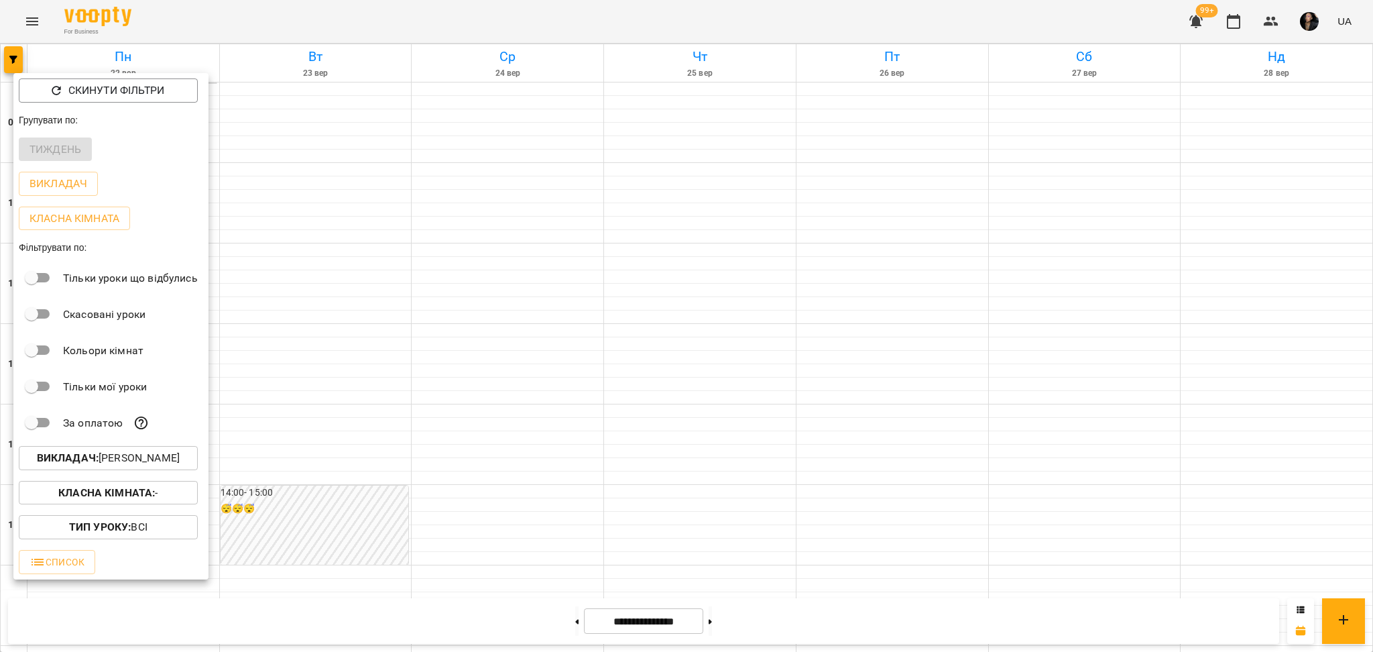
click at [160, 495] on span "Класна кімната : -" at bounding box center [108, 493] width 158 height 16
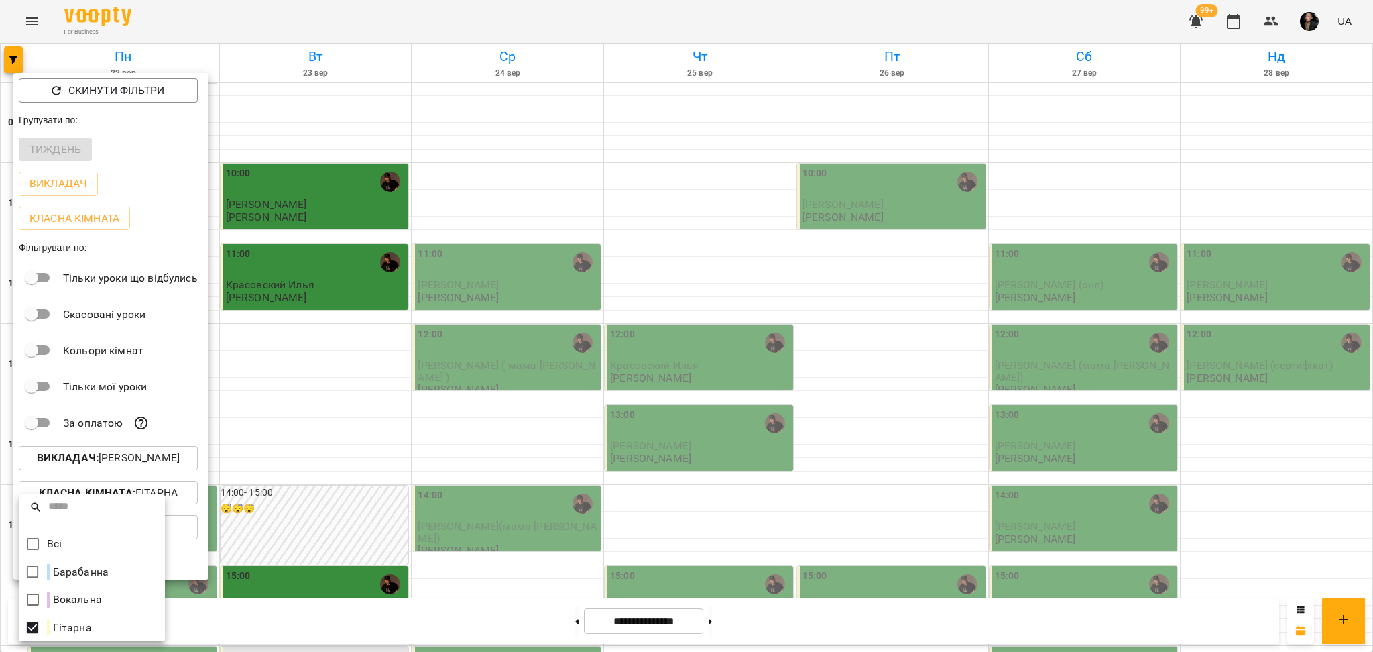
click at [369, 489] on div at bounding box center [686, 326] width 1373 height 652
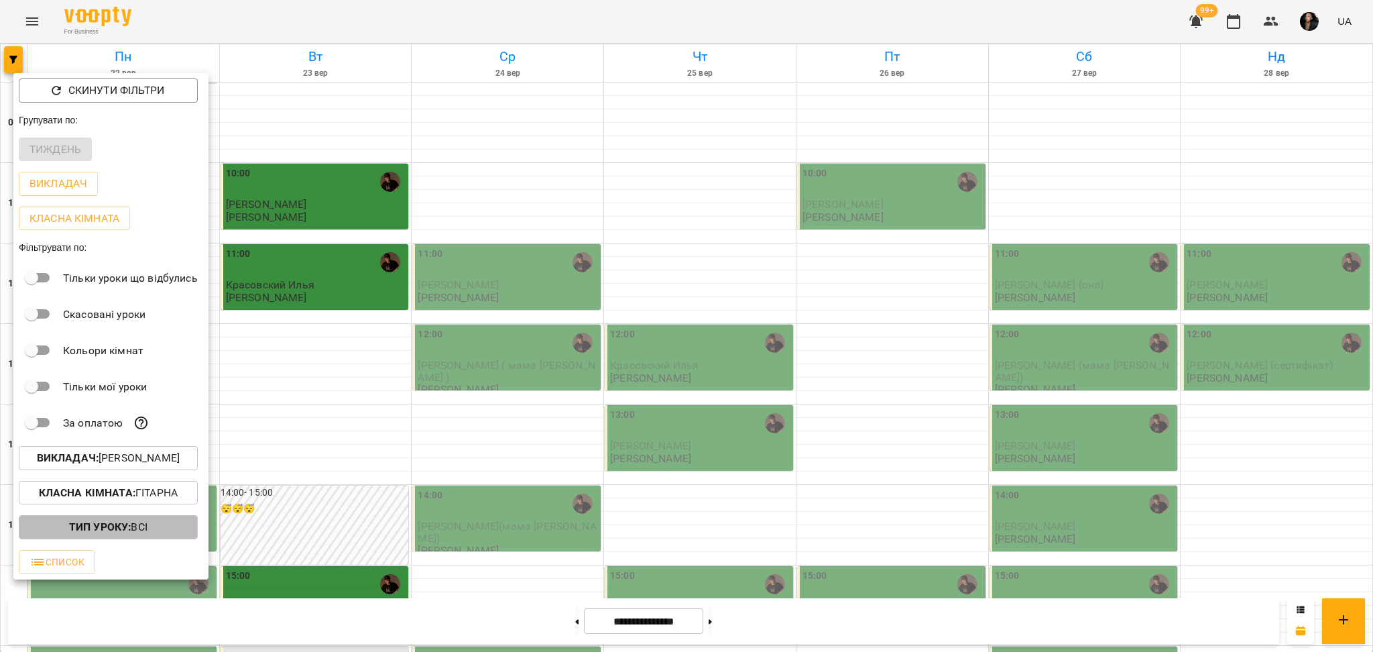
click at [115, 524] on p "Тип Уроку : Всі" at bounding box center [108, 527] width 78 height 16
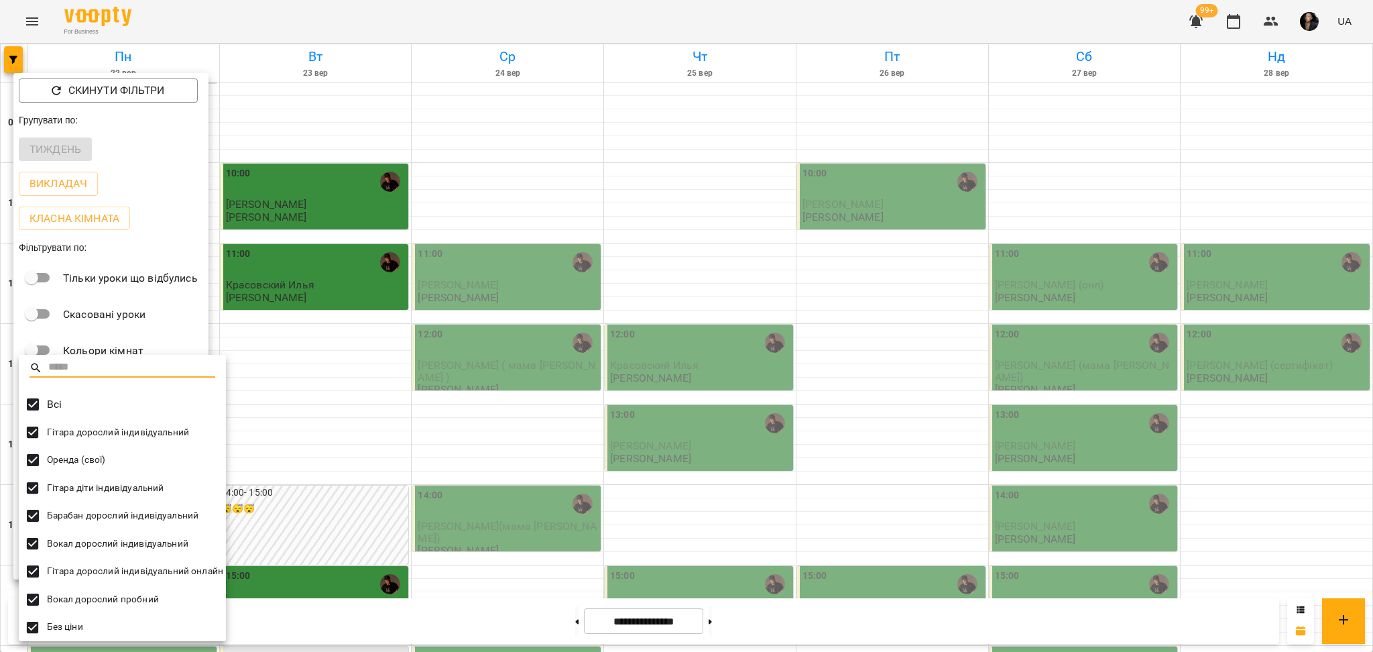
click at [444, 392] on div at bounding box center [686, 326] width 1373 height 652
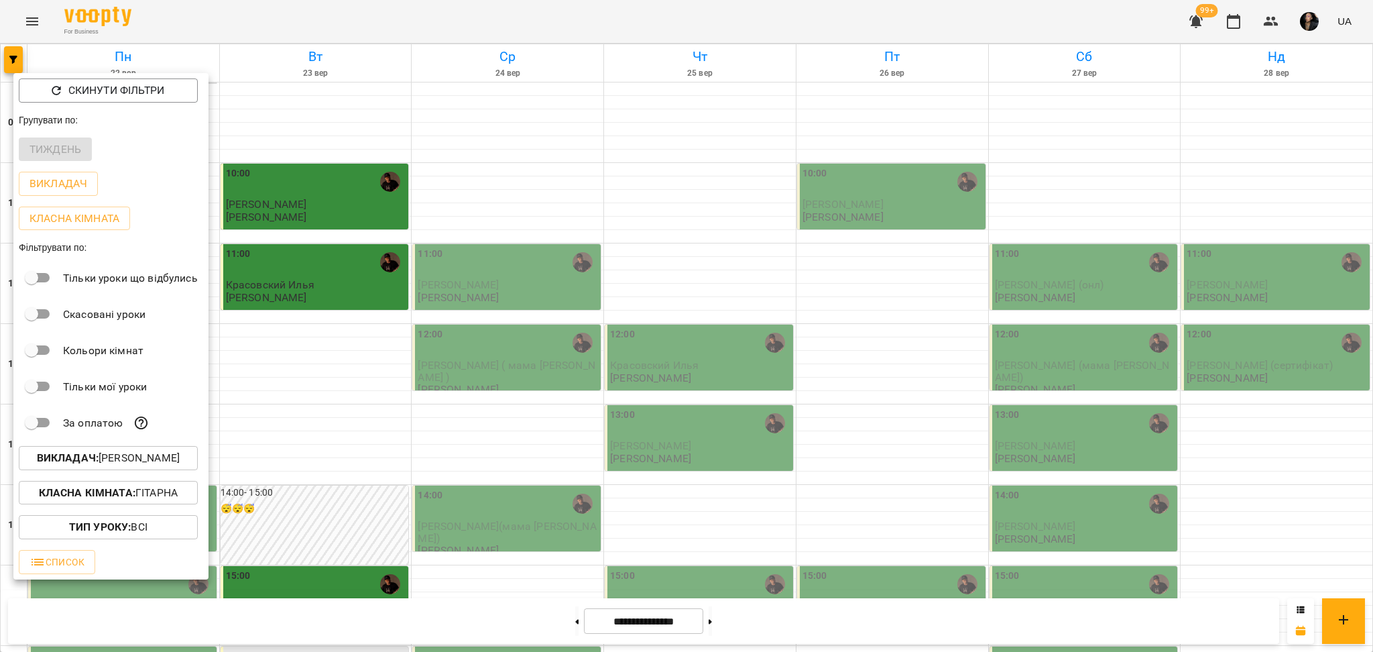
click at [534, 379] on div at bounding box center [686, 326] width 1373 height 652
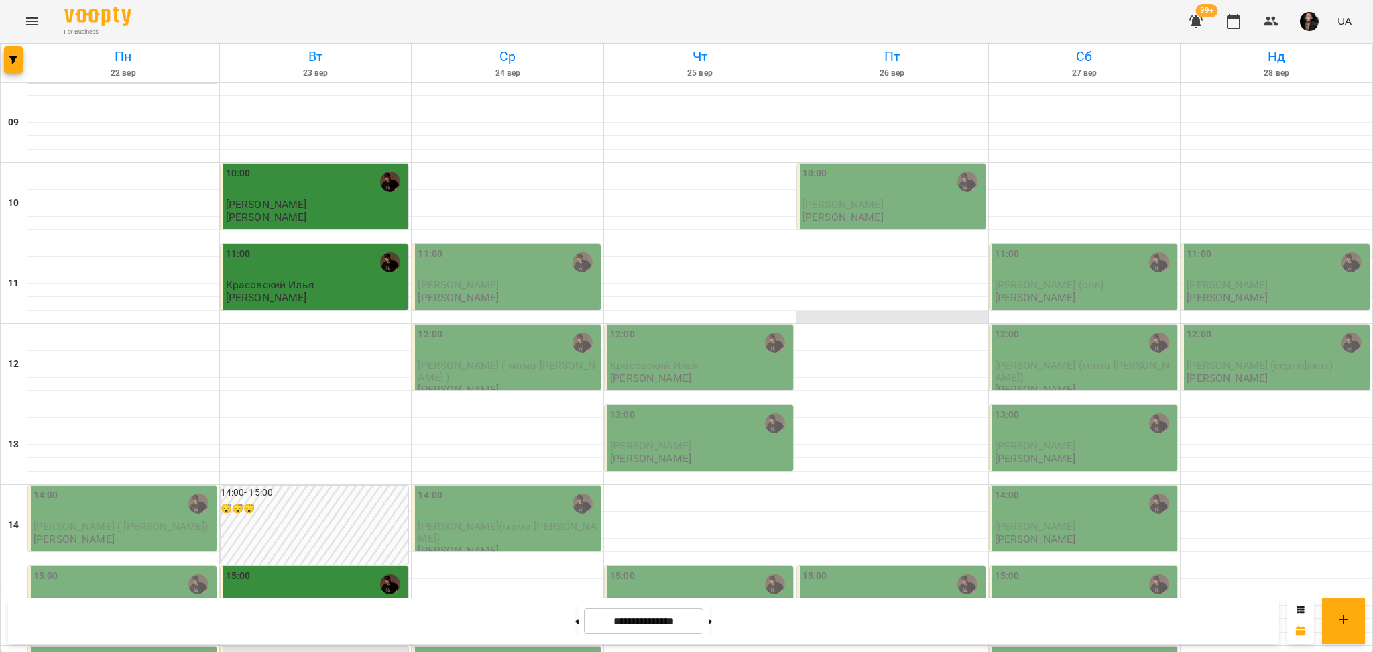
scroll to position [537, 0]
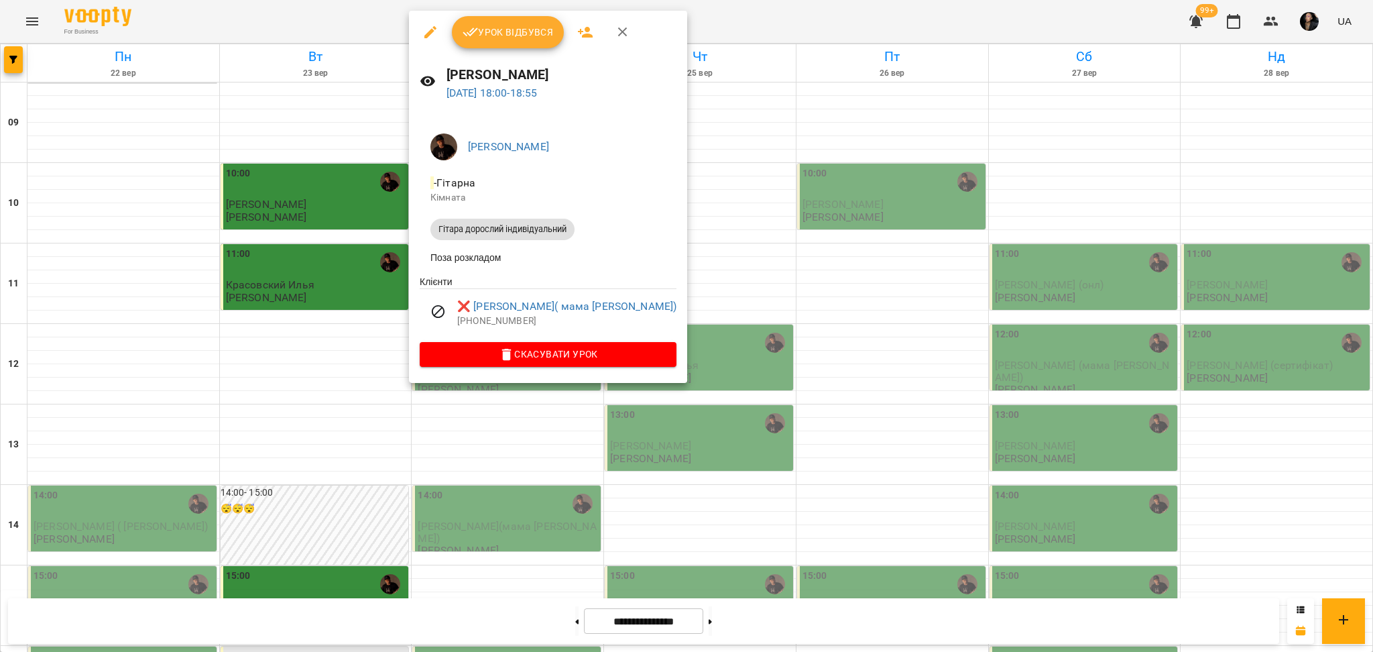
click at [445, 523] on div at bounding box center [686, 326] width 1373 height 652
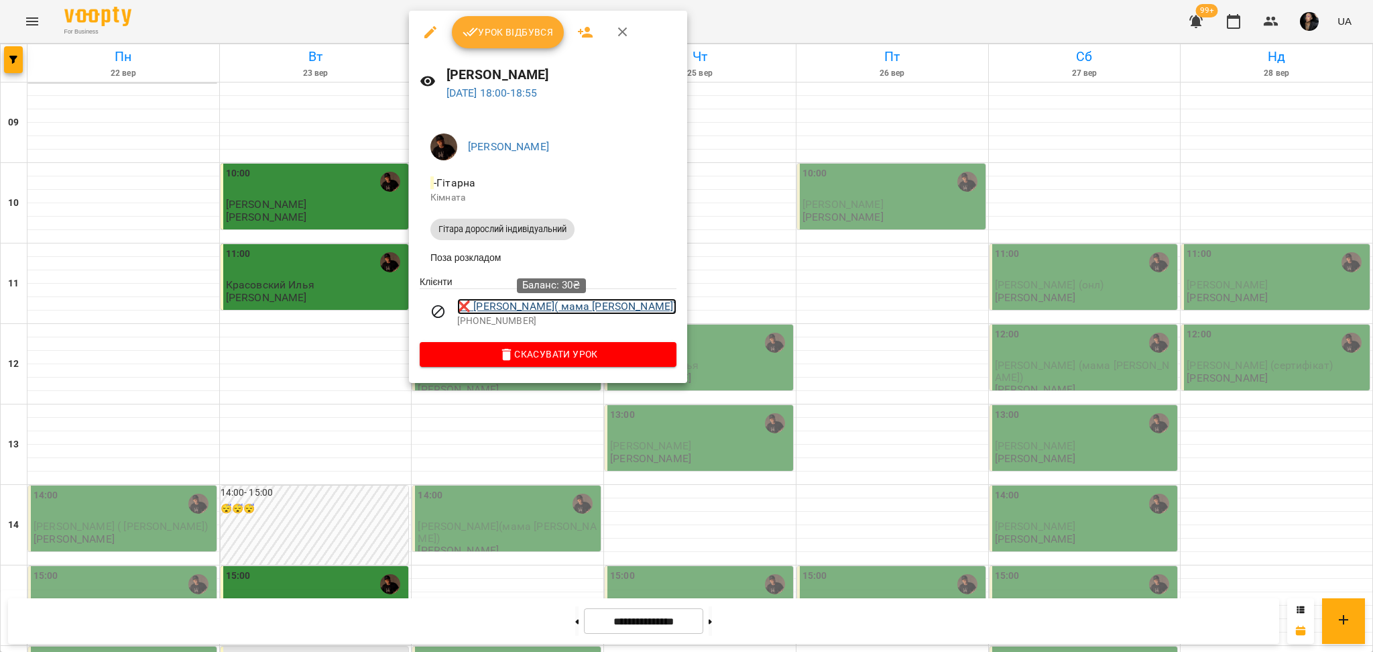
click at [496, 312] on link "❌ Єсіпова Владислава( мама Анна)" at bounding box center [566, 306] width 219 height 16
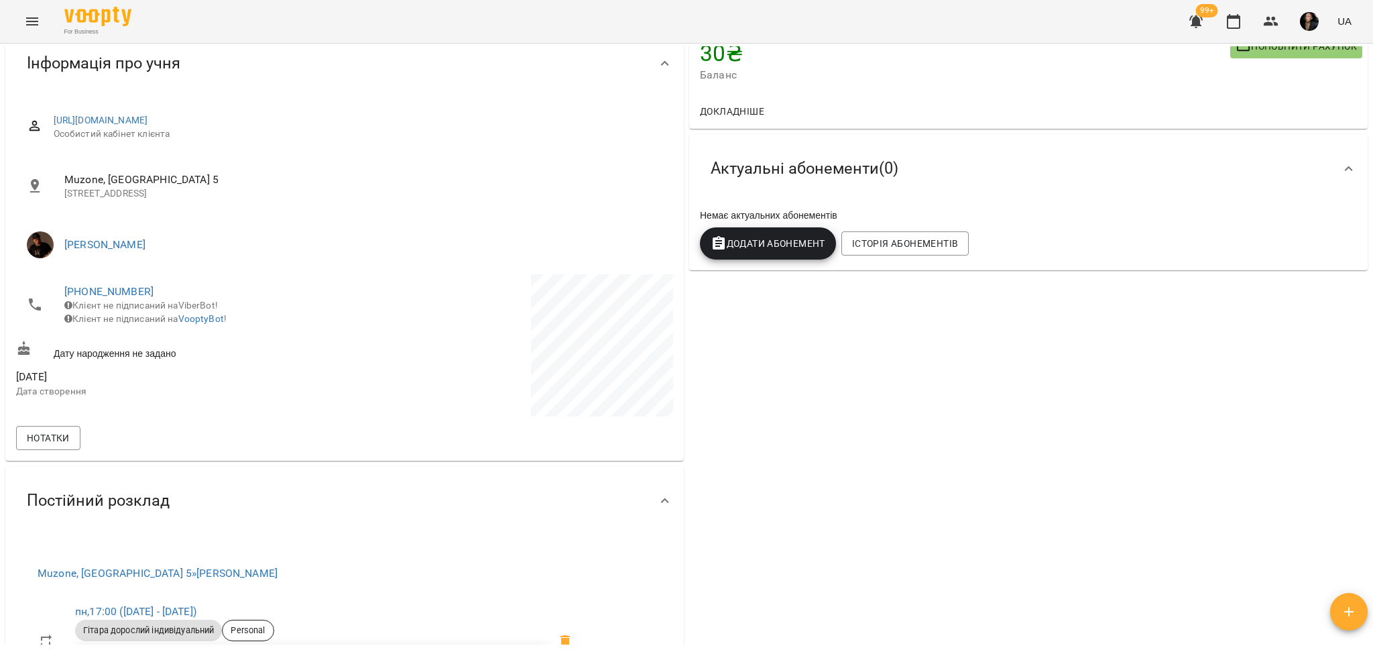
scroll to position [268, 0]
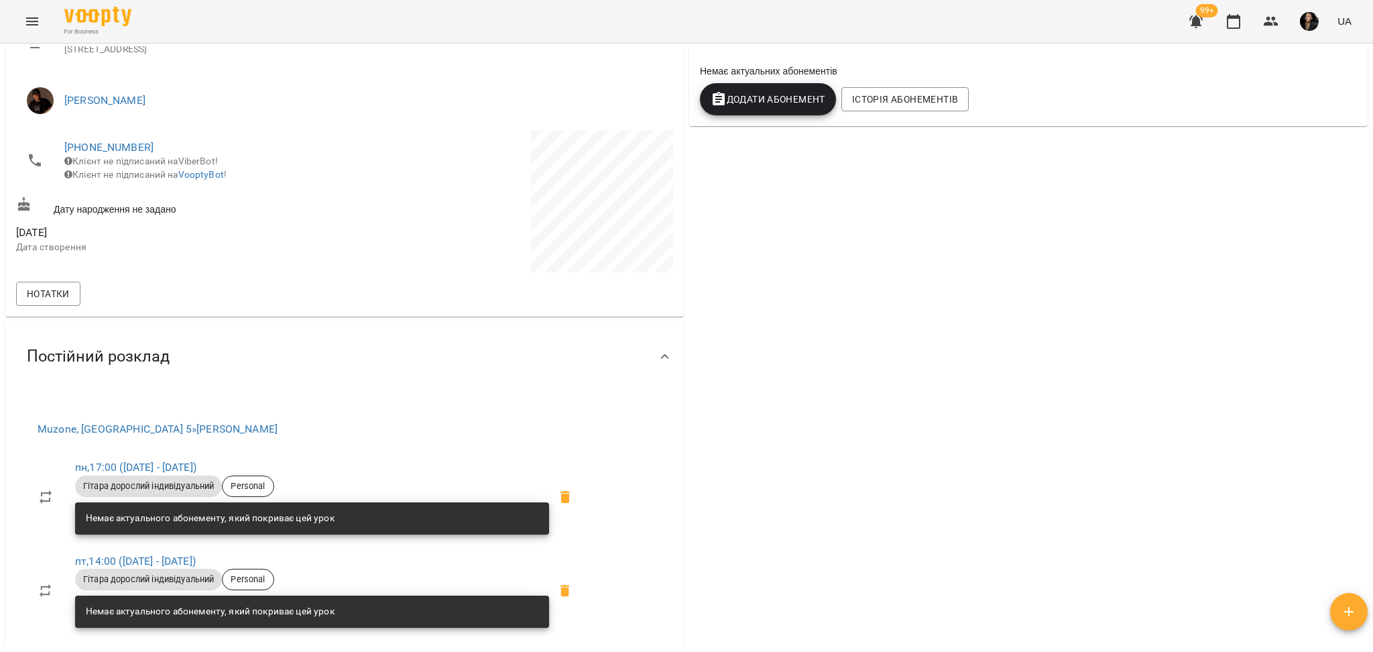
click at [31, 15] on icon "Menu" at bounding box center [32, 21] width 16 height 16
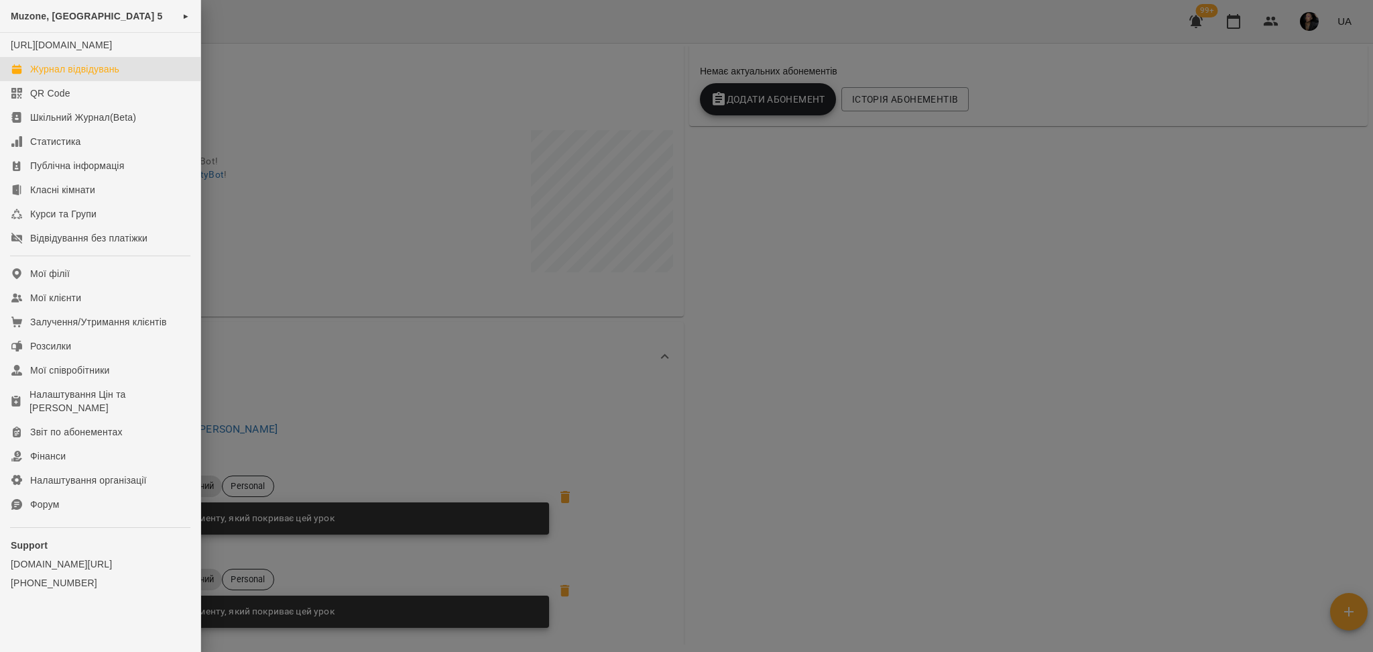
click at [62, 81] on link "Журнал відвідувань" at bounding box center [100, 69] width 200 height 24
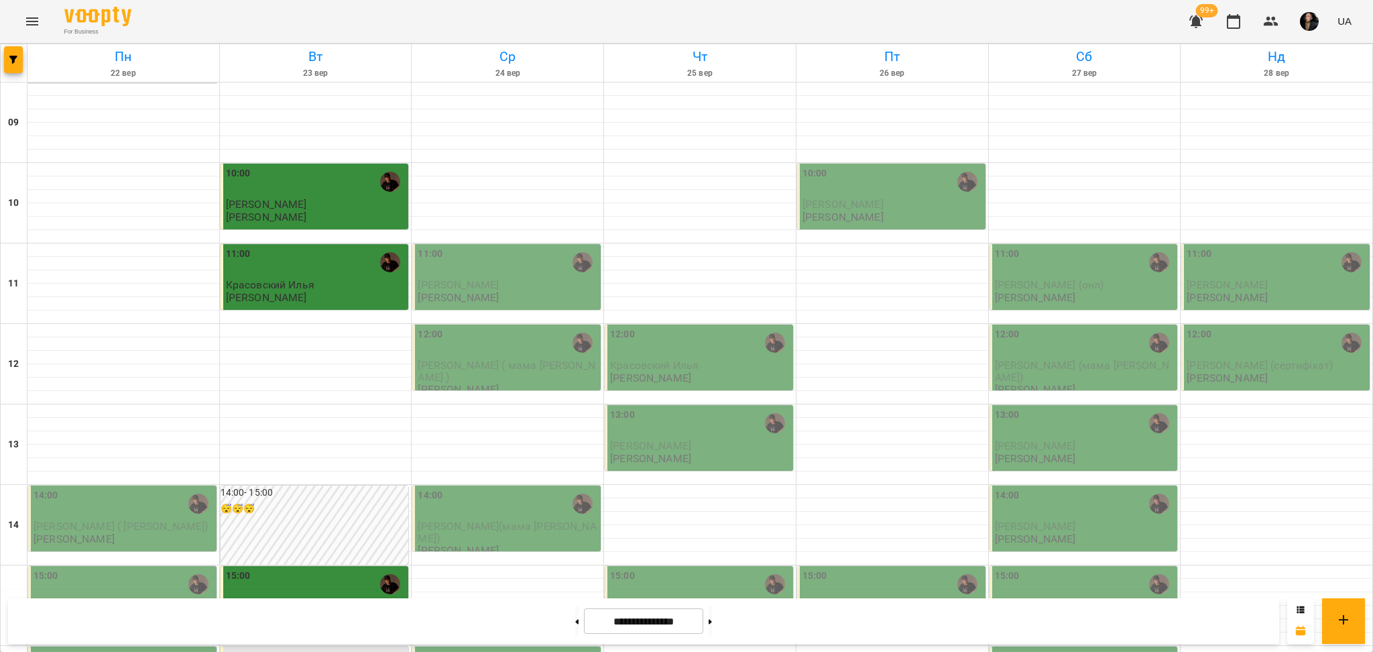
scroll to position [447, 0]
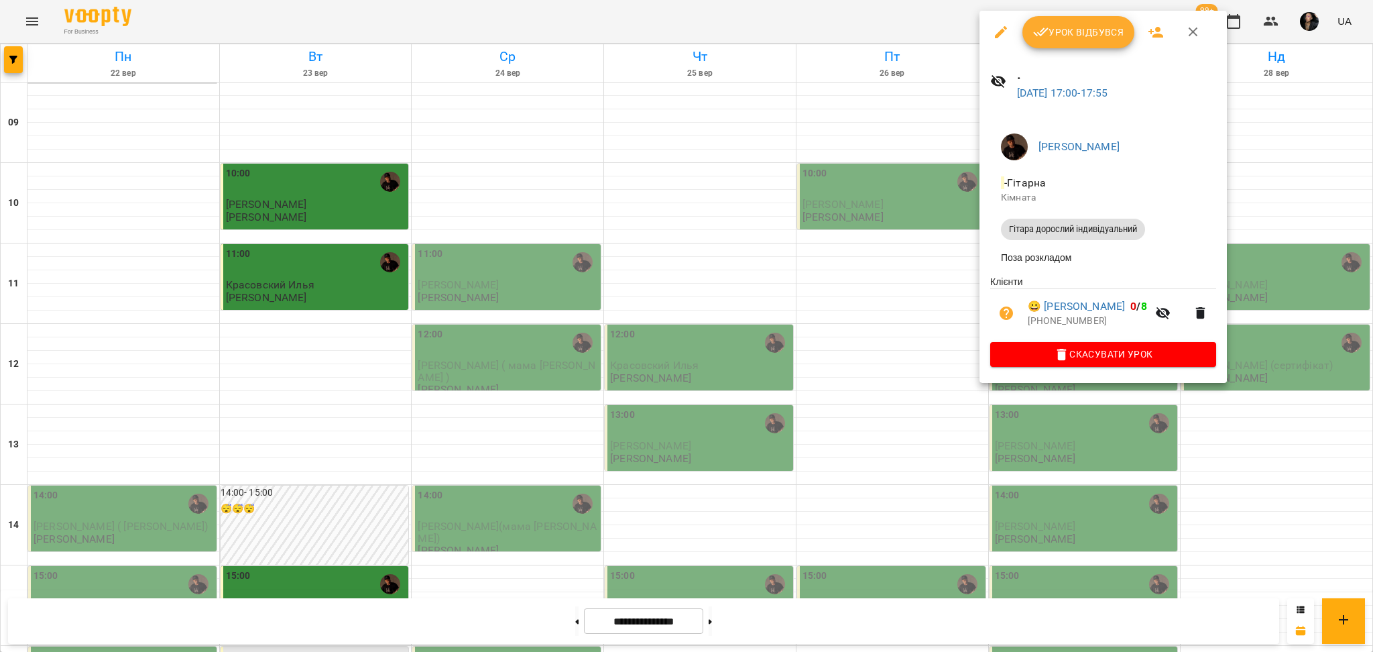
click at [798, 249] on div at bounding box center [686, 326] width 1373 height 652
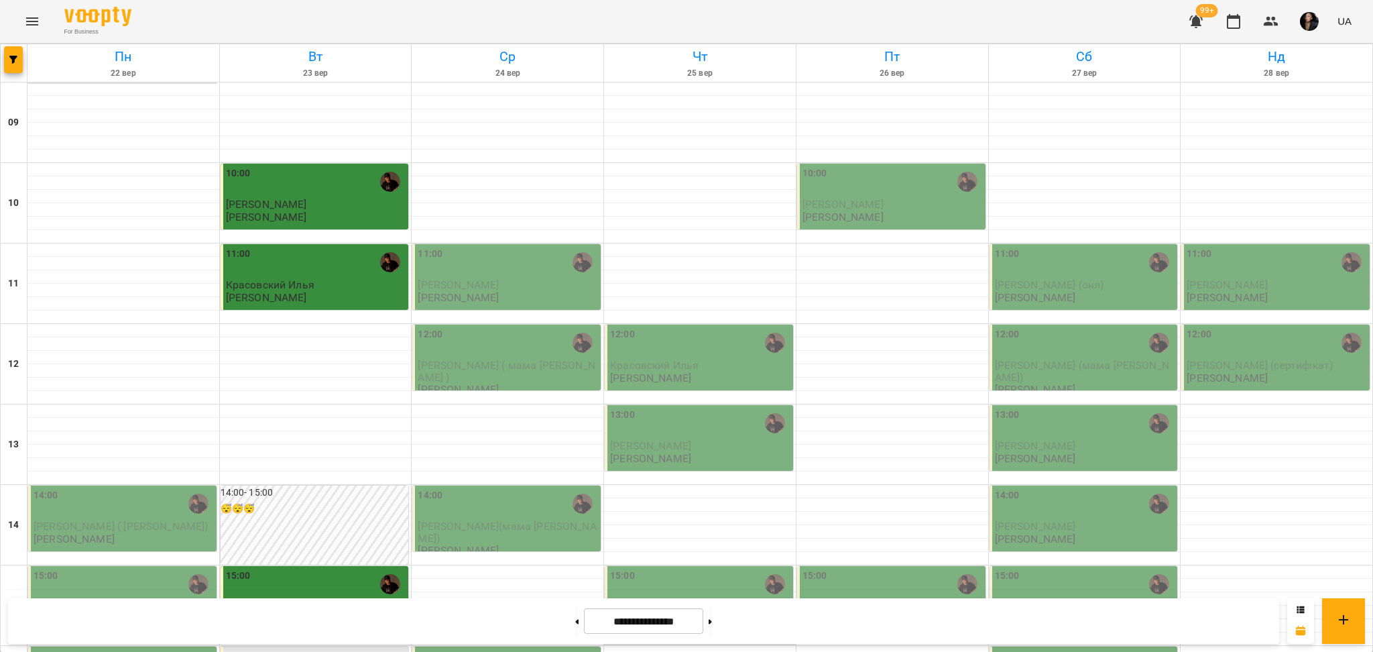
scroll to position [357, 0]
click at [24, 69] on div at bounding box center [14, 63] width 27 height 38
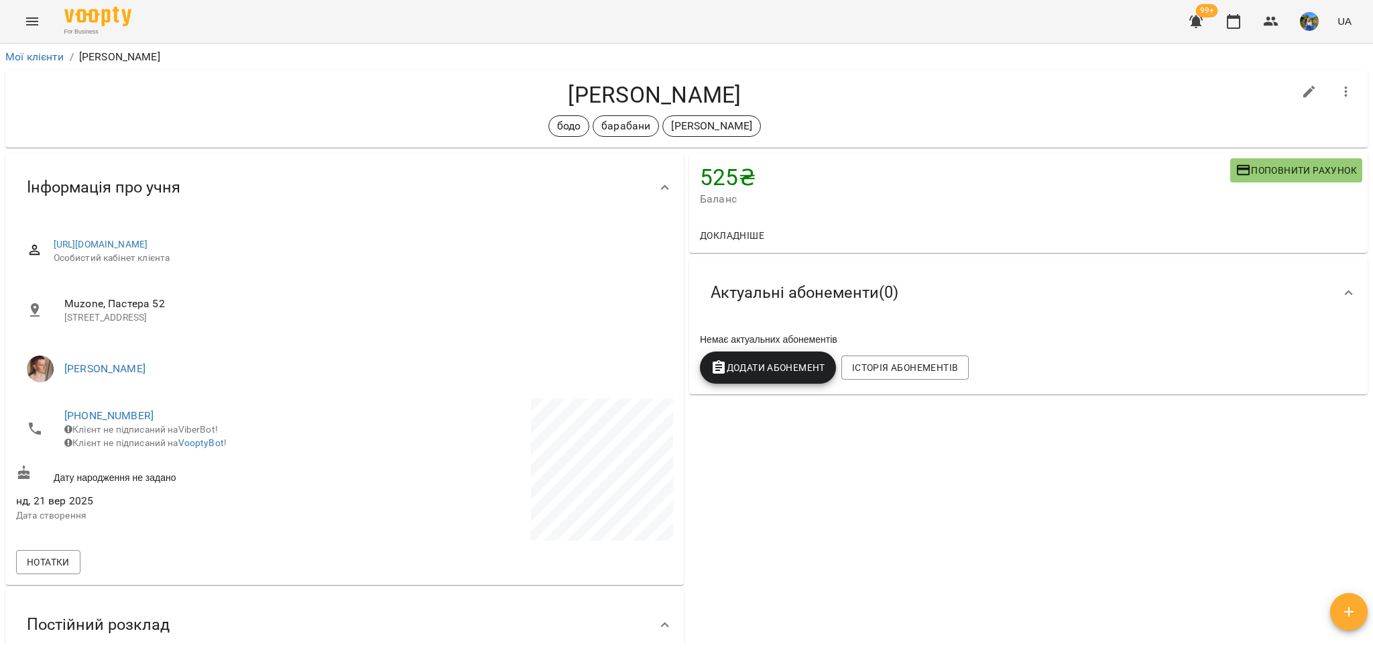
click at [13, 38] on div "For Business 99+ UA" at bounding box center [686, 21] width 1373 height 43
click at [26, 19] on icon "Menu" at bounding box center [32, 21] width 16 height 16
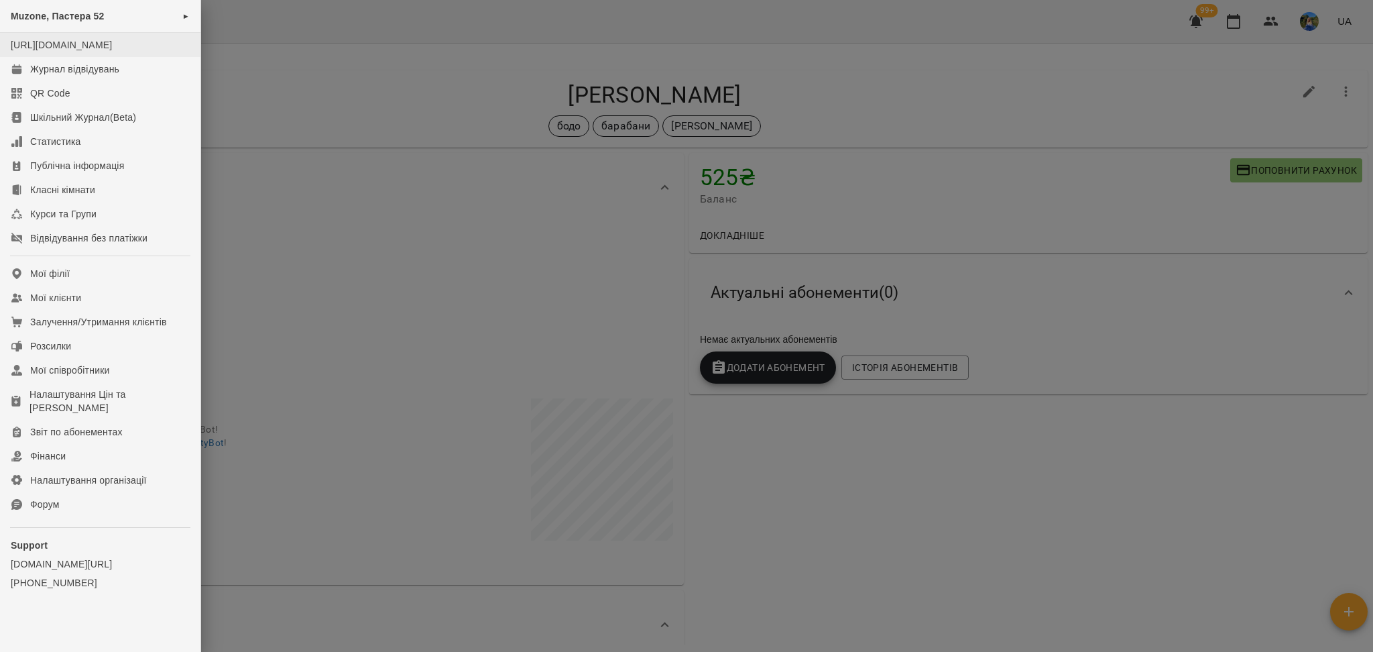
click at [61, 57] on li "[URL][DOMAIN_NAME]" at bounding box center [100, 45] width 200 height 24
click at [56, 76] on div "Журнал відвідувань" at bounding box center [74, 68] width 89 height 13
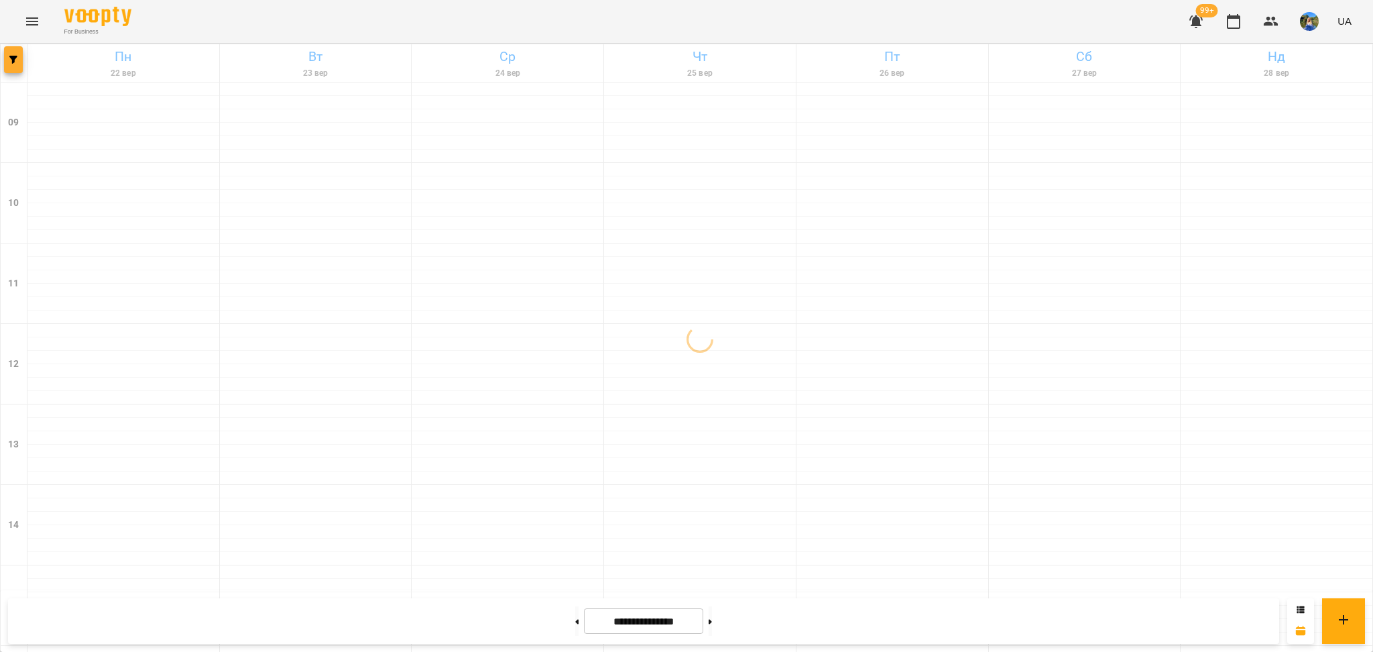
click at [4, 67] on button "button" at bounding box center [13, 59] width 19 height 27
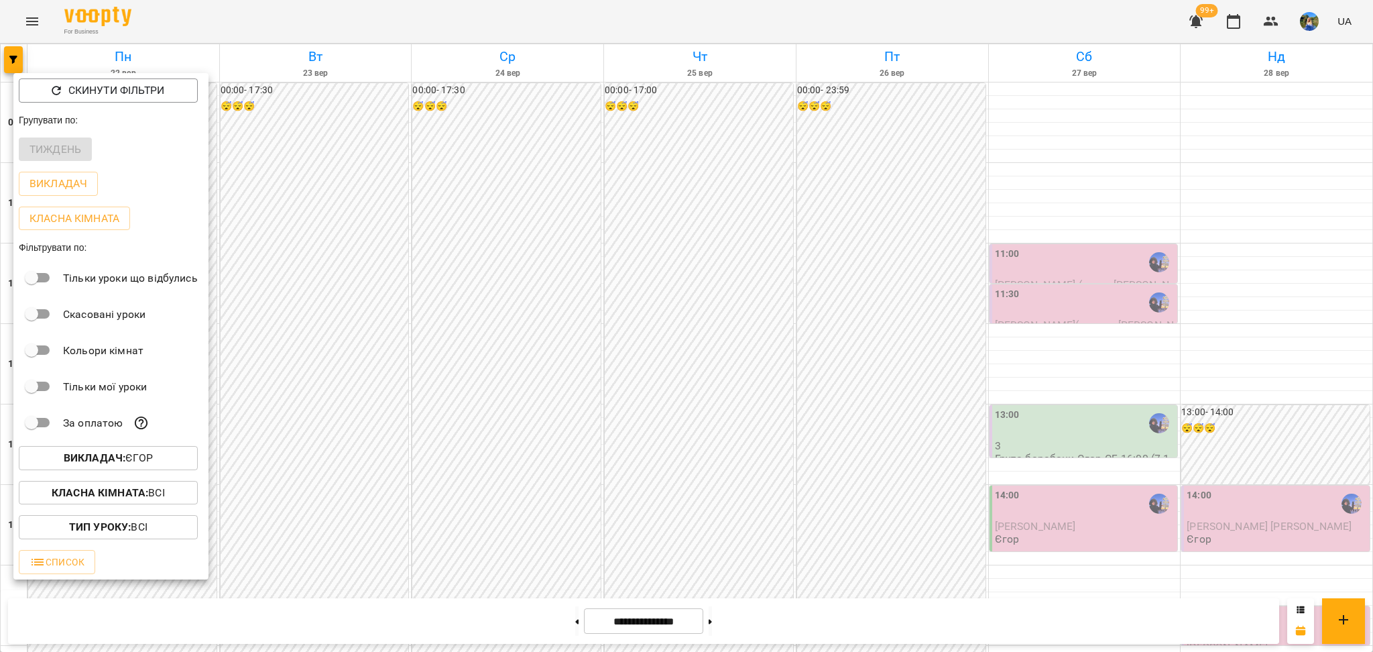
click at [130, 463] on p "Викладач : [PERSON_NAME]" at bounding box center [108, 458] width 89 height 16
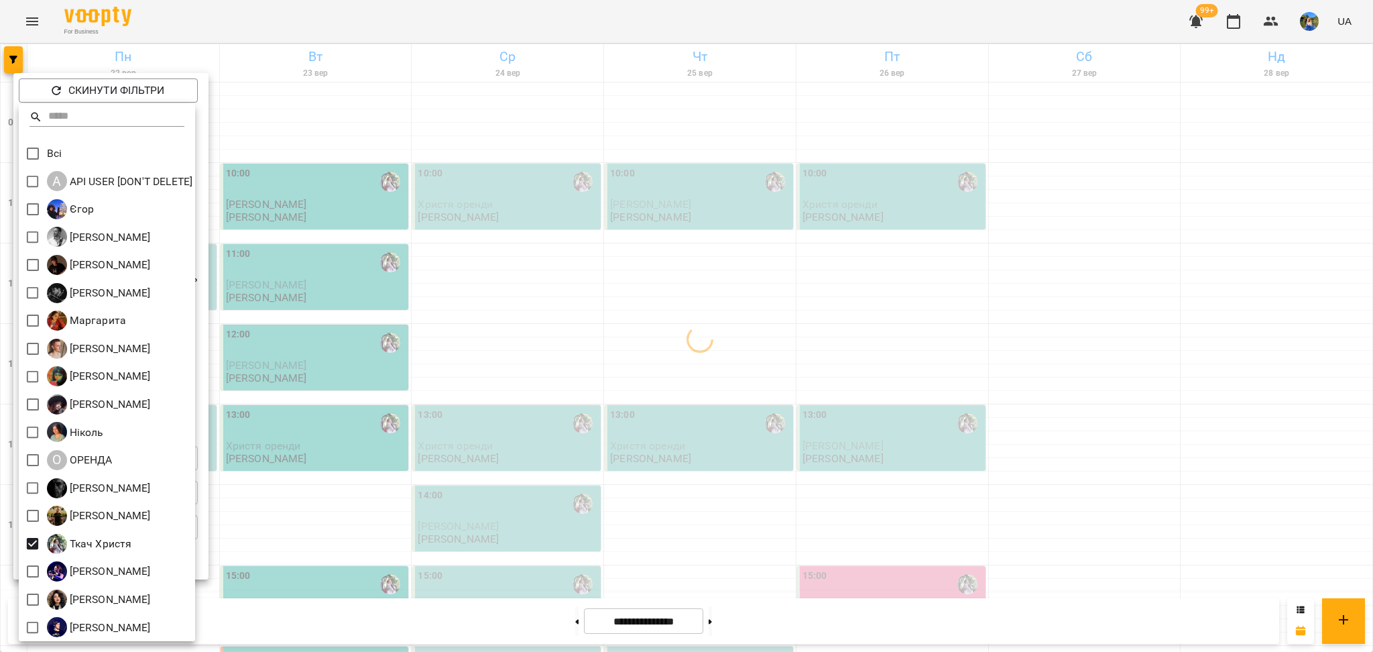
click at [524, 519] on div at bounding box center [686, 326] width 1373 height 652
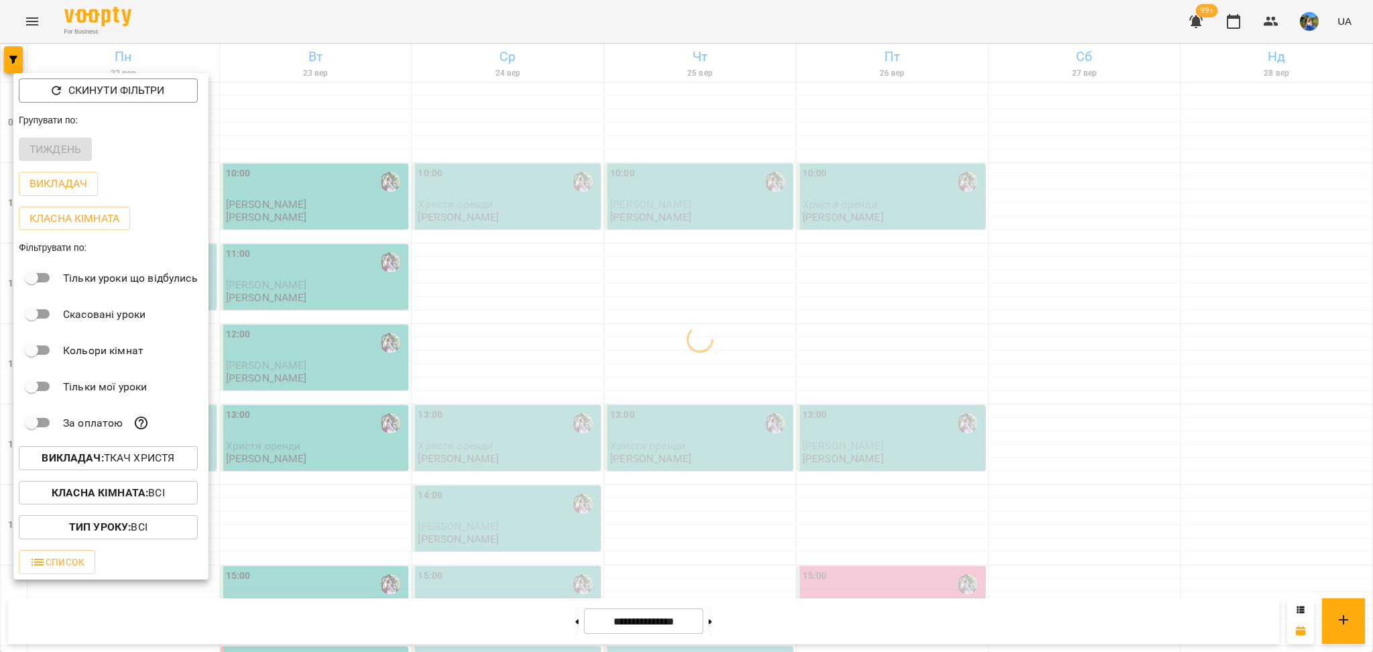
click at [487, 548] on div at bounding box center [686, 326] width 1373 height 652
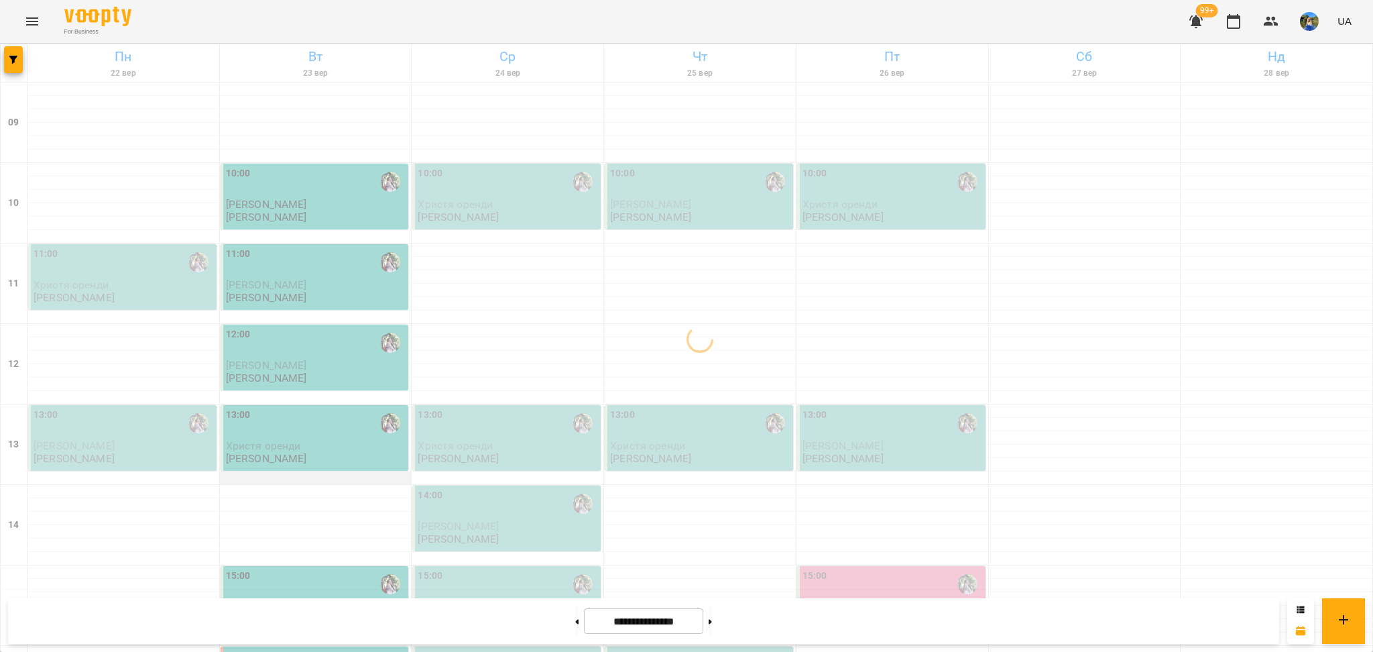
click at [284, 483] on div at bounding box center [316, 477] width 192 height 13
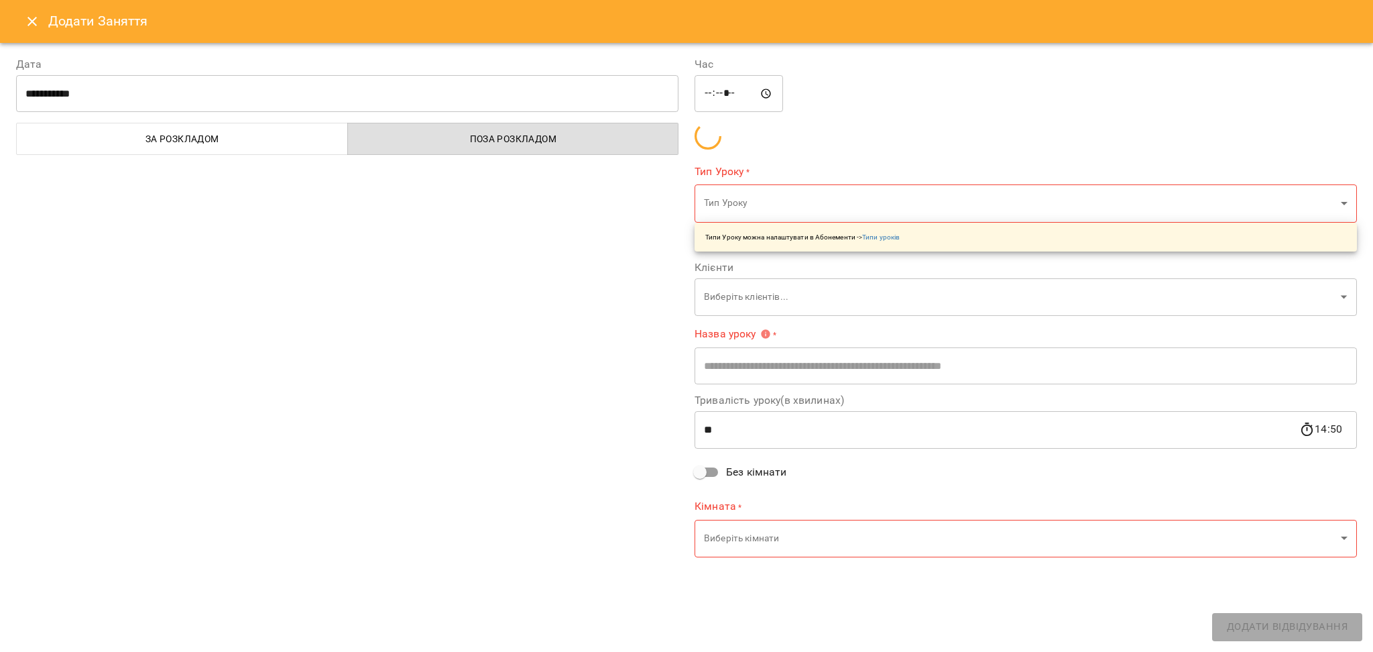
click at [27, 23] on icon "Close" at bounding box center [32, 21] width 16 height 16
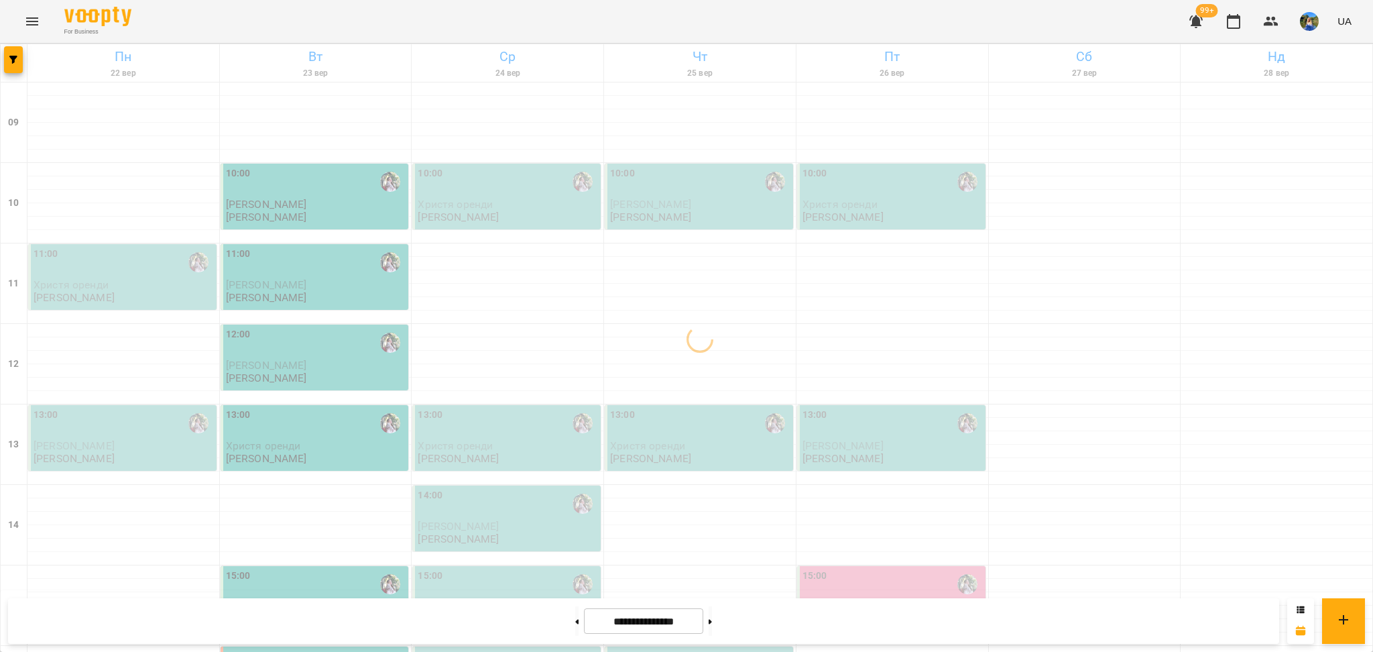
scroll to position [178, 0]
